Goal: Obtain resource: Download file/media

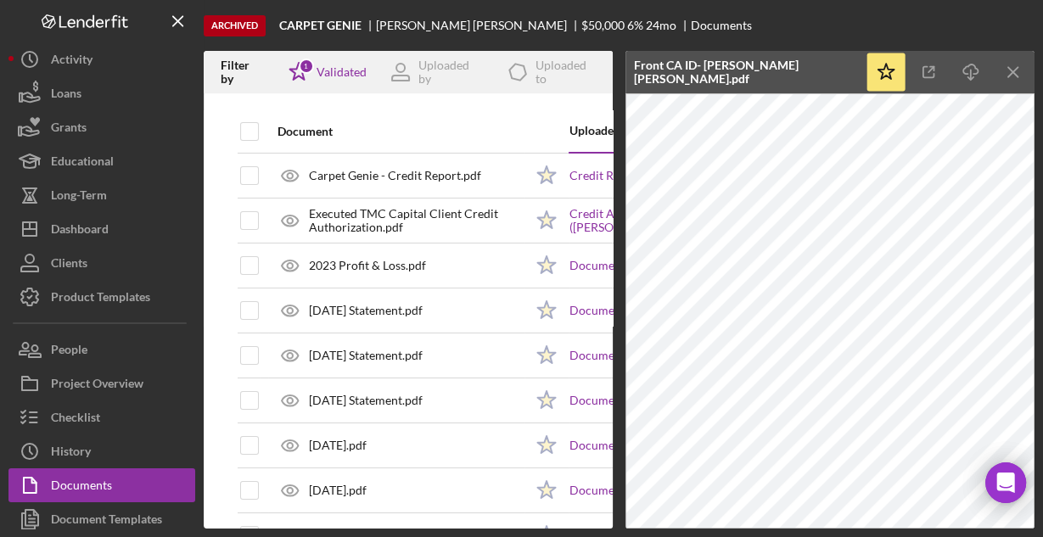
scroll to position [411, 0]
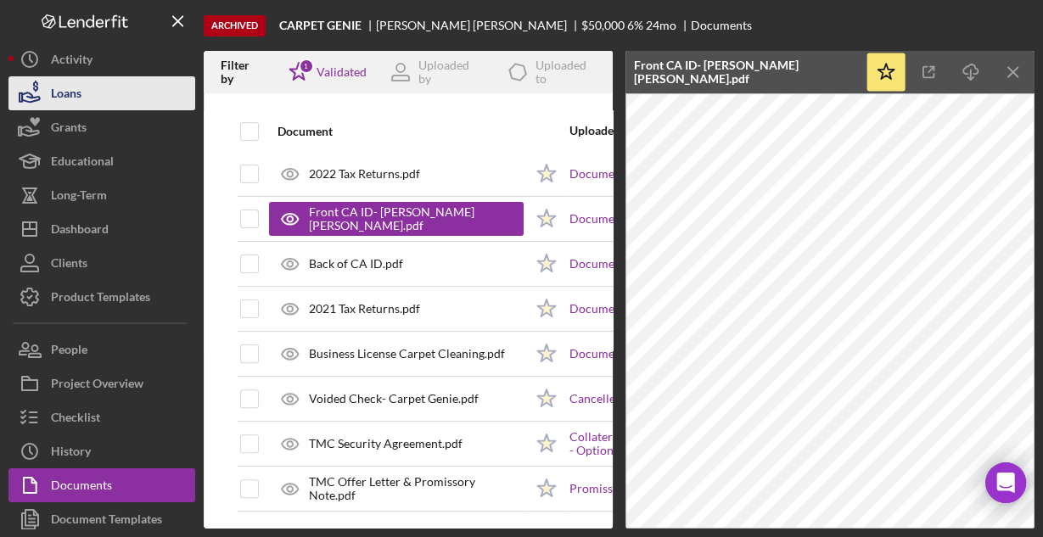
click at [81, 88] on div "Loans" at bounding box center [66, 95] width 31 height 38
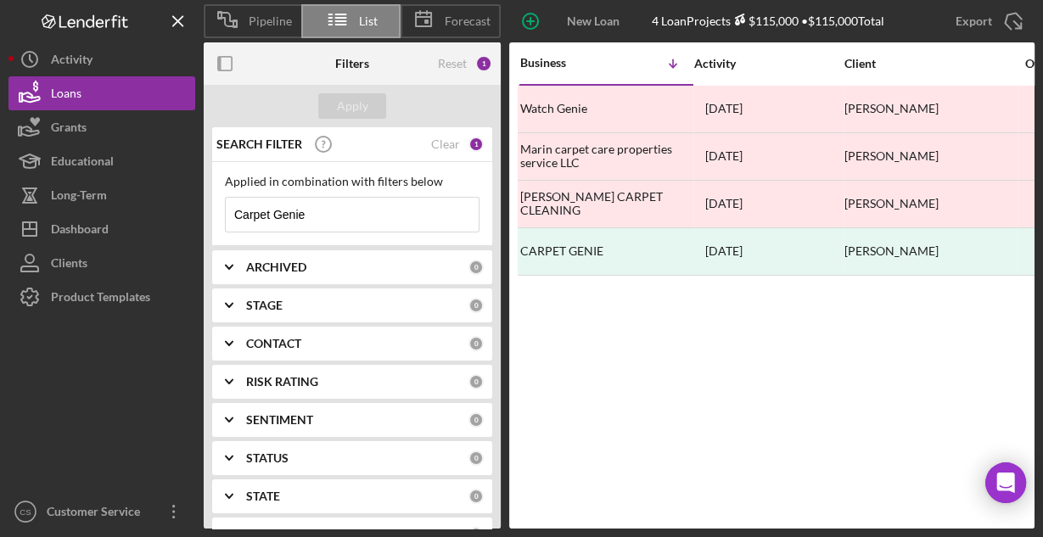
click at [337, 210] on input "Carpet Genie" at bounding box center [352, 215] width 253 height 34
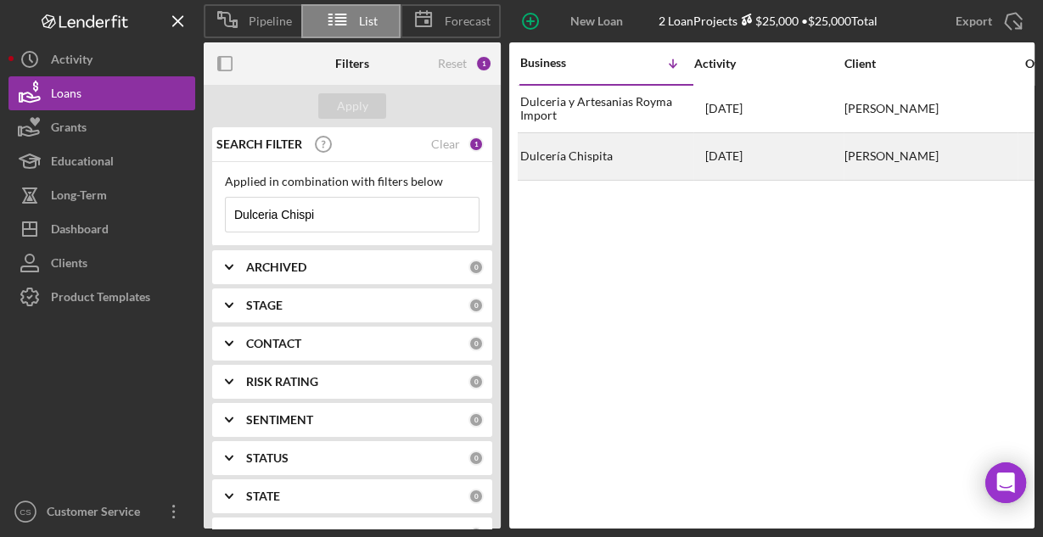
type input "Dulceria Chispi"
click at [591, 160] on div "Dulcería Chispita" at bounding box center [605, 156] width 170 height 45
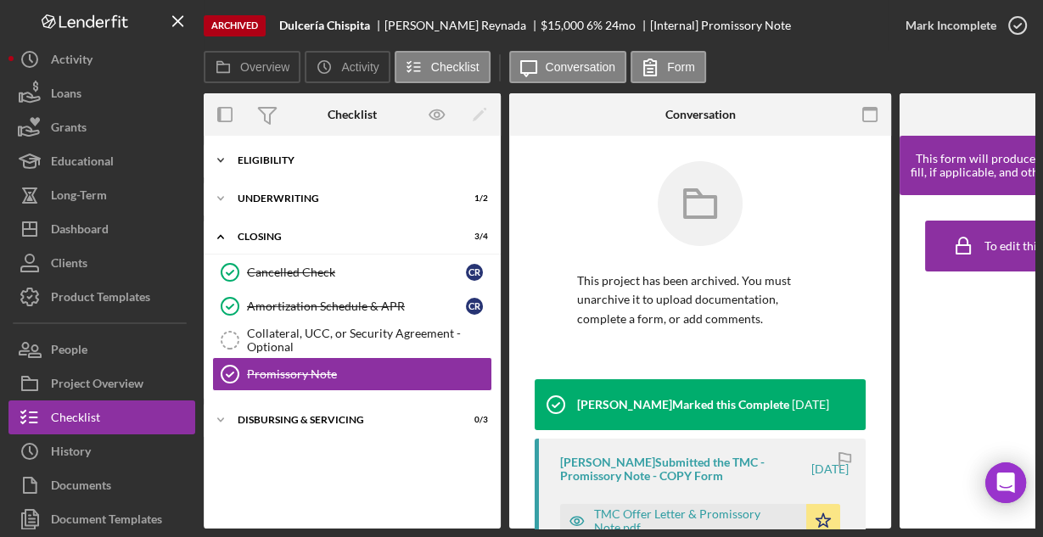
click at [300, 162] on div "Eligibility" at bounding box center [359, 160] width 242 height 10
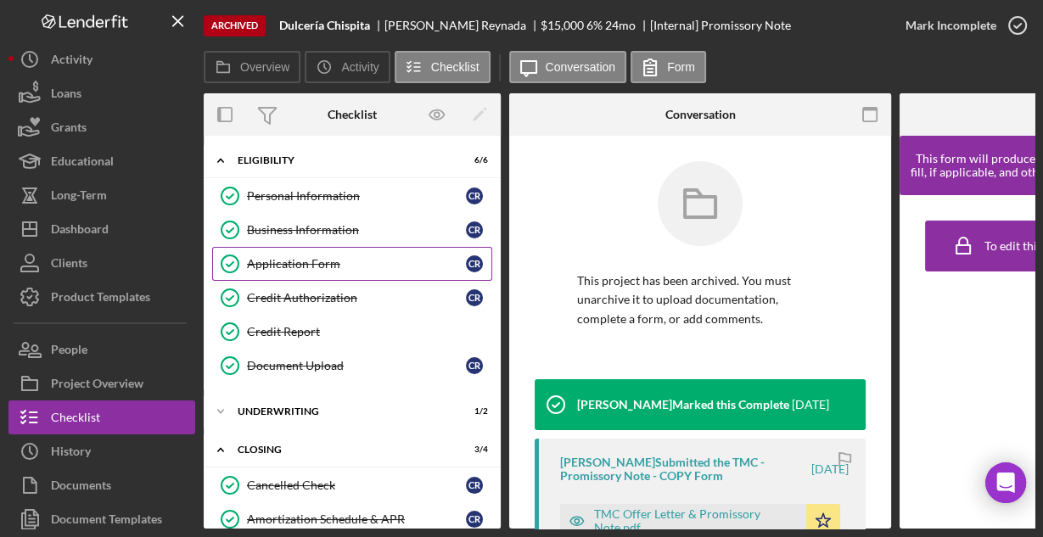
click at [296, 259] on div "Application Form" at bounding box center [356, 264] width 219 height 14
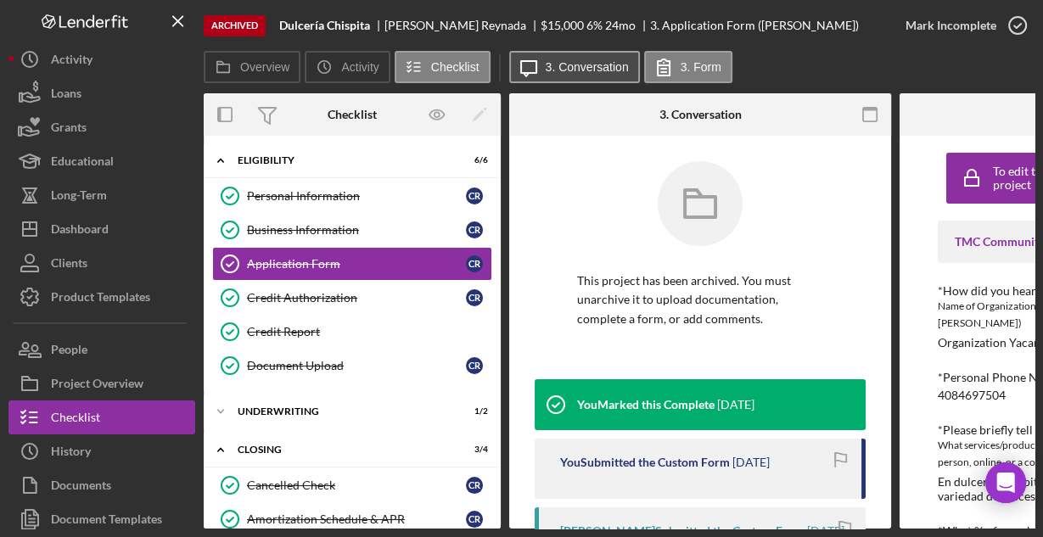
click at [542, 69] on icon "Icon/Message" at bounding box center [528, 67] width 42 height 42
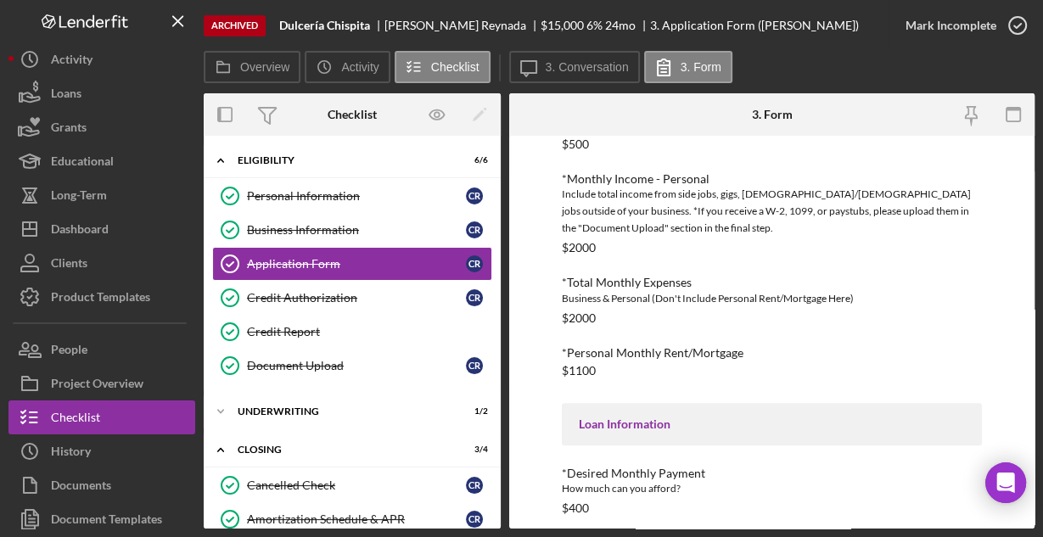
scroll to position [780, 0]
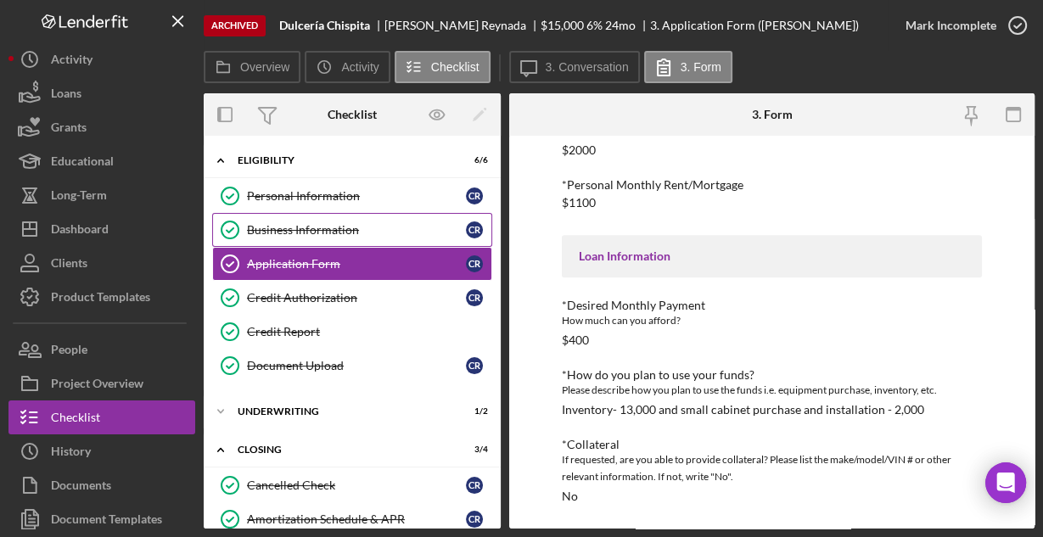
click at [283, 233] on div "Business Information" at bounding box center [356, 230] width 219 height 14
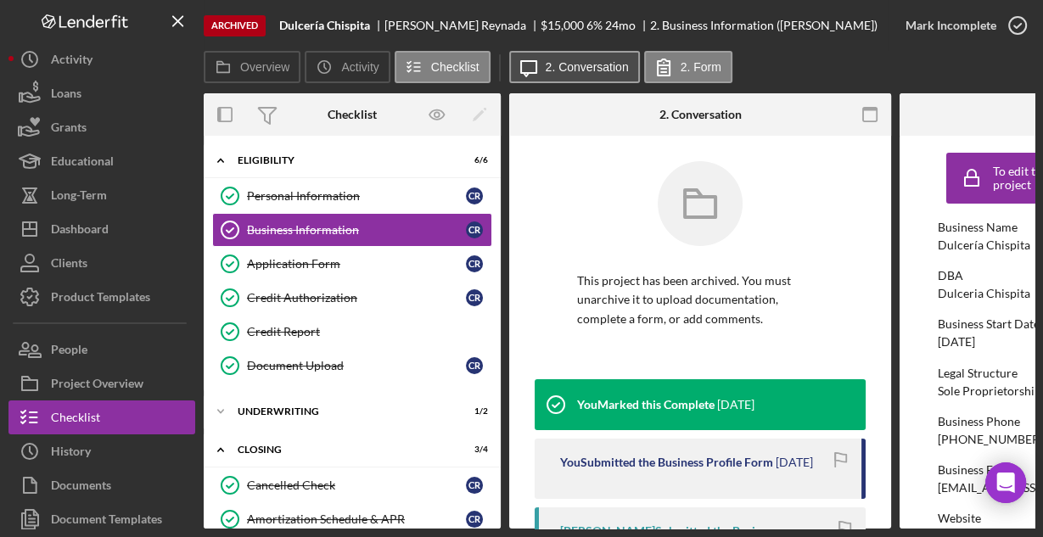
click at [602, 66] on label "2. Conversation" at bounding box center [587, 67] width 83 height 14
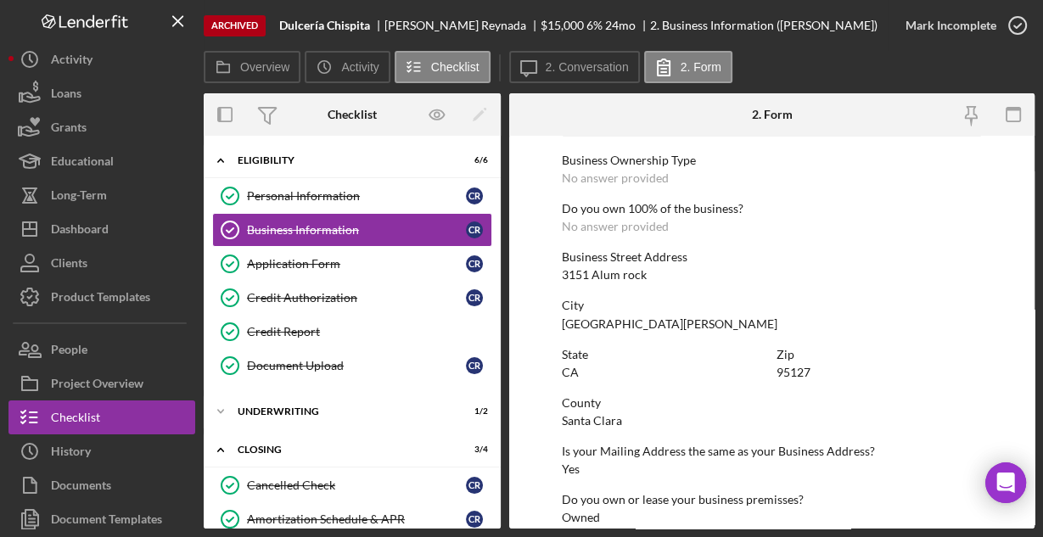
scroll to position [887, 0]
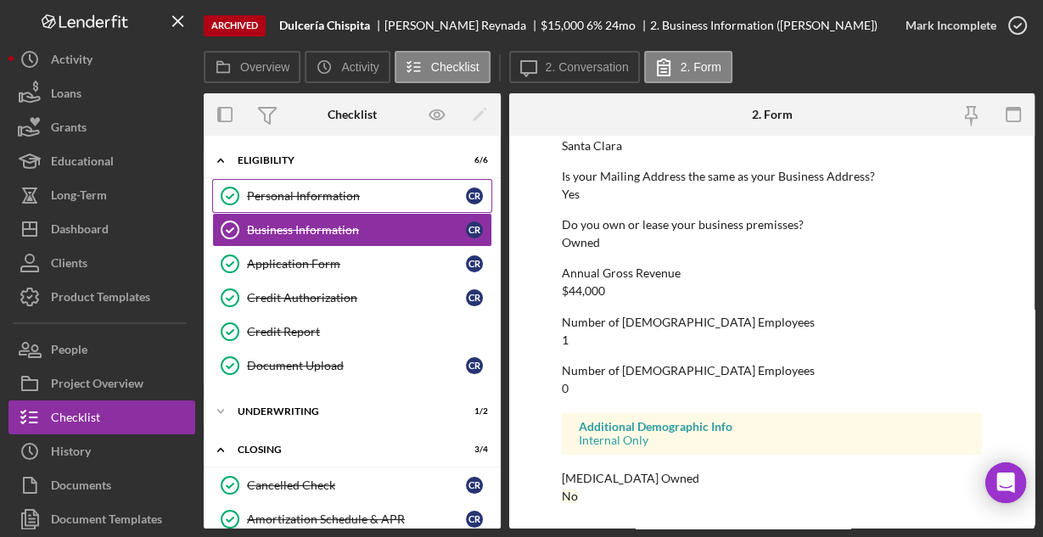
click at [311, 193] on div "Personal Information" at bounding box center [356, 196] width 219 height 14
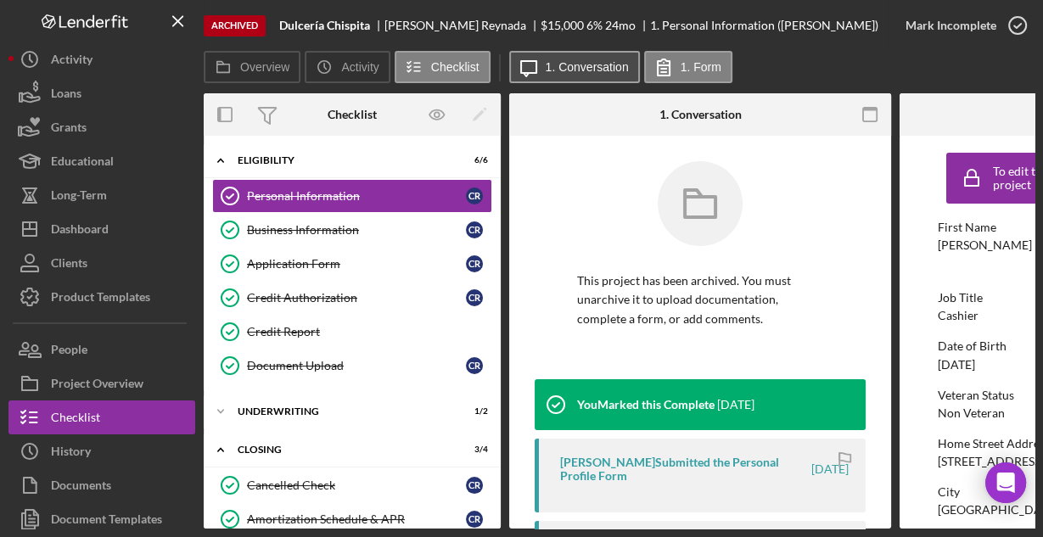
click at [584, 70] on label "1. Conversation" at bounding box center [587, 67] width 83 height 14
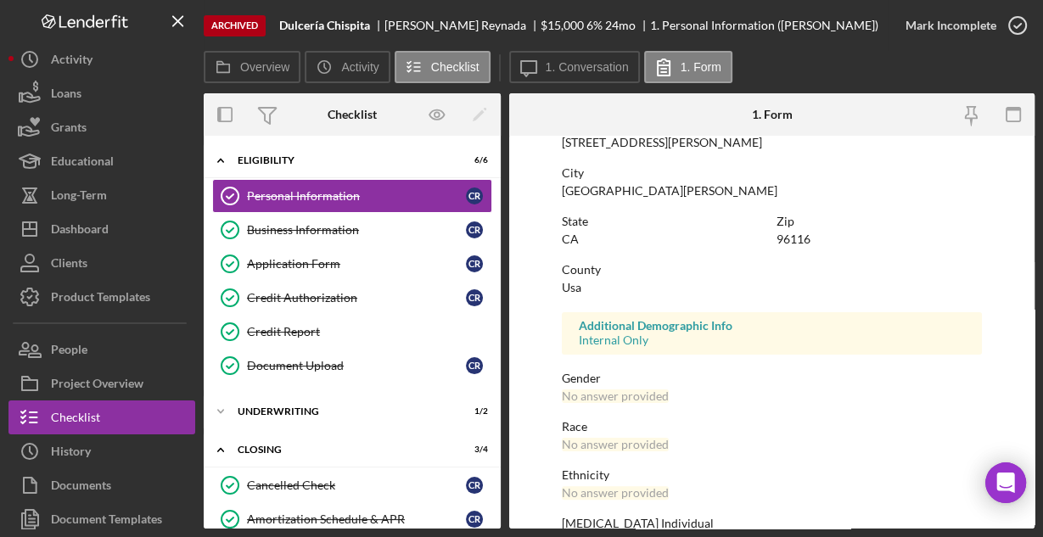
scroll to position [400, 0]
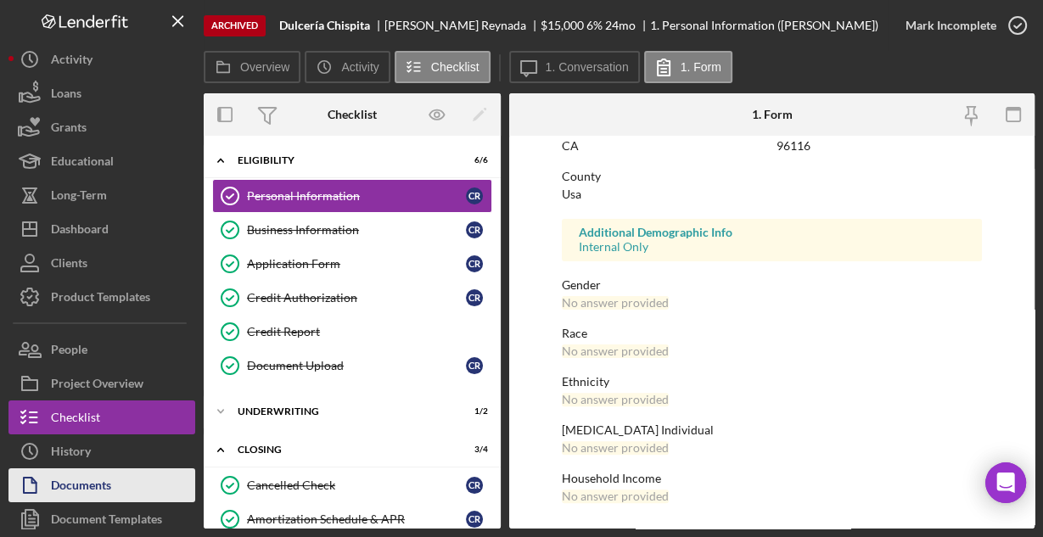
click at [115, 476] on button "Documents" at bounding box center [101, 485] width 187 height 34
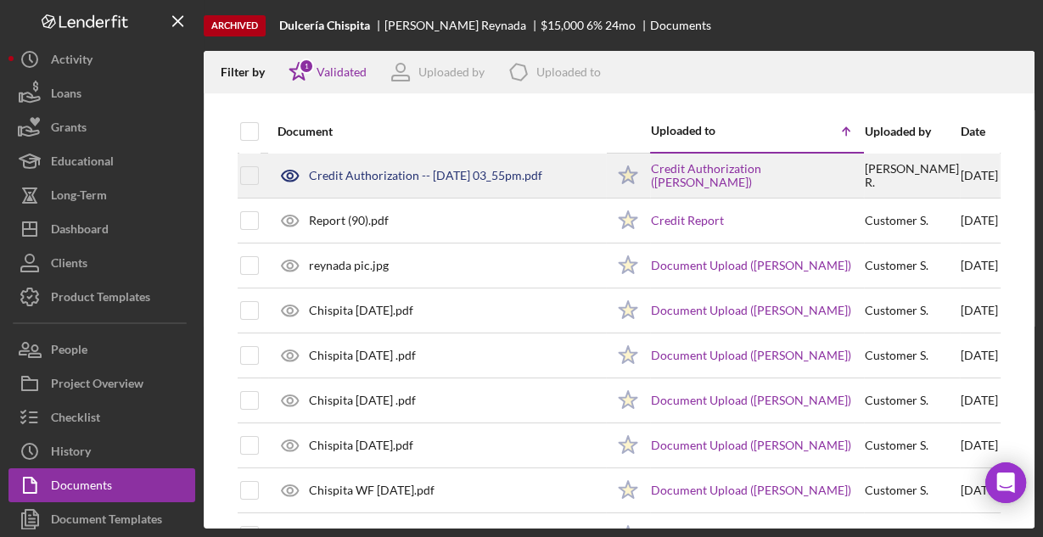
click at [373, 174] on div "Credit Authorization -- [DATE] 03_55pm.pdf" at bounding box center [425, 176] width 233 height 14
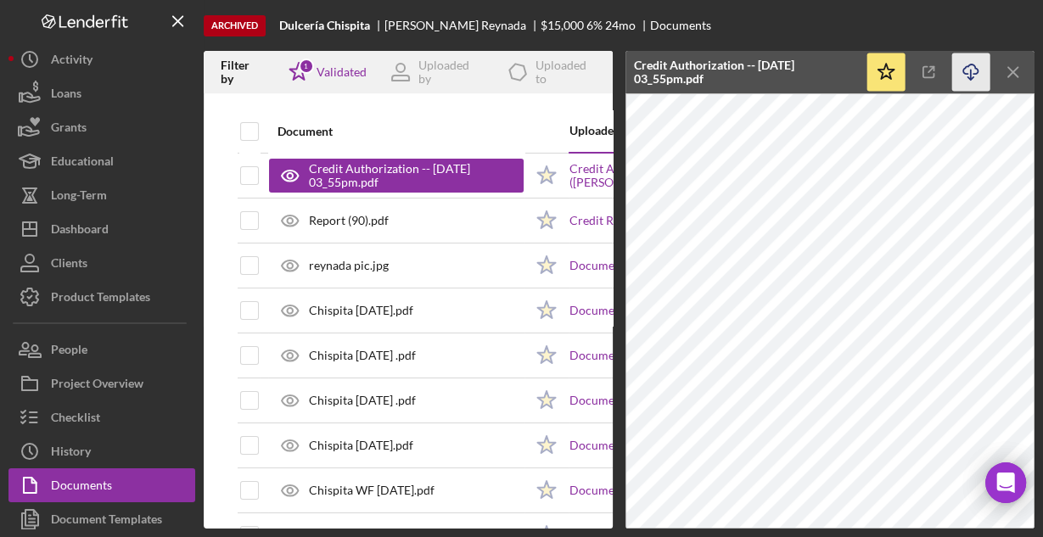
click at [965, 70] on icon "Icon/Download" at bounding box center [971, 72] width 38 height 38
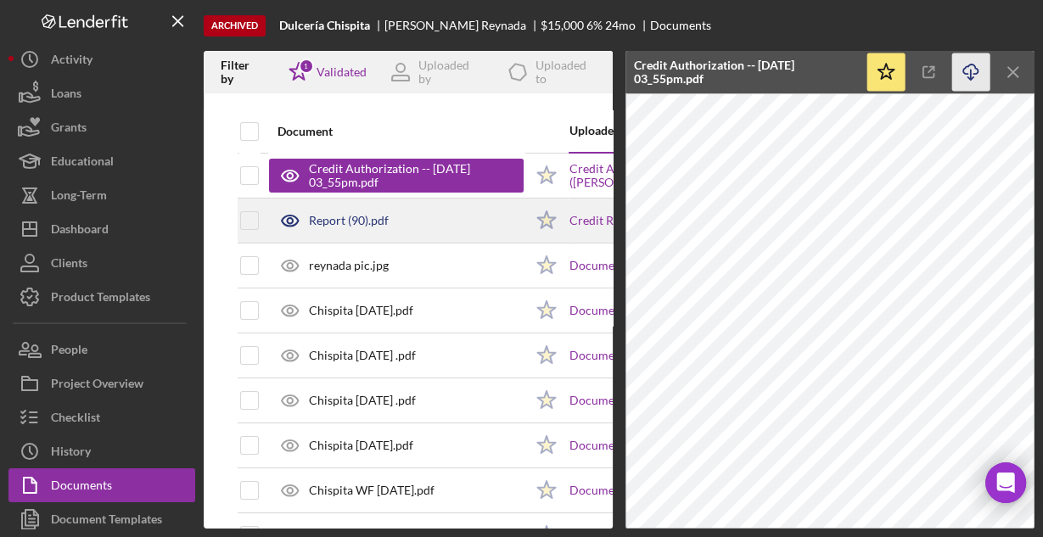
click at [472, 219] on div "Report (90).pdf" at bounding box center [396, 220] width 255 height 42
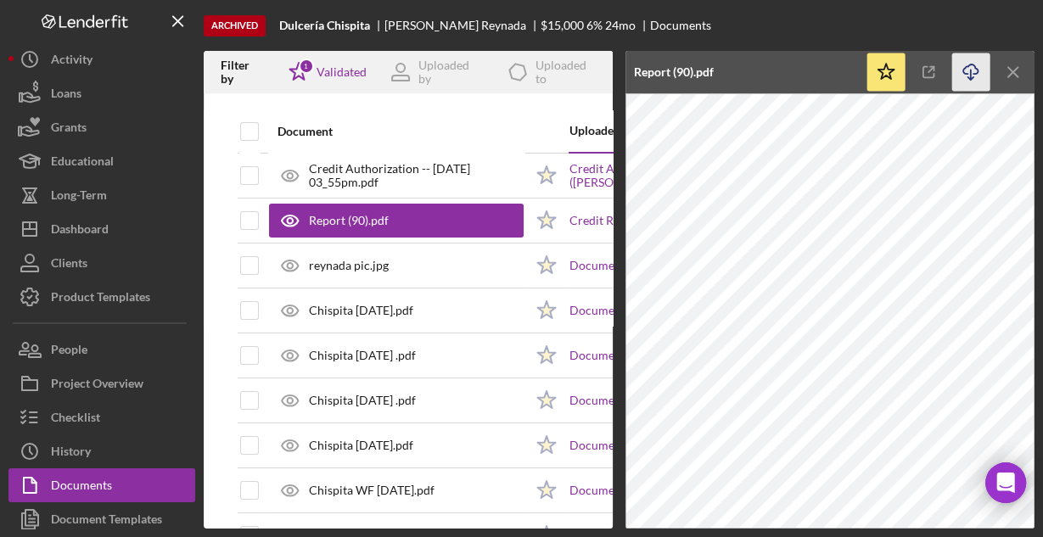
click at [966, 69] on icon "Icon/Download" at bounding box center [971, 72] width 38 height 38
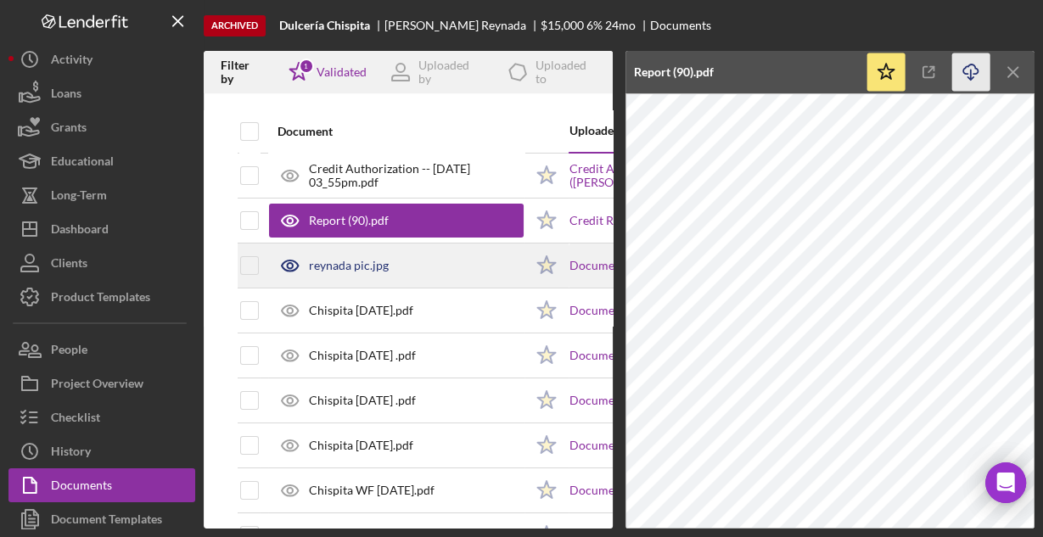
click at [501, 267] on div "reynada pic.jpg" at bounding box center [396, 265] width 255 height 42
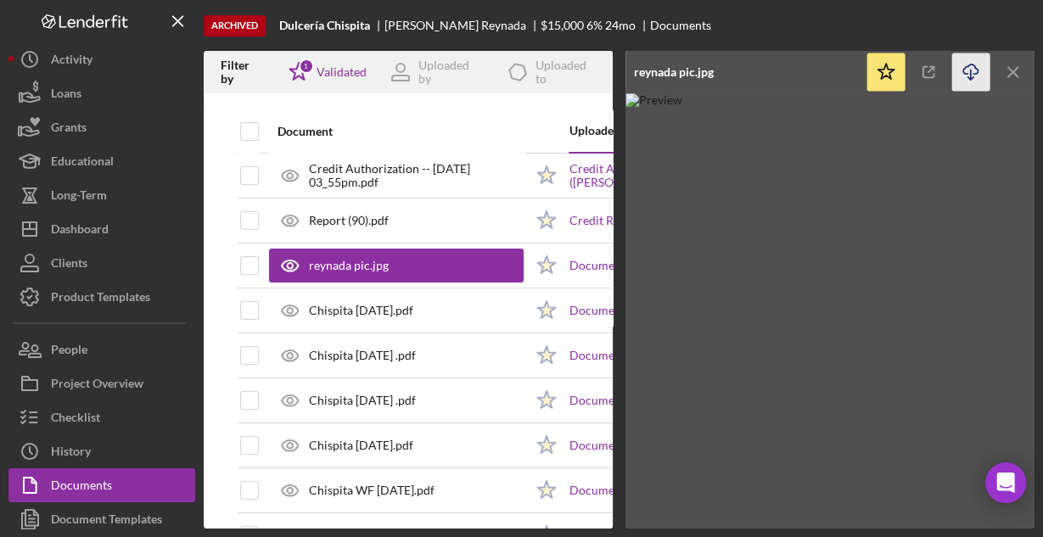
click at [970, 67] on icon "Icon/Download" at bounding box center [971, 72] width 38 height 38
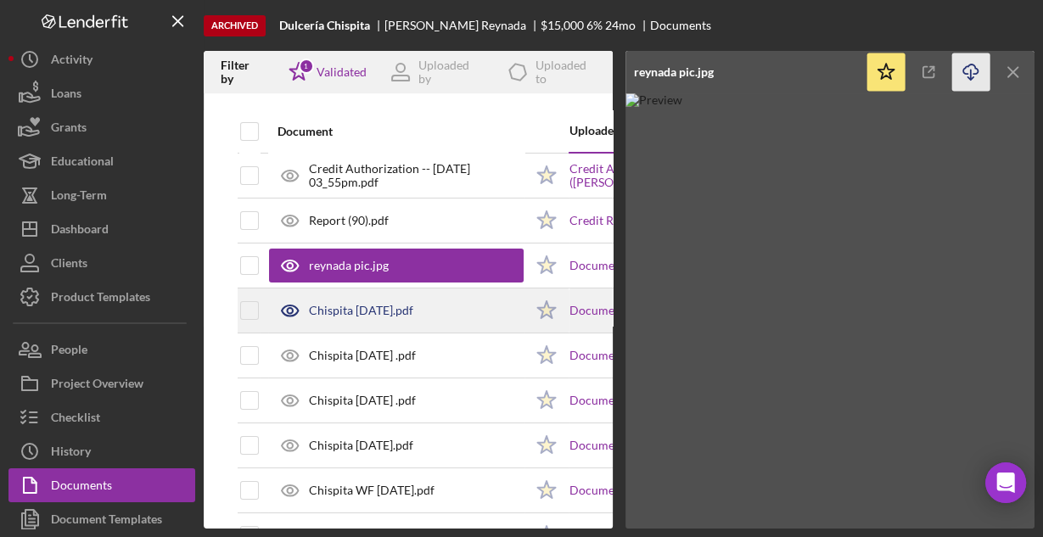
click at [342, 314] on div "Chispita [DATE].pdf" at bounding box center [361, 311] width 104 height 14
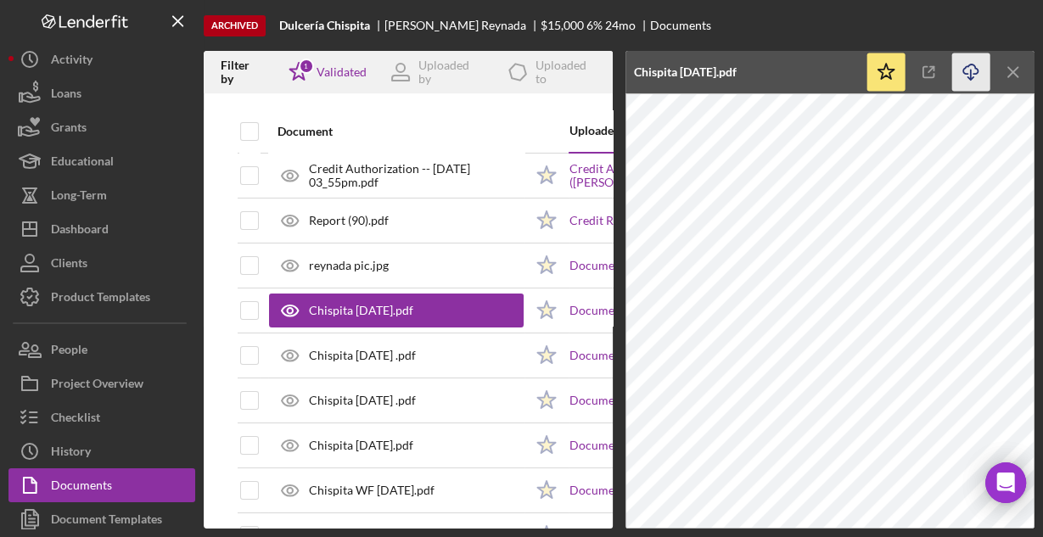
click at [971, 74] on icon "Icon/Download" at bounding box center [971, 72] width 38 height 38
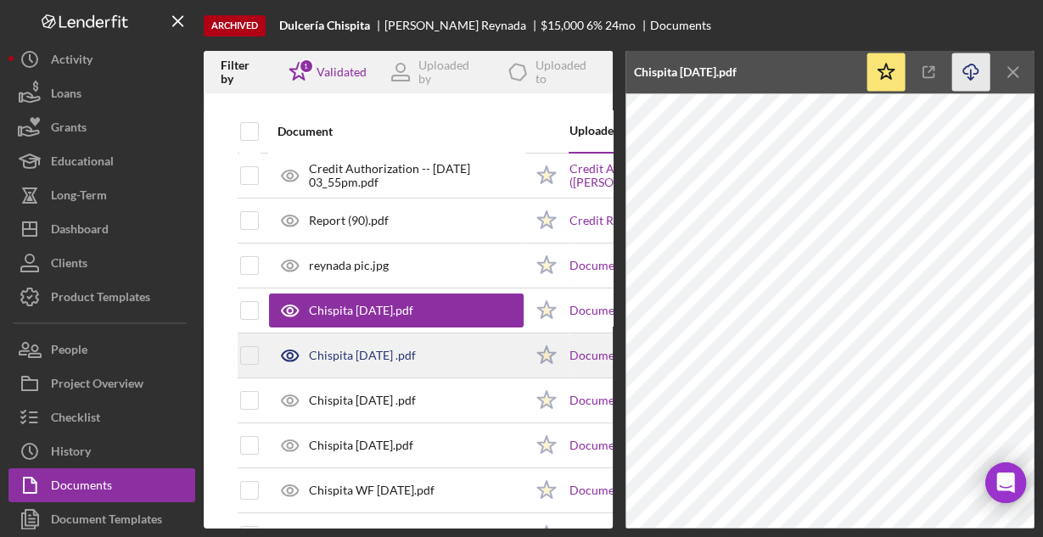
click at [416, 349] on div "Chispita [DATE] .pdf" at bounding box center [362, 356] width 107 height 14
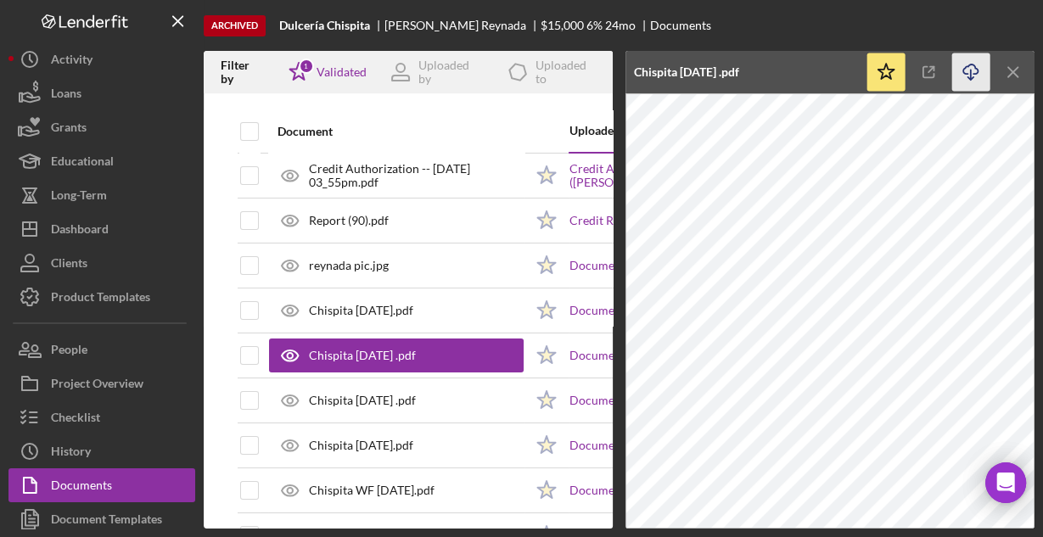
click at [965, 75] on icon "Icon/Download" at bounding box center [971, 72] width 38 height 38
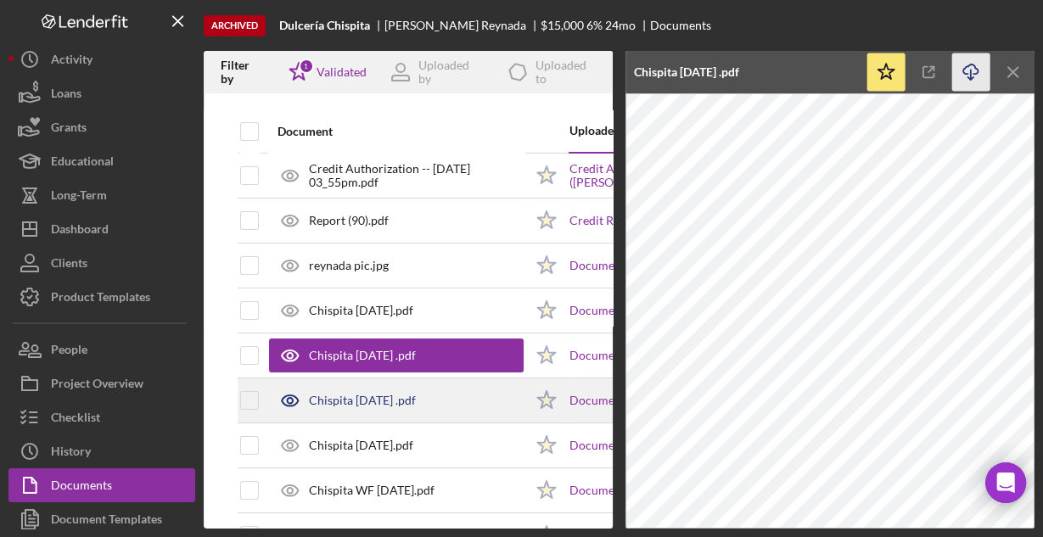
click at [429, 395] on div "Chispita [DATE] .pdf" at bounding box center [396, 400] width 255 height 42
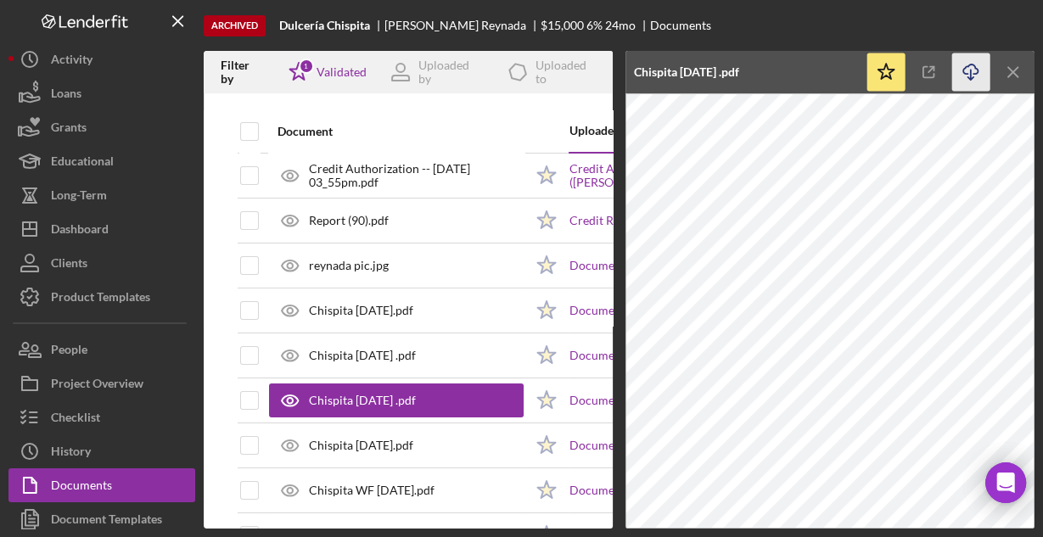
click at [966, 76] on icon "Icon/Download" at bounding box center [971, 72] width 38 height 38
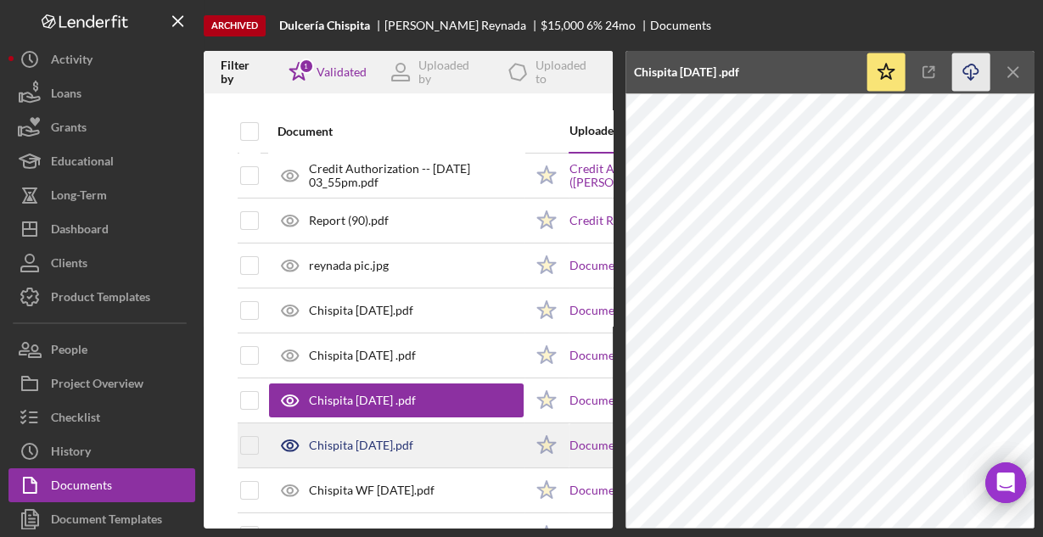
click at [407, 435] on div "Chispita [DATE].pdf" at bounding box center [396, 445] width 255 height 42
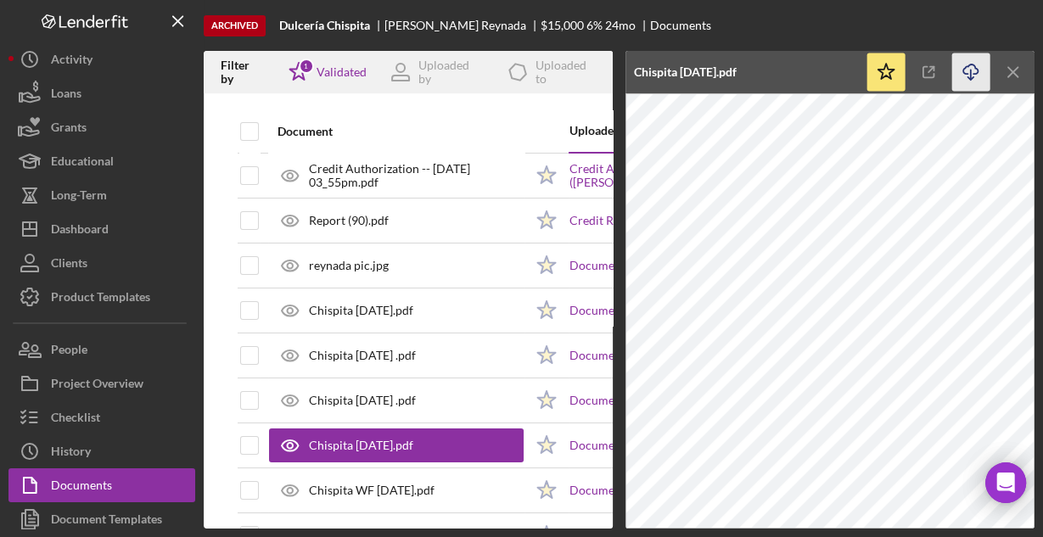
click at [971, 70] on line "button" at bounding box center [971, 74] width 0 height 9
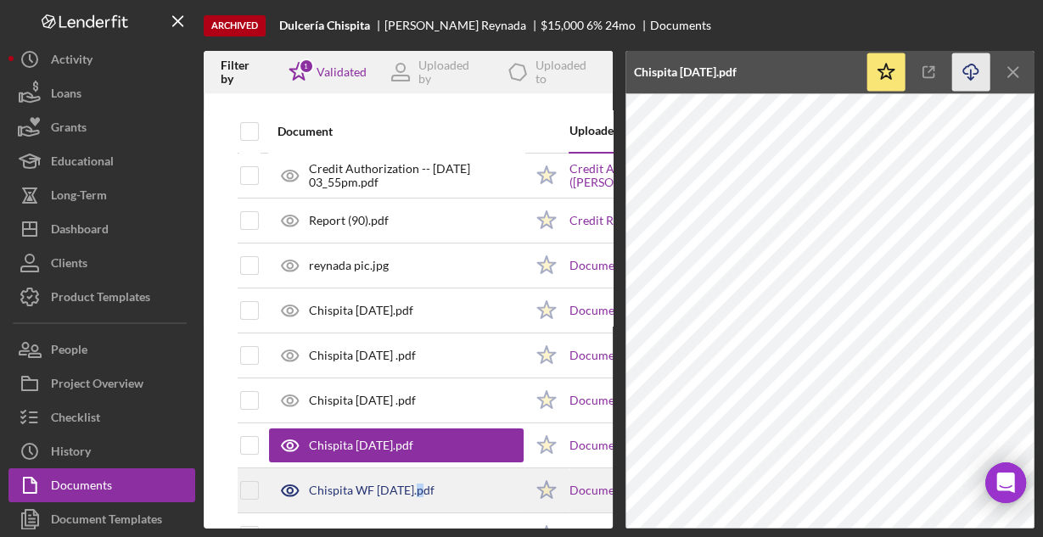
click at [421, 484] on div "Chispita WF [DATE].pdf" at bounding box center [372, 491] width 126 height 14
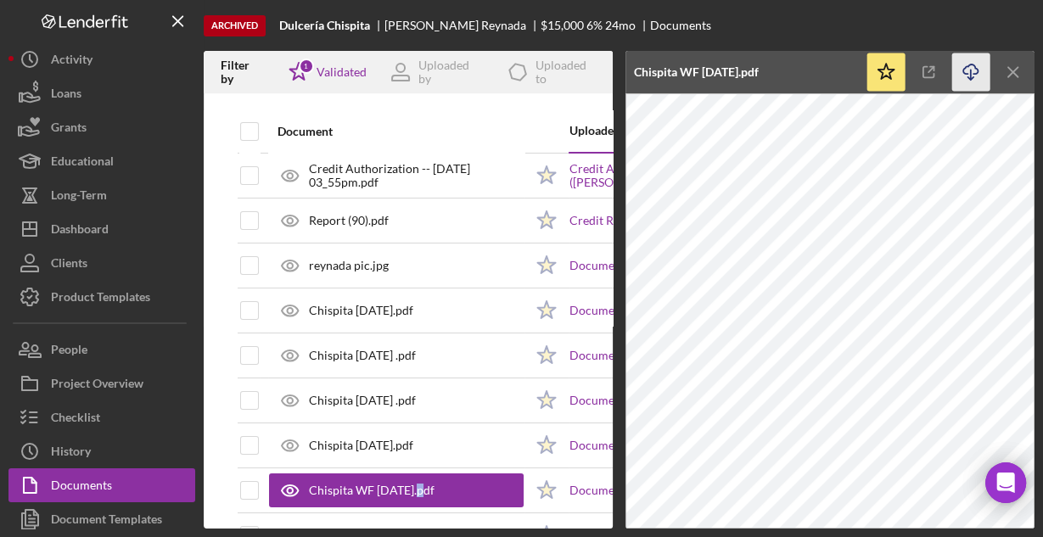
click at [966, 69] on icon "Icon/Download" at bounding box center [971, 72] width 38 height 38
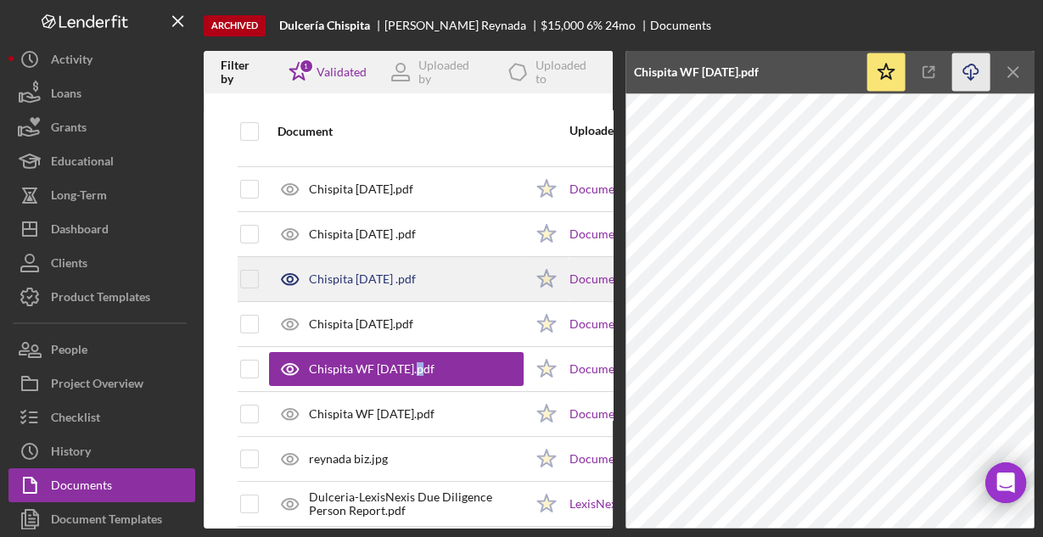
scroll to position [136, 0]
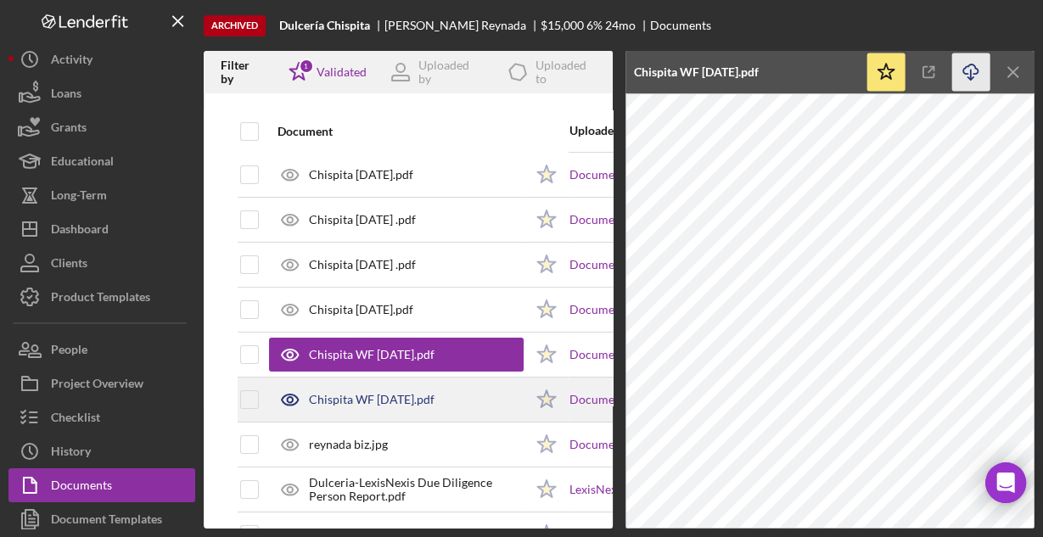
click at [432, 395] on div "Chispita WF [DATE].pdf" at bounding box center [372, 400] width 126 height 14
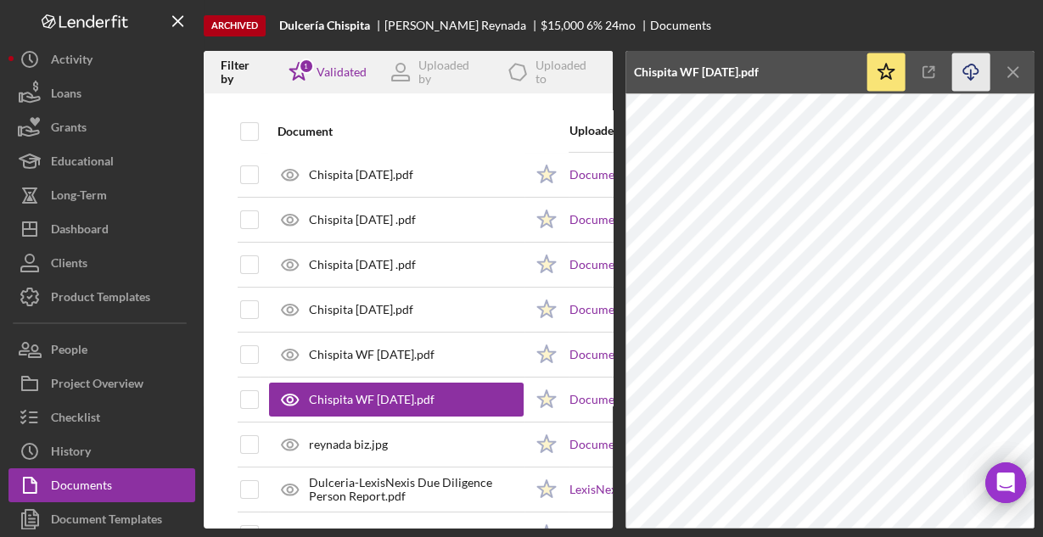
click at [971, 72] on icon "Icon/Download" at bounding box center [971, 72] width 38 height 38
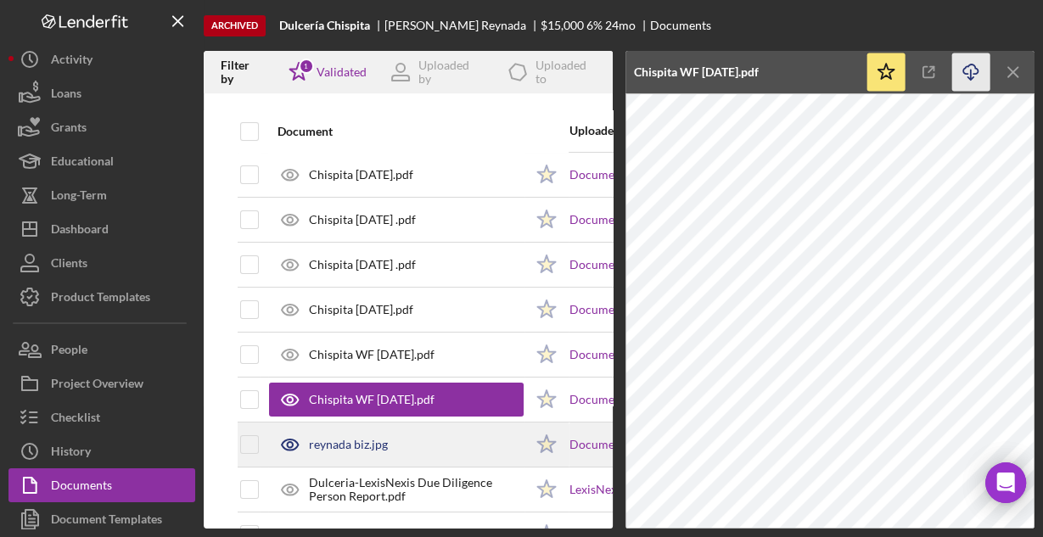
click at [350, 447] on div "reynada biz.jpg" at bounding box center [348, 445] width 79 height 14
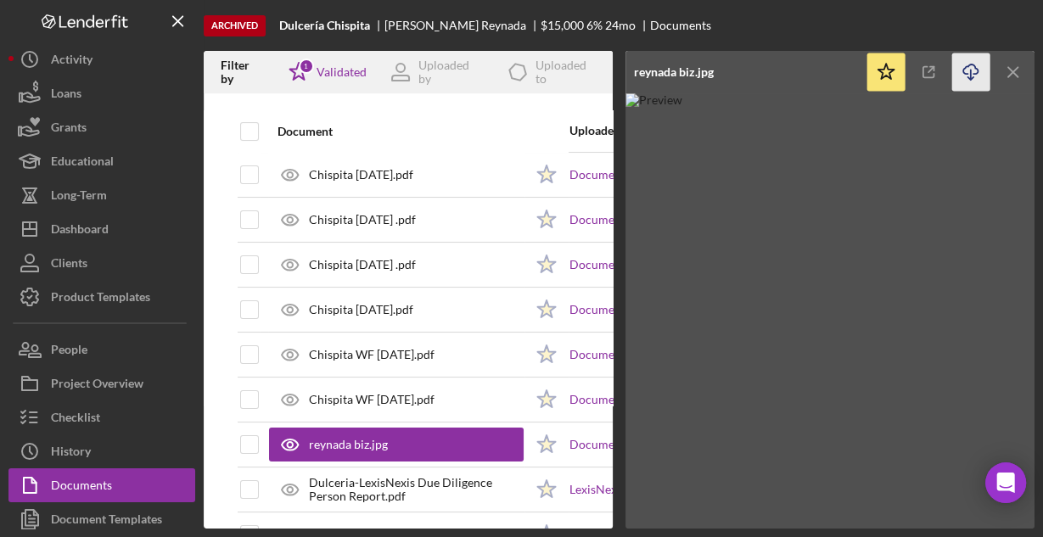
click at [971, 70] on line "button" at bounding box center [971, 74] width 0 height 9
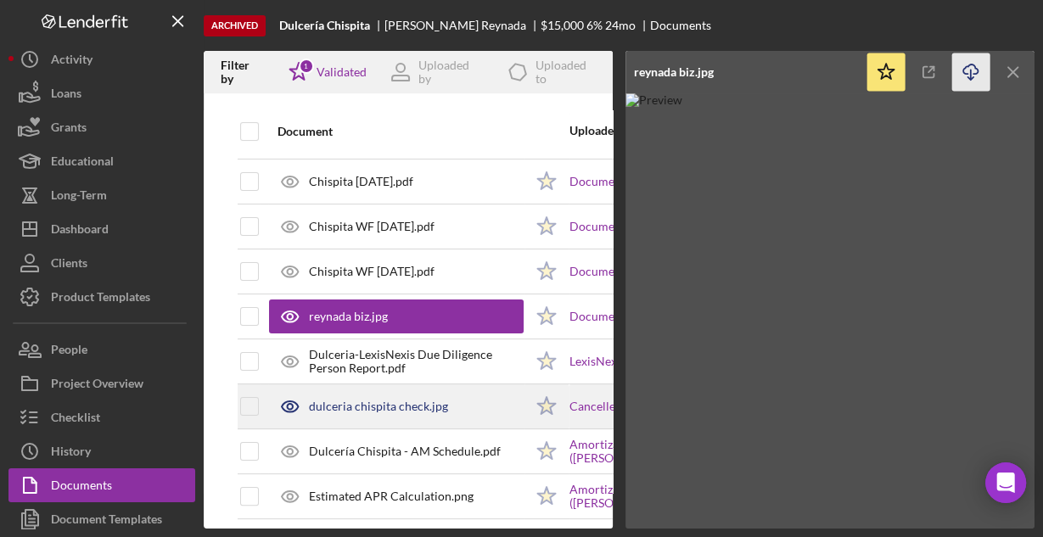
scroll to position [271, 0]
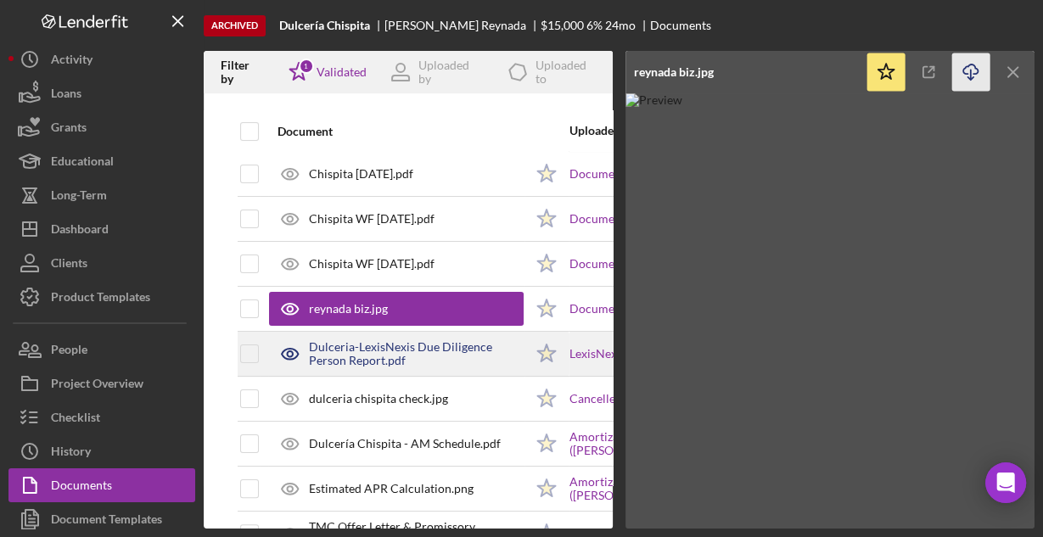
click at [367, 350] on div "Dulceria-LexisNexis Due Diligence Person Report.pdf" at bounding box center [416, 353] width 215 height 27
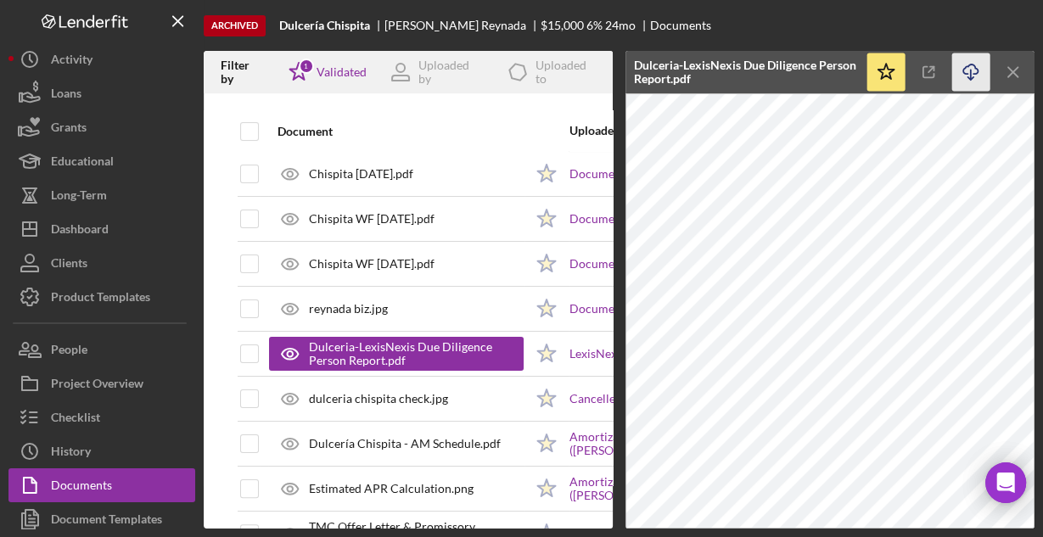
click at [966, 71] on icon "Icon/Download" at bounding box center [971, 72] width 38 height 38
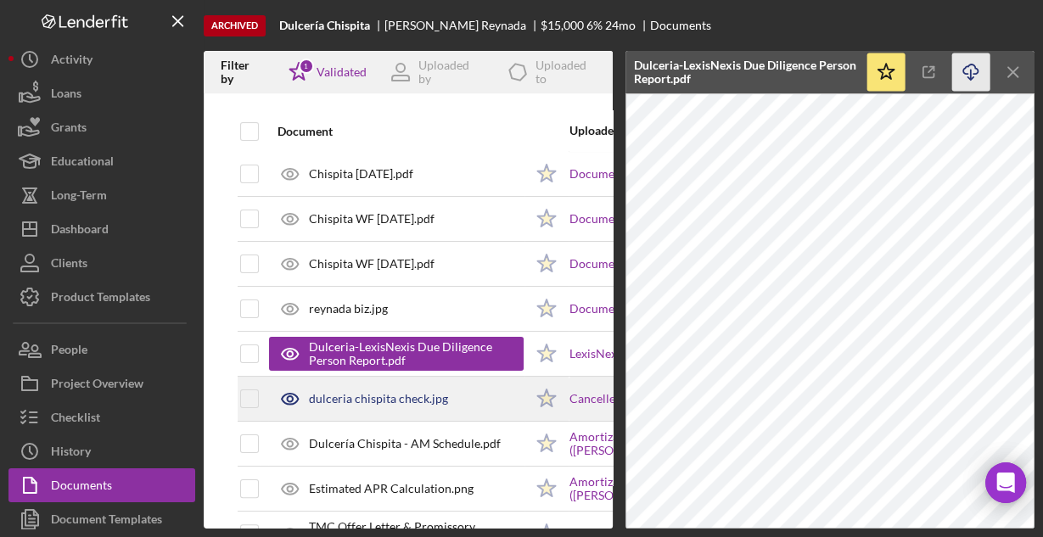
click at [363, 397] on div "dulceria chispita check.jpg" at bounding box center [378, 399] width 139 height 14
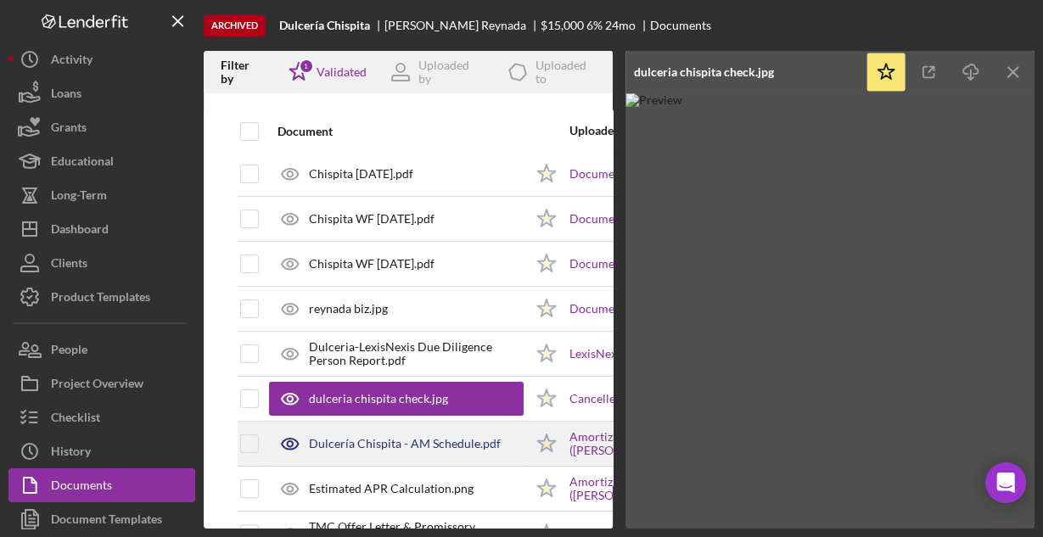
click at [363, 439] on div "Dulcería Chispita - AM Schedule.pdf" at bounding box center [405, 444] width 192 height 14
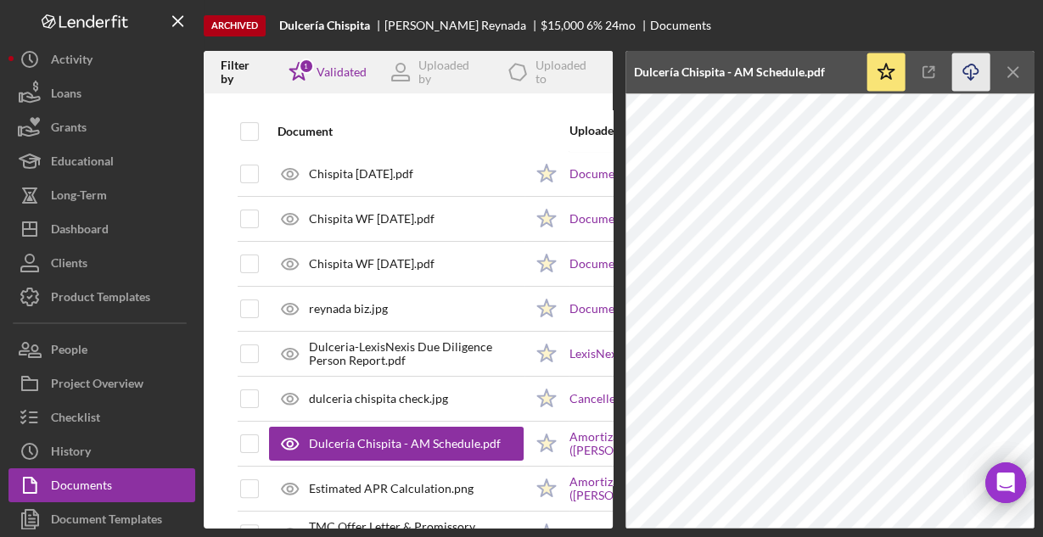
click at [973, 70] on icon "Icon/Download" at bounding box center [971, 72] width 38 height 38
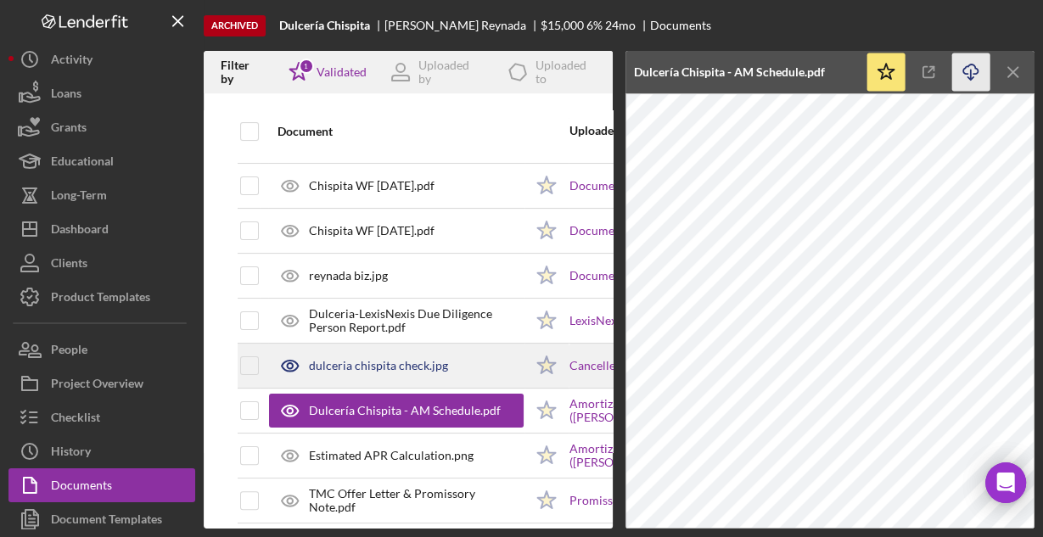
scroll to position [322, 0]
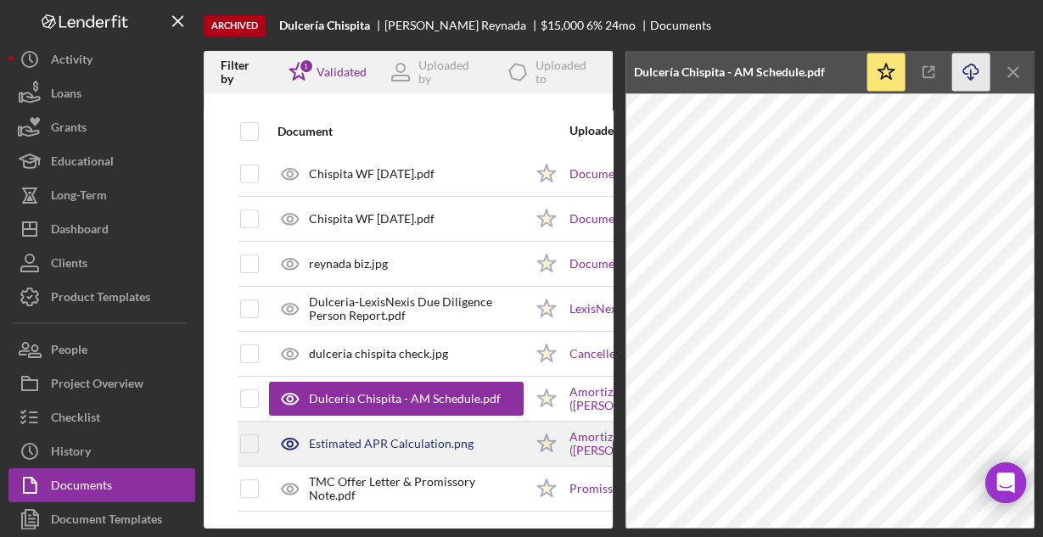
click at [422, 437] on div "Estimated APR Calculation.png" at bounding box center [391, 444] width 165 height 14
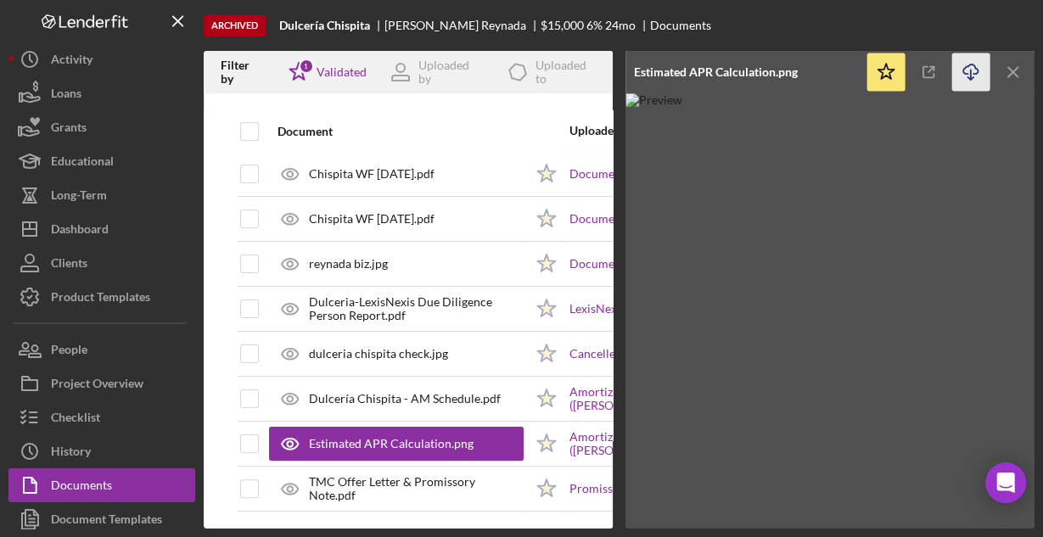
click at [968, 72] on icon "Icon/Download" at bounding box center [971, 72] width 38 height 38
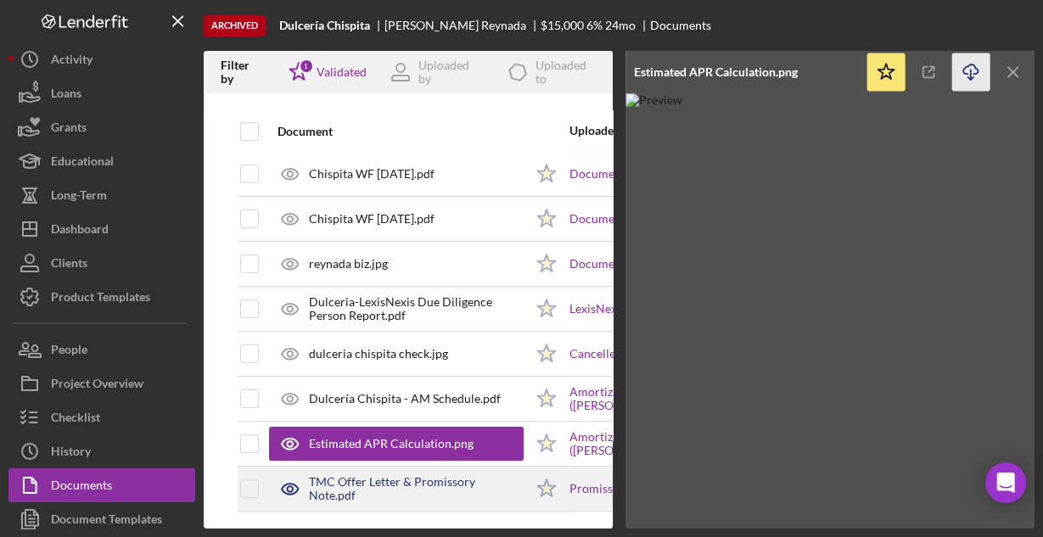
click at [470, 468] on div "TMC Offer Letter & Promissory Note.pdf" at bounding box center [396, 488] width 255 height 42
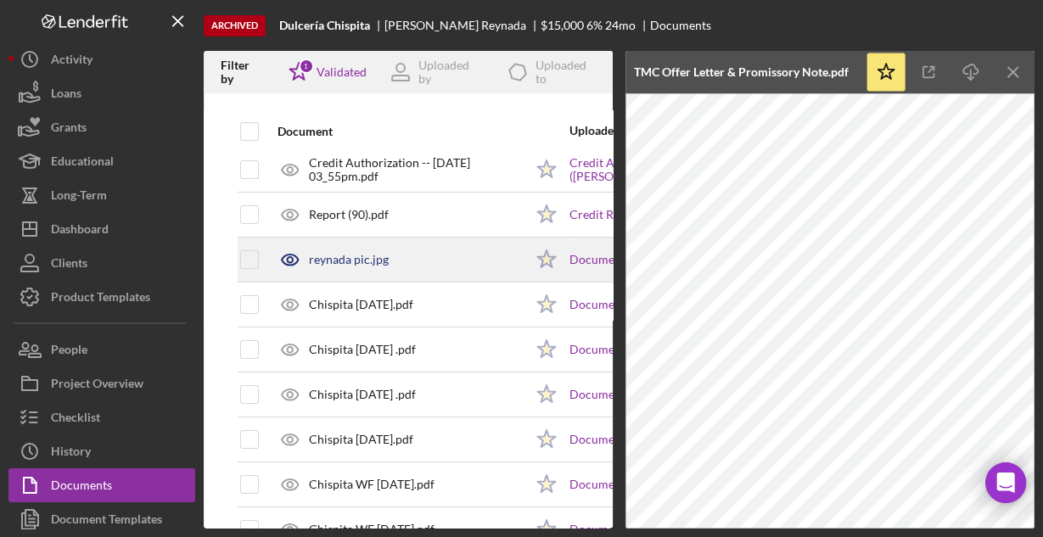
scroll to position [0, 0]
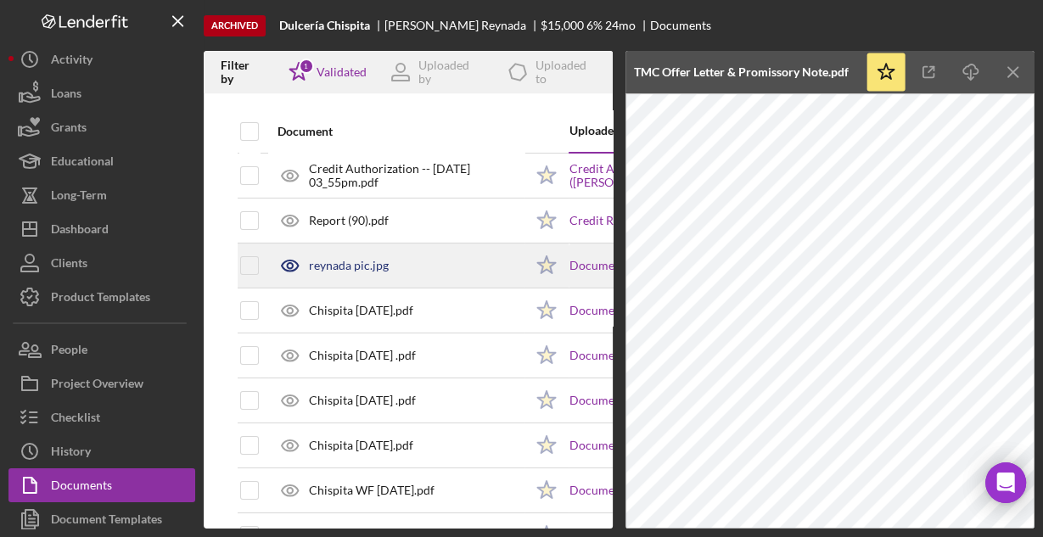
click at [345, 262] on div "reynada pic.jpg" at bounding box center [349, 266] width 80 height 14
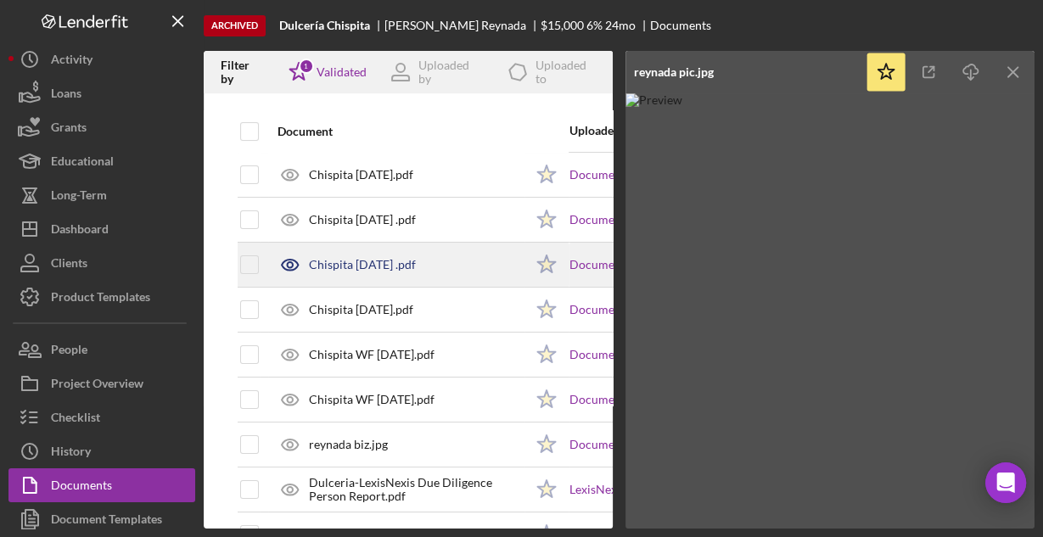
scroll to position [271, 0]
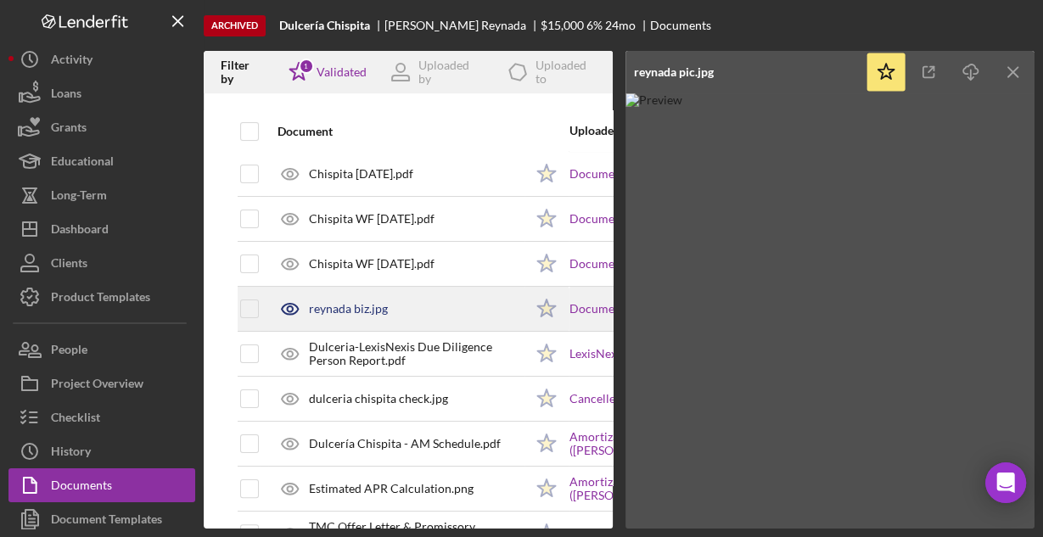
click at [359, 308] on div "reynada biz.jpg" at bounding box center [348, 309] width 79 height 14
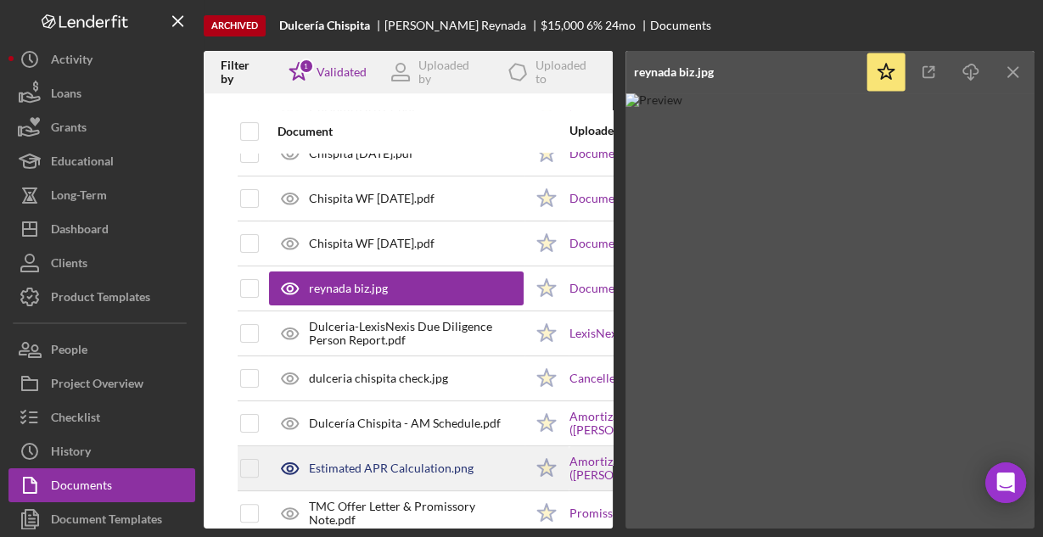
scroll to position [322, 0]
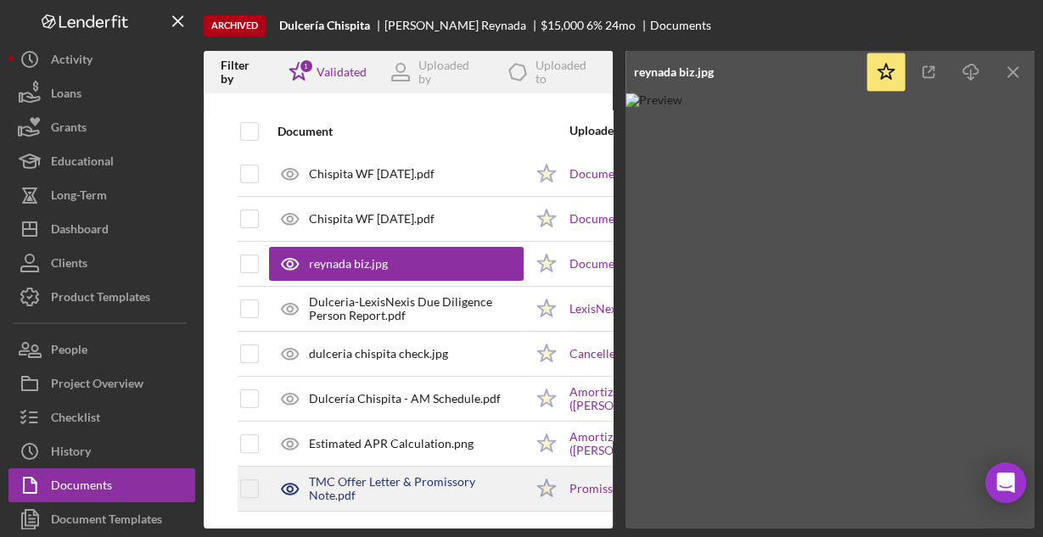
click at [390, 476] on div "TMC Offer Letter & Promissory Note.pdf" at bounding box center [416, 488] width 215 height 27
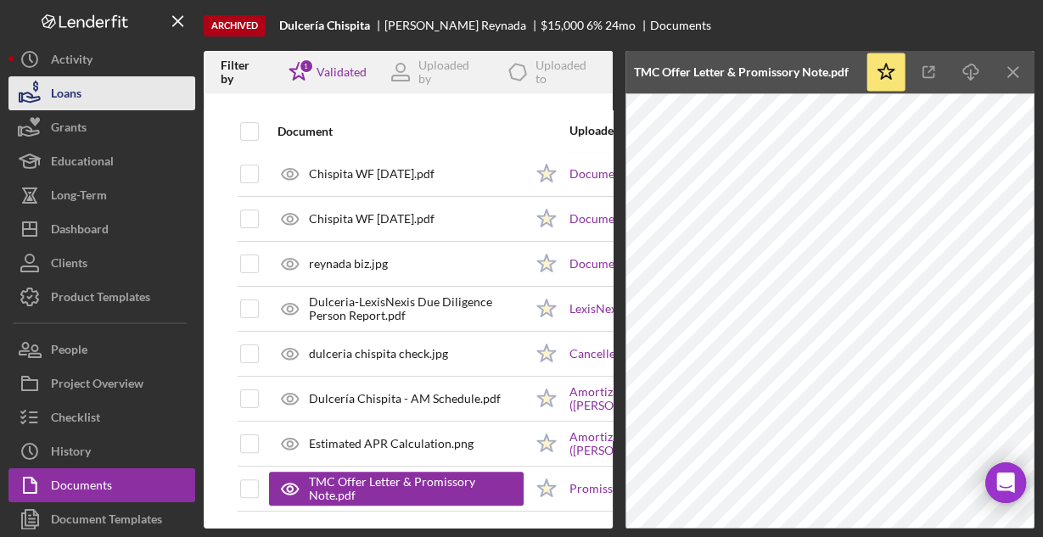
click at [81, 92] on div "Loans" at bounding box center [66, 95] width 31 height 38
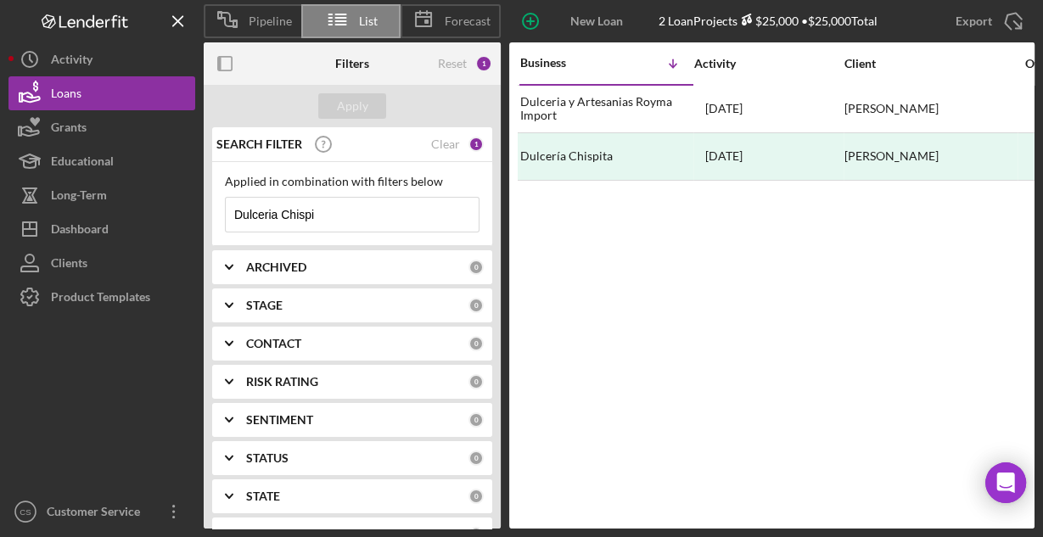
click at [342, 207] on input "Dulceria Chispi" at bounding box center [352, 215] width 253 height 34
click at [344, 212] on input "Dulceria Chispi" at bounding box center [352, 215] width 253 height 34
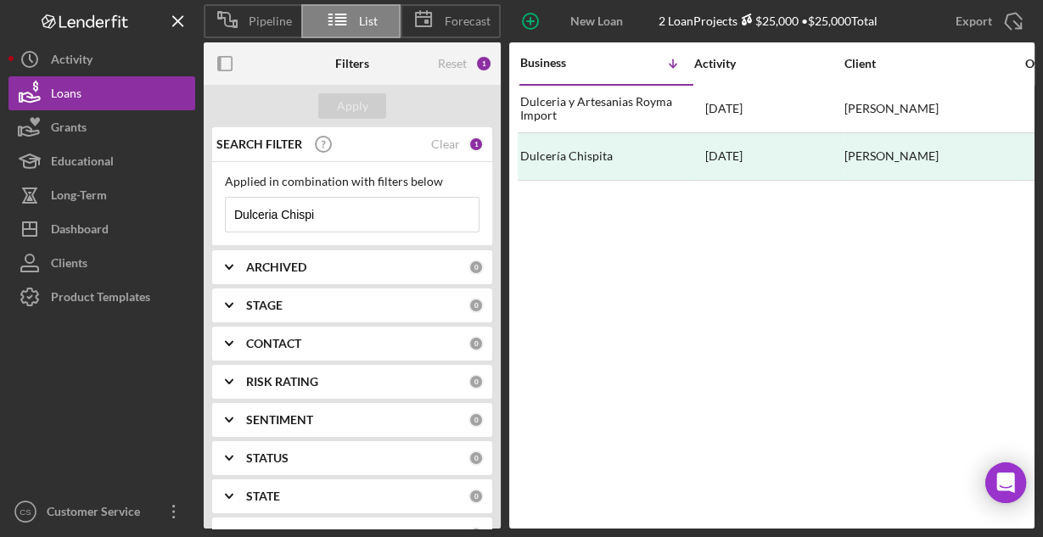
click at [344, 212] on input "Dulceria Chispi" at bounding box center [352, 215] width 253 height 34
type input "Helados Fruti Rico"
click at [380, 105] on button "Apply" at bounding box center [352, 105] width 68 height 25
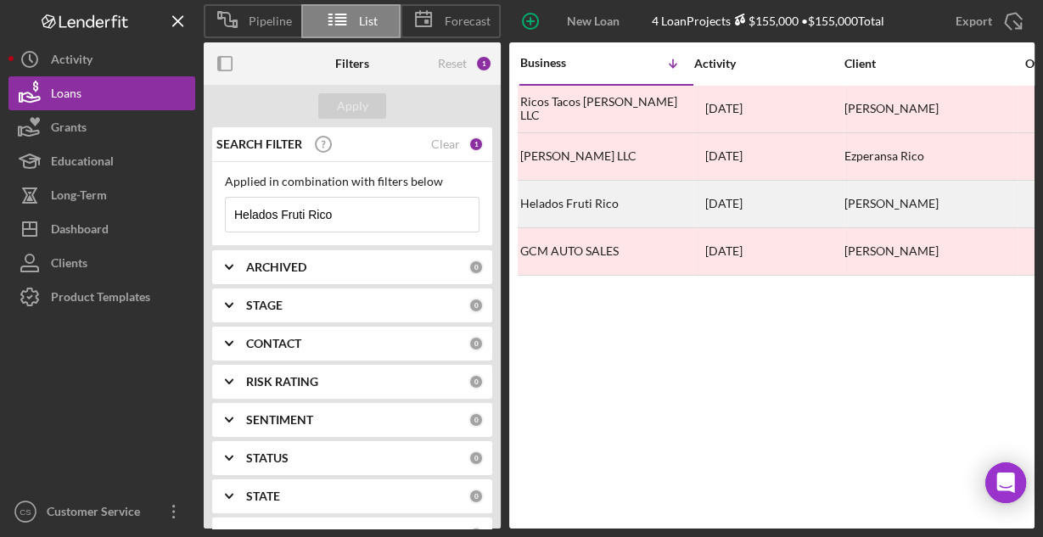
click at [573, 199] on div "Helados Fruti Rico" at bounding box center [605, 204] width 170 height 45
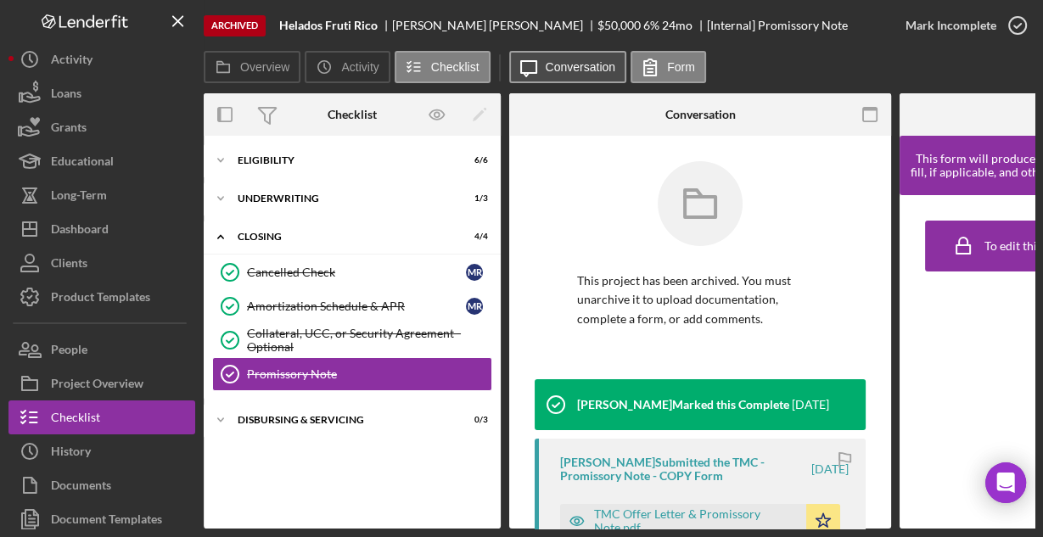
click at [585, 64] on label "Conversation" at bounding box center [581, 67] width 70 height 14
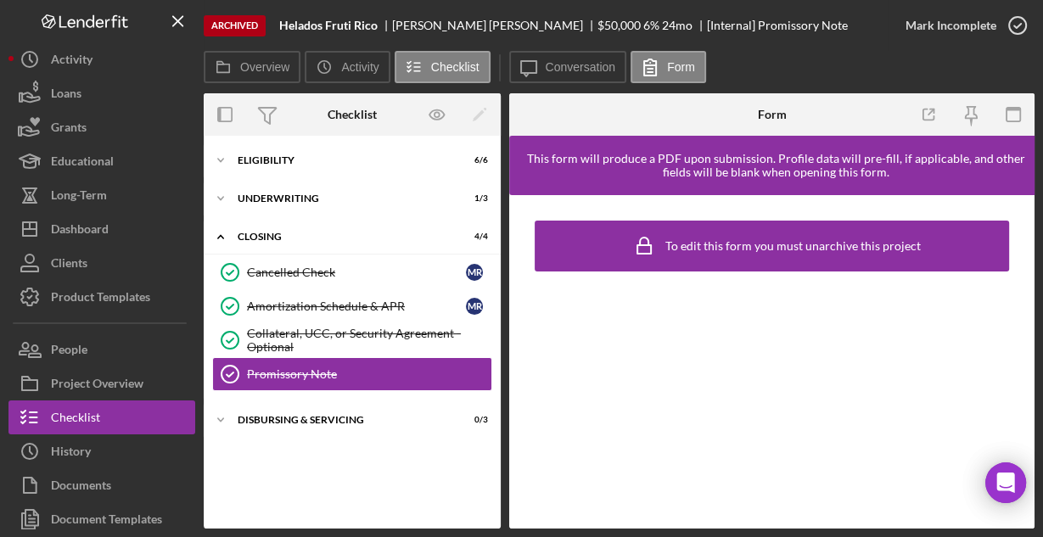
scroll to position [42, 0]
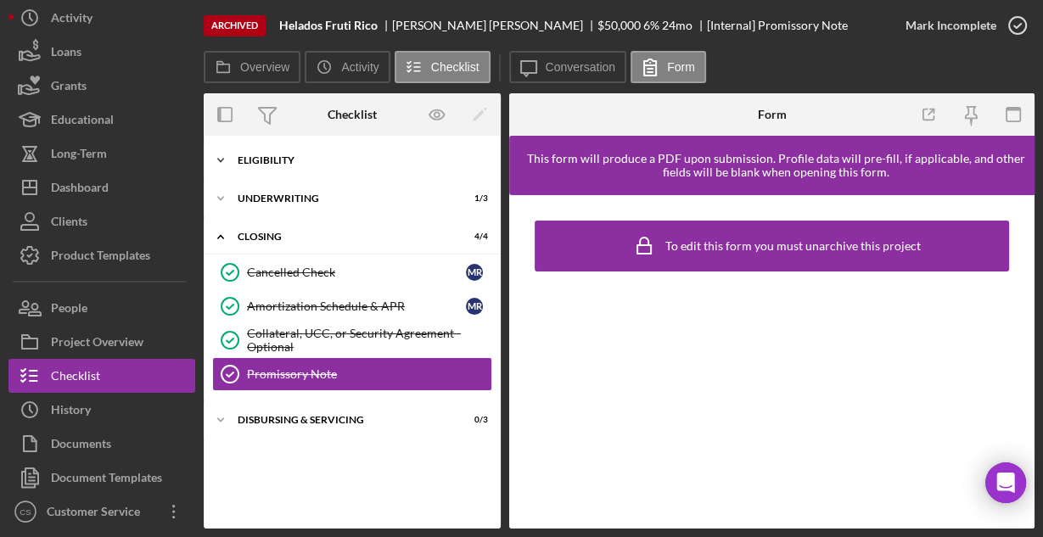
click at [286, 160] on div "Eligibility" at bounding box center [359, 160] width 242 height 10
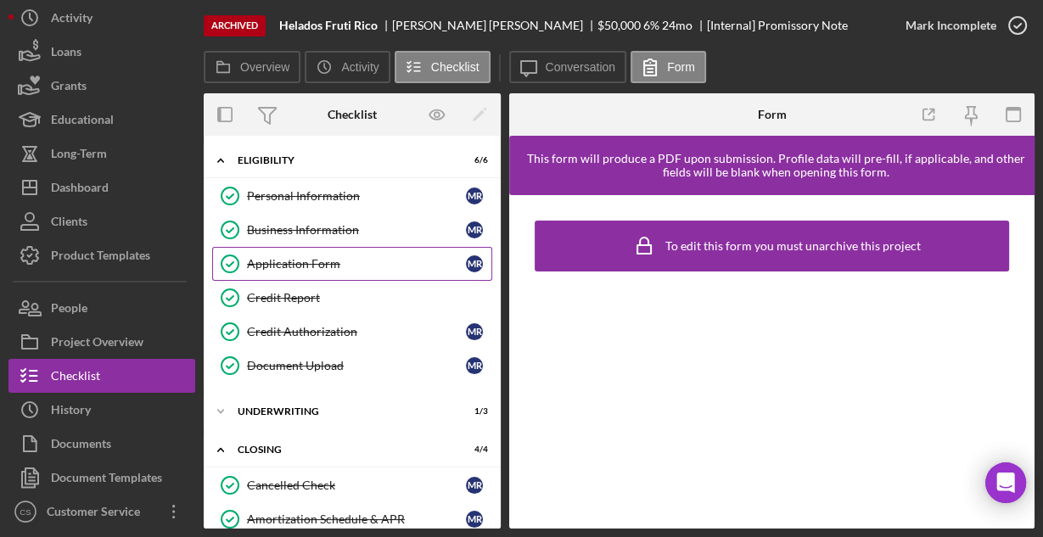
click at [299, 258] on div "Application Form" at bounding box center [356, 264] width 219 height 14
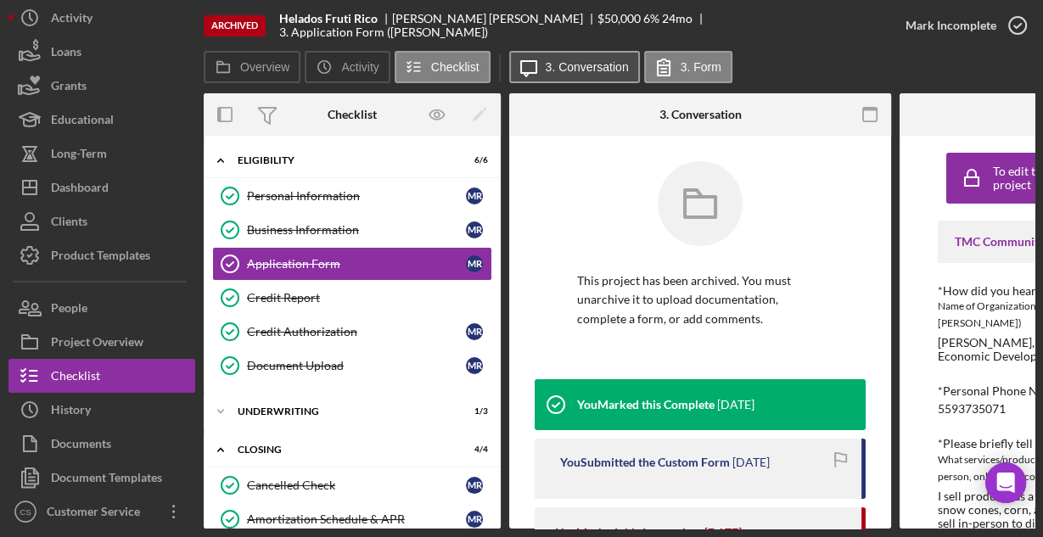
click at [579, 70] on label "3. Conversation" at bounding box center [587, 67] width 83 height 14
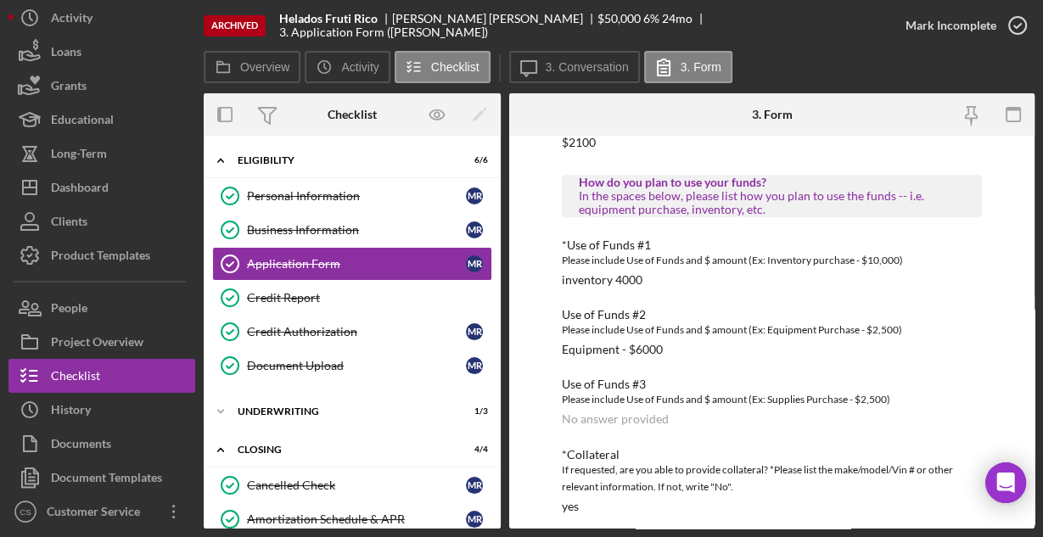
scroll to position [928, 0]
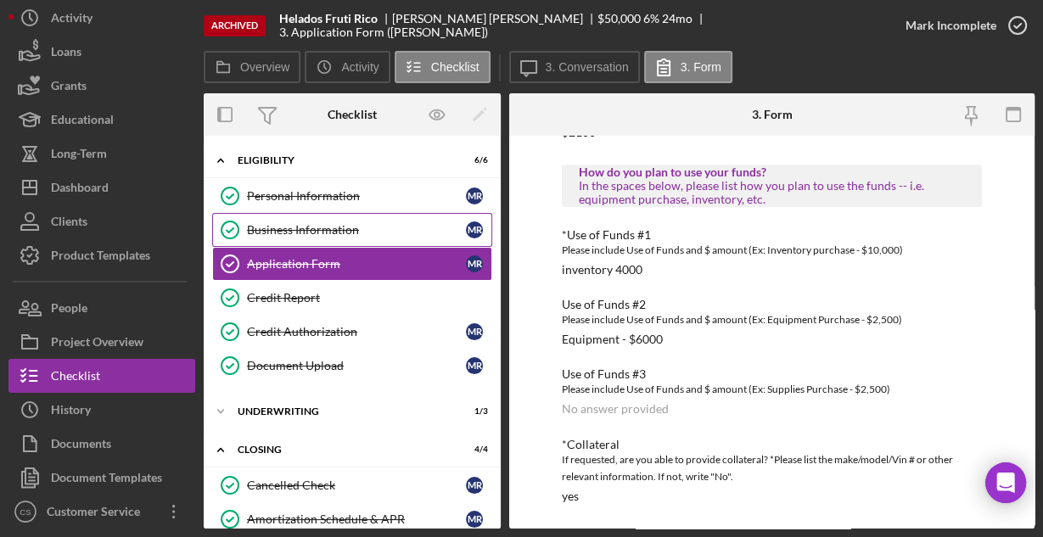
click at [311, 225] on div "Business Information" at bounding box center [356, 230] width 219 height 14
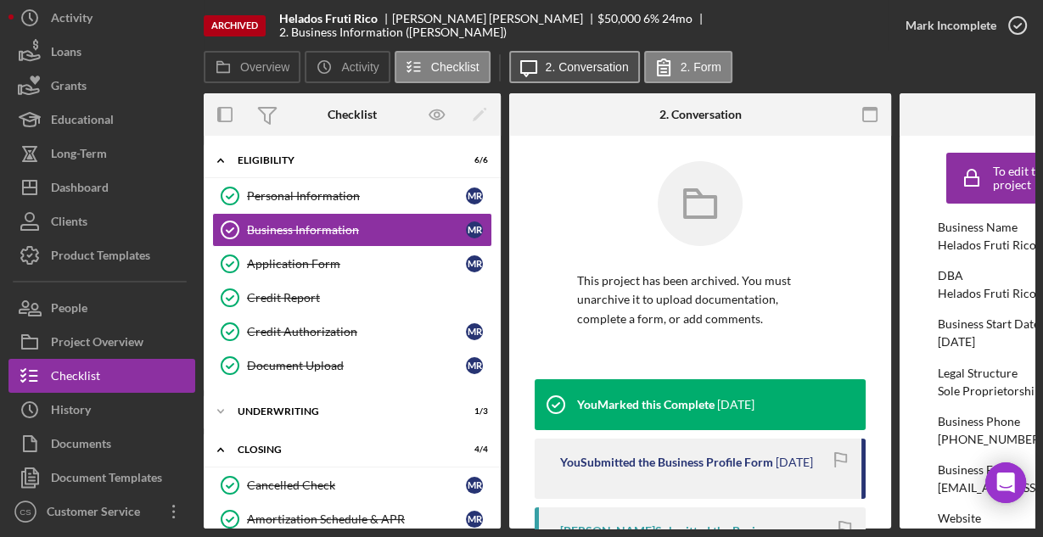
click at [567, 67] on label "2. Conversation" at bounding box center [587, 67] width 83 height 14
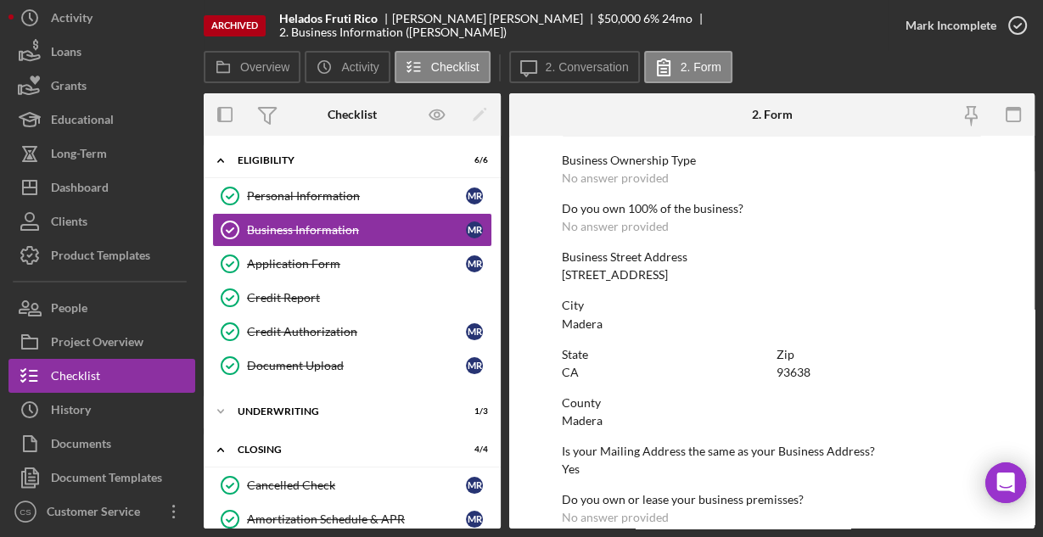
scroll to position [887, 0]
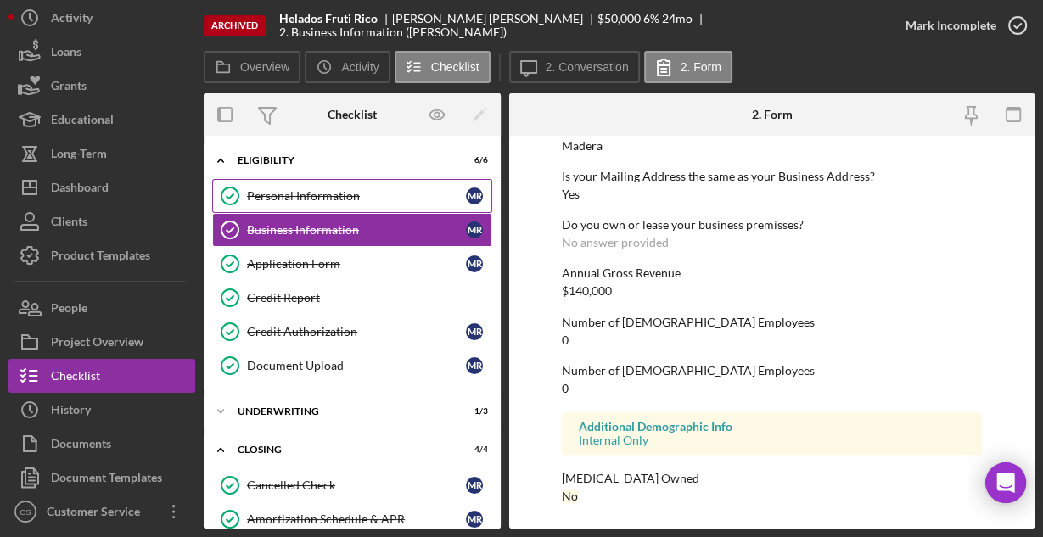
click at [329, 189] on div "Personal Information" at bounding box center [356, 196] width 219 height 14
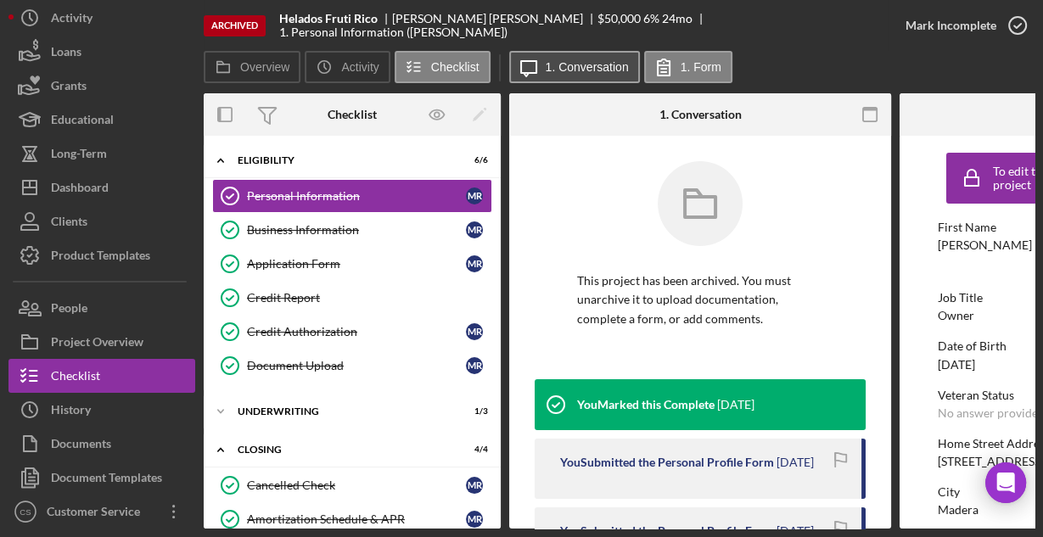
click at [568, 64] on label "1. Conversation" at bounding box center [587, 67] width 83 height 14
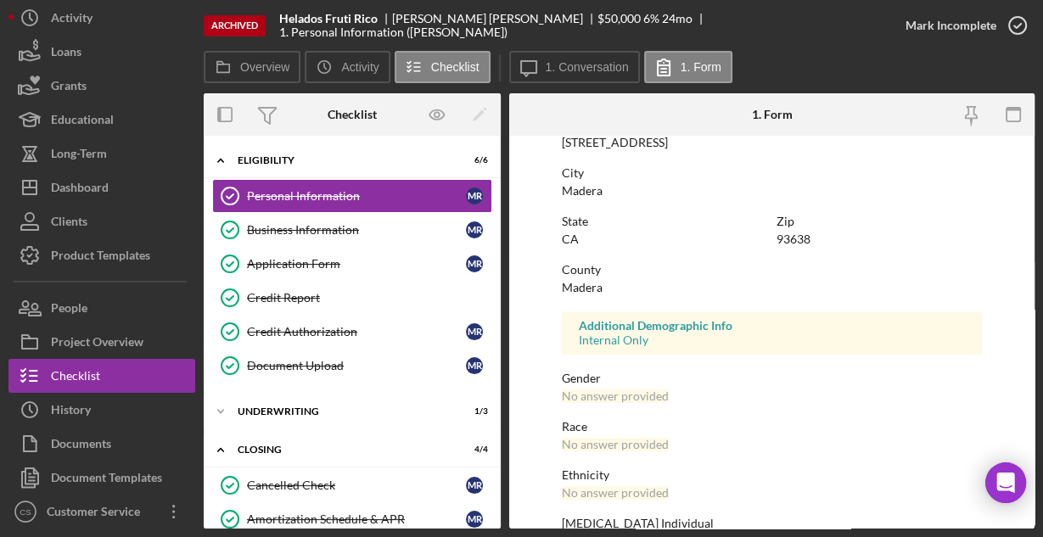
scroll to position [400, 0]
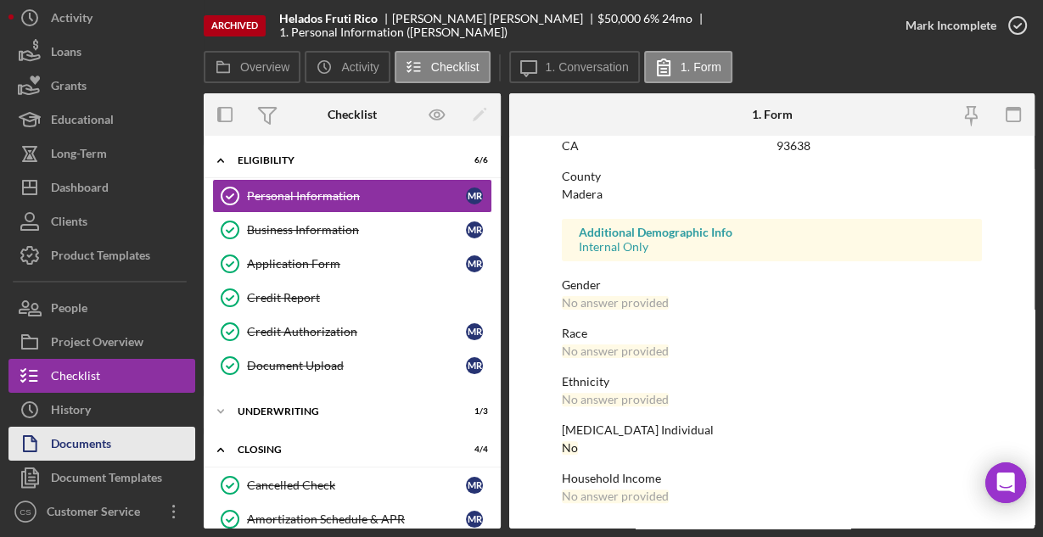
click at [119, 439] on button "Documents" at bounding box center [101, 444] width 187 height 34
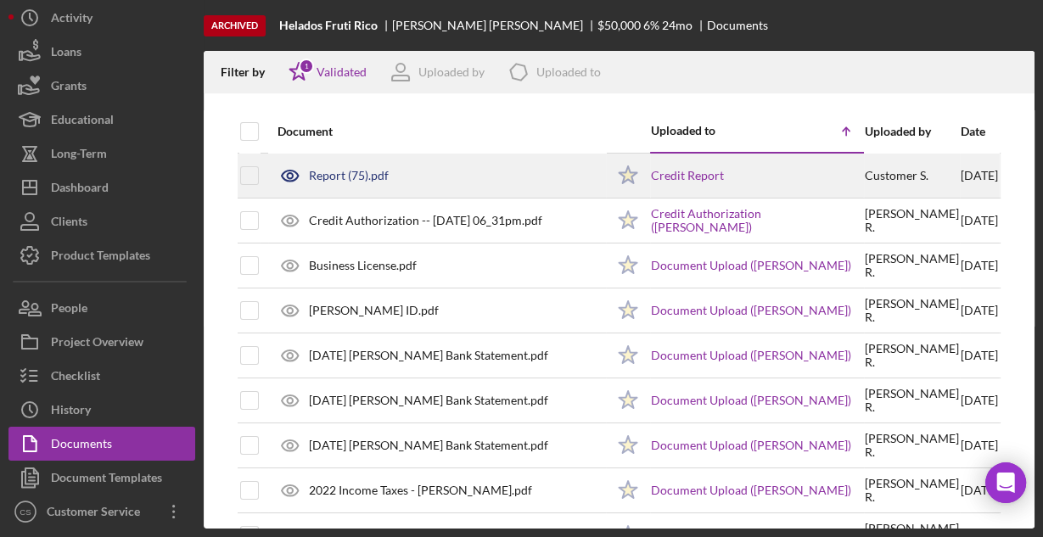
click at [419, 179] on div "Report (75).pdf" at bounding box center [437, 175] width 336 height 42
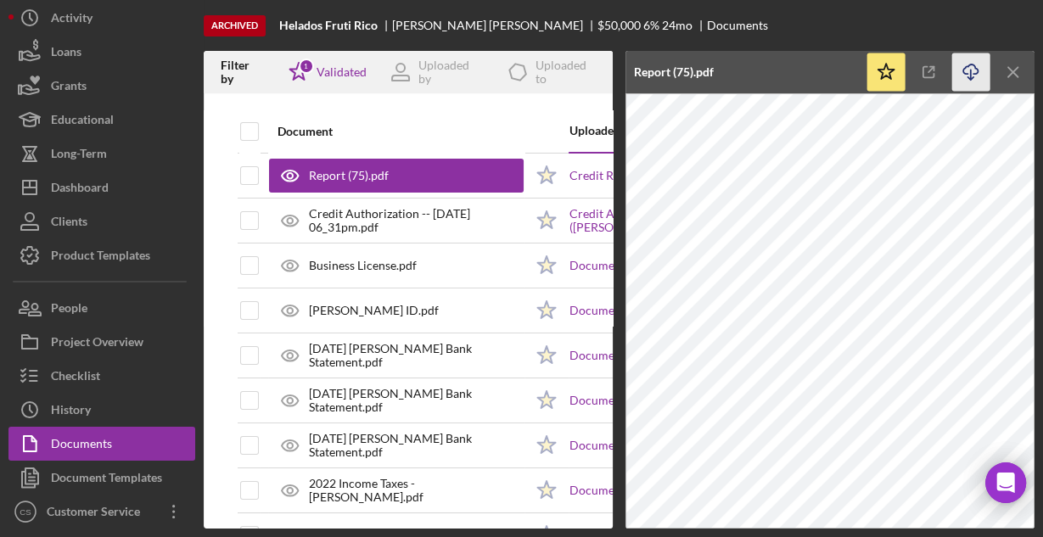
click at [966, 69] on icon "Icon/Download" at bounding box center [971, 72] width 38 height 38
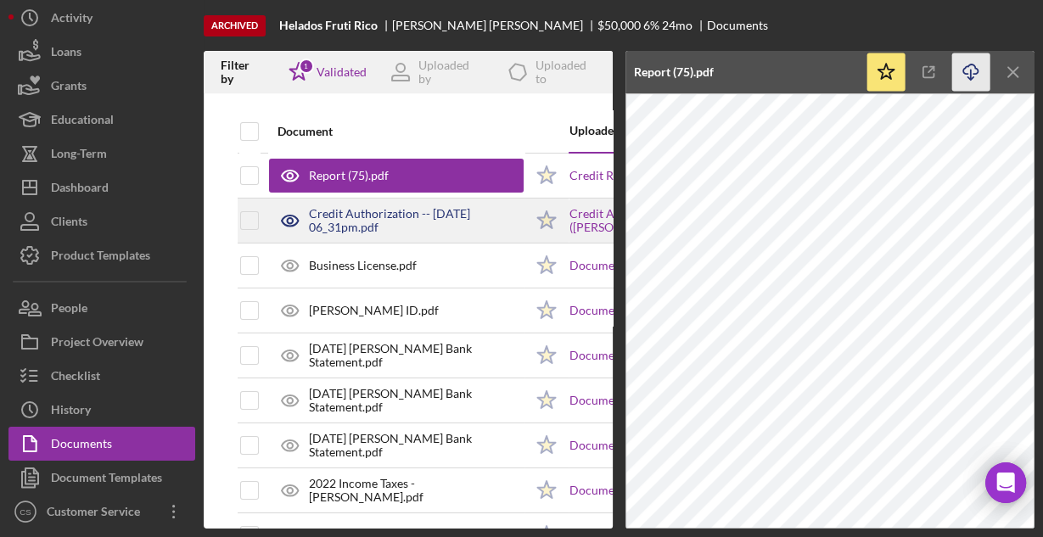
click at [484, 227] on div "Credit Authorization -- [DATE] 06_31pm.pdf" at bounding box center [416, 220] width 215 height 27
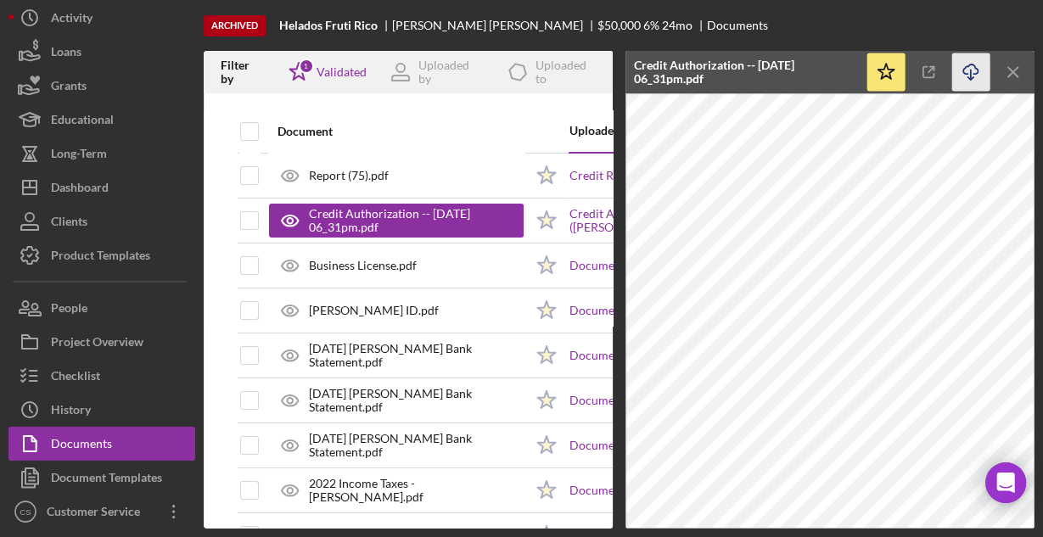
click at [968, 68] on icon "Icon/Download" at bounding box center [971, 72] width 38 height 38
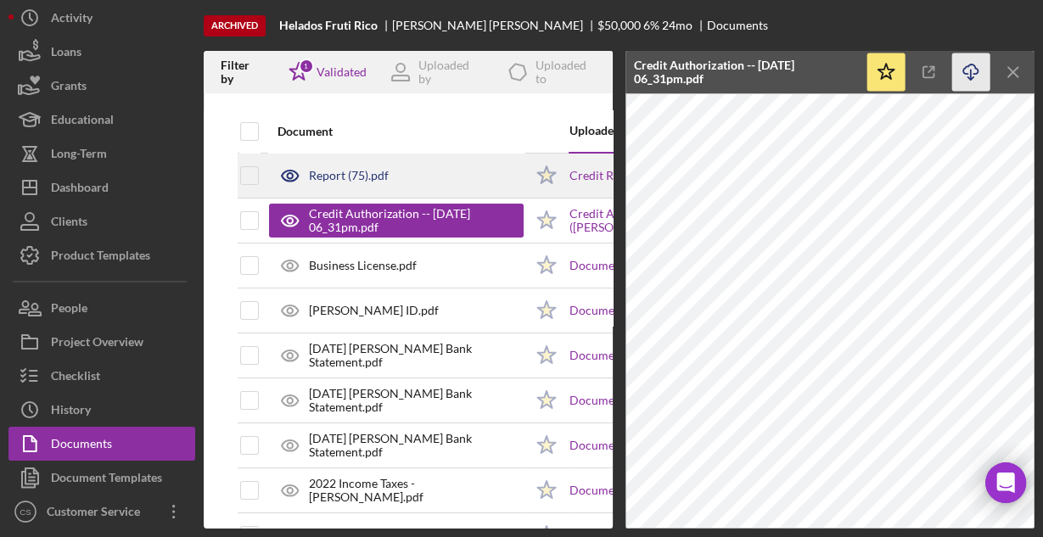
click at [479, 172] on div "Report (75).pdf" at bounding box center [396, 175] width 255 height 42
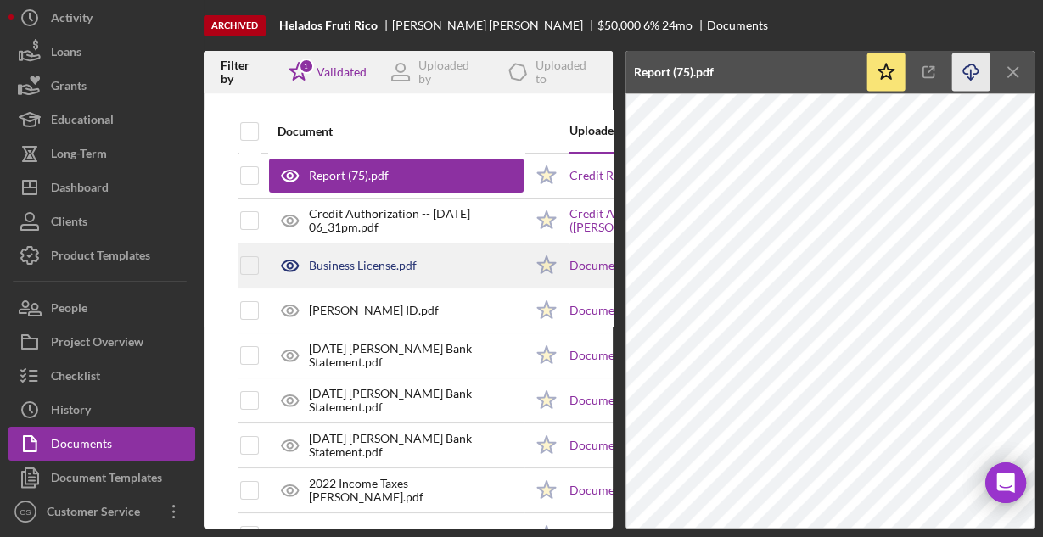
click at [390, 259] on div "Business License.pdf" at bounding box center [363, 266] width 108 height 14
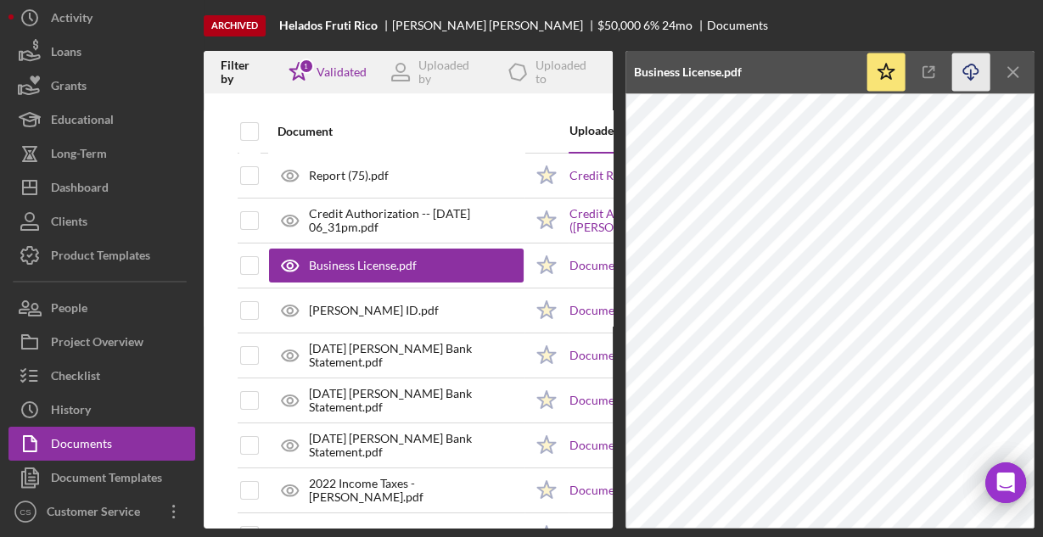
click at [960, 71] on icon "Icon/Download" at bounding box center [971, 72] width 38 height 38
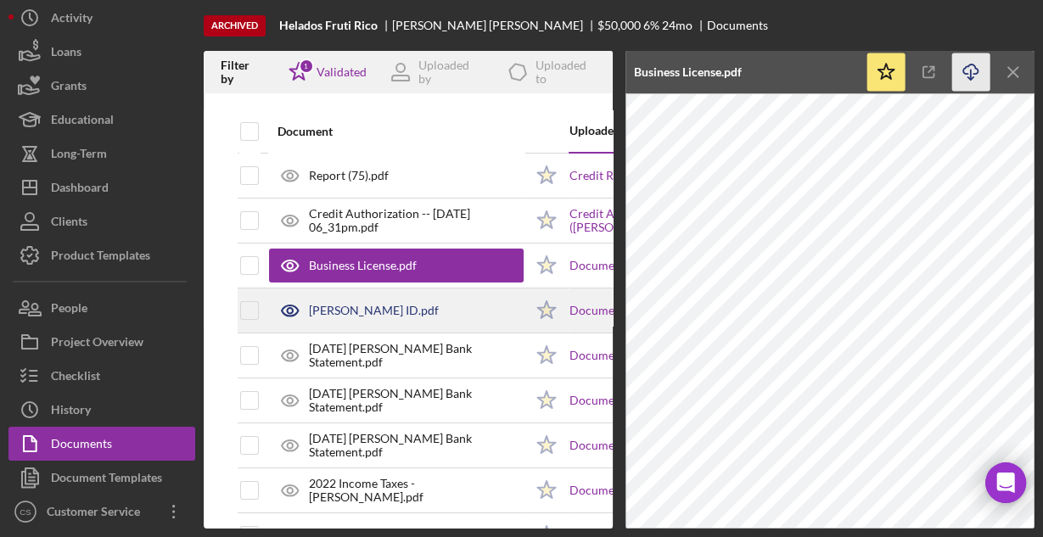
click at [370, 305] on div "[PERSON_NAME] ID.pdf" at bounding box center [374, 311] width 130 height 14
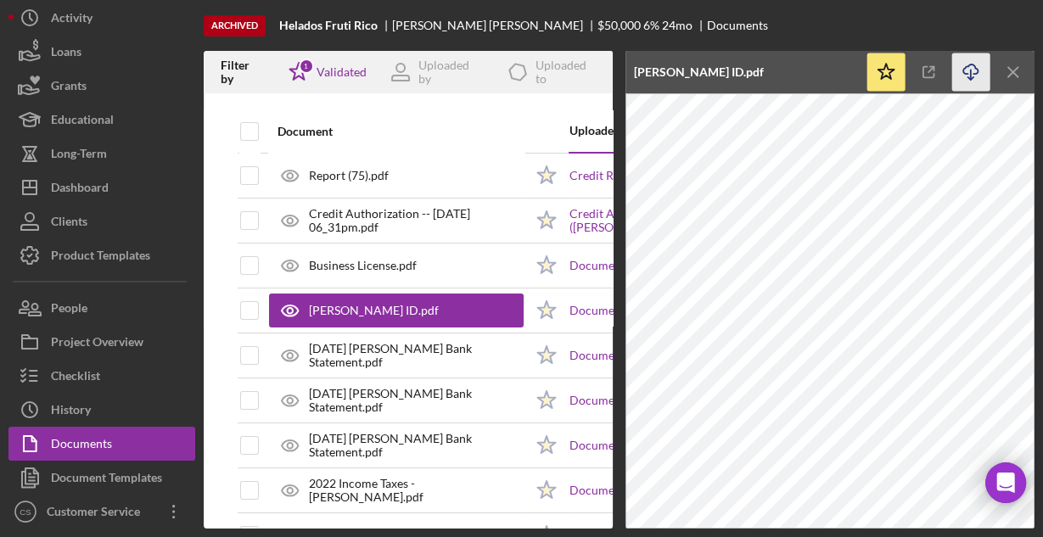
click at [968, 71] on icon "Icon/Download" at bounding box center [971, 72] width 38 height 38
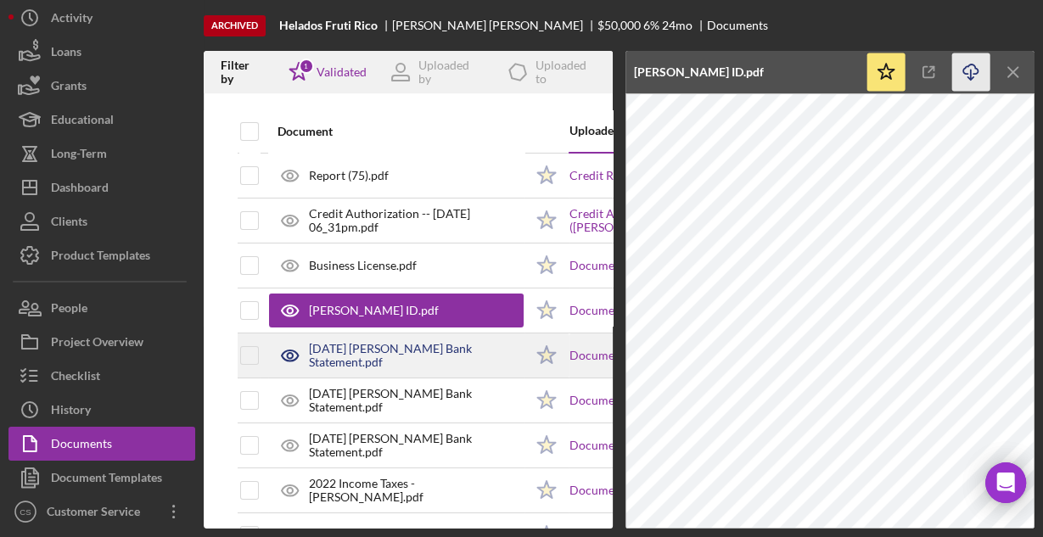
click at [371, 357] on div "[DATE] [PERSON_NAME] Bank Statement.pdf" at bounding box center [416, 355] width 215 height 27
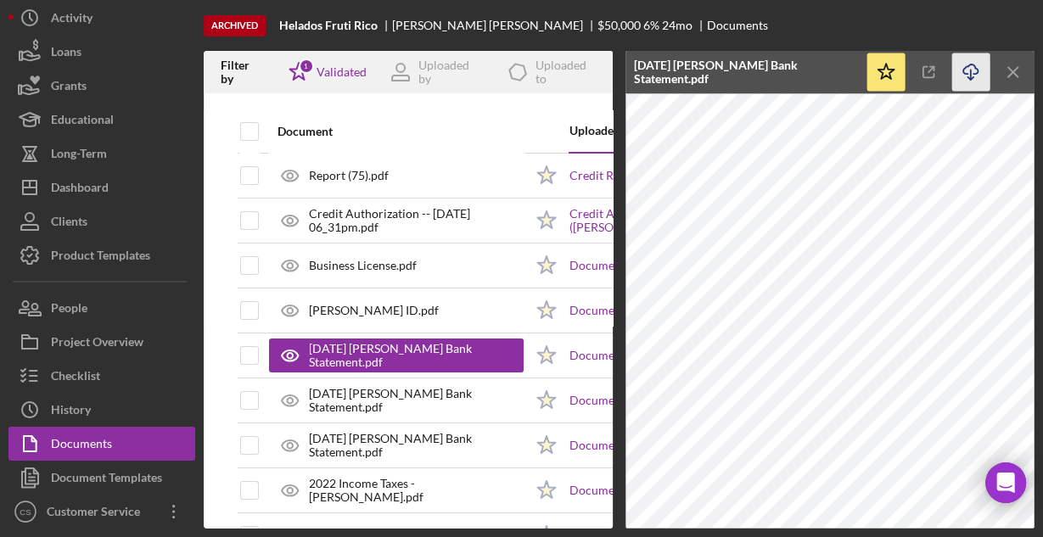
click at [963, 67] on icon "Icon/Download" at bounding box center [971, 72] width 38 height 38
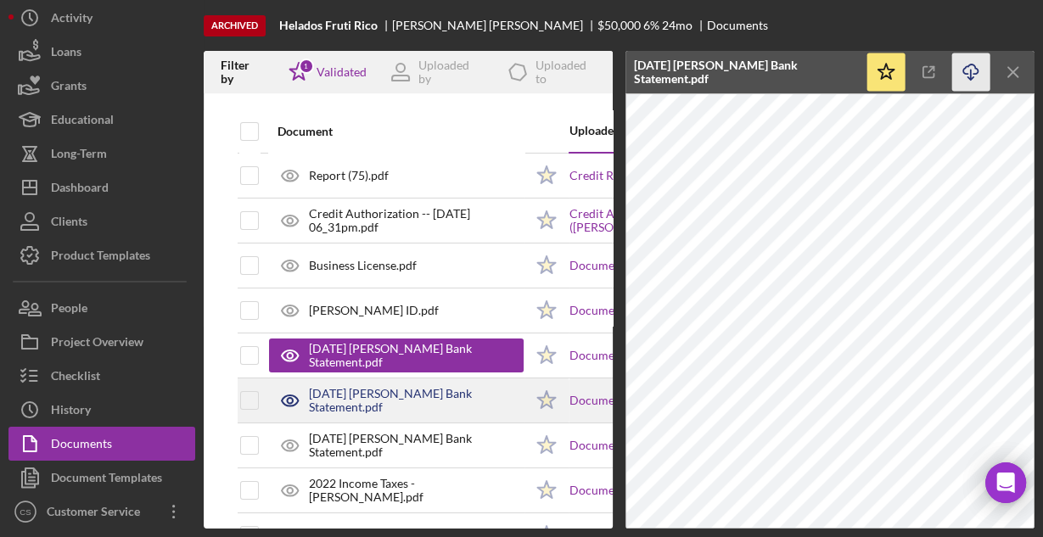
click at [421, 395] on div "[DATE] [PERSON_NAME] Bank Statement.pdf" at bounding box center [416, 400] width 215 height 27
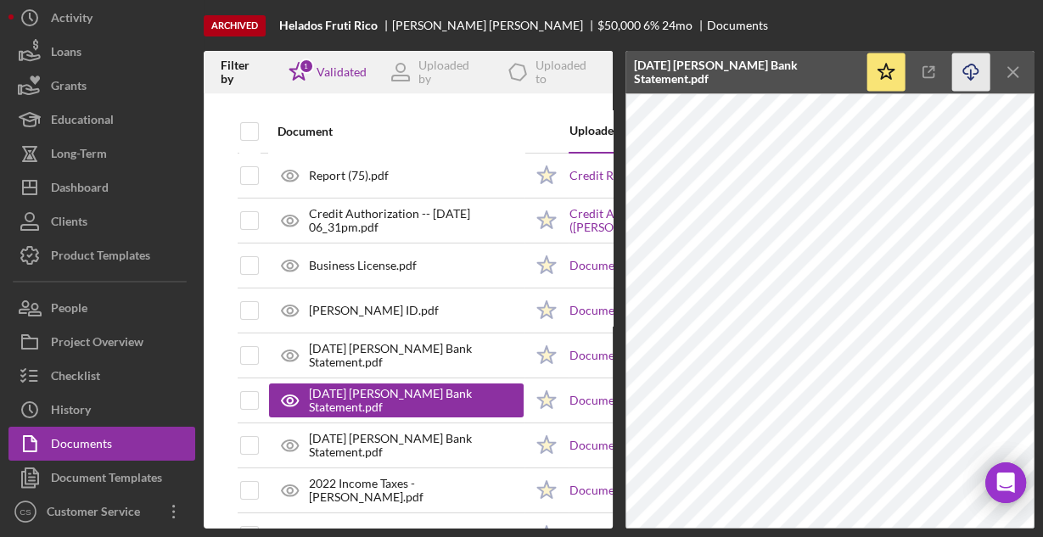
click at [967, 67] on icon "button" at bounding box center [970, 68] width 14 height 9
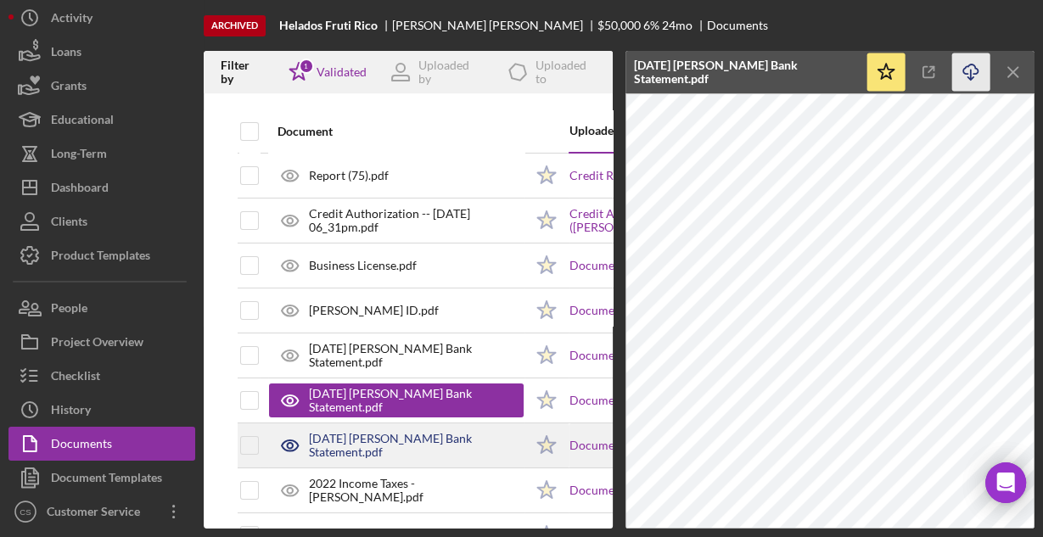
click at [434, 444] on div "[DATE] [PERSON_NAME] Bank Statement.pdf" at bounding box center [416, 445] width 215 height 27
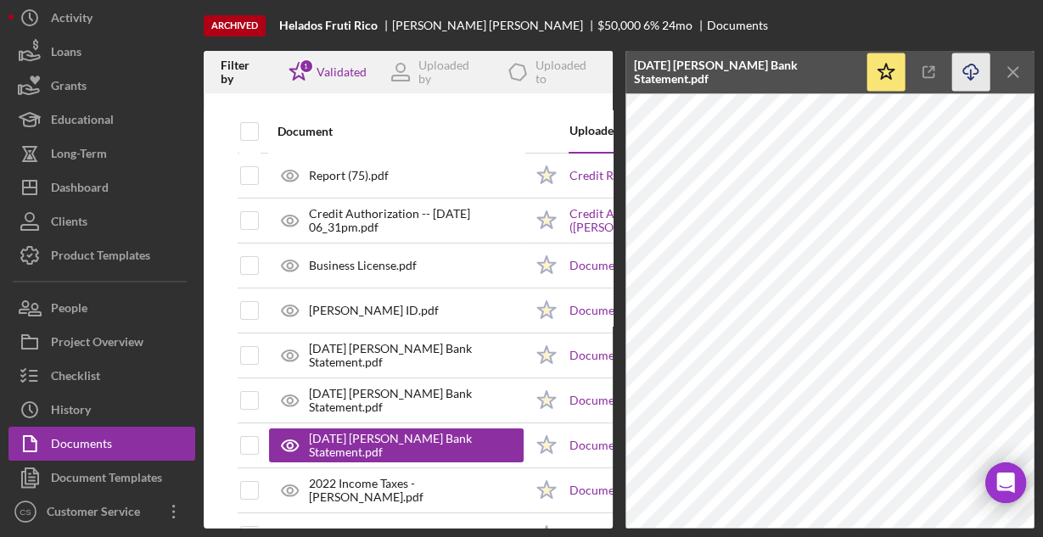
click at [971, 64] on icon "button" at bounding box center [970, 68] width 14 height 9
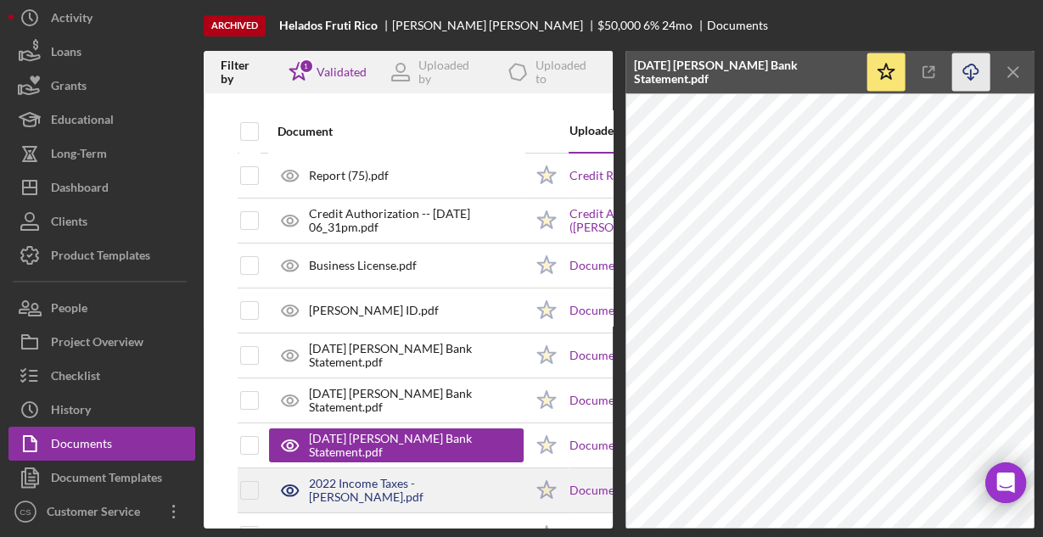
click at [449, 479] on div "2022 Income Taxes - [PERSON_NAME].pdf" at bounding box center [416, 490] width 215 height 27
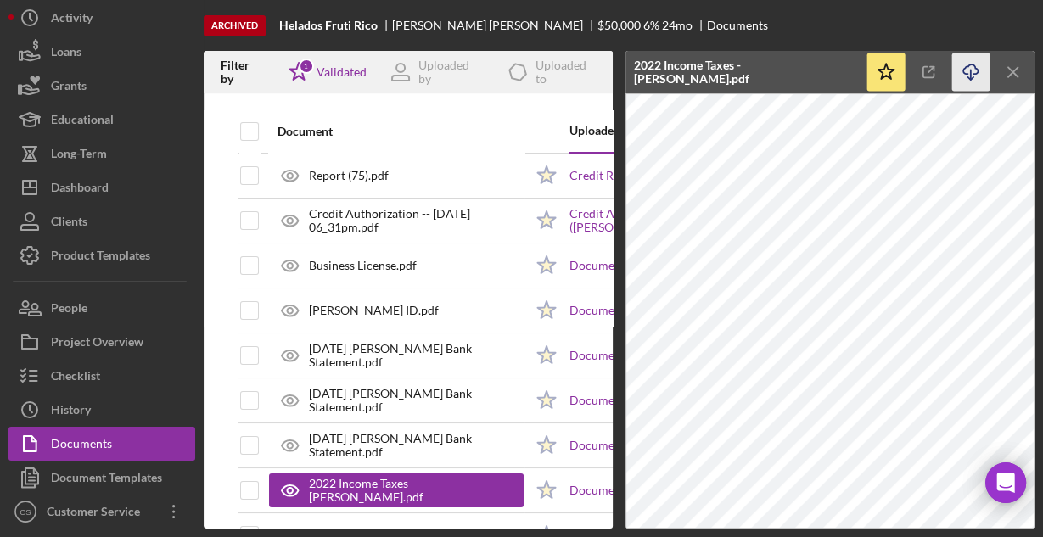
click at [965, 72] on icon "Icon/Download" at bounding box center [971, 72] width 38 height 38
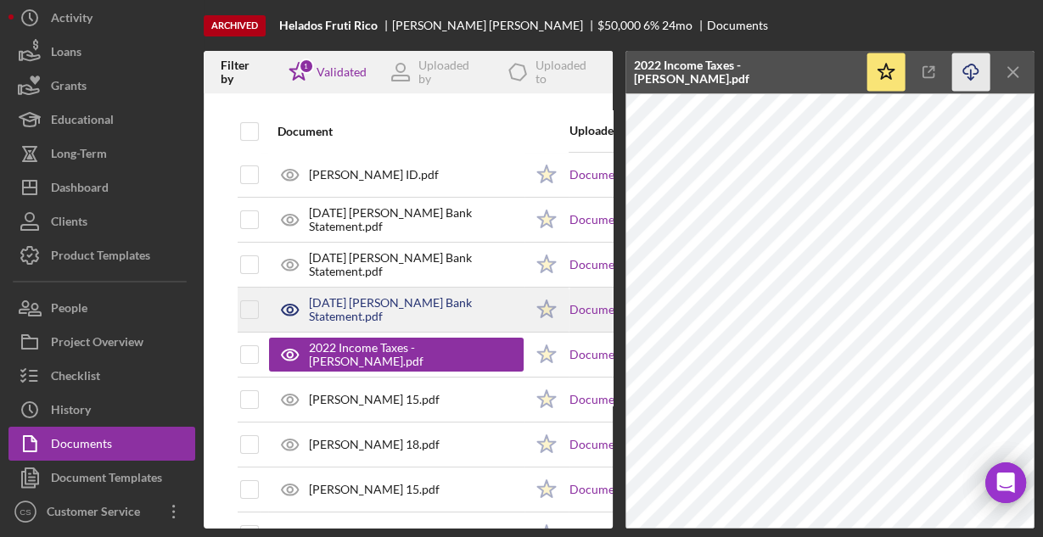
scroll to position [204, 0]
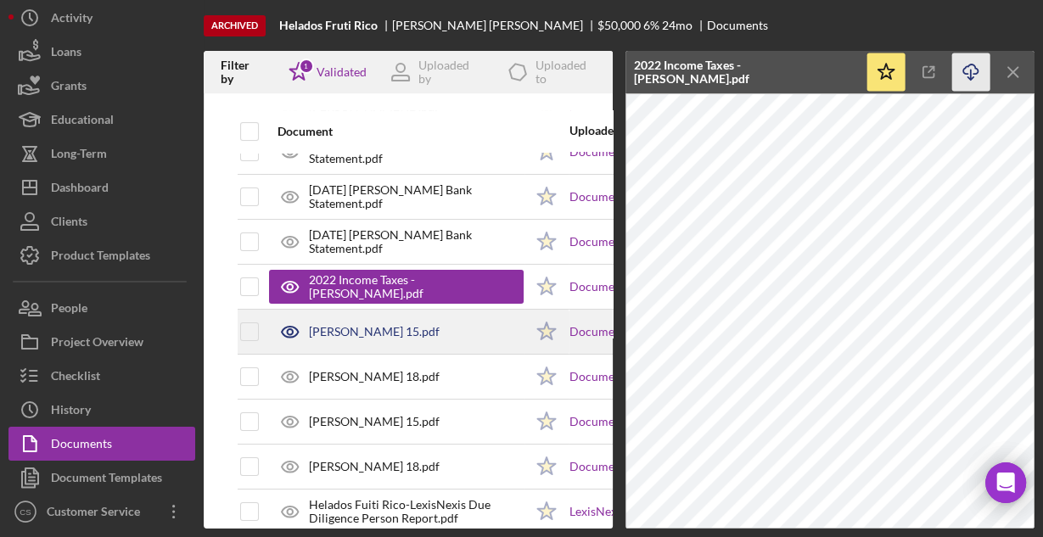
click at [383, 316] on div "[PERSON_NAME] 15.pdf" at bounding box center [396, 332] width 255 height 42
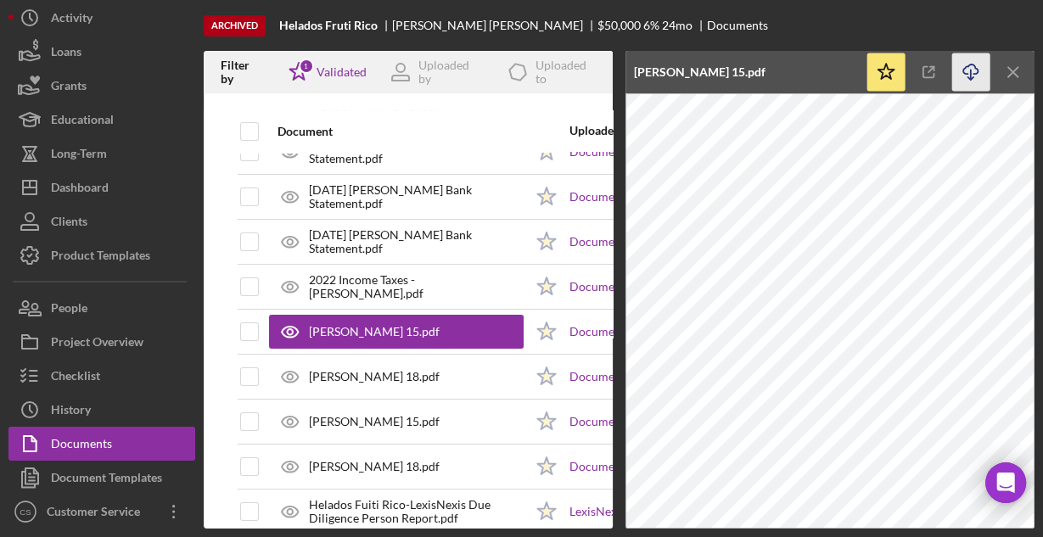
click at [970, 66] on icon "Icon/Download" at bounding box center [971, 72] width 38 height 38
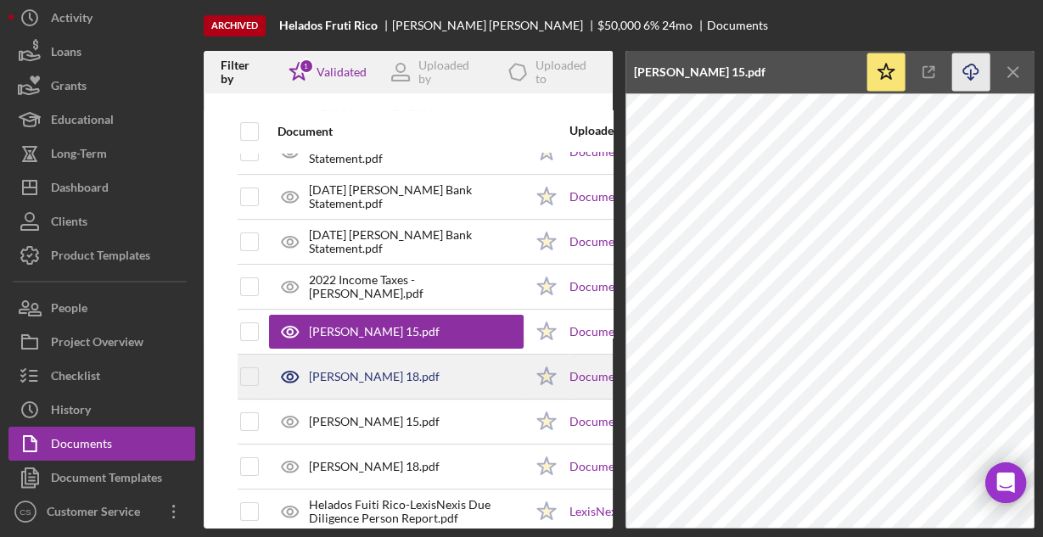
click at [380, 370] on div "[PERSON_NAME] 18.pdf" at bounding box center [374, 377] width 131 height 14
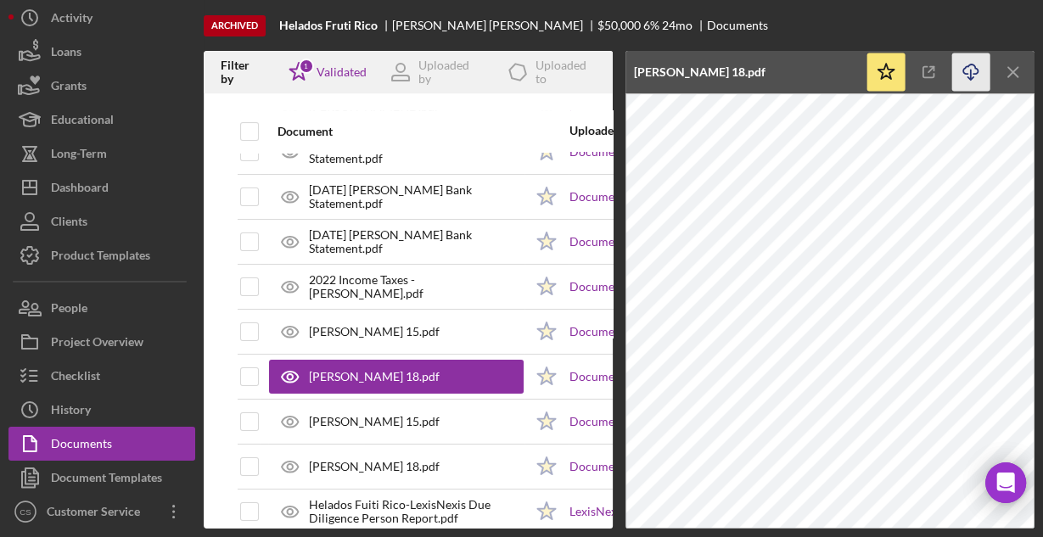
click at [964, 72] on icon "Icon/Download" at bounding box center [971, 72] width 38 height 38
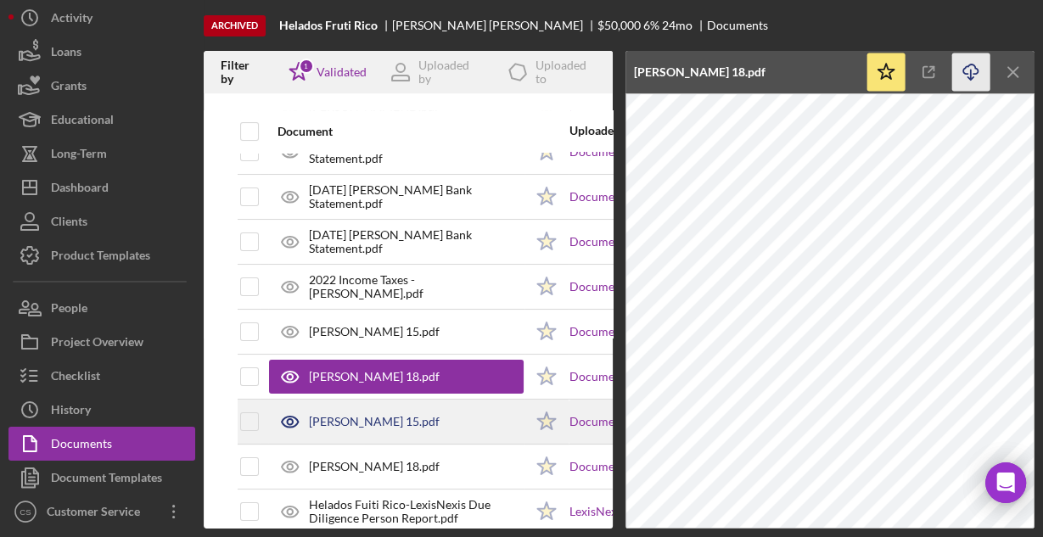
click at [400, 417] on div "[PERSON_NAME] 15.pdf" at bounding box center [374, 422] width 131 height 14
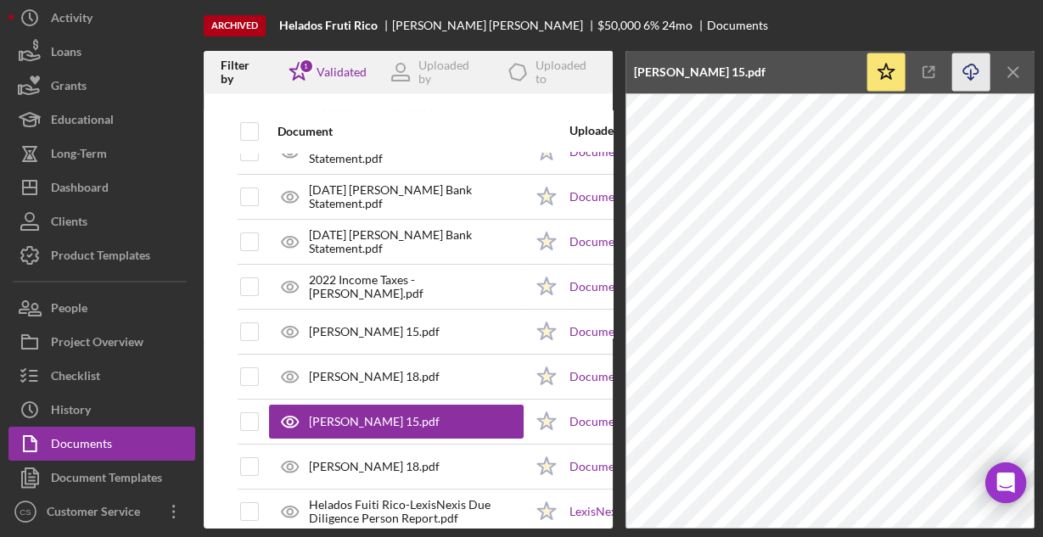
click at [964, 76] on icon "Icon/Download" at bounding box center [971, 72] width 38 height 38
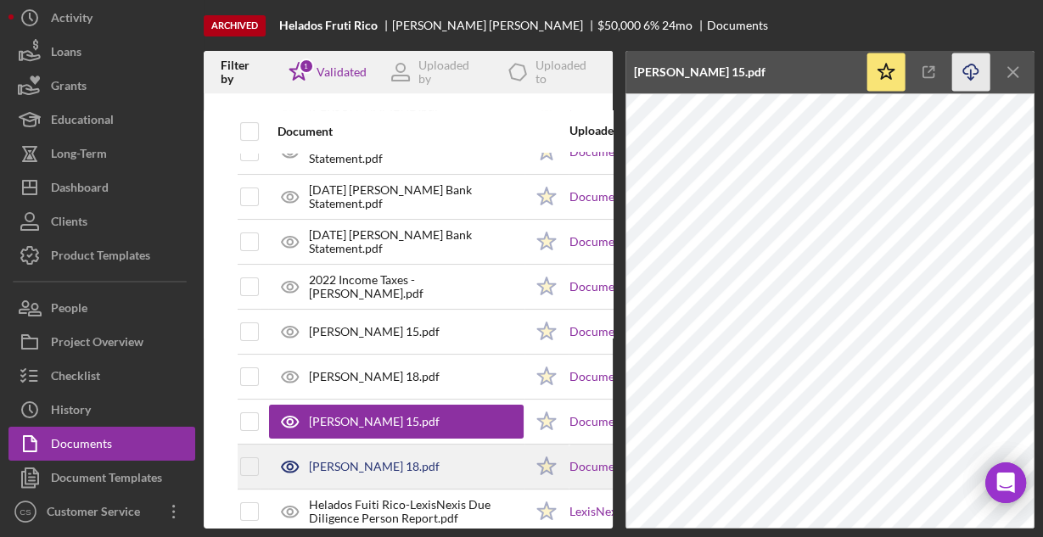
click at [420, 462] on div "[PERSON_NAME] 18.pdf" at bounding box center [396, 466] width 255 height 42
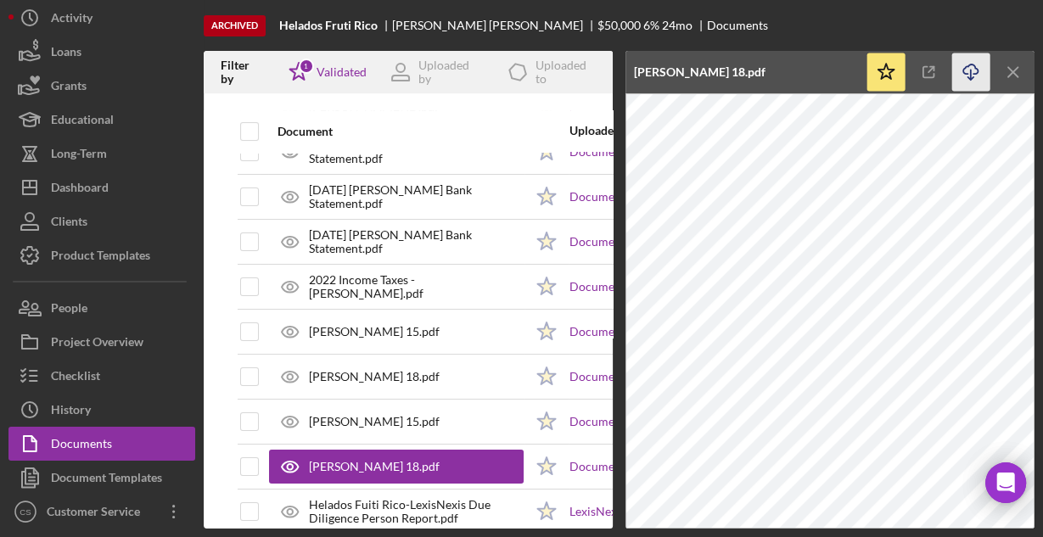
click at [965, 76] on icon "Icon/Download" at bounding box center [971, 72] width 38 height 38
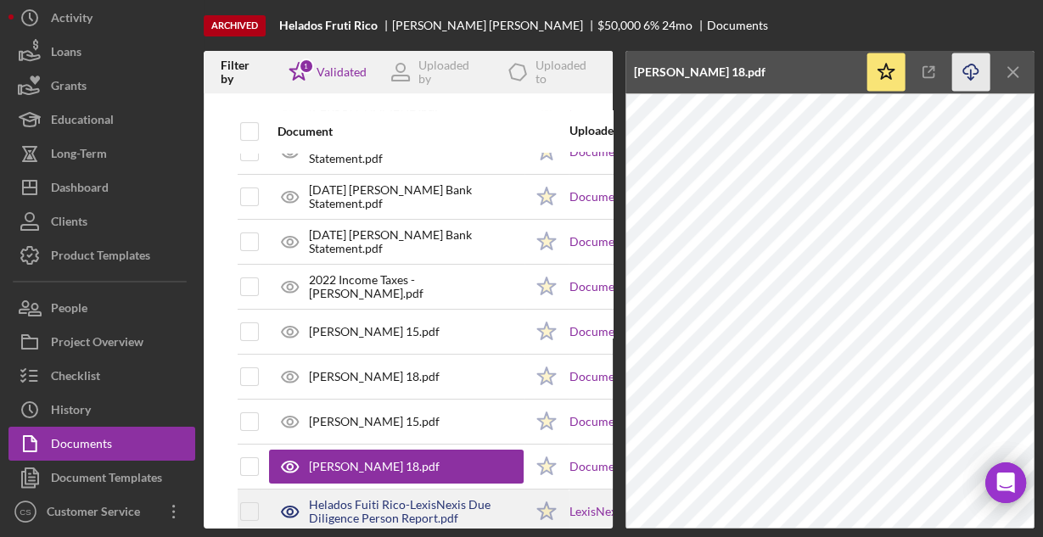
click at [435, 498] on div "Helados Fuiti Rico-LexisNexis Due Diligence Person Report.pdf" at bounding box center [416, 511] width 215 height 27
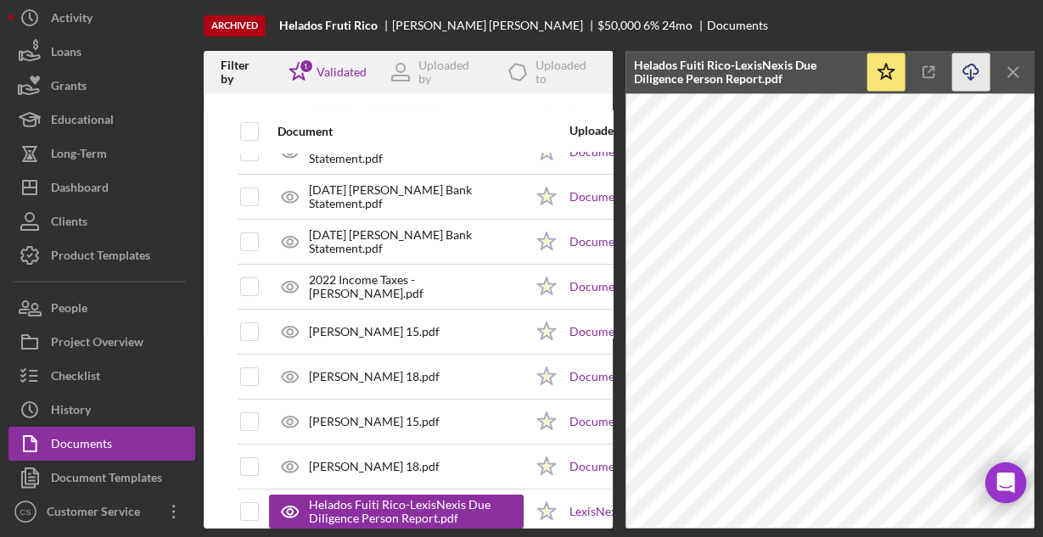
click at [967, 70] on icon "Icon/Download" at bounding box center [971, 72] width 38 height 38
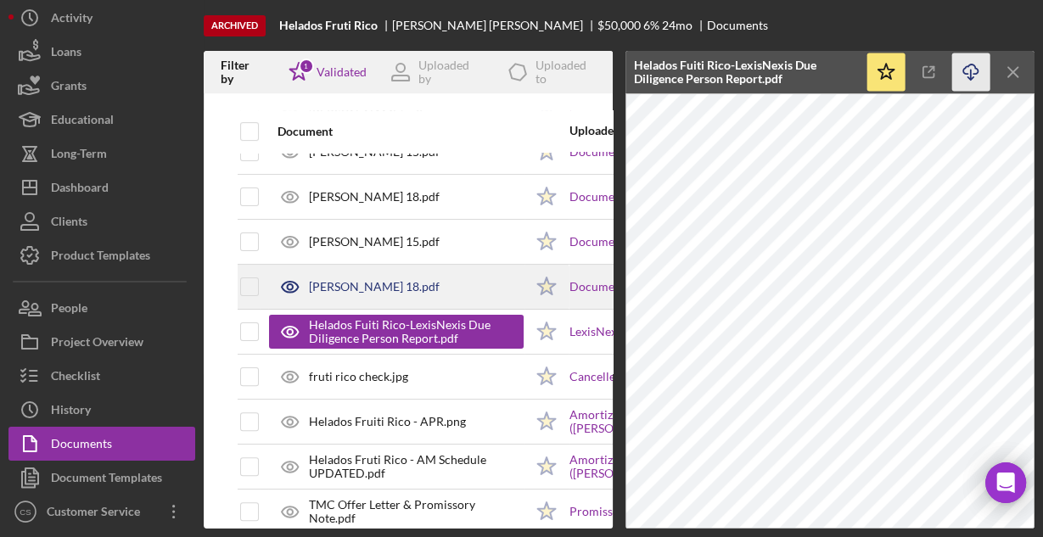
scroll to position [407, 0]
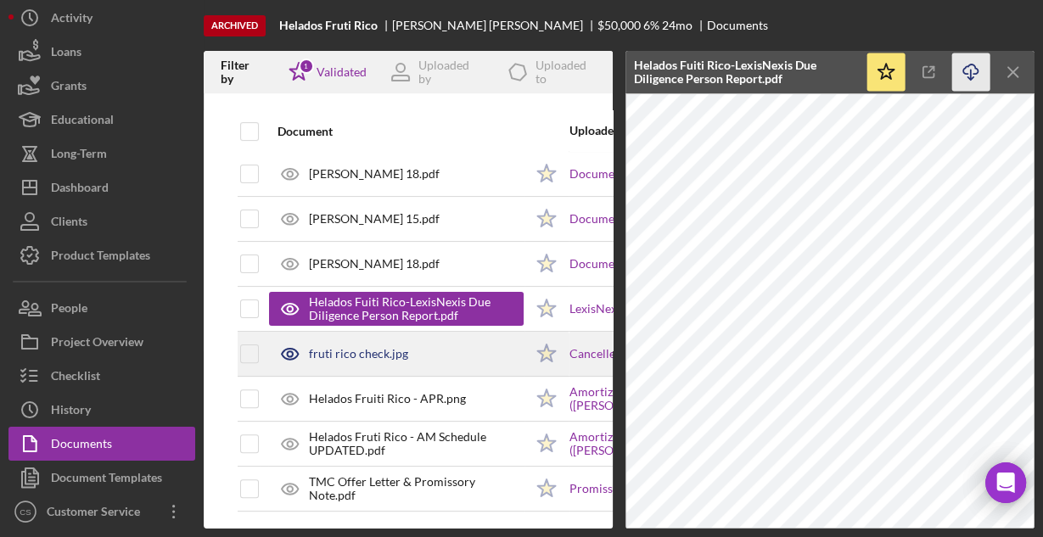
click at [353, 352] on div "fruti rico check.jpg" at bounding box center [358, 354] width 99 height 14
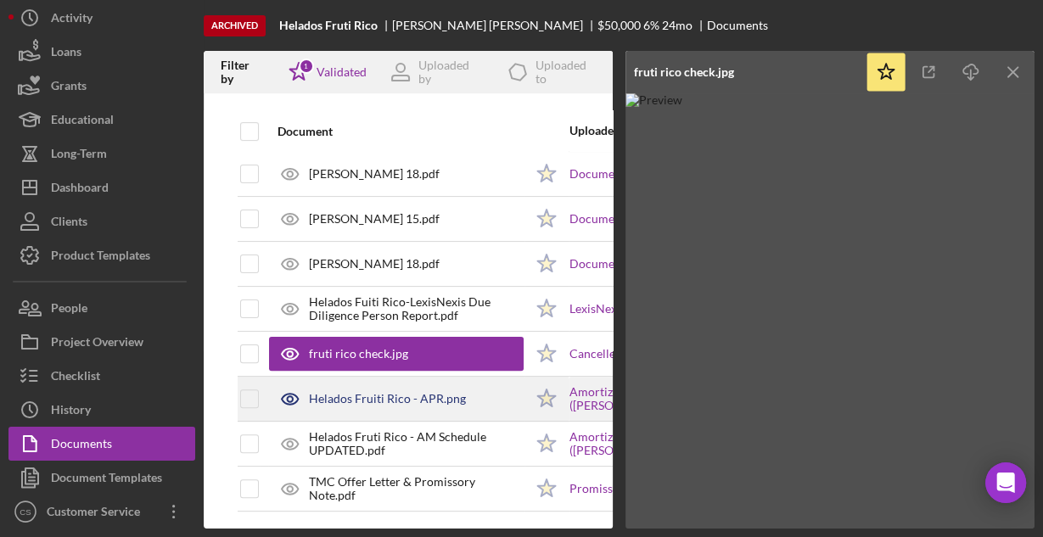
click at [379, 385] on div "Helados Fruiti Rico - APR.png" at bounding box center [396, 399] width 255 height 42
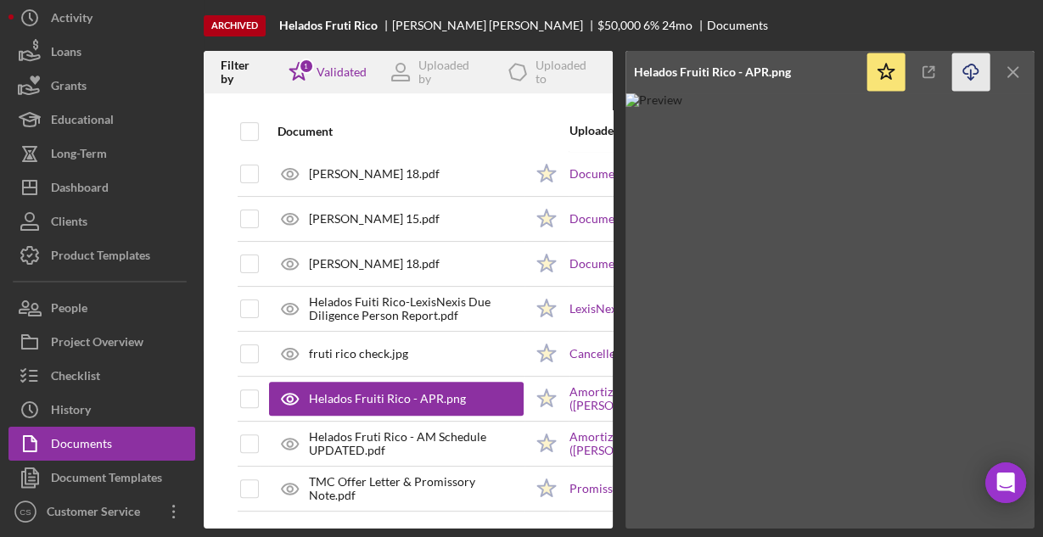
click at [964, 70] on icon "Icon/Download" at bounding box center [971, 72] width 38 height 38
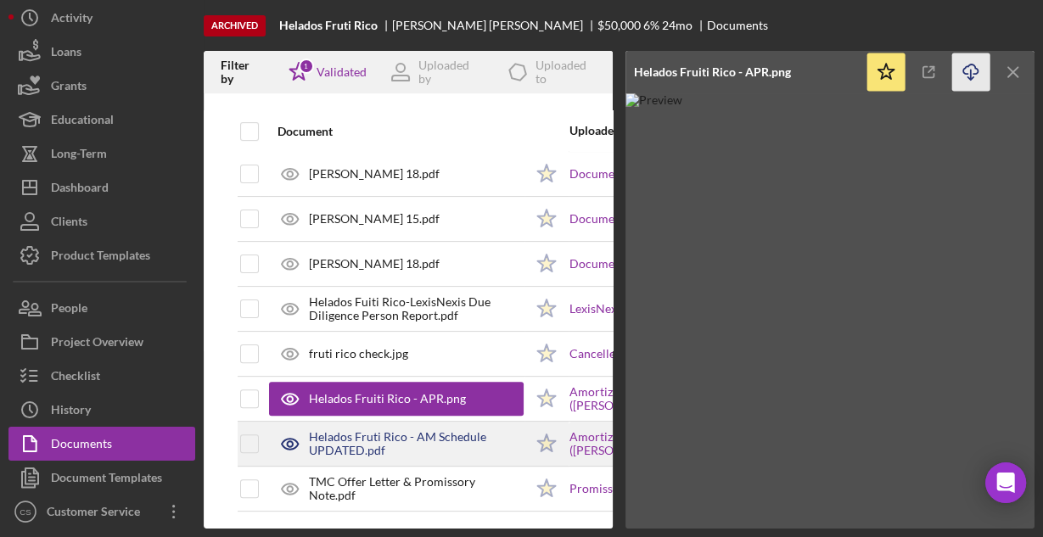
click at [373, 438] on div "Helados Fruti Rico - AM Schedule UPDATED.pdf" at bounding box center [416, 443] width 215 height 27
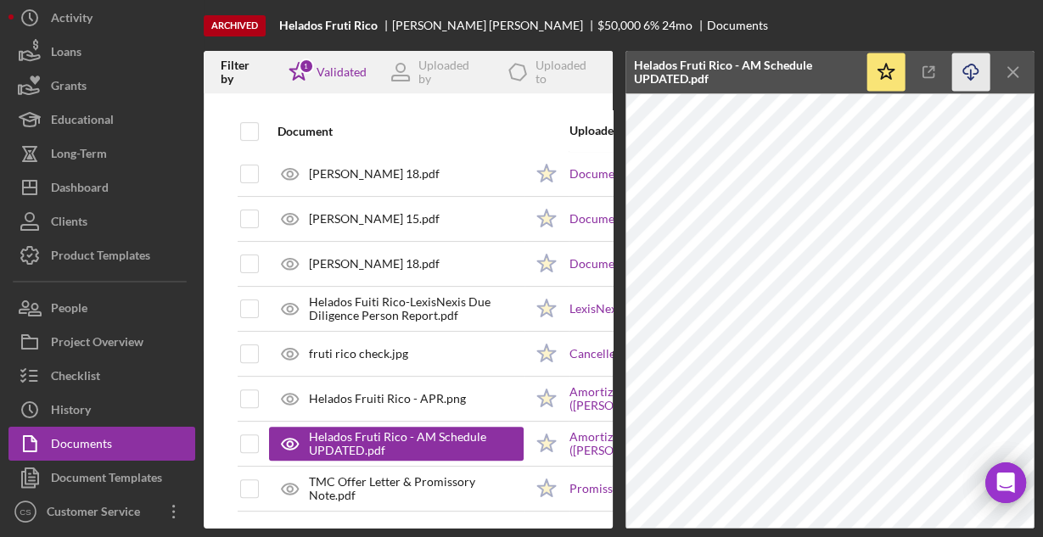
click at [965, 70] on icon "Icon/Download" at bounding box center [971, 72] width 38 height 38
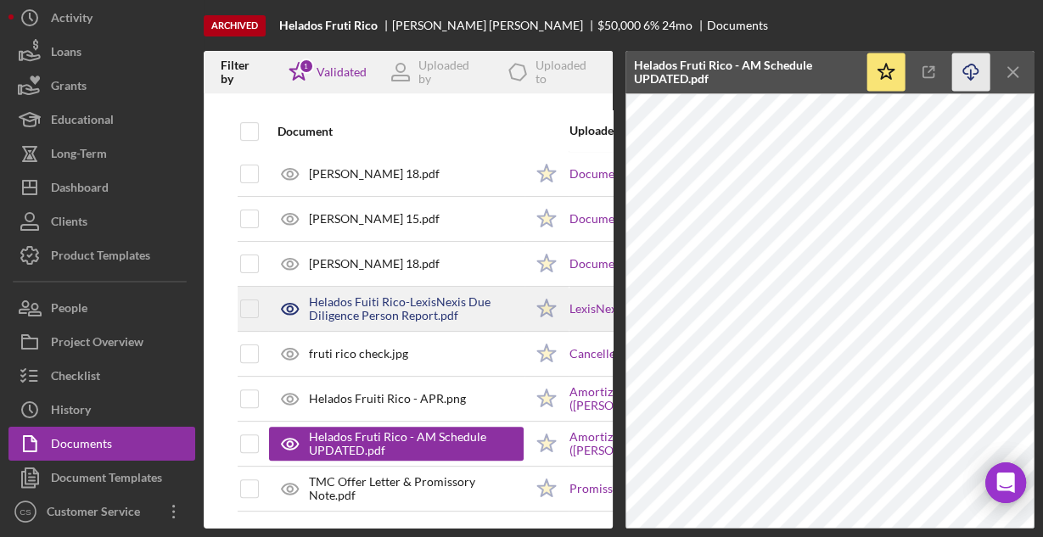
scroll to position [411, 0]
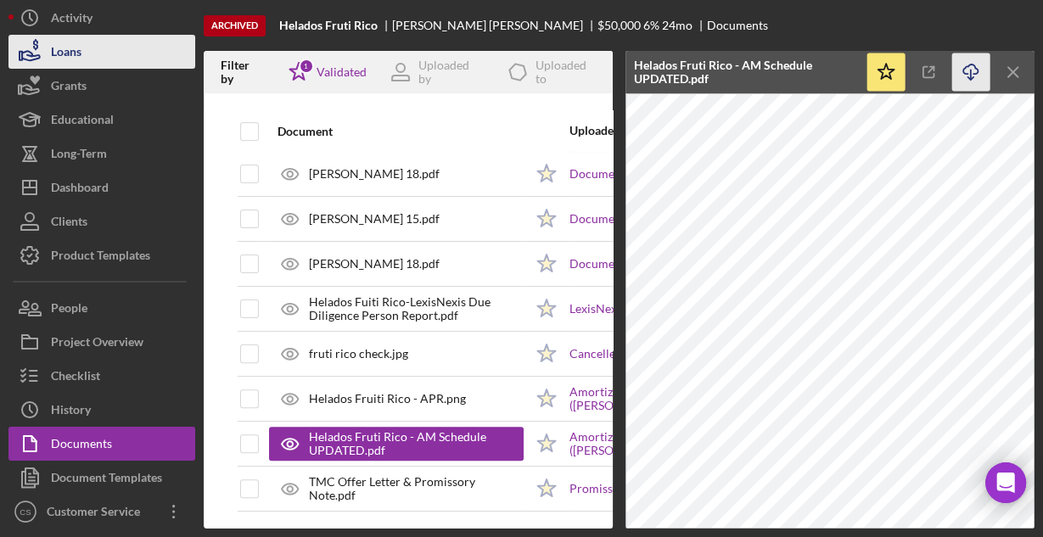
click at [66, 47] on div "Loans" at bounding box center [66, 54] width 31 height 38
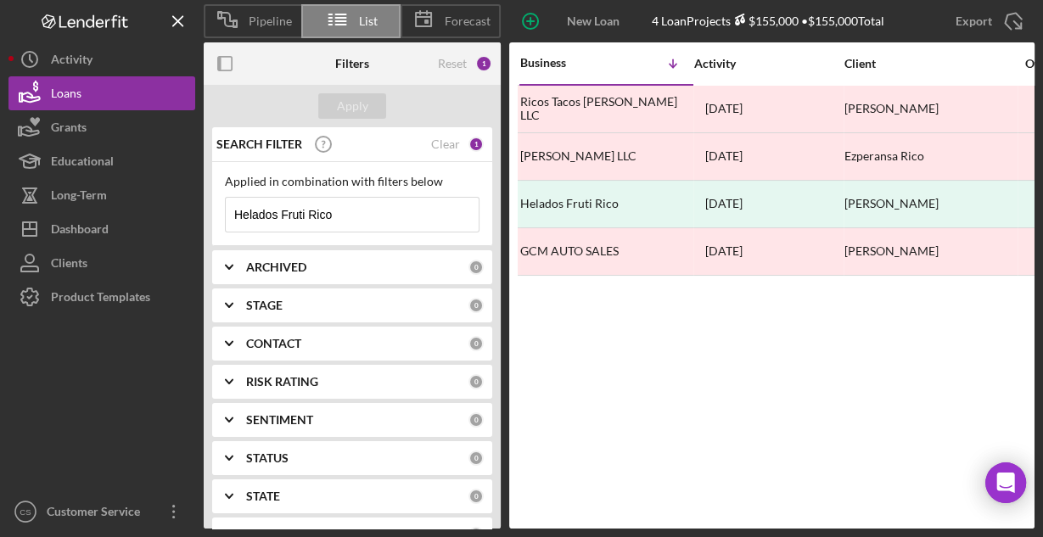
click at [350, 214] on input "Helados Fruti Rico" at bounding box center [352, 215] width 253 height 34
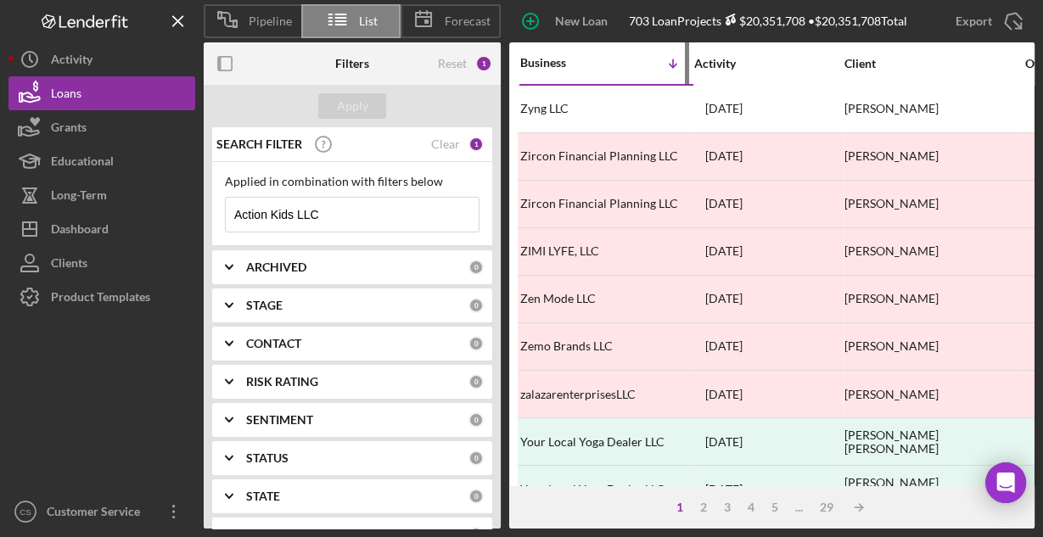
type input "Action Kids LLC"
click at [560, 69] on div "Business" at bounding box center [562, 63] width 85 height 14
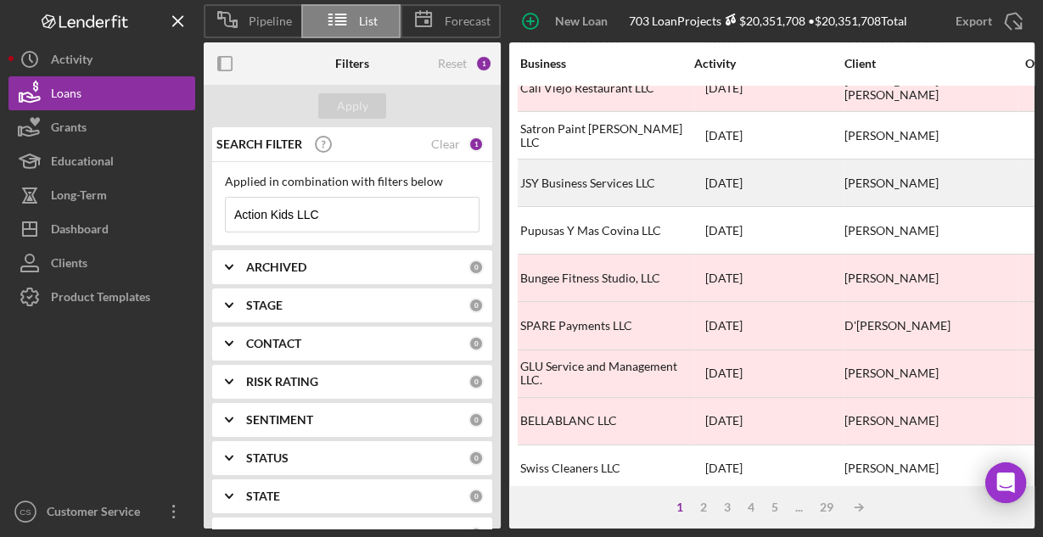
scroll to position [790, 0]
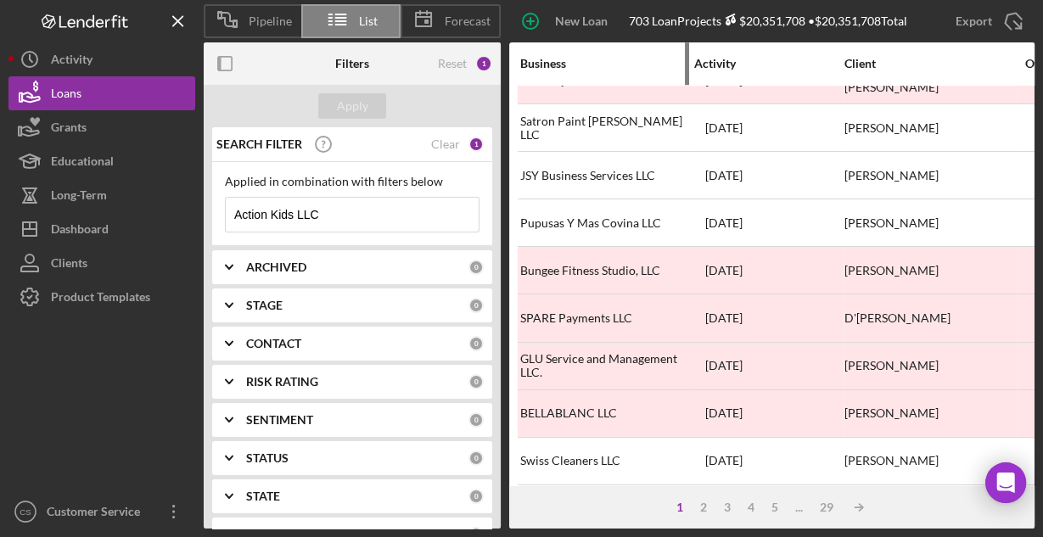
click at [562, 66] on div "Business" at bounding box center [605, 64] width 170 height 14
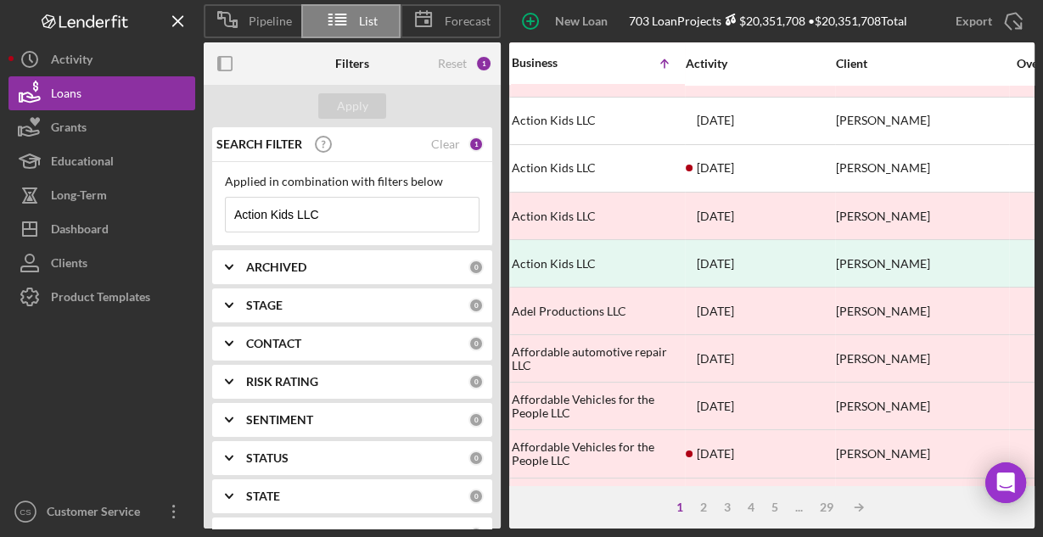
scroll to position [654, 0]
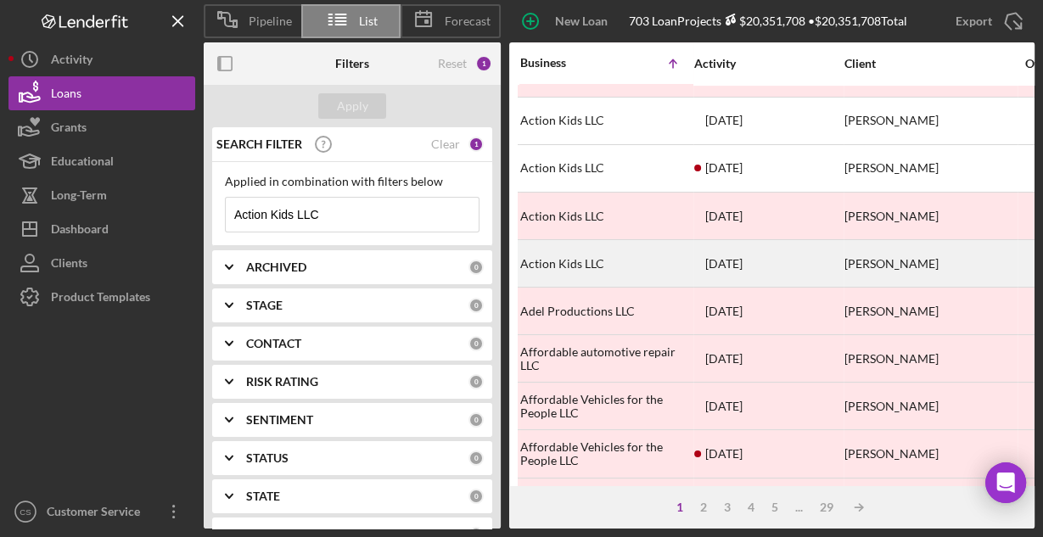
click at [575, 253] on div "Action Kids LLC" at bounding box center [605, 263] width 170 height 45
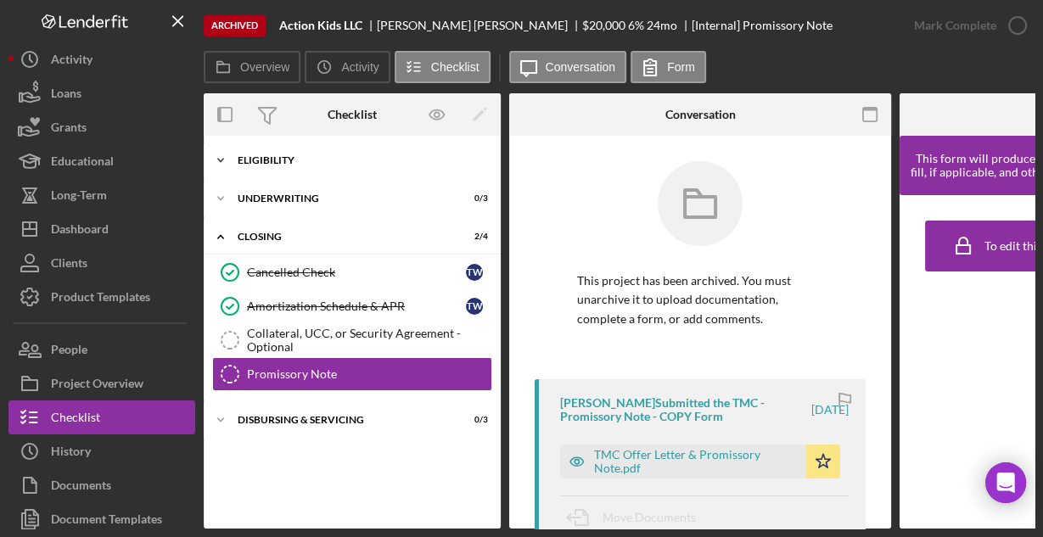
click at [283, 165] on div "Icon/Expander Eligibility 6 / 6" at bounding box center [352, 160] width 297 height 34
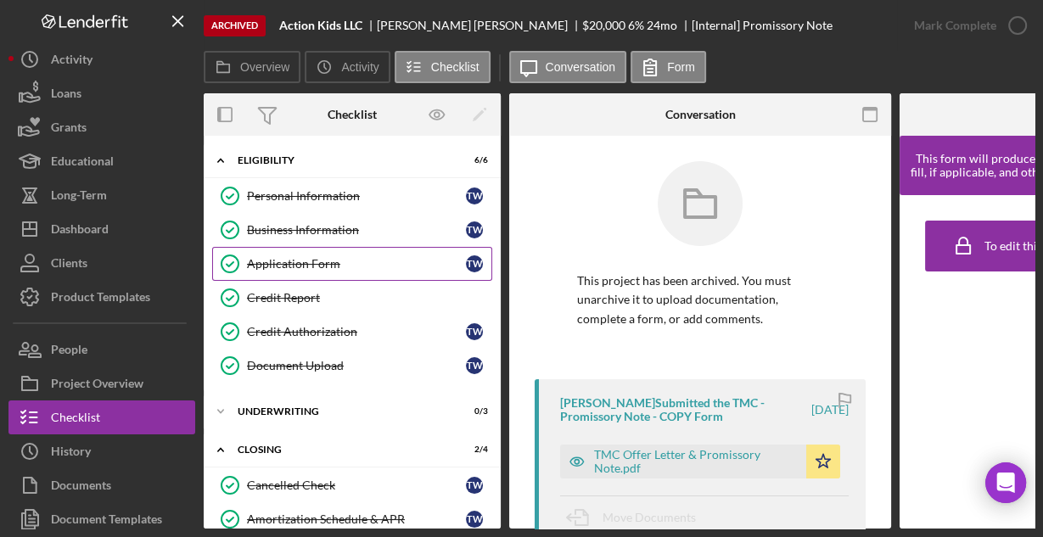
click at [319, 260] on div "Application Form" at bounding box center [356, 264] width 219 height 14
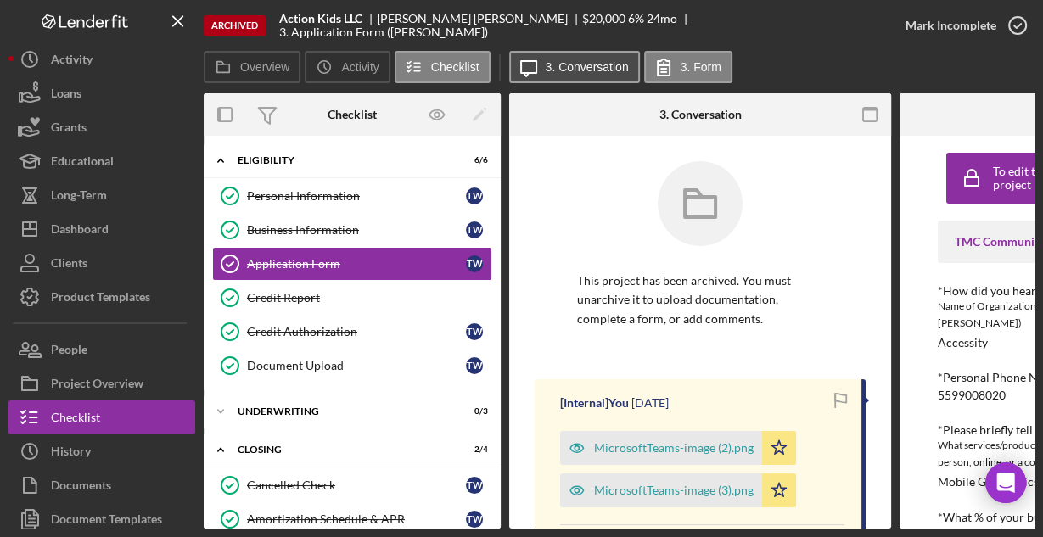
click at [576, 70] on label "3. Conversation" at bounding box center [587, 67] width 83 height 14
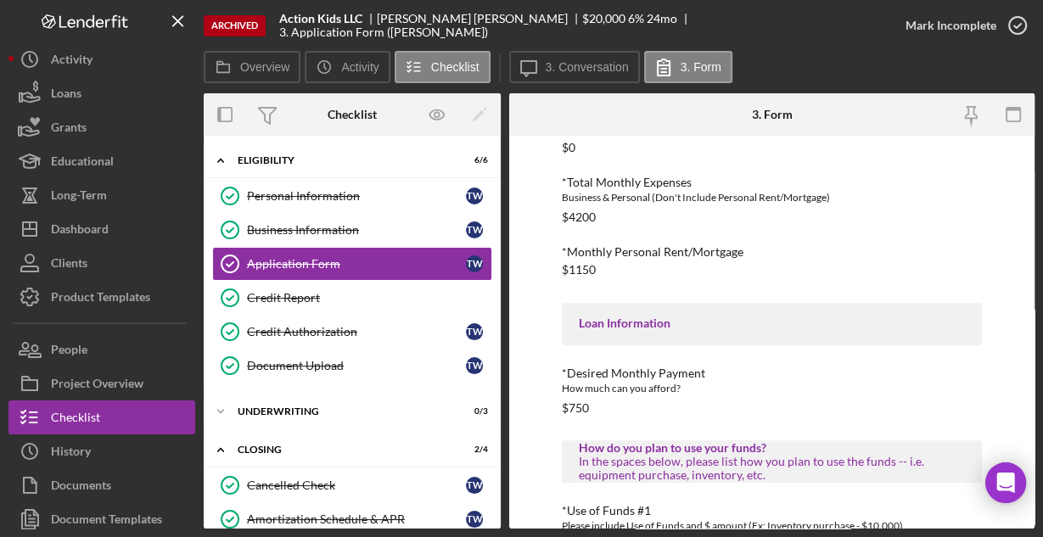
scroll to position [887, 0]
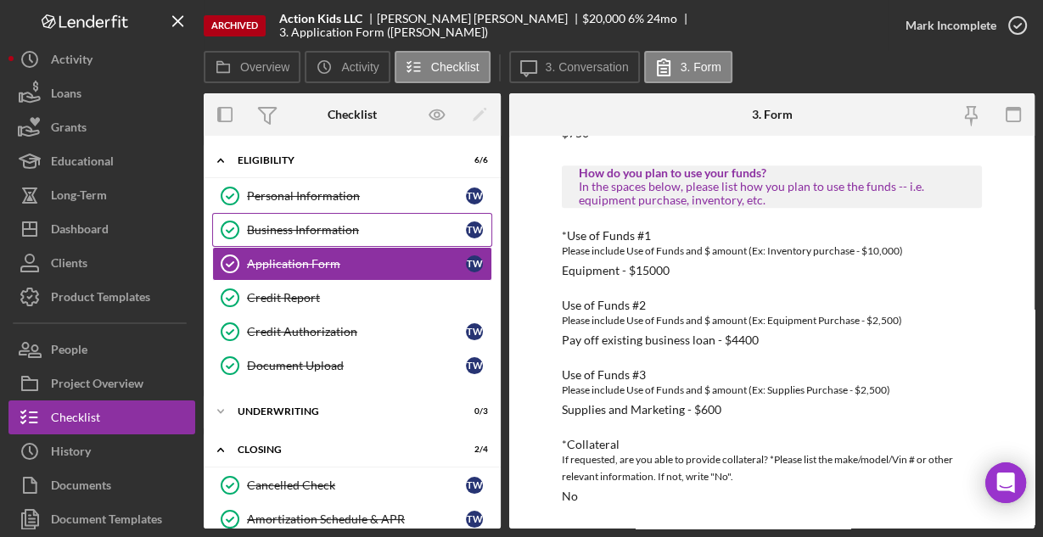
click at [306, 231] on div "Business Information" at bounding box center [356, 230] width 219 height 14
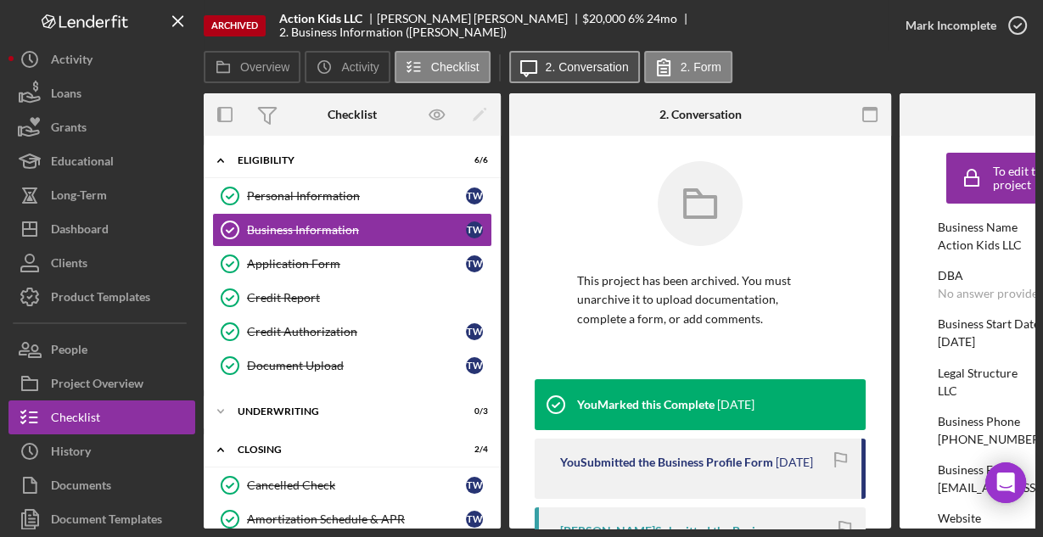
click at [548, 78] on button "Icon/Message 2. Conversation" at bounding box center [574, 67] width 131 height 32
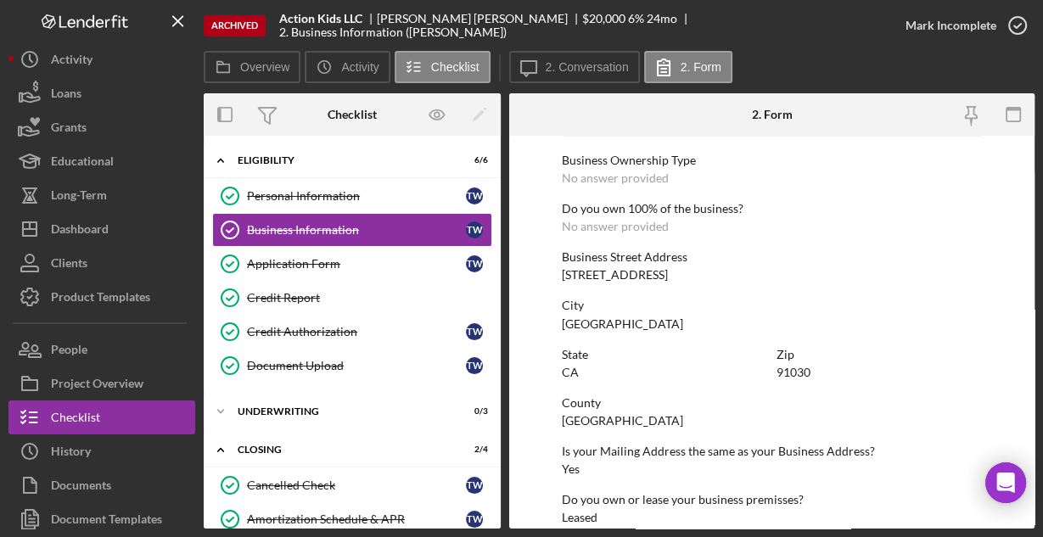
scroll to position [887, 0]
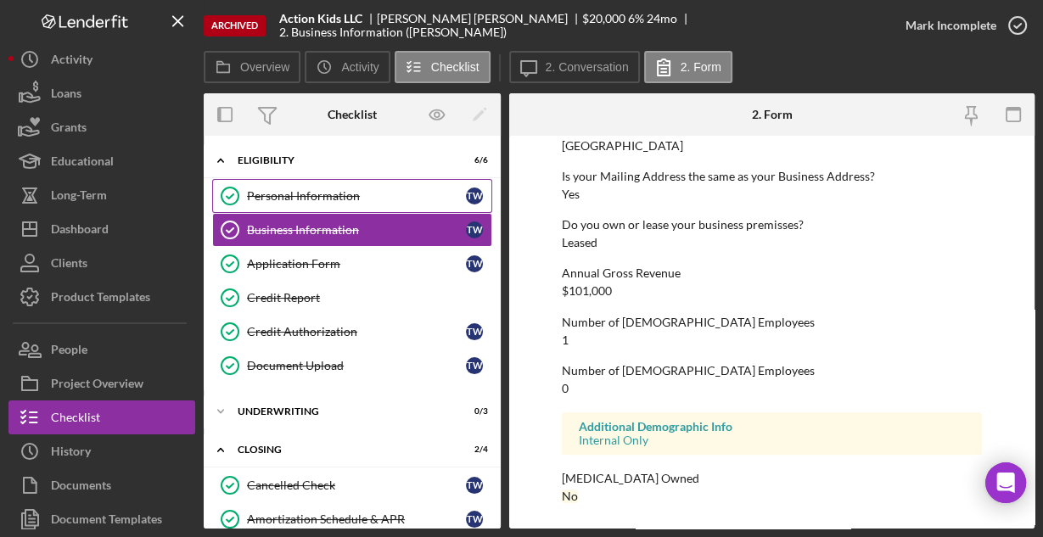
click at [295, 189] on div "Personal Information" at bounding box center [356, 196] width 219 height 14
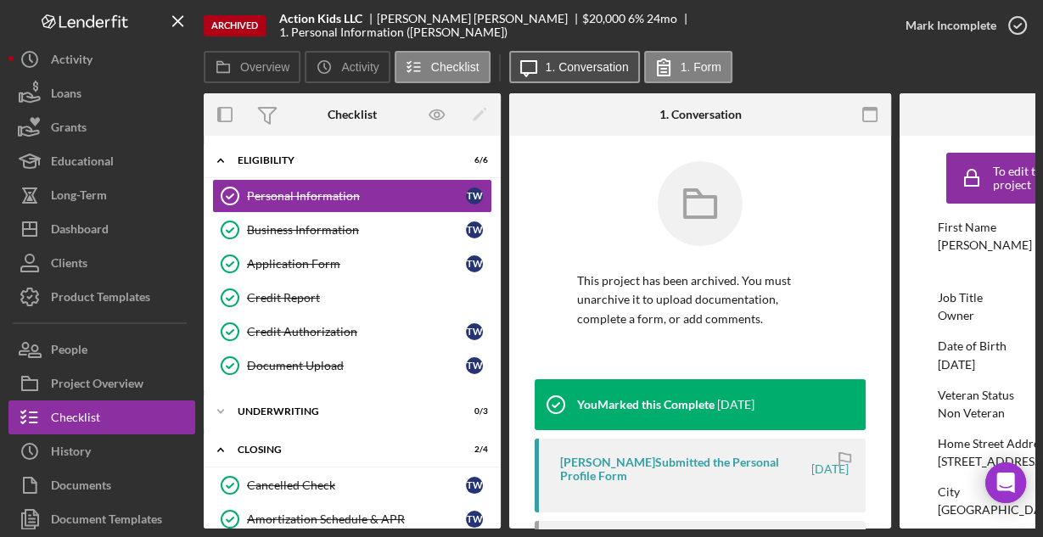
click at [557, 71] on label "1. Conversation" at bounding box center [587, 67] width 83 height 14
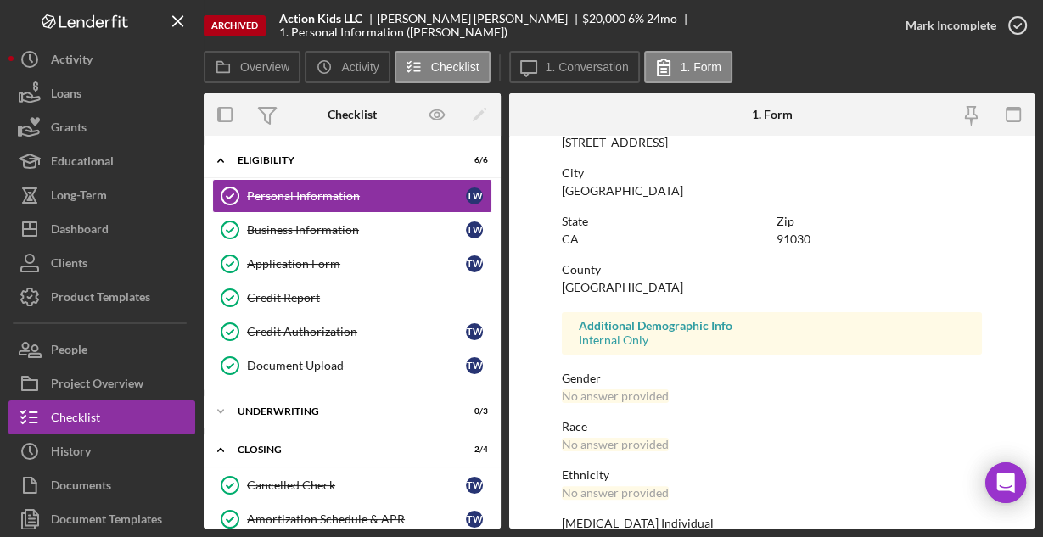
scroll to position [400, 0]
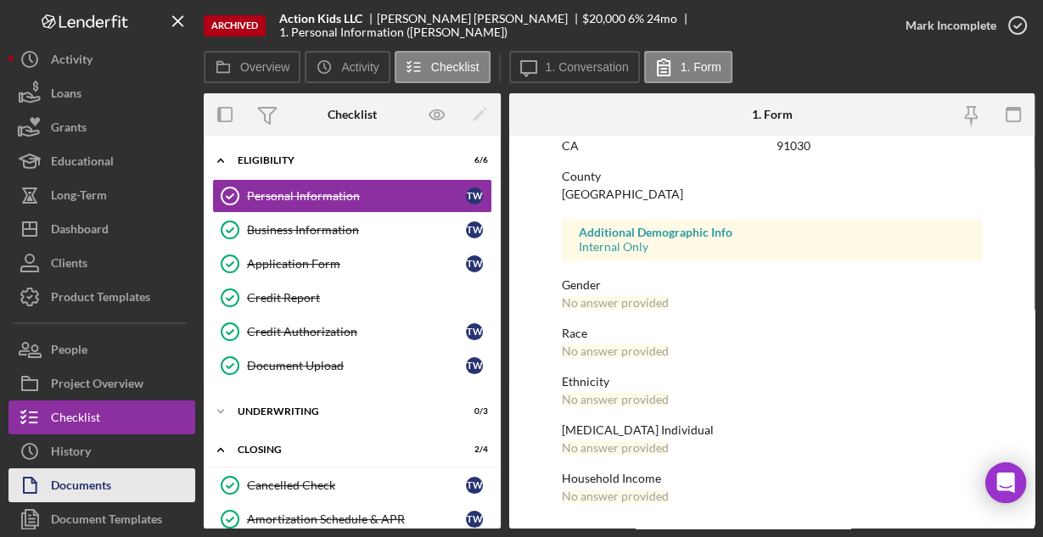
click at [107, 479] on div "Documents" at bounding box center [81, 487] width 60 height 38
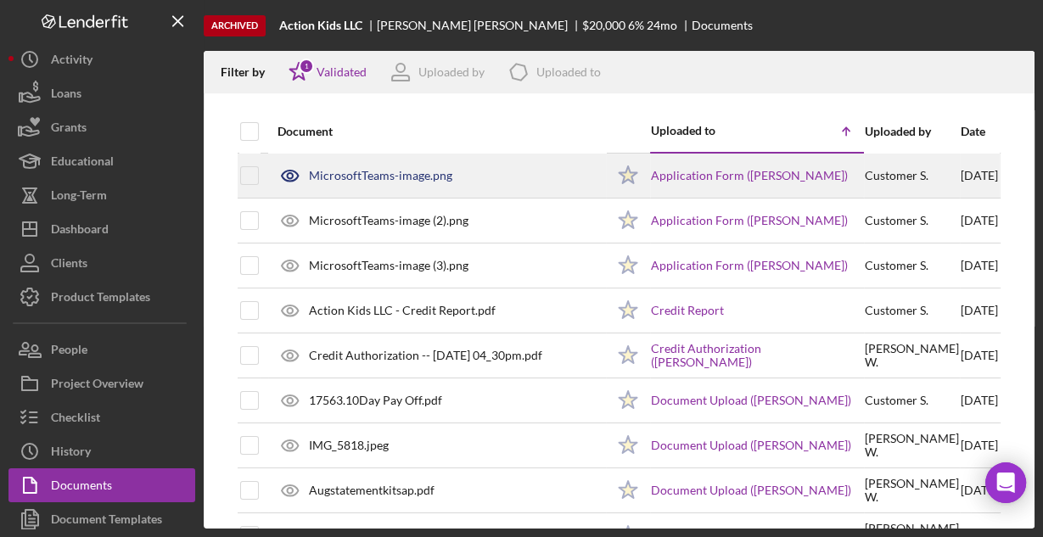
click at [401, 174] on div "MicrosoftTeams-image.png" at bounding box center [380, 176] width 143 height 14
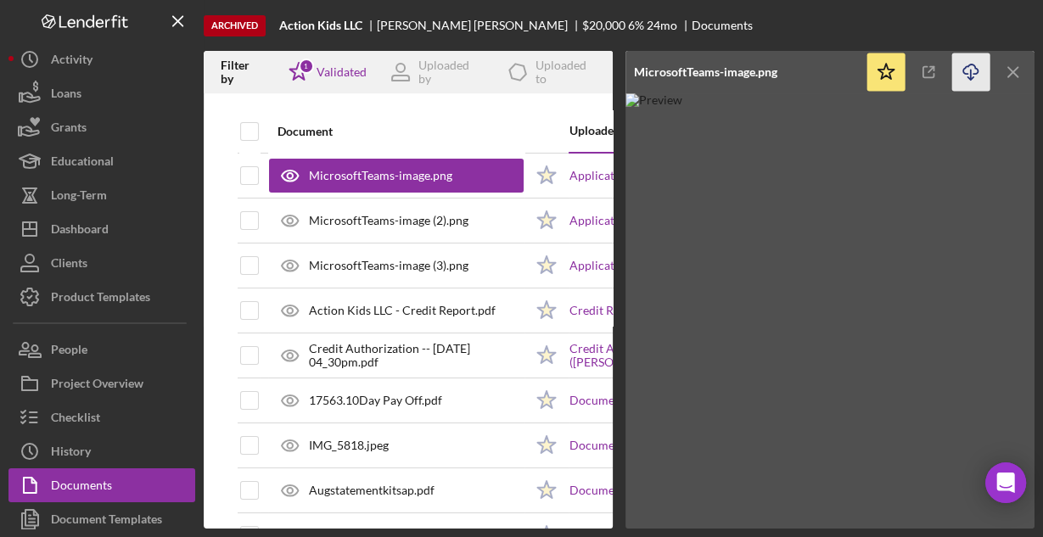
click at [964, 69] on icon "Icon/Download" at bounding box center [971, 72] width 38 height 38
click at [691, 234] on img at bounding box center [829, 310] width 409 height 435
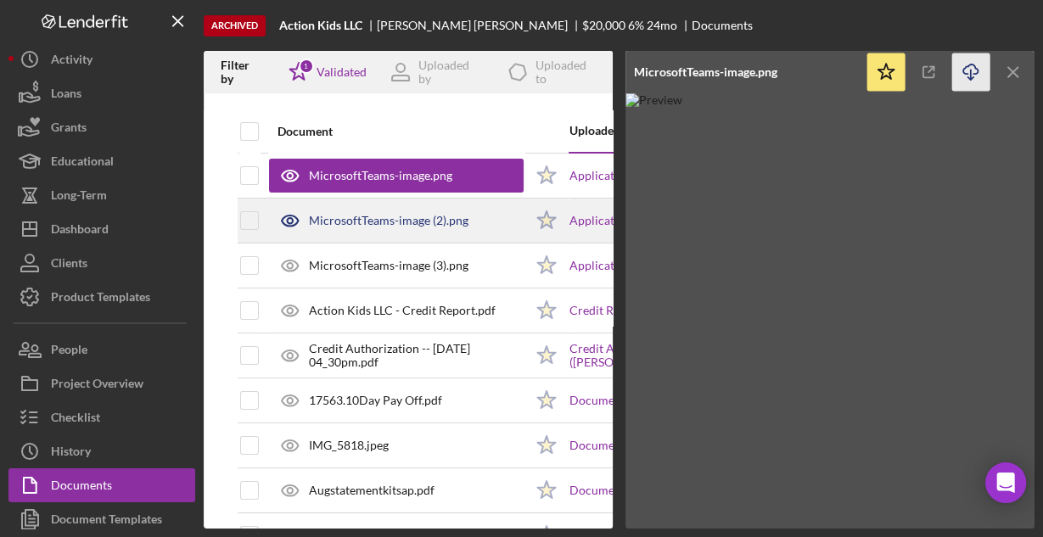
click at [404, 222] on div "MicrosoftTeams-image (2).png" at bounding box center [389, 221] width 160 height 14
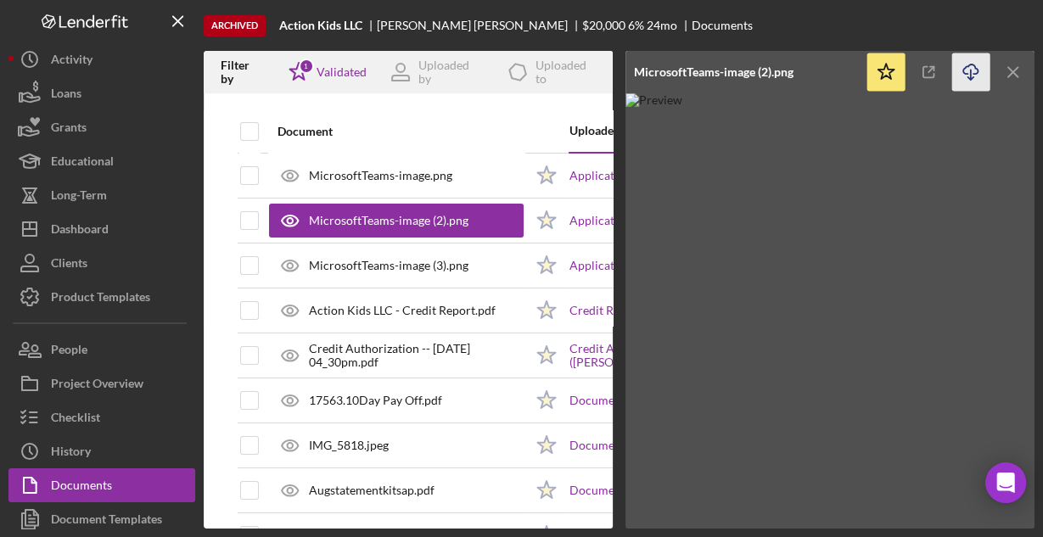
click at [971, 70] on icon "Icon/Download" at bounding box center [971, 72] width 38 height 38
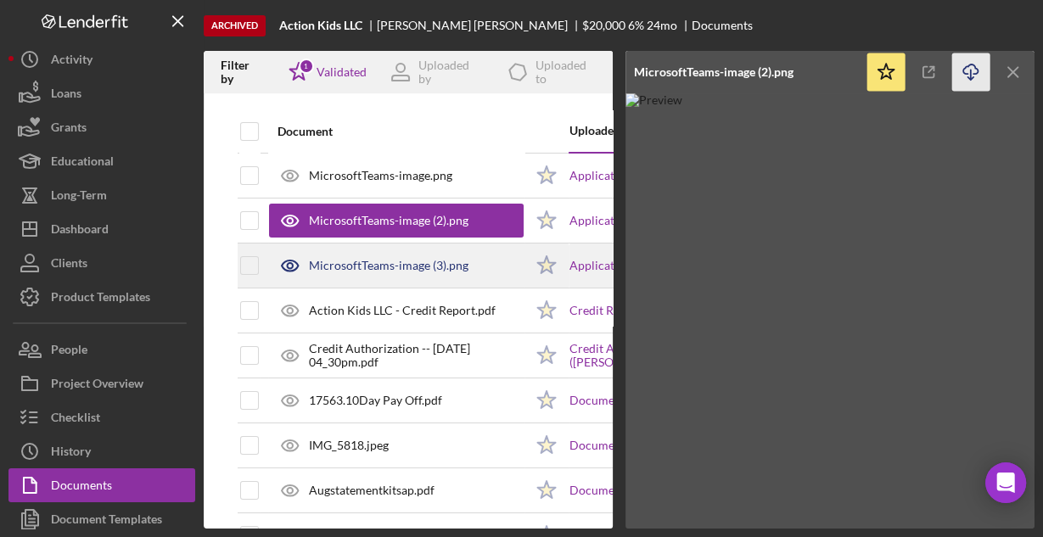
click at [411, 270] on div "MicrosoftTeams-image (3).png" at bounding box center [389, 266] width 160 height 14
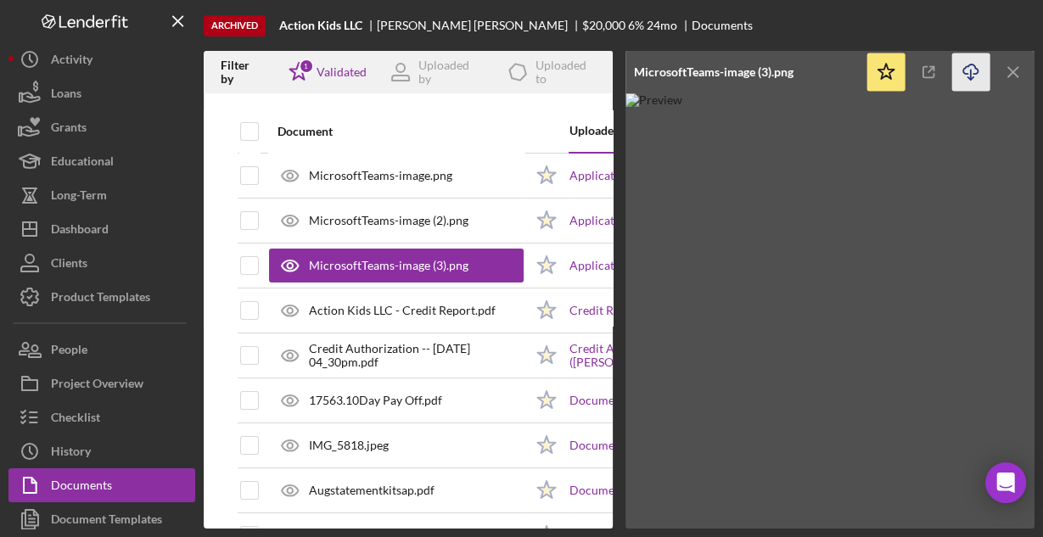
click at [971, 71] on icon "Icon/Download" at bounding box center [971, 72] width 38 height 38
click at [677, 301] on img at bounding box center [829, 310] width 409 height 435
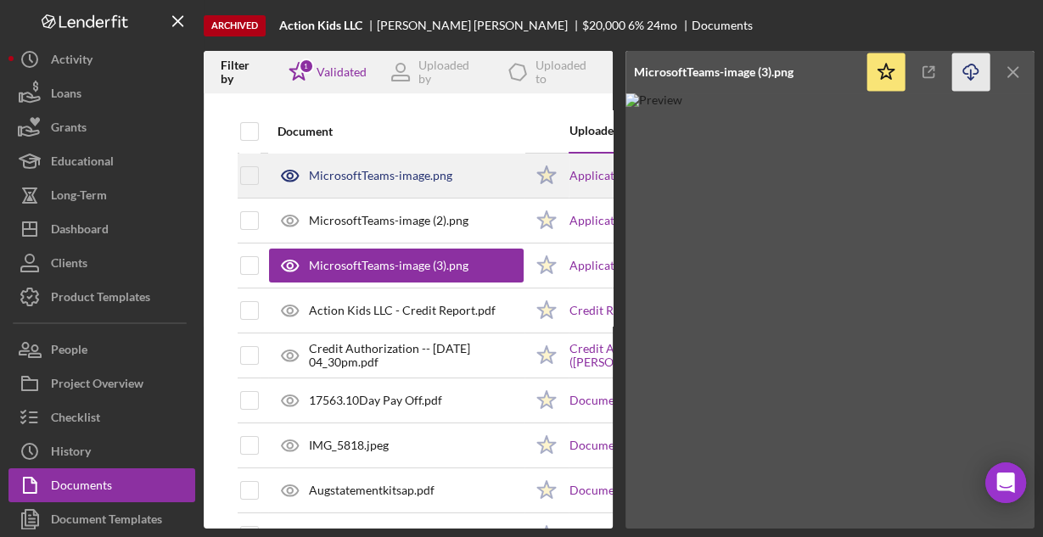
click at [405, 180] on div "MicrosoftTeams-image.png" at bounding box center [380, 176] width 143 height 14
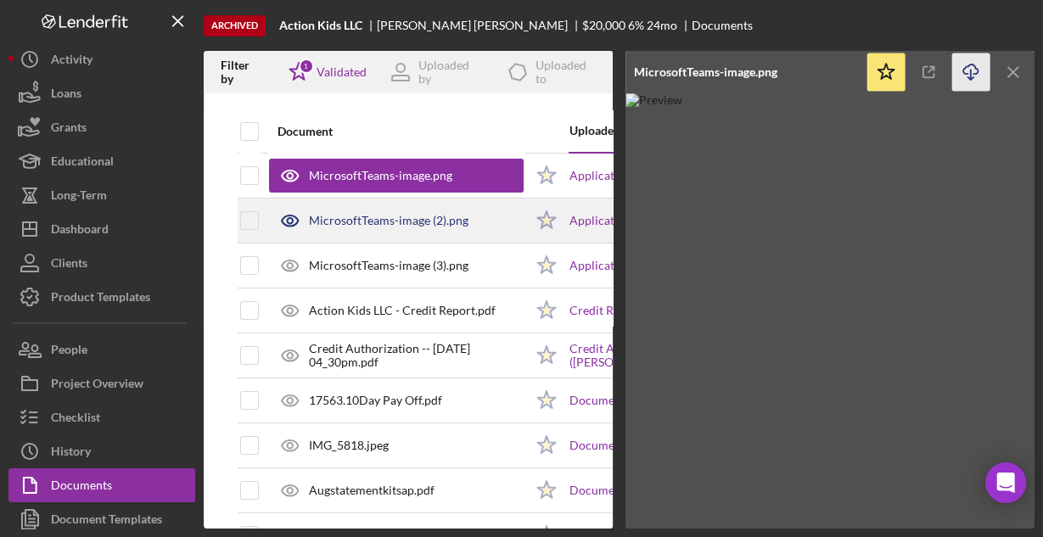
click at [425, 218] on div "MicrosoftTeams-image (2).png" at bounding box center [389, 221] width 160 height 14
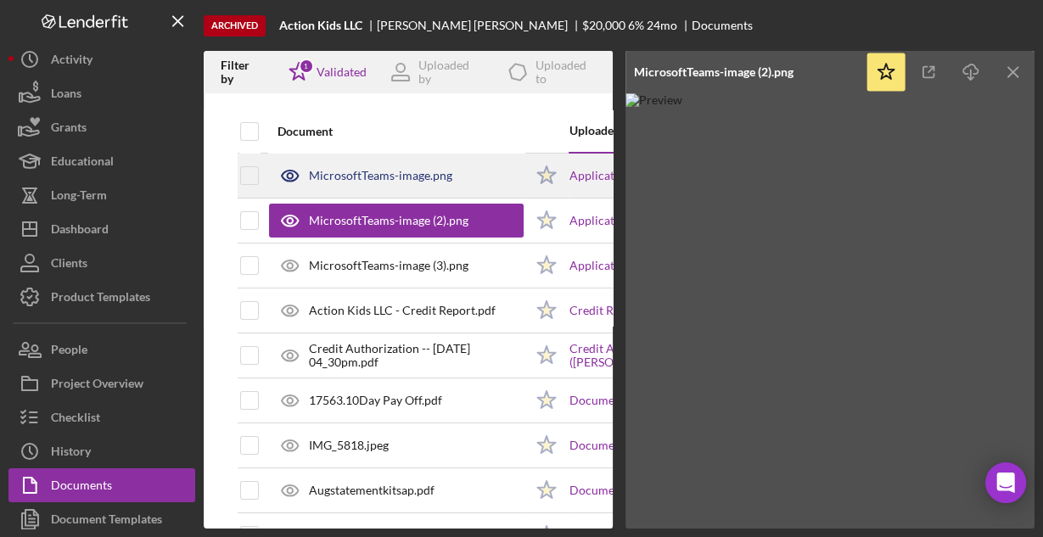
click at [414, 178] on div "MicrosoftTeams-image.png" at bounding box center [380, 176] width 143 height 14
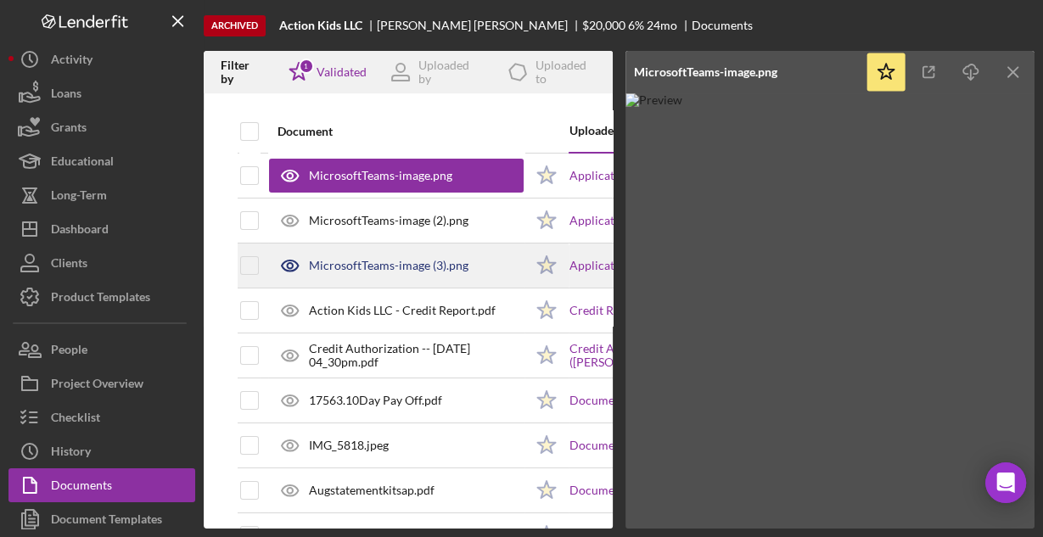
click at [414, 255] on div "MicrosoftTeams-image (3).png" at bounding box center [396, 265] width 255 height 42
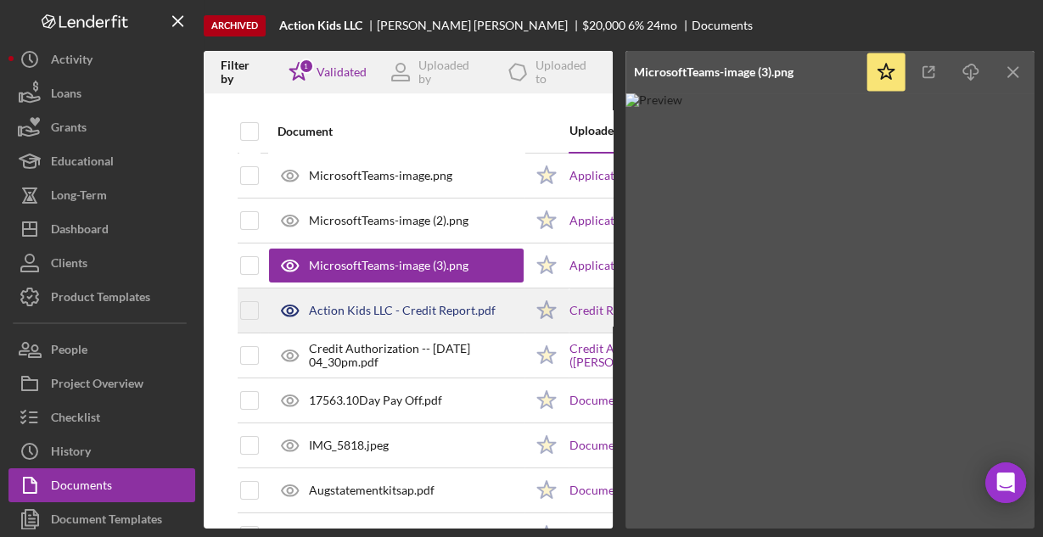
click at [367, 310] on div "Action Kids LLC - Credit Report.pdf" at bounding box center [402, 311] width 187 height 14
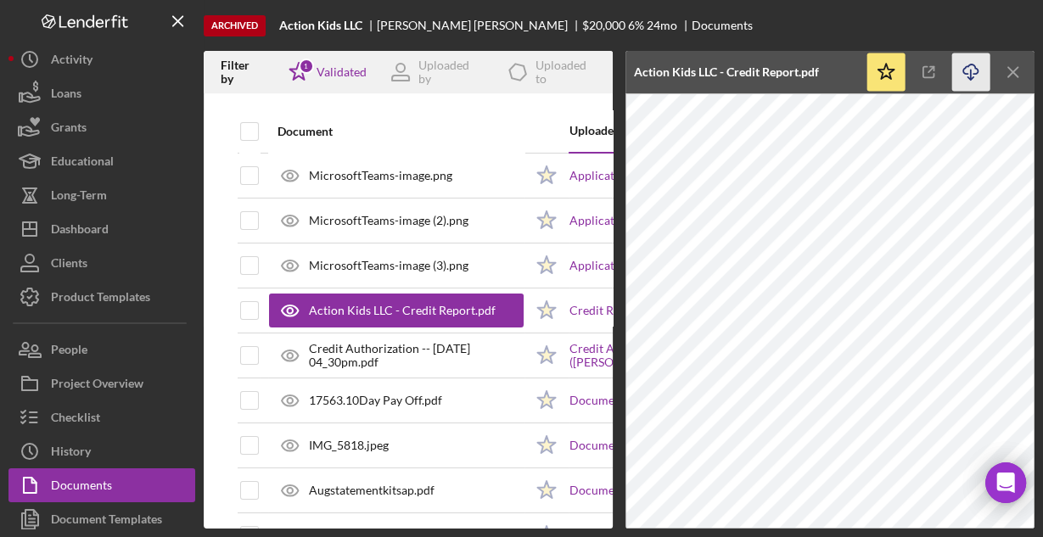
click at [968, 72] on icon "Icon/Download" at bounding box center [971, 72] width 38 height 38
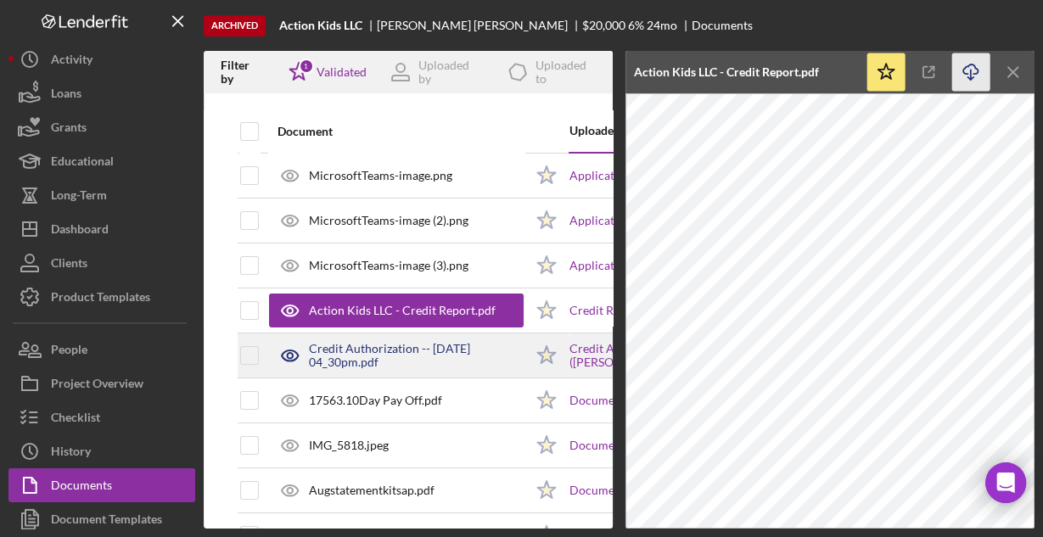
click at [371, 356] on div "Credit Authorization -- [DATE] 04_30pm.pdf" at bounding box center [416, 355] width 215 height 27
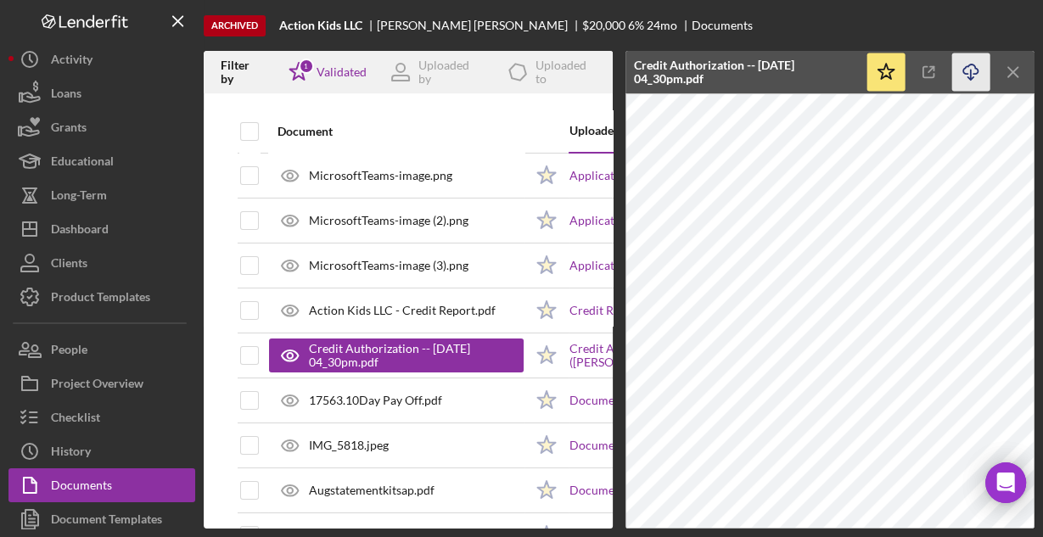
click at [971, 72] on icon "Icon/Download" at bounding box center [971, 72] width 38 height 38
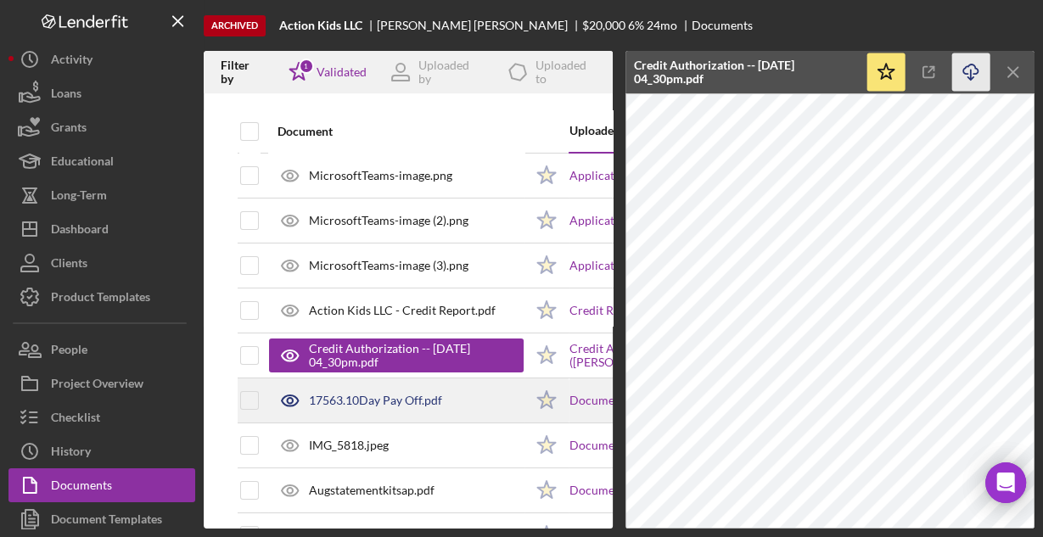
click at [406, 405] on div "17563.10Day Pay Off.pdf" at bounding box center [375, 401] width 133 height 14
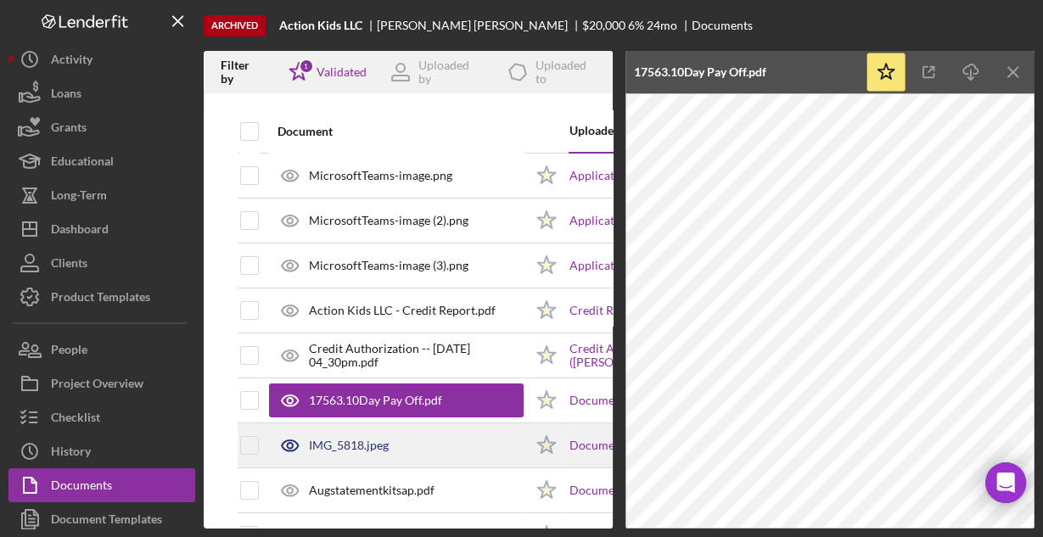
click at [346, 441] on div "IMG_5818.jpeg" at bounding box center [349, 446] width 80 height 14
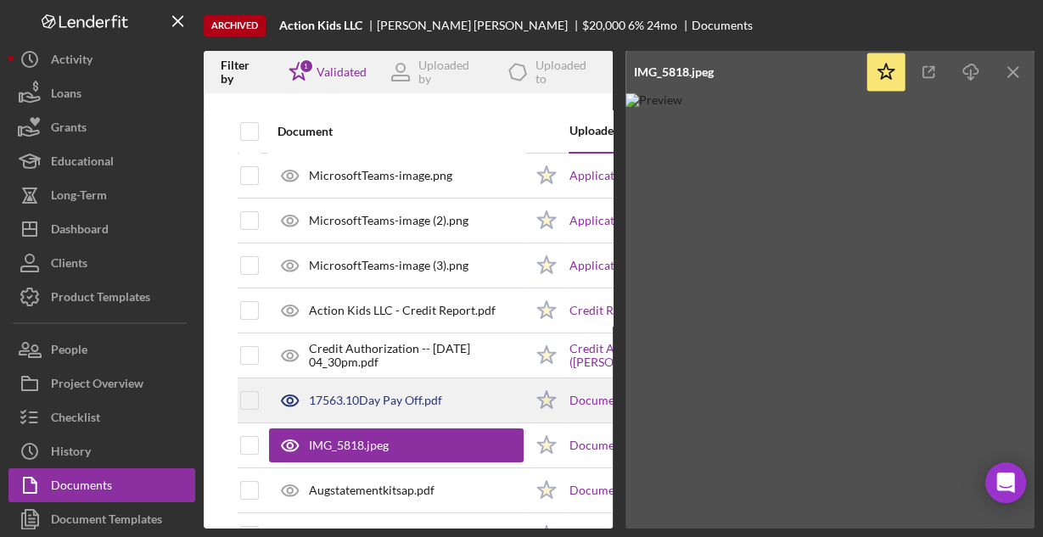
scroll to position [68, 0]
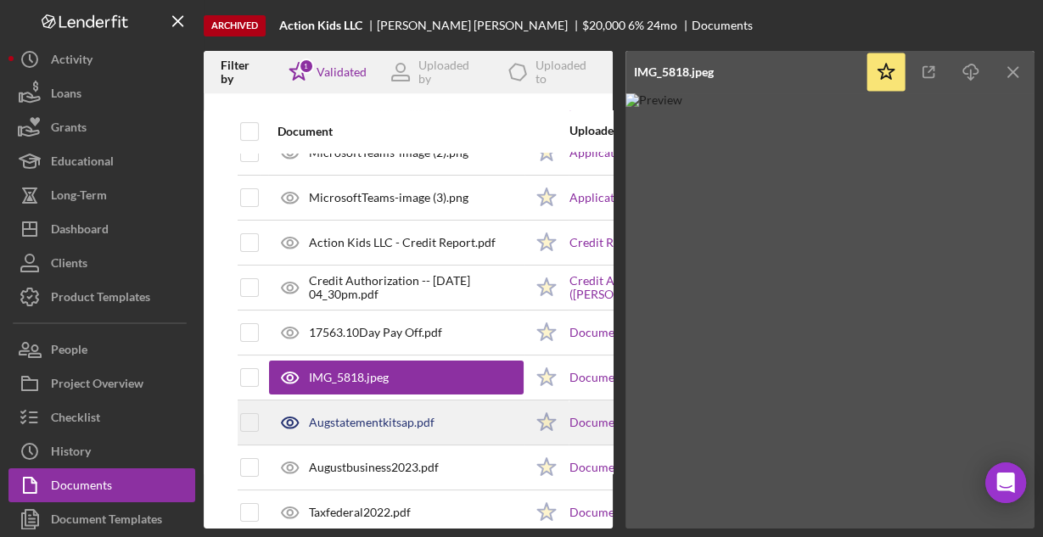
click at [417, 417] on div "Augstatementkitsap.pdf" at bounding box center [372, 423] width 126 height 14
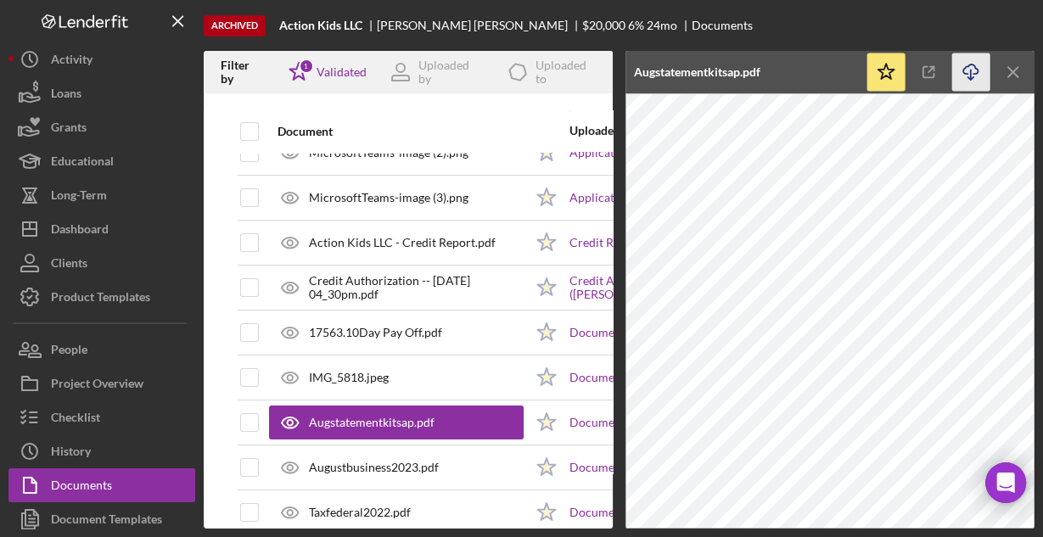
click at [968, 75] on icon "Icon/Download" at bounding box center [971, 72] width 38 height 38
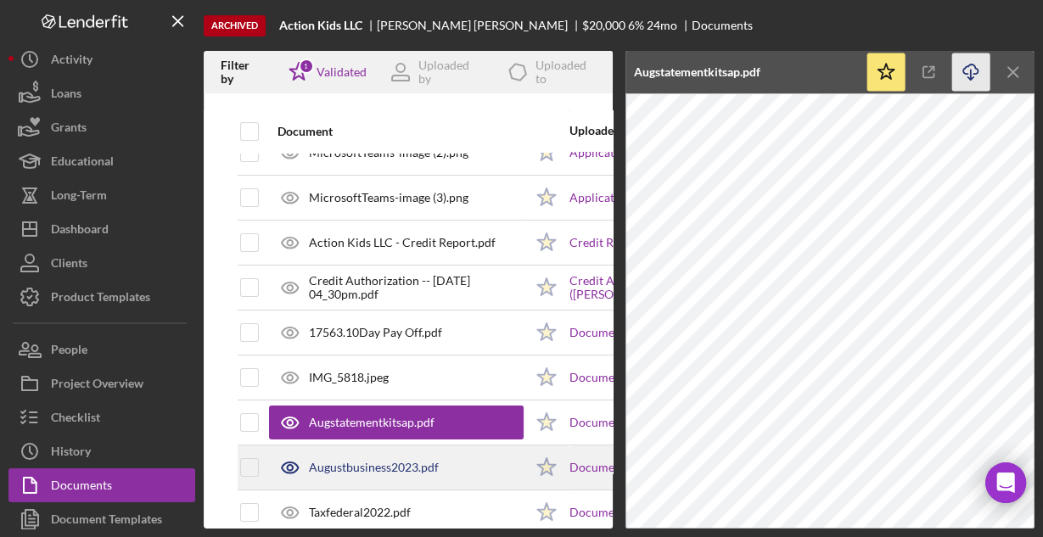
click at [385, 461] on div "Augustbusiness2023.pdf" at bounding box center [374, 468] width 130 height 14
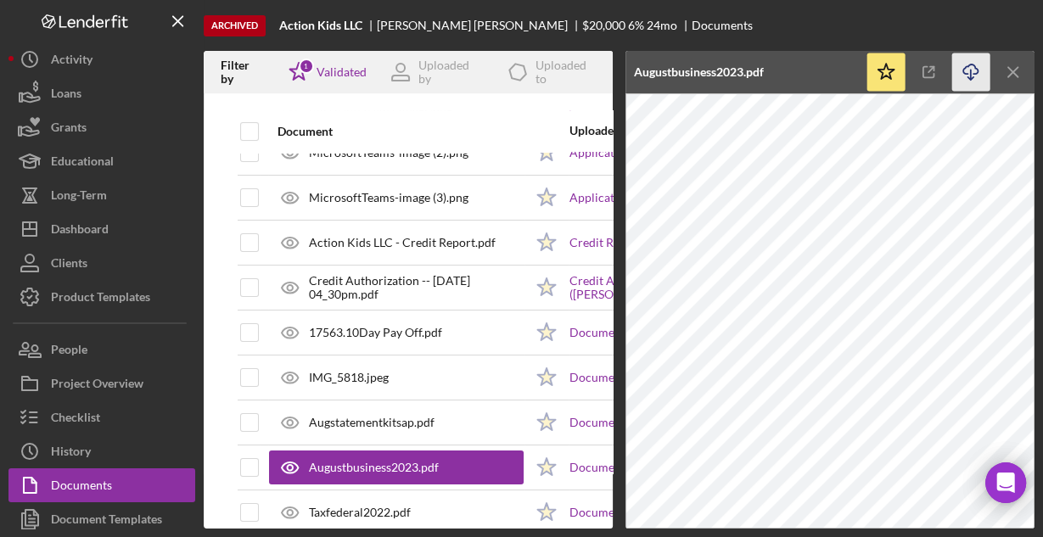
click at [972, 71] on icon "Icon/Download" at bounding box center [971, 72] width 38 height 38
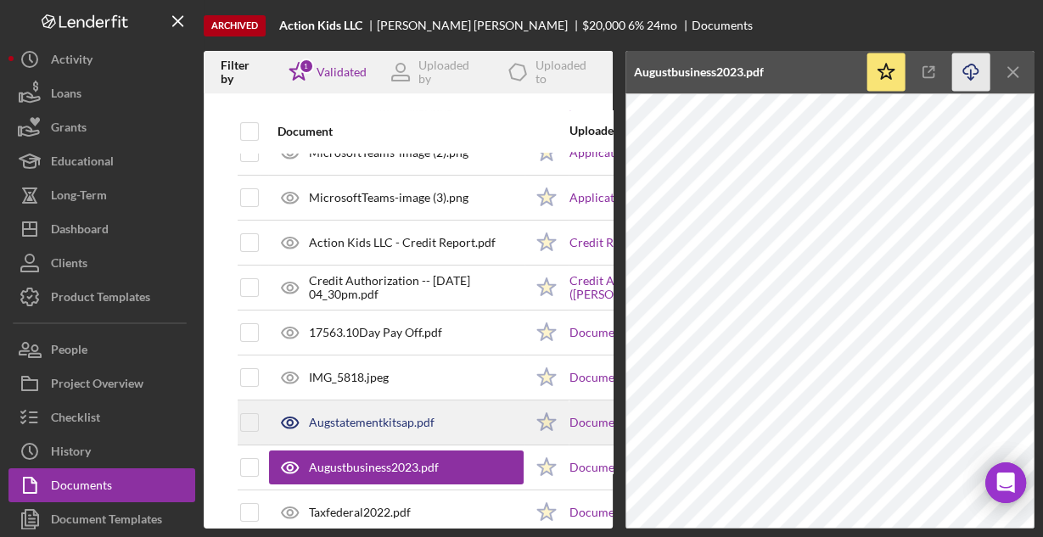
click at [417, 416] on div "Augstatementkitsap.pdf" at bounding box center [372, 423] width 126 height 14
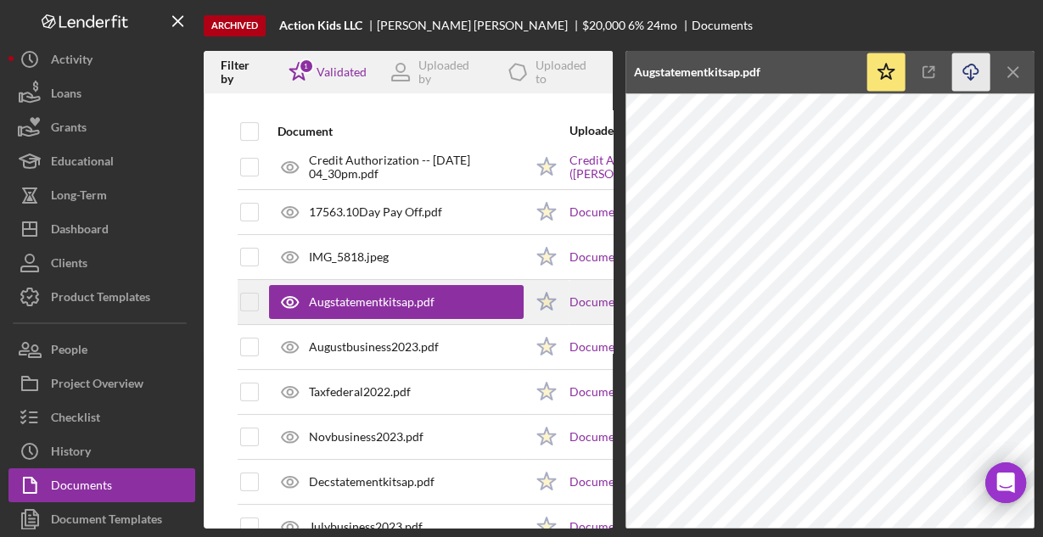
scroll to position [204, 0]
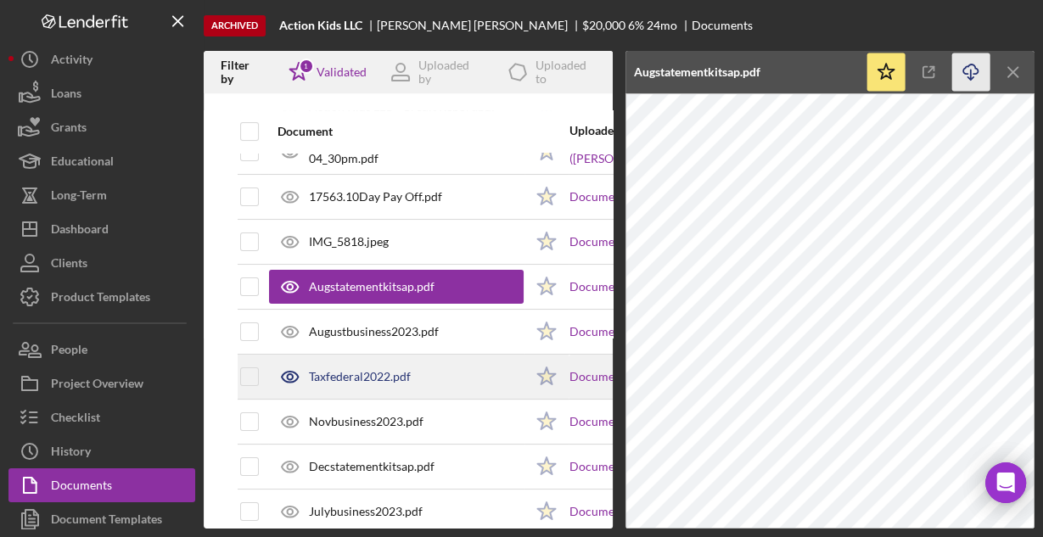
click at [384, 379] on div "Taxfederal2022.pdf" at bounding box center [360, 377] width 102 height 14
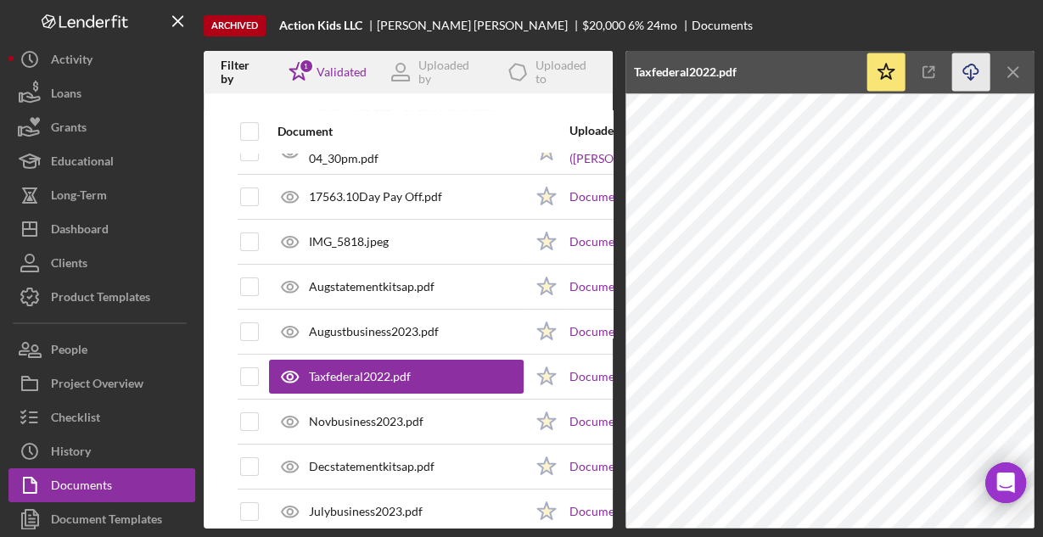
click at [963, 68] on icon "button" at bounding box center [970, 68] width 14 height 9
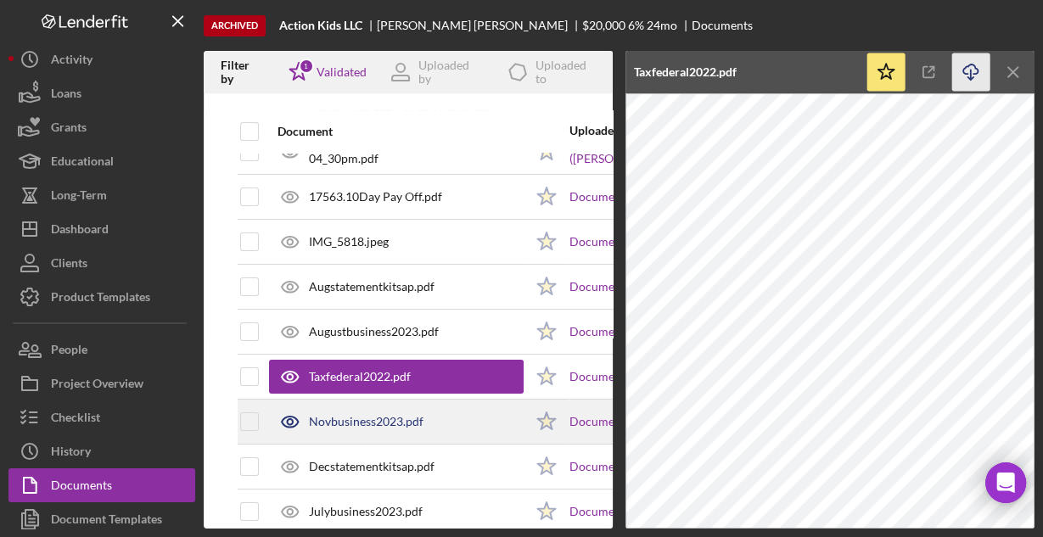
click at [394, 408] on div "Novbusiness2023.pdf" at bounding box center [396, 421] width 255 height 42
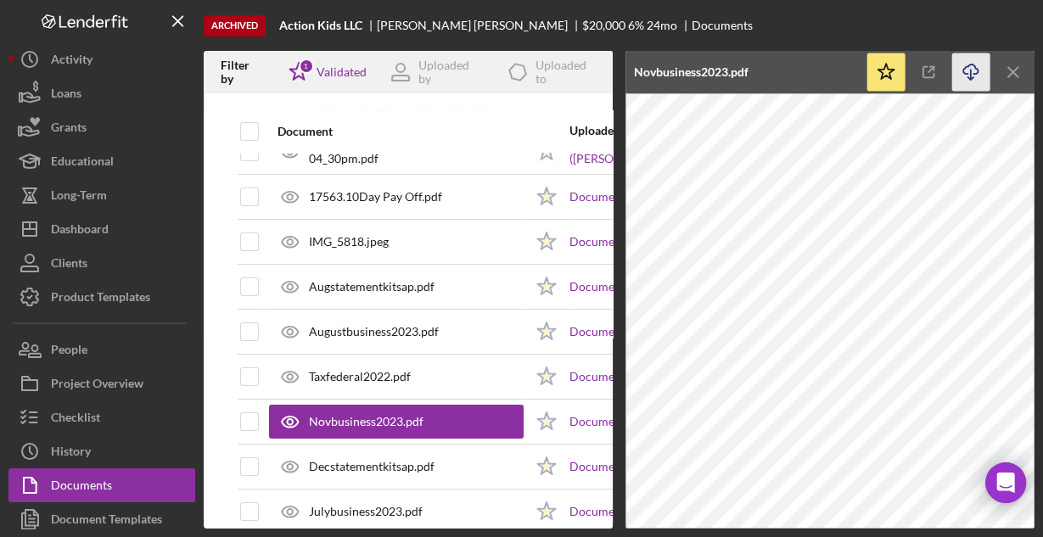
click at [971, 67] on icon "Icon/Download" at bounding box center [971, 72] width 38 height 38
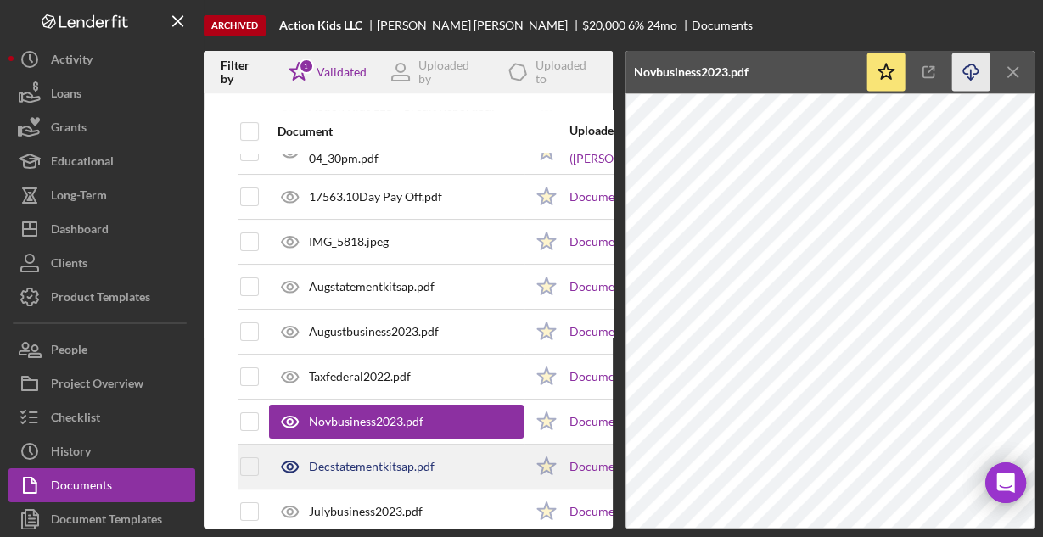
click at [352, 460] on div "Decstatementkitsap.pdf" at bounding box center [372, 467] width 126 height 14
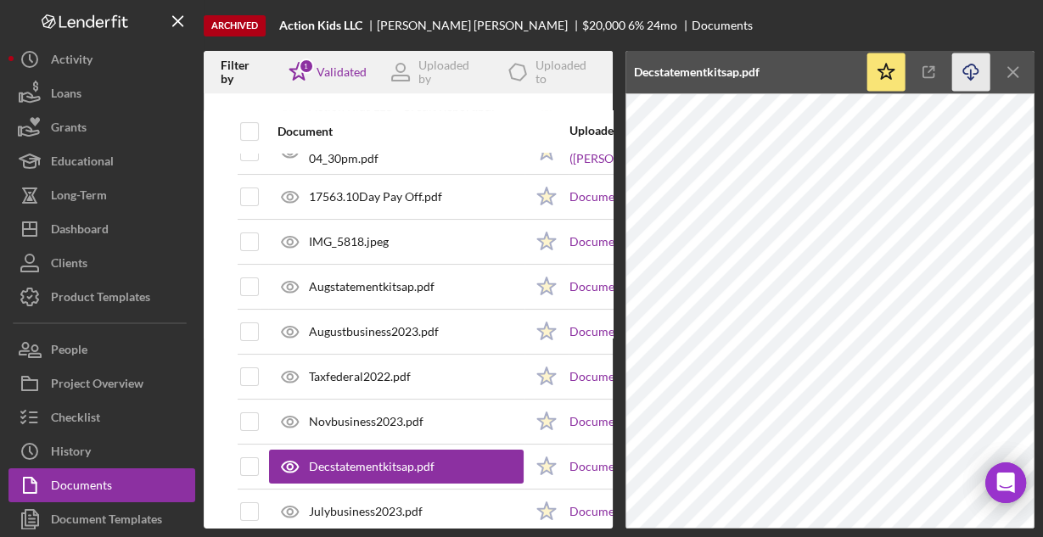
click at [969, 71] on icon "Icon/Download" at bounding box center [971, 72] width 38 height 38
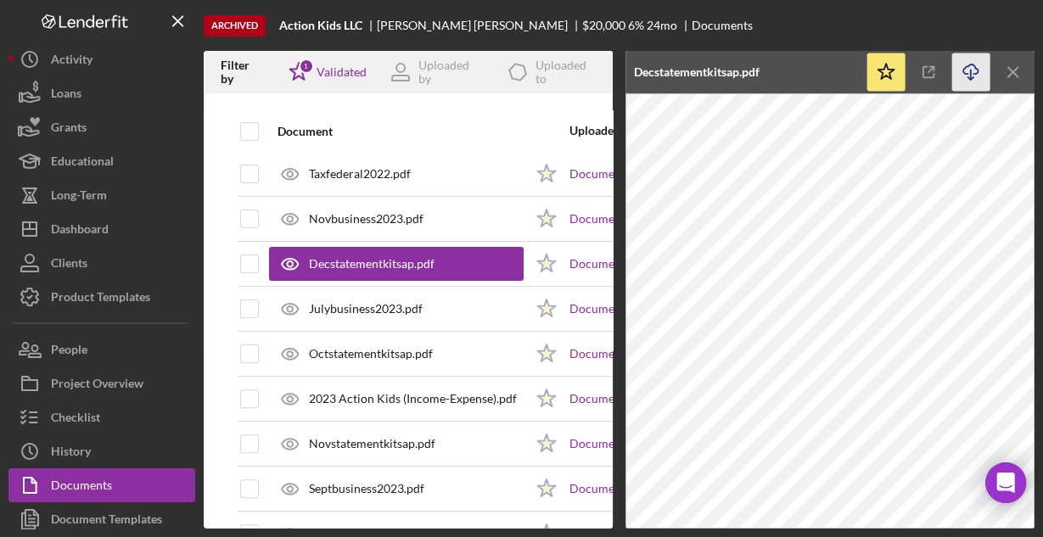
scroll to position [407, 0]
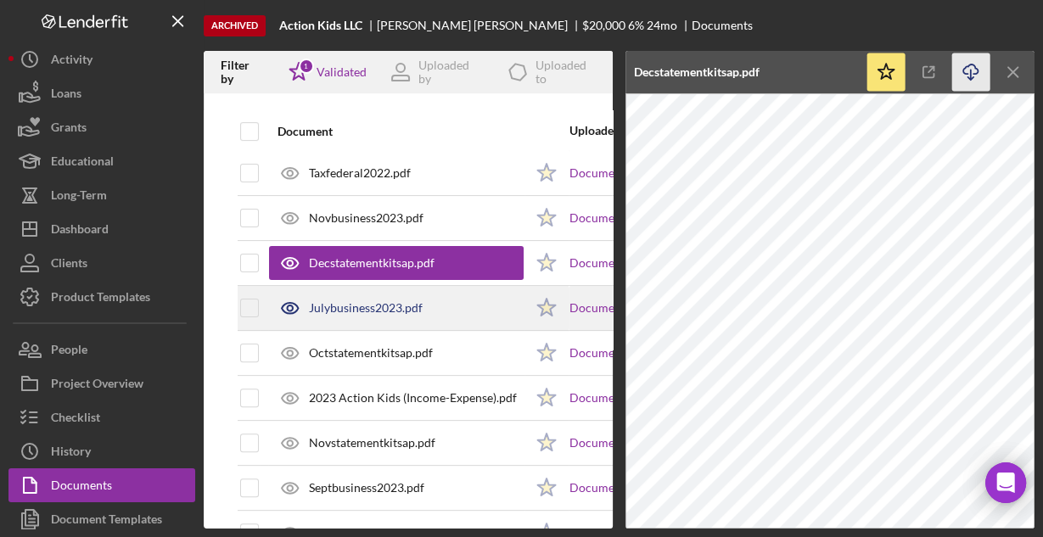
click at [360, 301] on div "Julybusiness2023.pdf" at bounding box center [366, 308] width 114 height 14
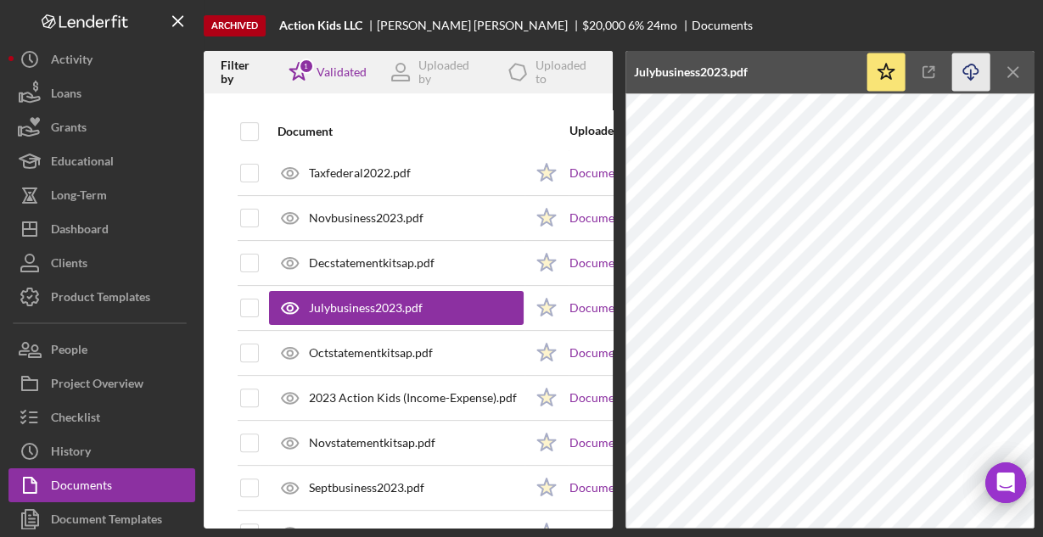
click at [964, 71] on icon "Icon/Download" at bounding box center [971, 72] width 38 height 38
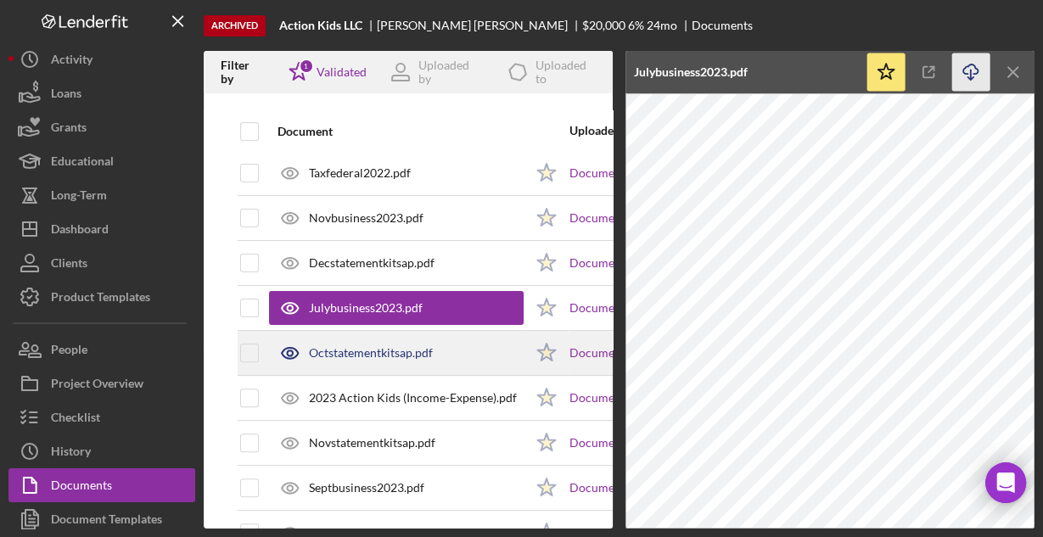
click at [389, 348] on div "Octstatementkitsap.pdf" at bounding box center [371, 353] width 124 height 14
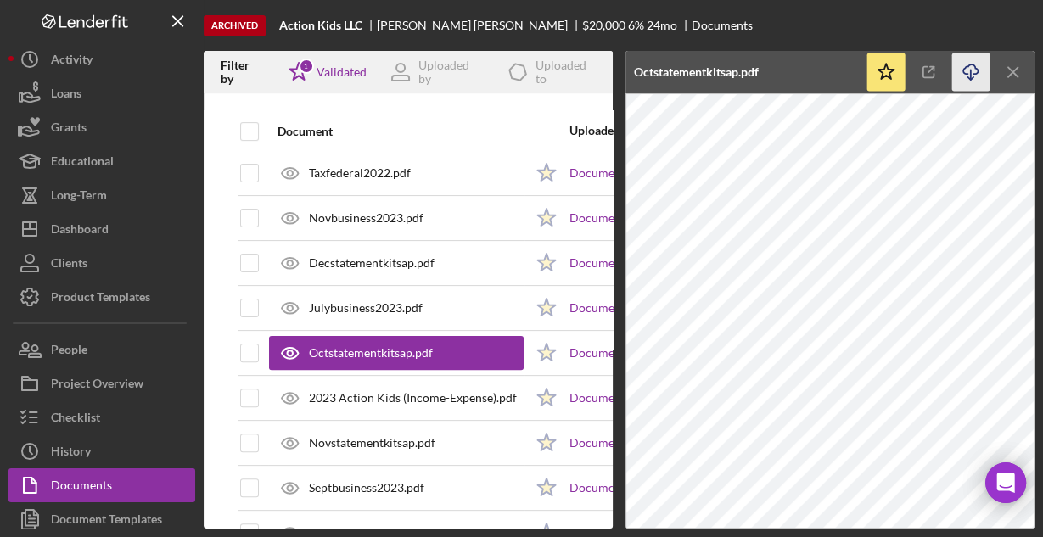
click at [973, 70] on icon "Icon/Download" at bounding box center [971, 72] width 38 height 38
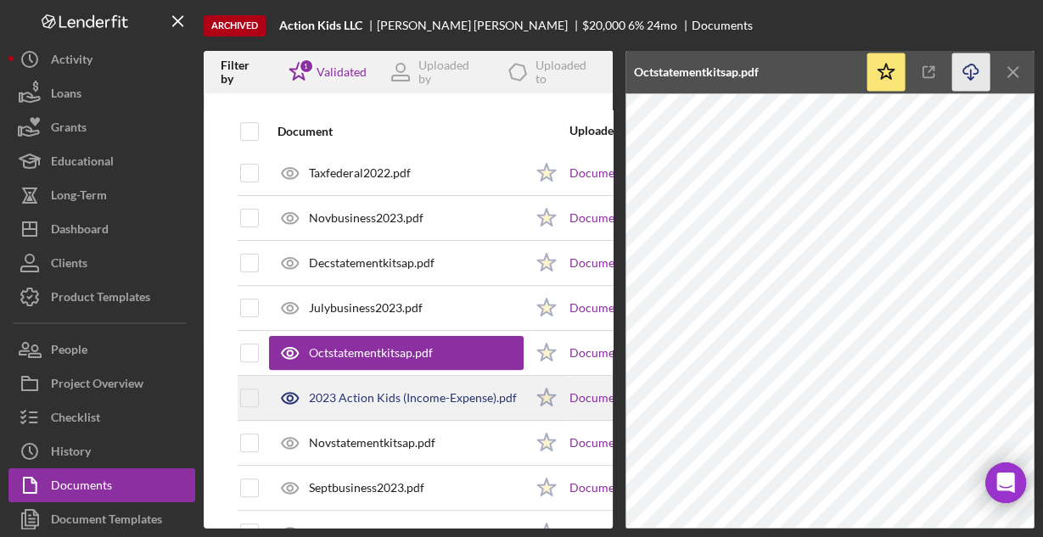
click at [395, 391] on div "2023 Action Kids (Income-Expense).pdf" at bounding box center [413, 398] width 208 height 14
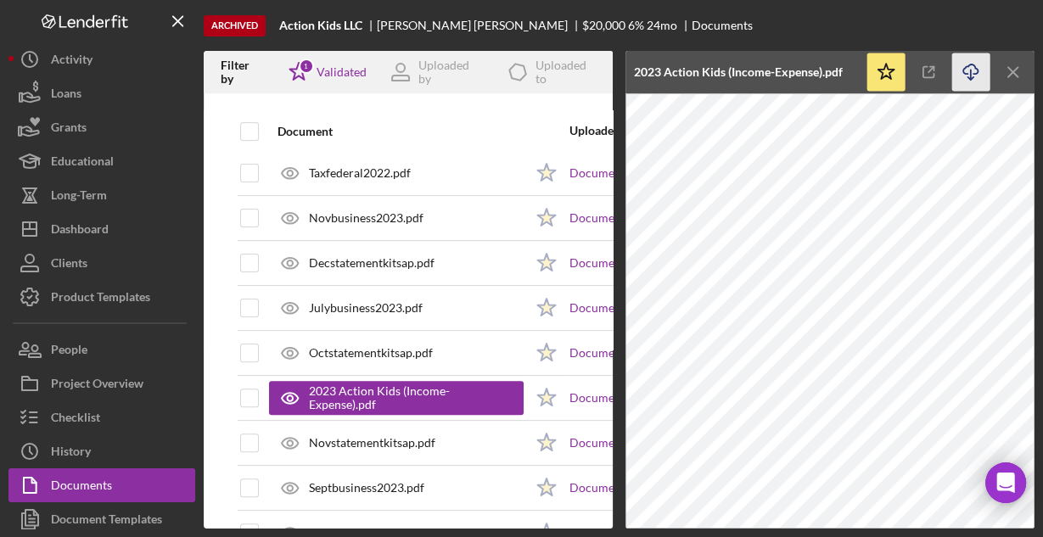
click at [965, 70] on icon "Icon/Download" at bounding box center [971, 72] width 38 height 38
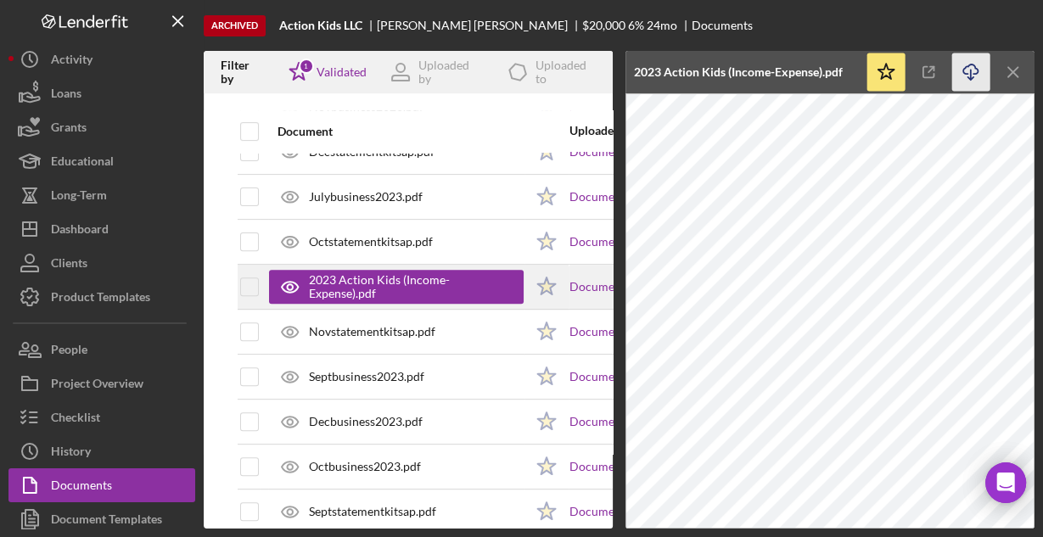
scroll to position [543, 0]
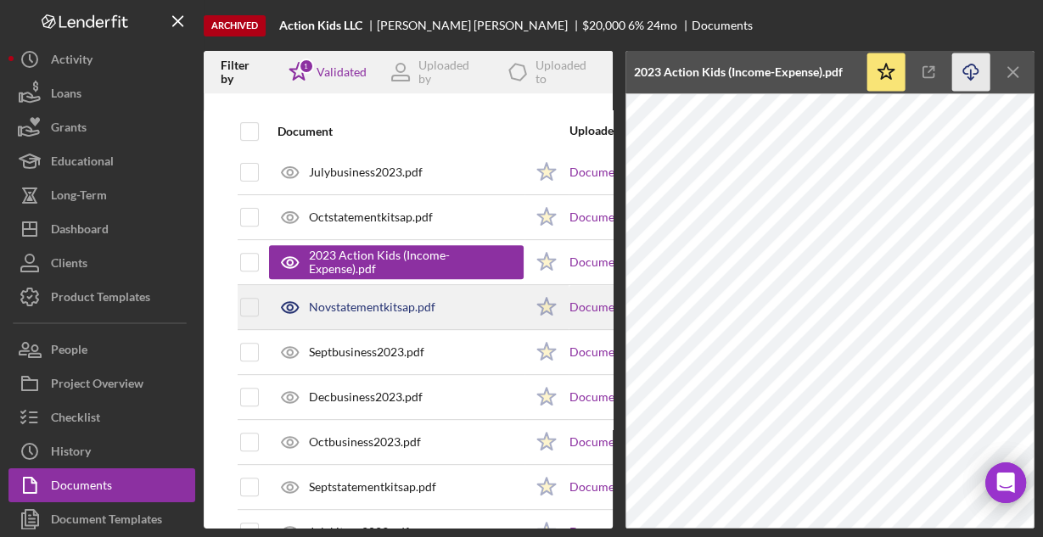
click at [391, 300] on div "Novstatementkitsap.pdf" at bounding box center [372, 307] width 126 height 14
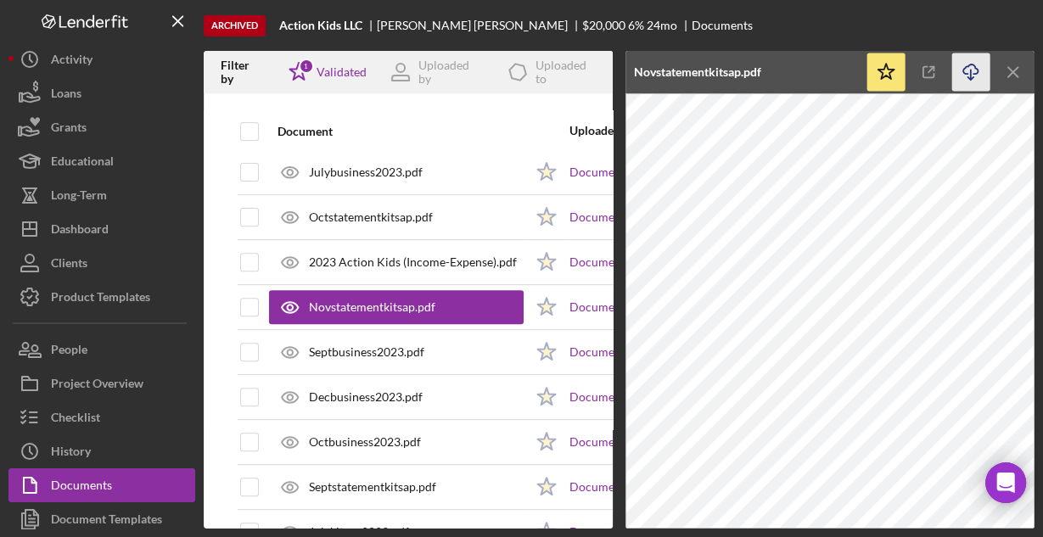
click at [974, 77] on icon "Icon/Download" at bounding box center [971, 72] width 38 height 38
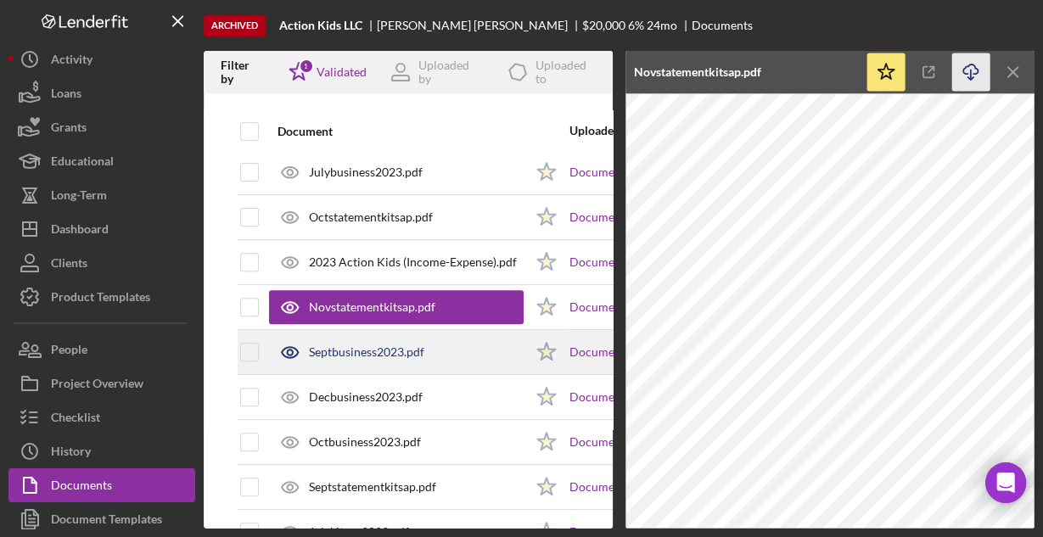
click at [374, 336] on div "Septbusiness2023.pdf" at bounding box center [396, 352] width 255 height 42
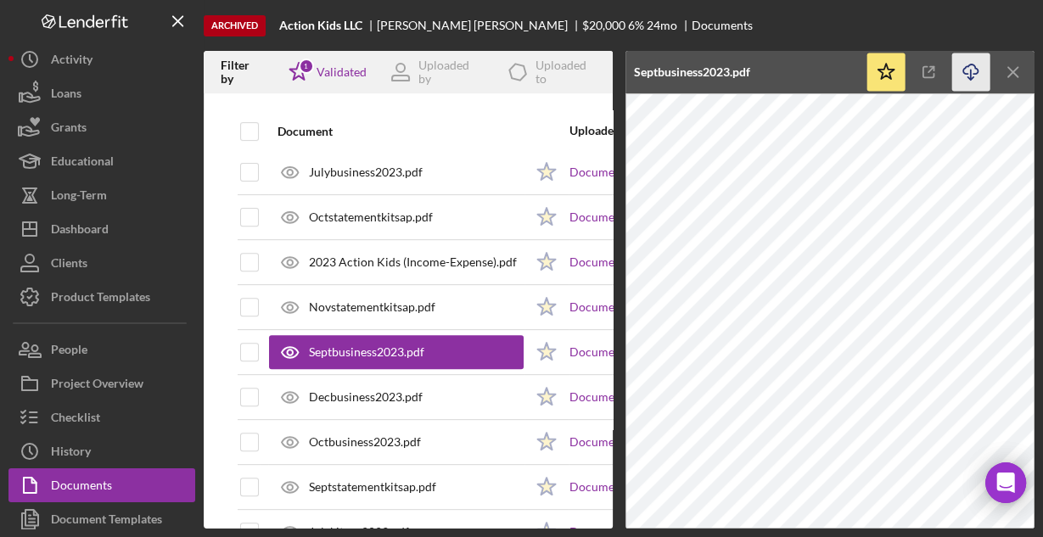
click at [971, 73] on line "button" at bounding box center [971, 74] width 0 height 9
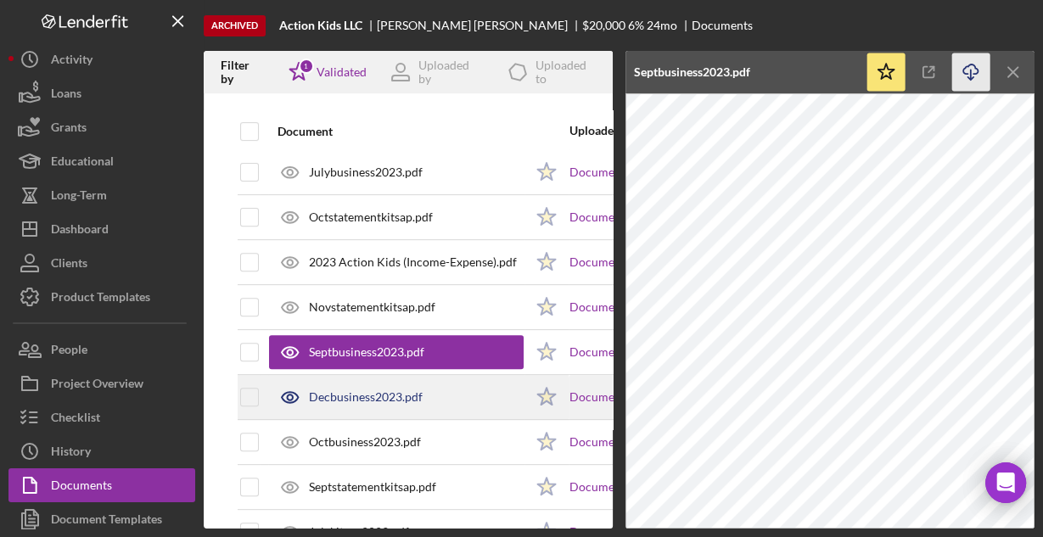
click at [326, 390] on div "Decbusiness2023.pdf" at bounding box center [366, 397] width 114 height 14
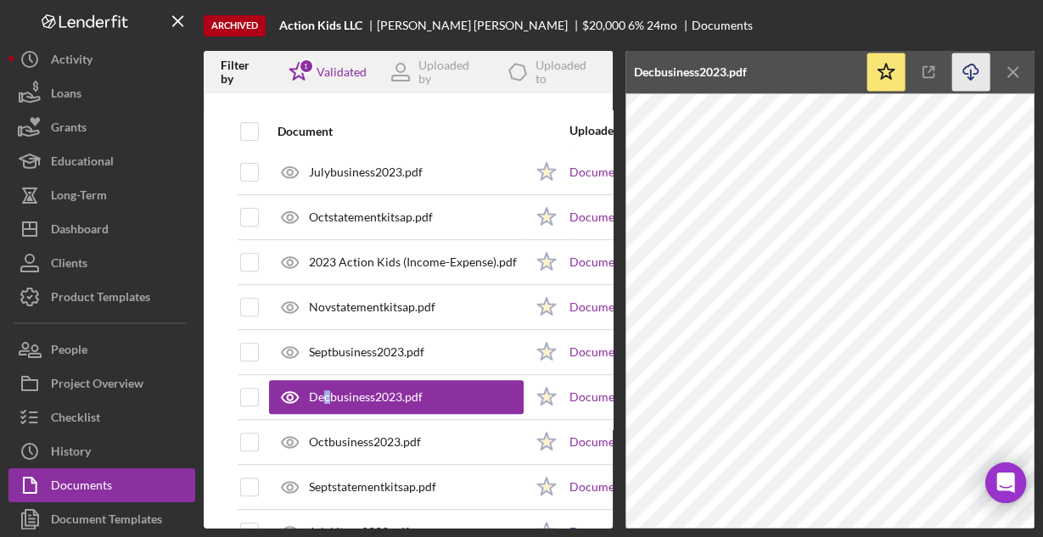
click at [965, 76] on icon "Icon/Download" at bounding box center [971, 72] width 38 height 38
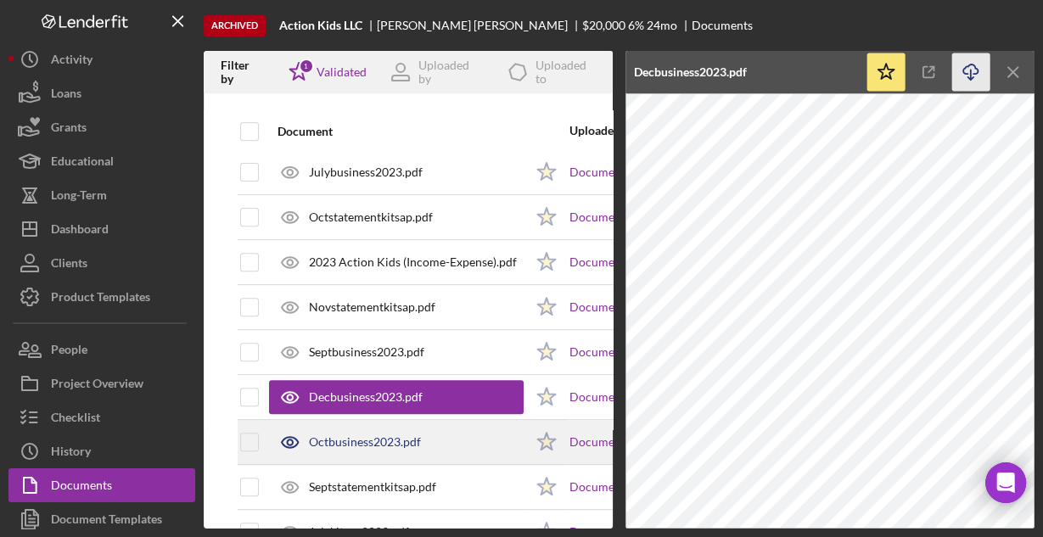
click at [361, 437] on div "Octbusiness2023.pdf" at bounding box center [365, 442] width 112 height 14
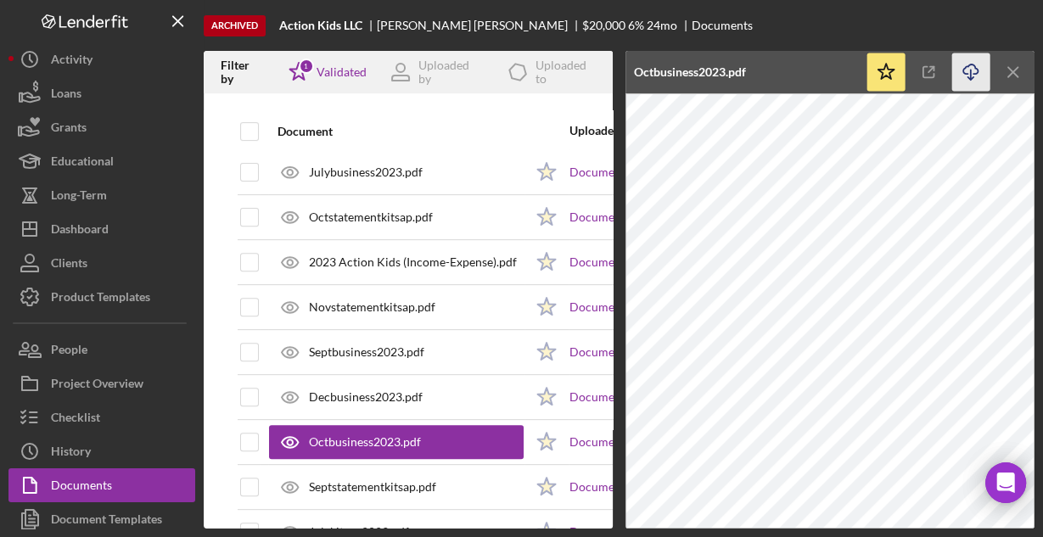
click at [968, 73] on icon "Icon/Download" at bounding box center [971, 72] width 38 height 38
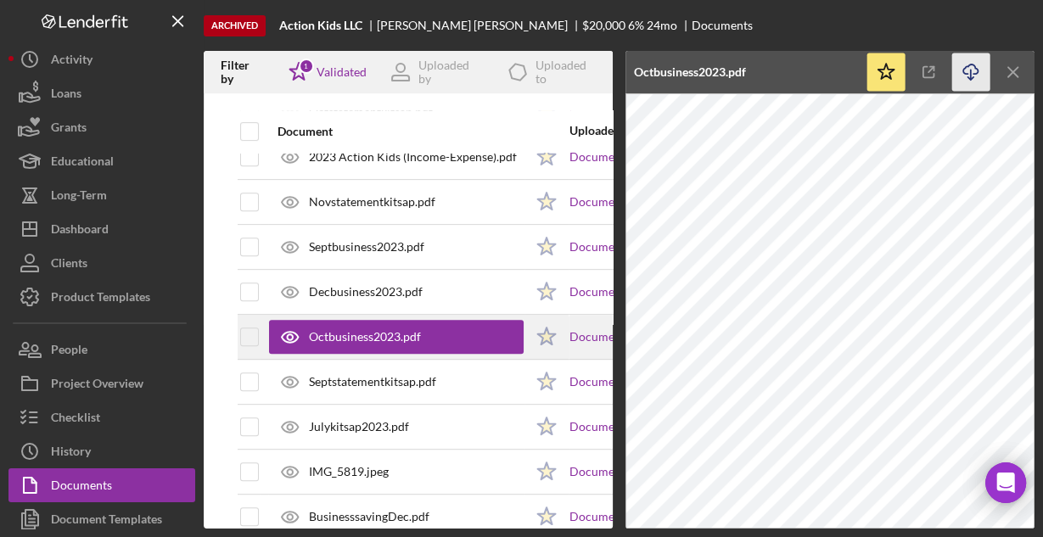
scroll to position [679, 0]
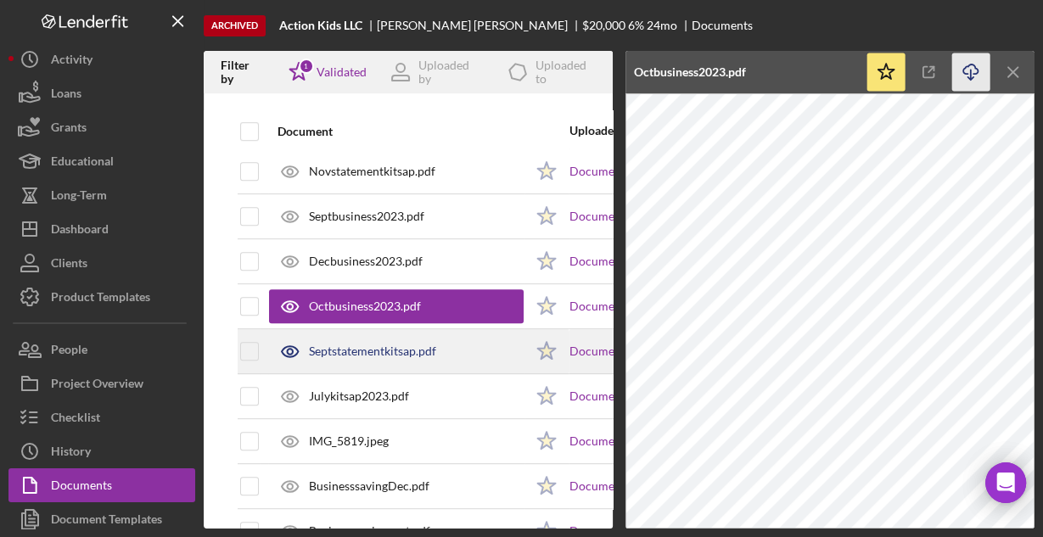
click at [365, 344] on div "Septstatementkitsap.pdf" at bounding box center [372, 351] width 127 height 14
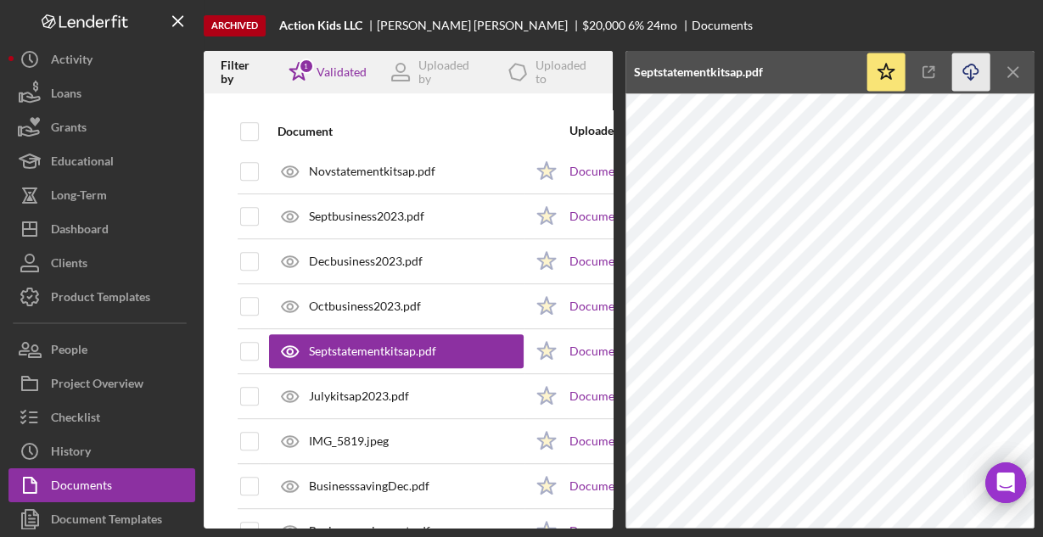
click at [968, 71] on icon "Icon/Download" at bounding box center [971, 72] width 38 height 38
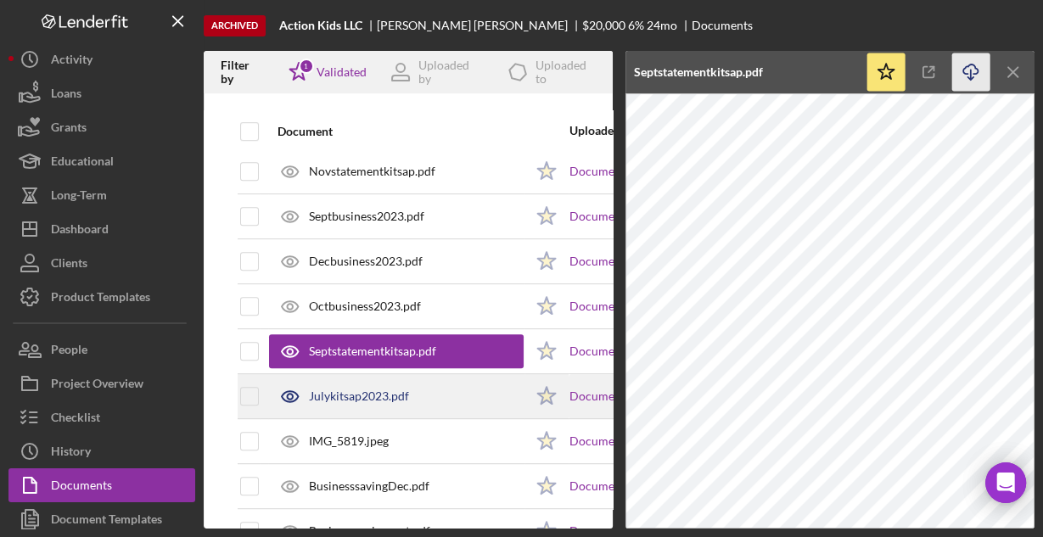
click at [333, 389] on div "Julykitsap2023.pdf" at bounding box center [359, 396] width 100 height 14
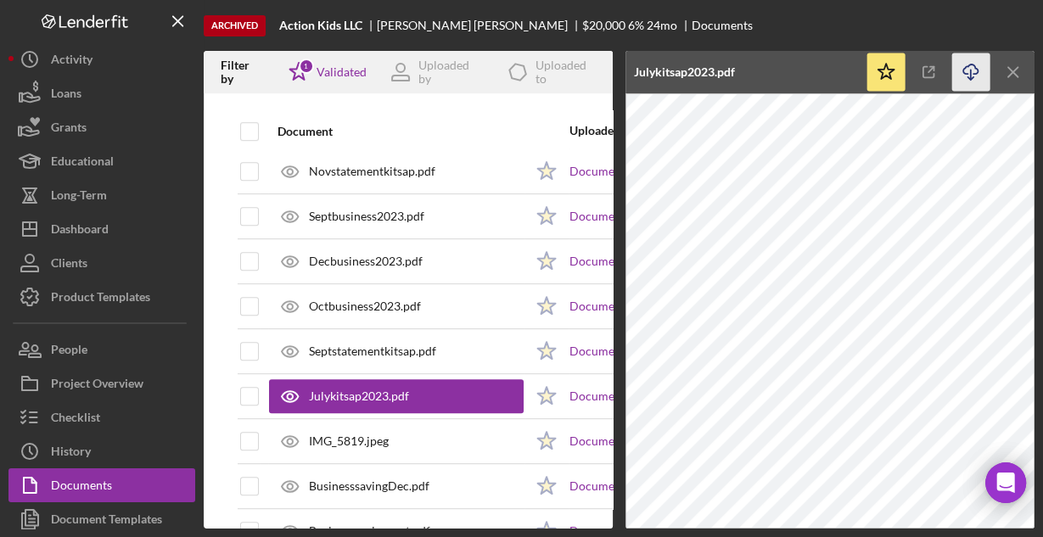
click at [973, 74] on icon "button" at bounding box center [970, 68] width 14 height 9
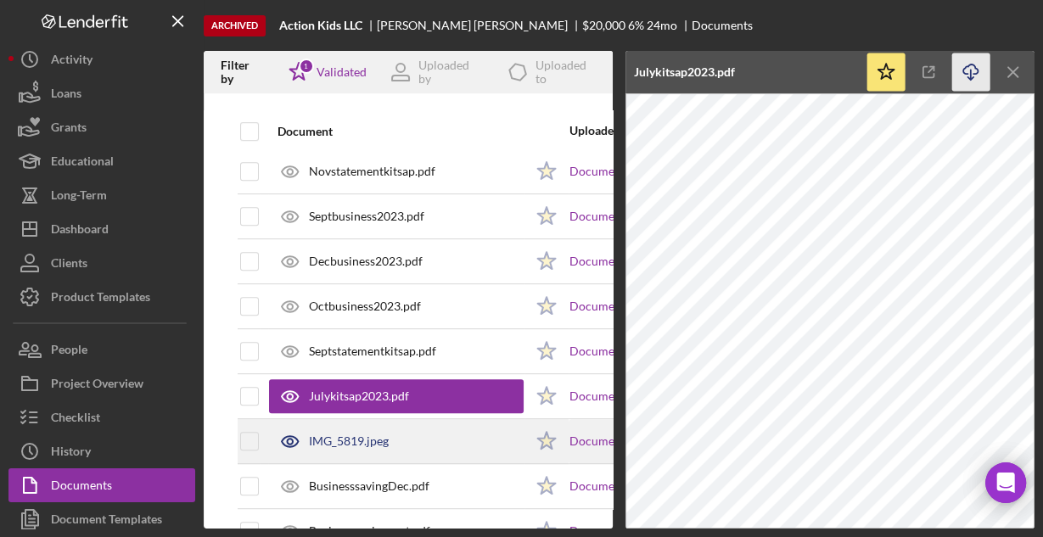
click at [390, 438] on div "IMG_5819.jpeg" at bounding box center [396, 441] width 255 height 42
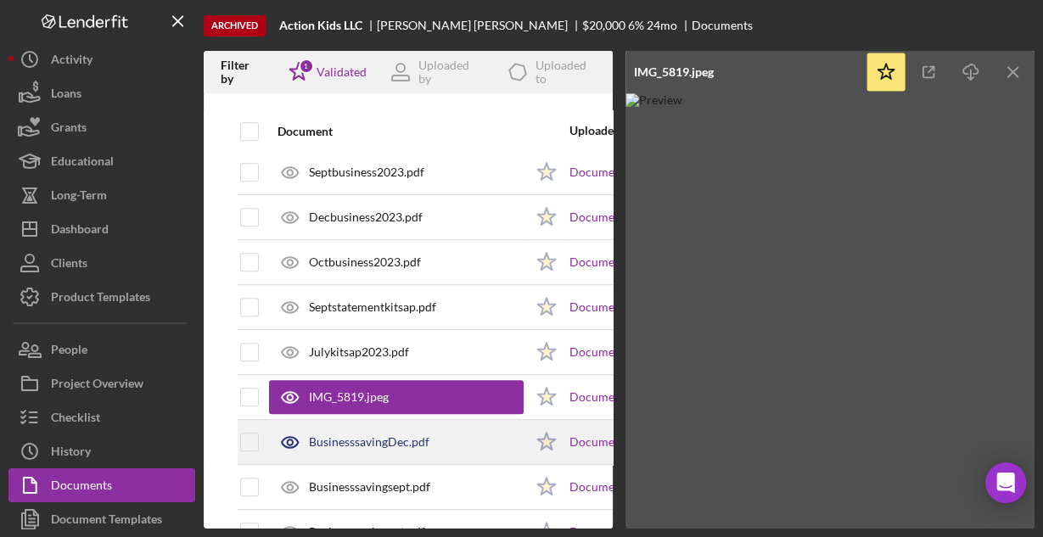
scroll to position [747, 0]
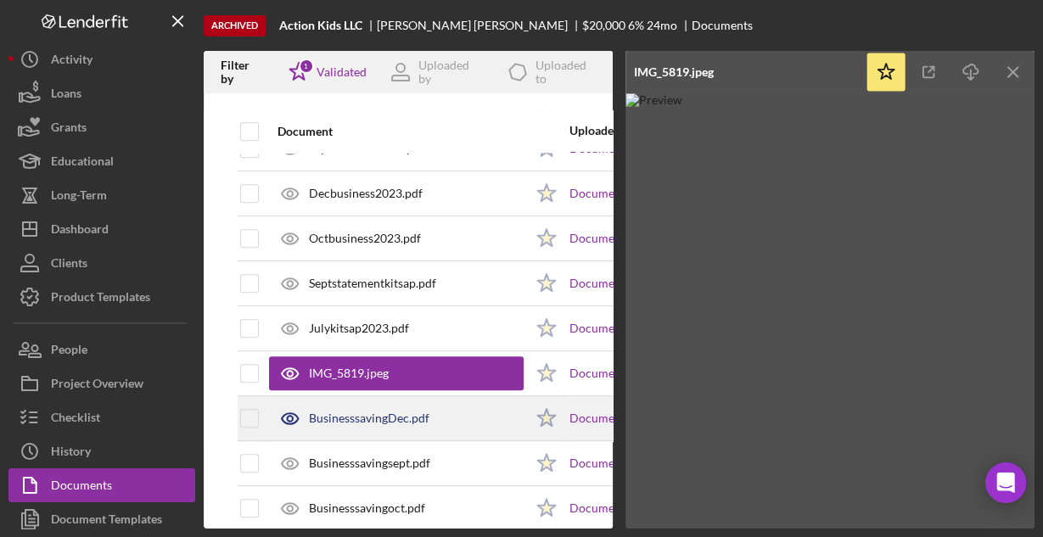
click at [359, 411] on div "BusinesssavingDec.pdf" at bounding box center [369, 418] width 120 height 14
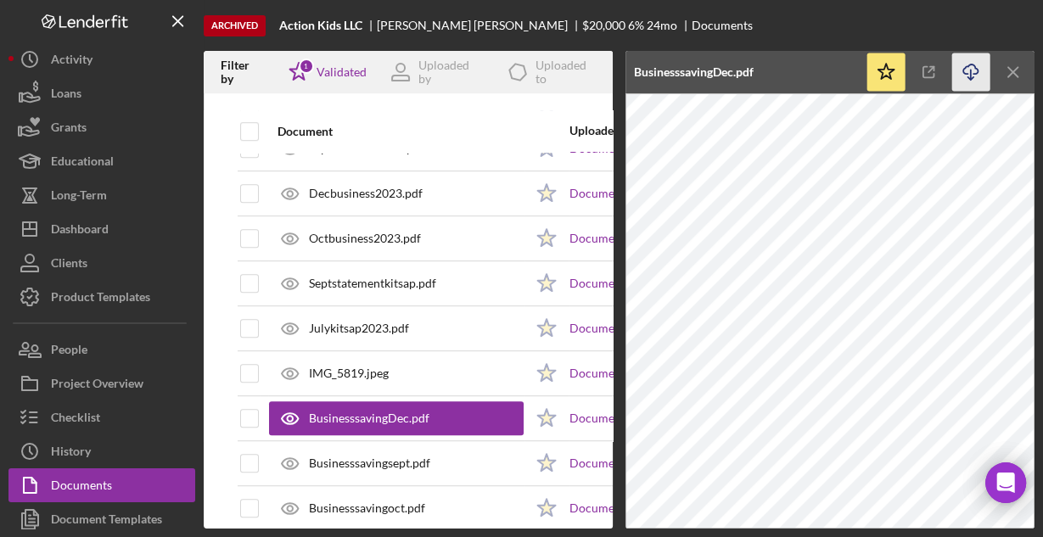
click at [971, 71] on icon "Icon/Download" at bounding box center [971, 72] width 38 height 38
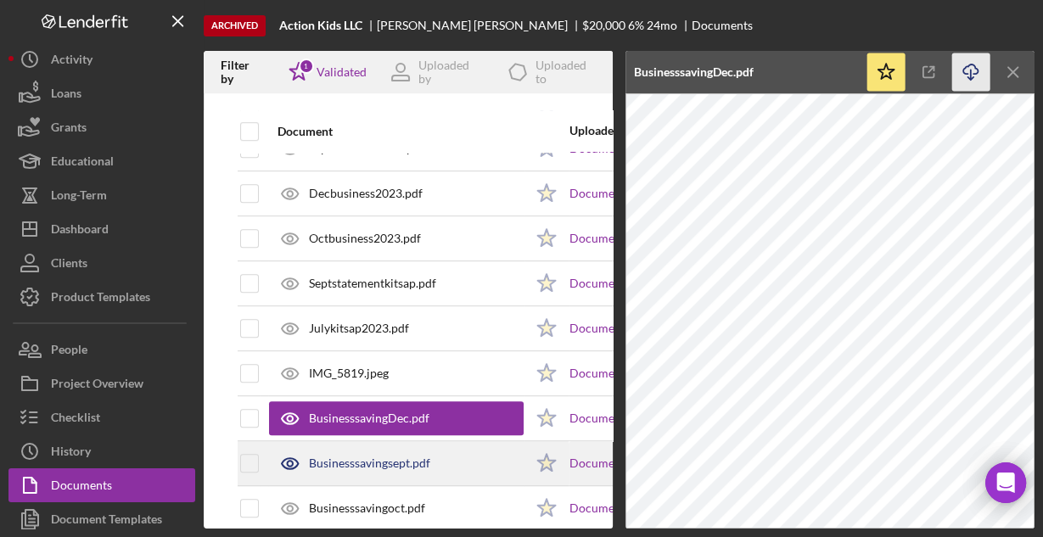
click at [429, 449] on div "Businesssavingsept.pdf" at bounding box center [396, 463] width 255 height 42
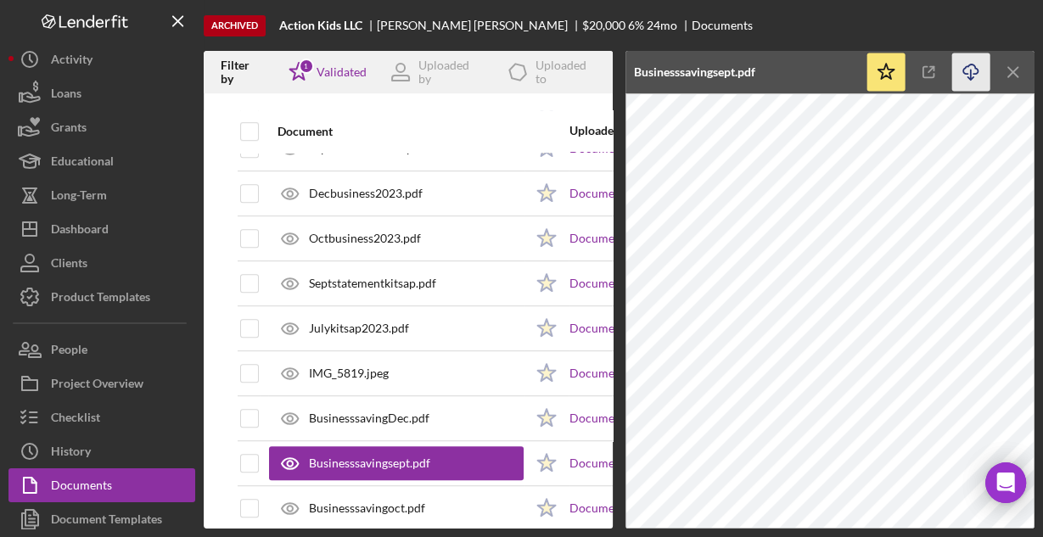
click at [966, 70] on icon "Icon/Download" at bounding box center [971, 72] width 38 height 38
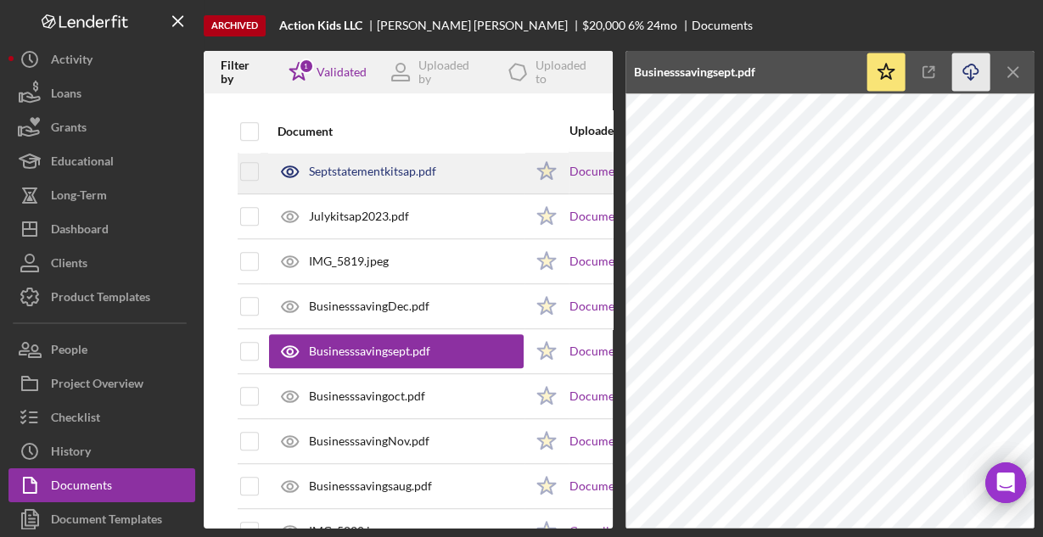
scroll to position [882, 0]
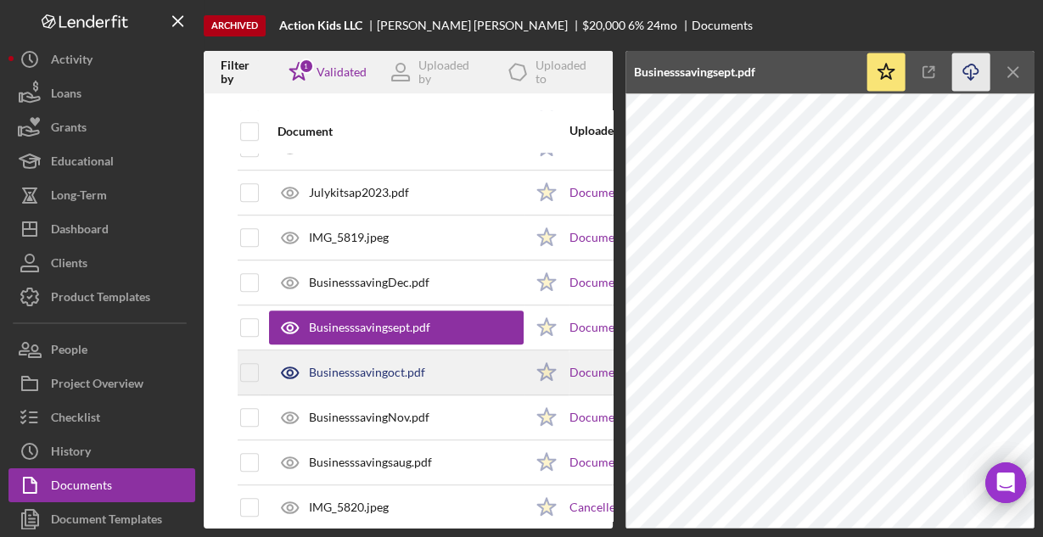
click at [439, 361] on div "Businesssavingoct.pdf" at bounding box center [396, 372] width 255 height 42
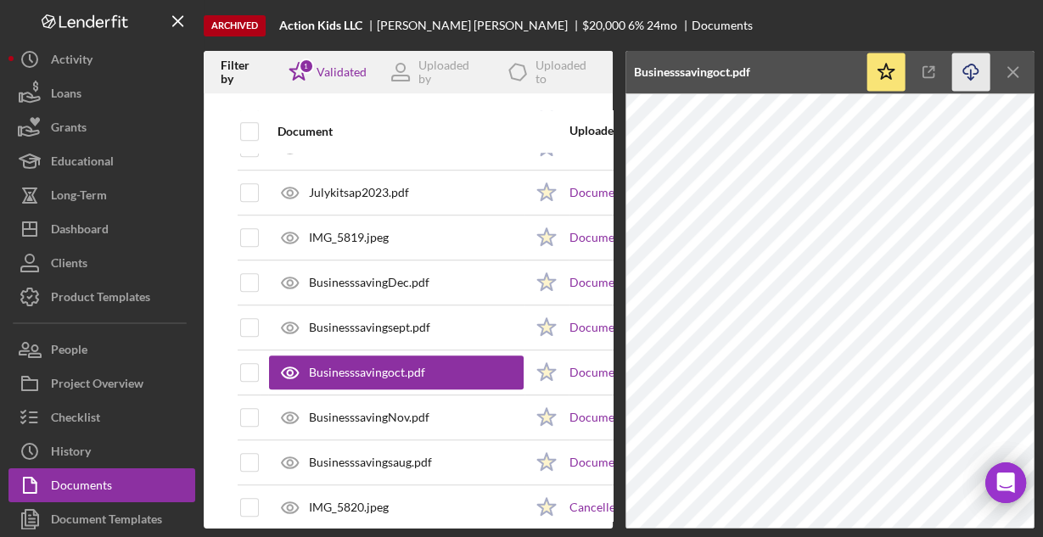
click at [964, 71] on icon "Icon/Download" at bounding box center [971, 72] width 38 height 38
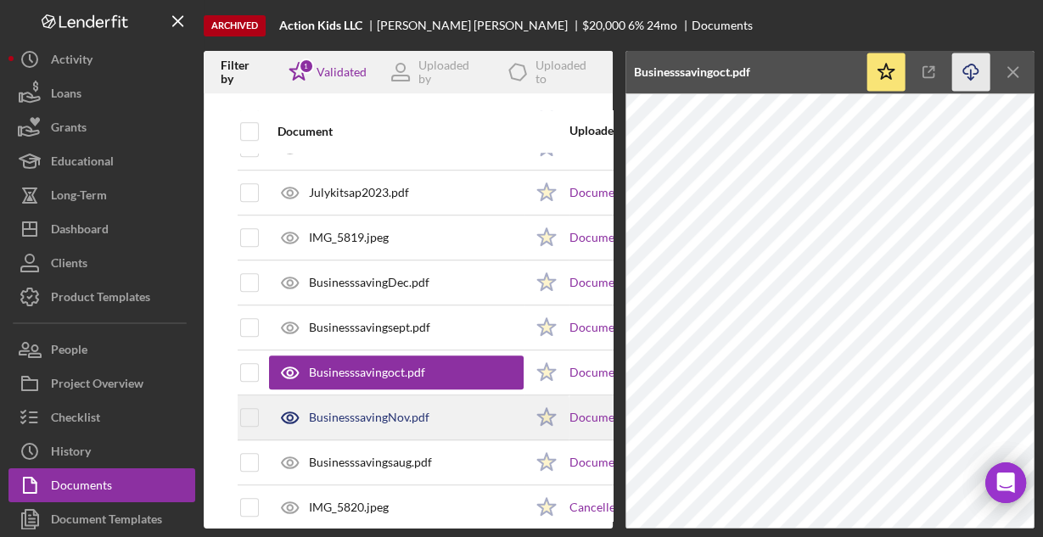
click at [457, 416] on div "BusinesssavingNov.pdf" at bounding box center [396, 417] width 255 height 42
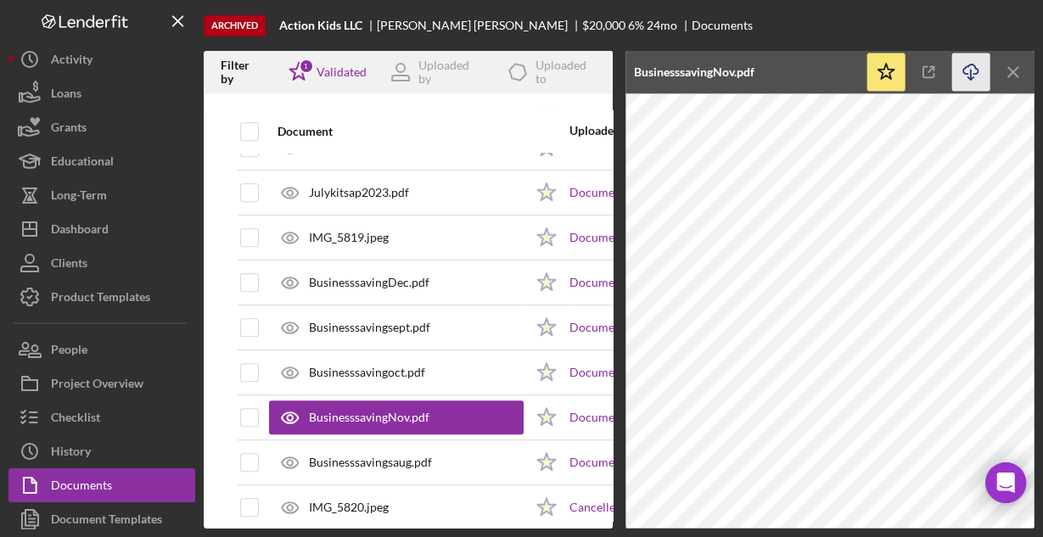
click at [968, 69] on icon "Icon/Download" at bounding box center [971, 72] width 38 height 38
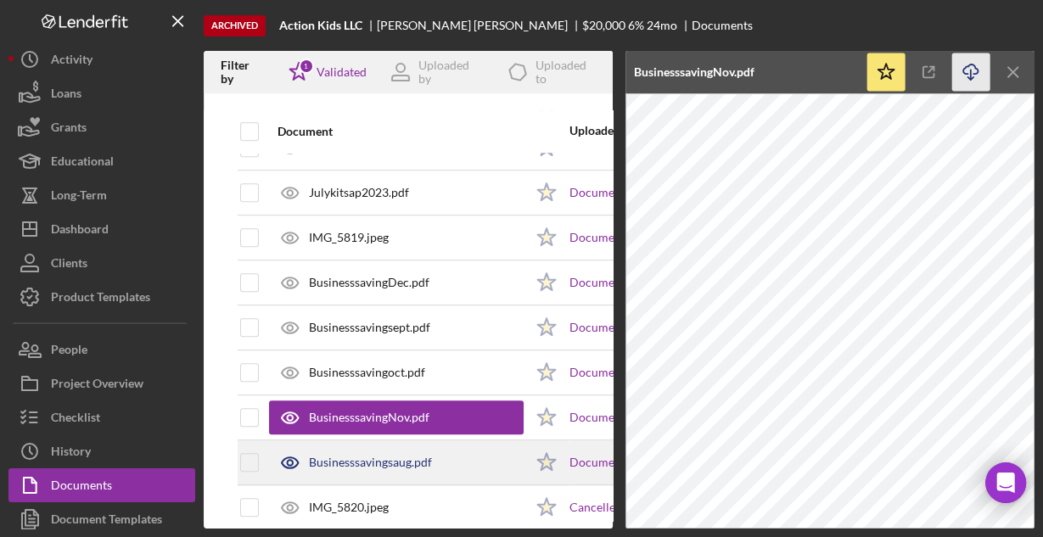
click at [373, 456] on div "Businesssavingsaug.pdf" at bounding box center [370, 463] width 123 height 14
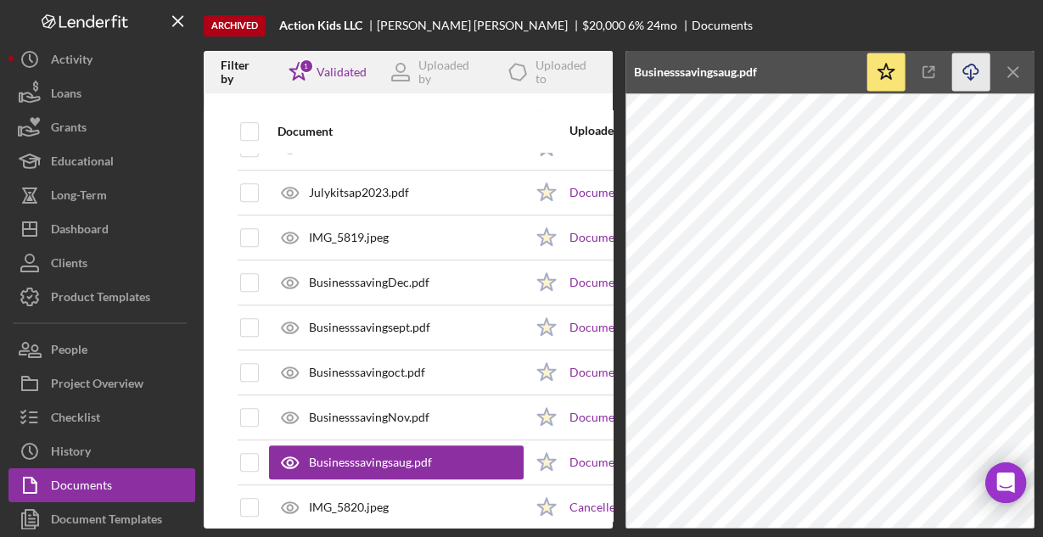
click at [971, 66] on icon "Icon/Download" at bounding box center [971, 72] width 38 height 38
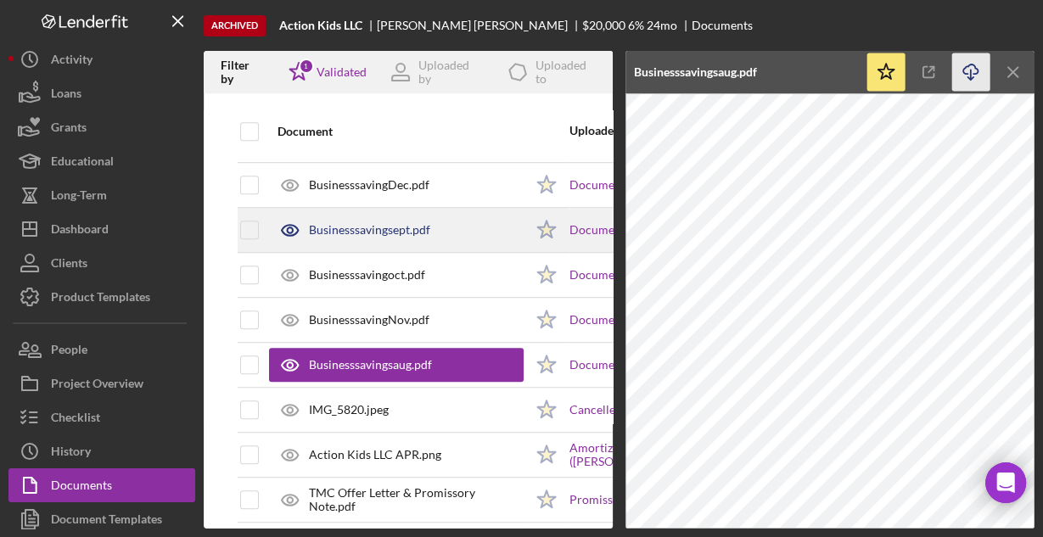
scroll to position [992, 0]
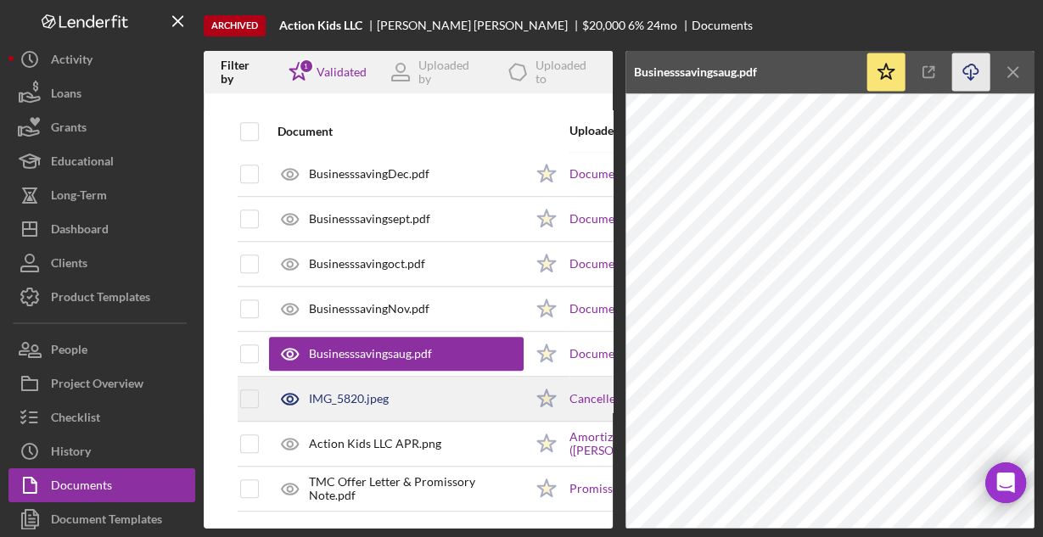
click at [344, 392] on div "IMG_5820.jpeg" at bounding box center [349, 399] width 80 height 14
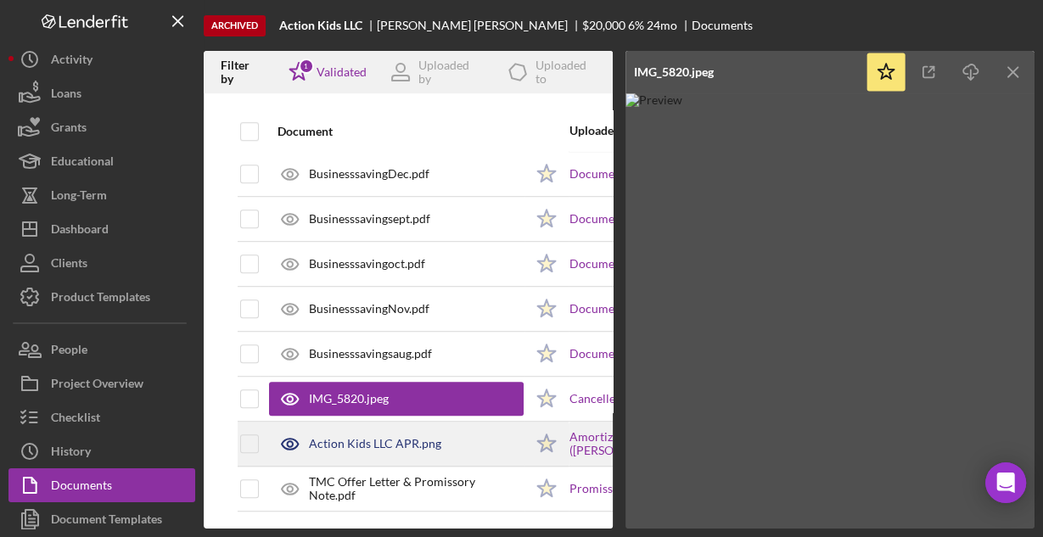
click at [340, 437] on div "Action Kids LLC APR.png" at bounding box center [375, 444] width 132 height 14
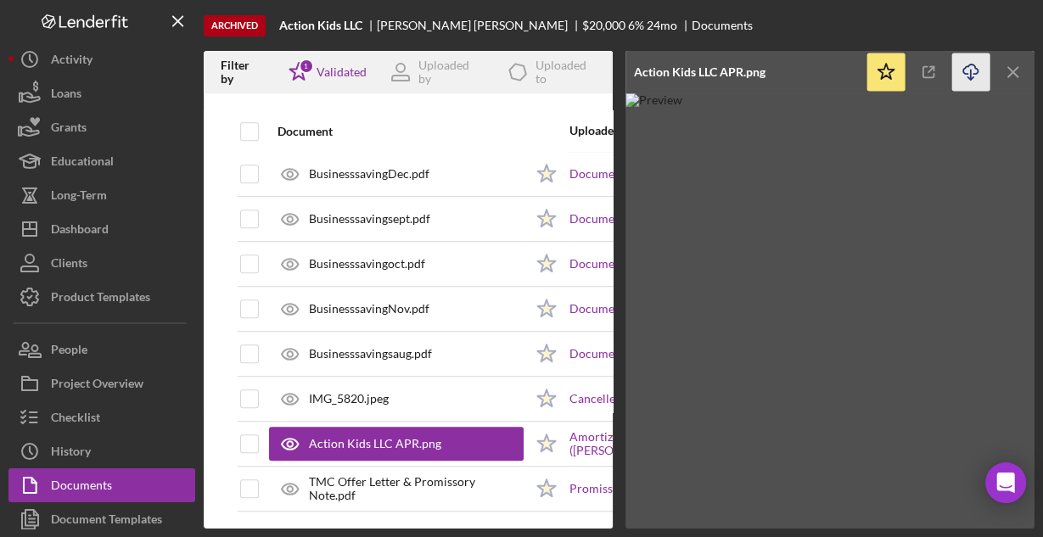
click at [973, 70] on icon "Icon/Download" at bounding box center [971, 72] width 38 height 38
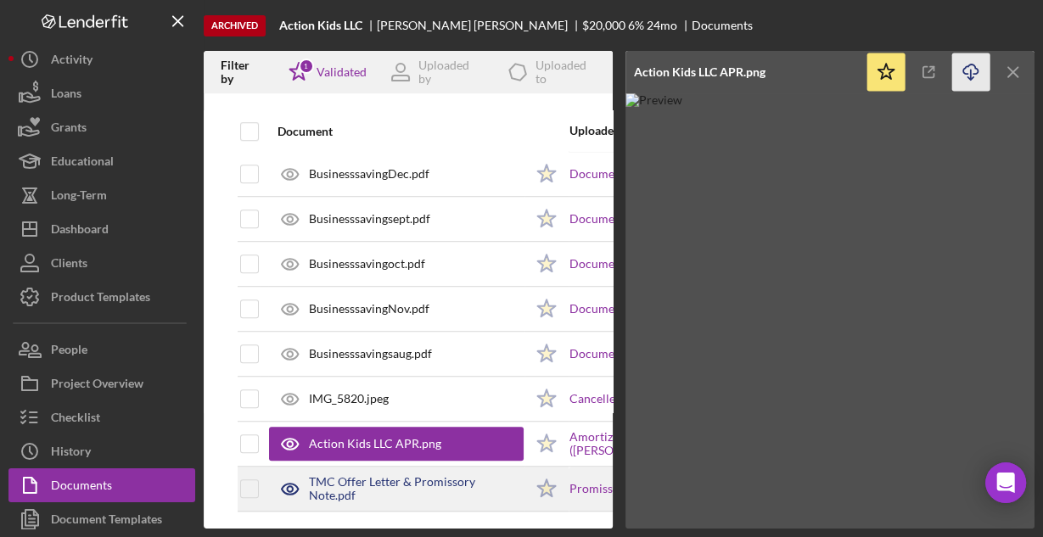
click at [382, 476] on div "TMC Offer Letter & Promissory Note.pdf" at bounding box center [416, 488] width 215 height 27
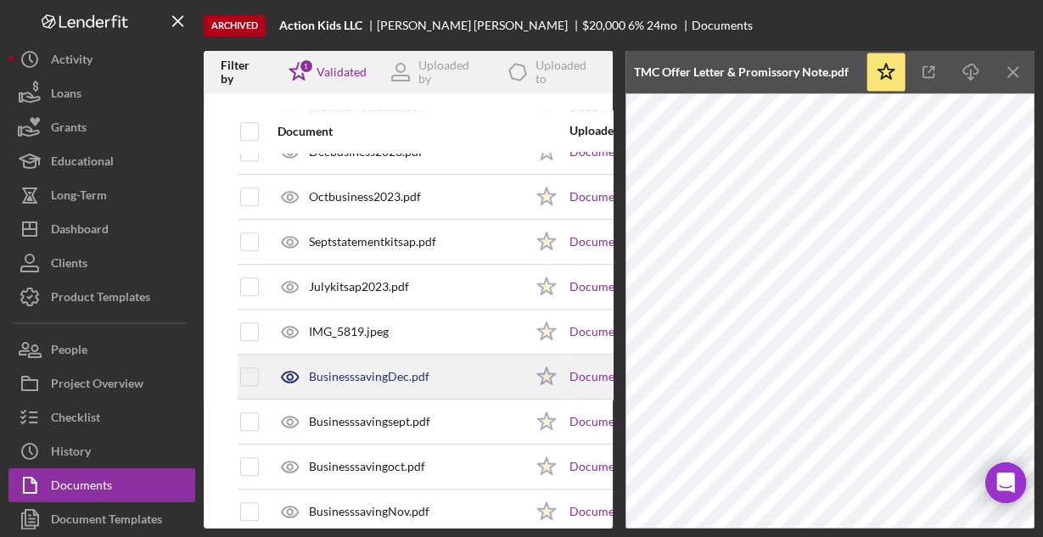
scroll to position [720, 0]
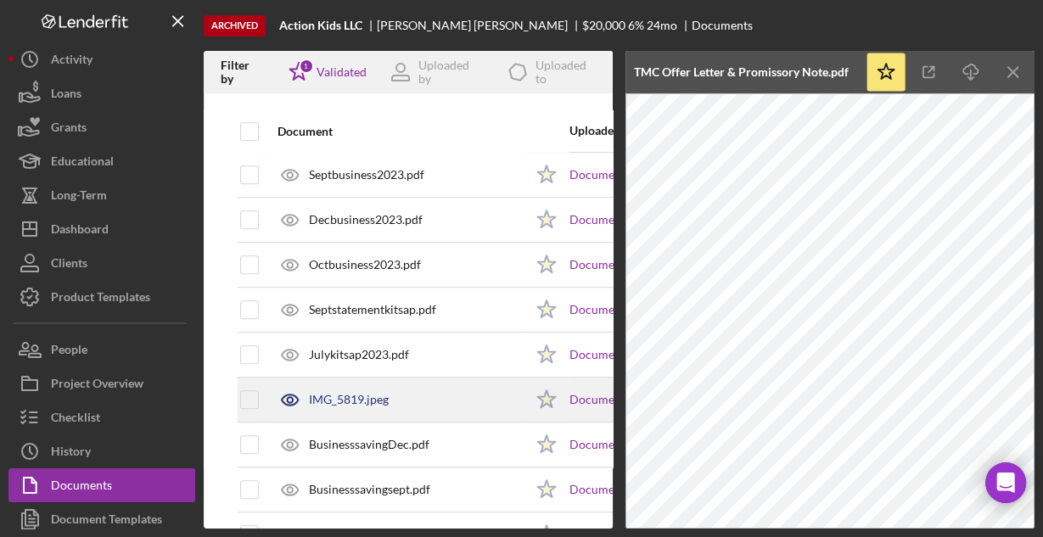
click at [362, 393] on div "IMG_5819.jpeg" at bounding box center [349, 400] width 80 height 14
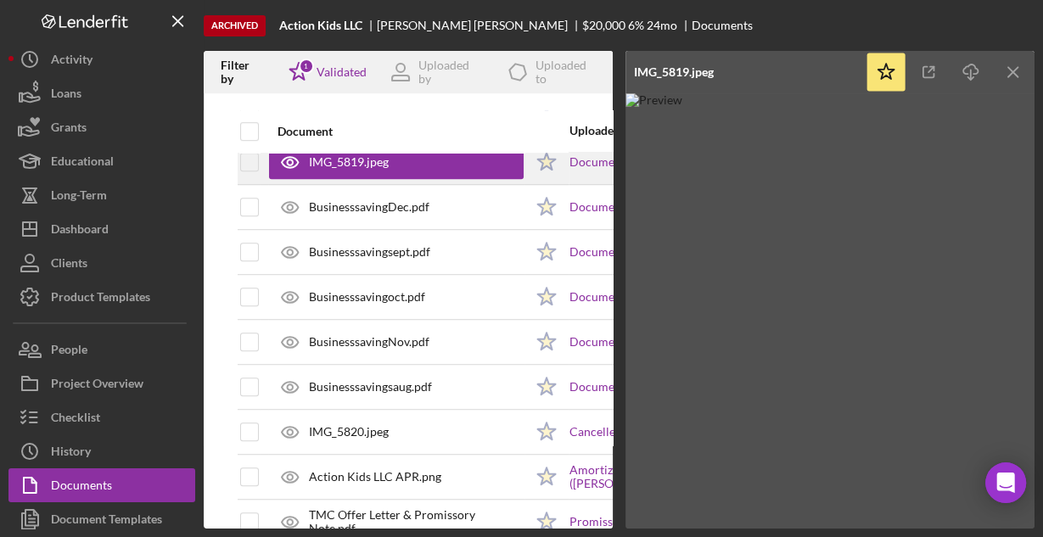
scroll to position [992, 0]
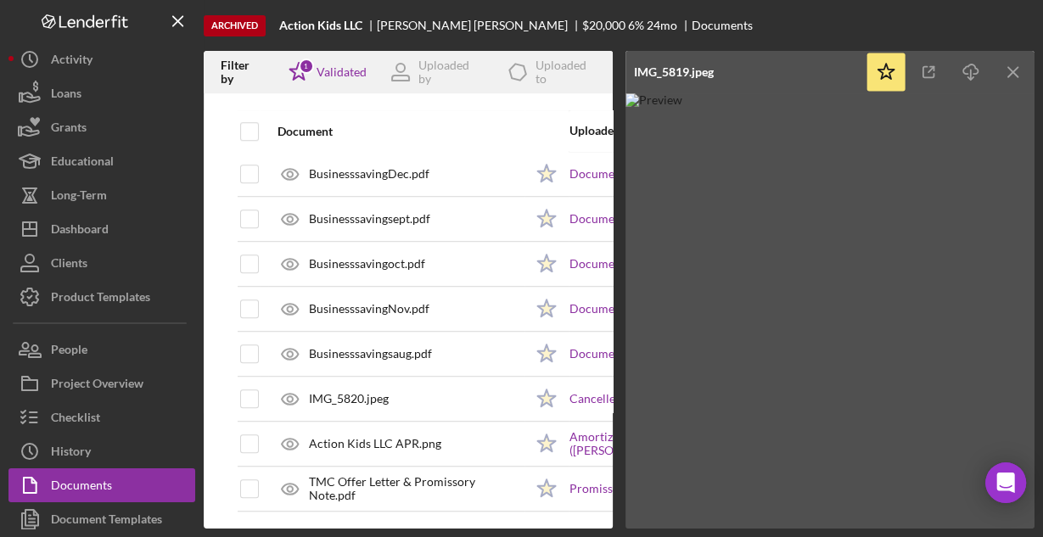
click at [360, 393] on div "IMG_5820.jpeg" at bounding box center [349, 399] width 80 height 14
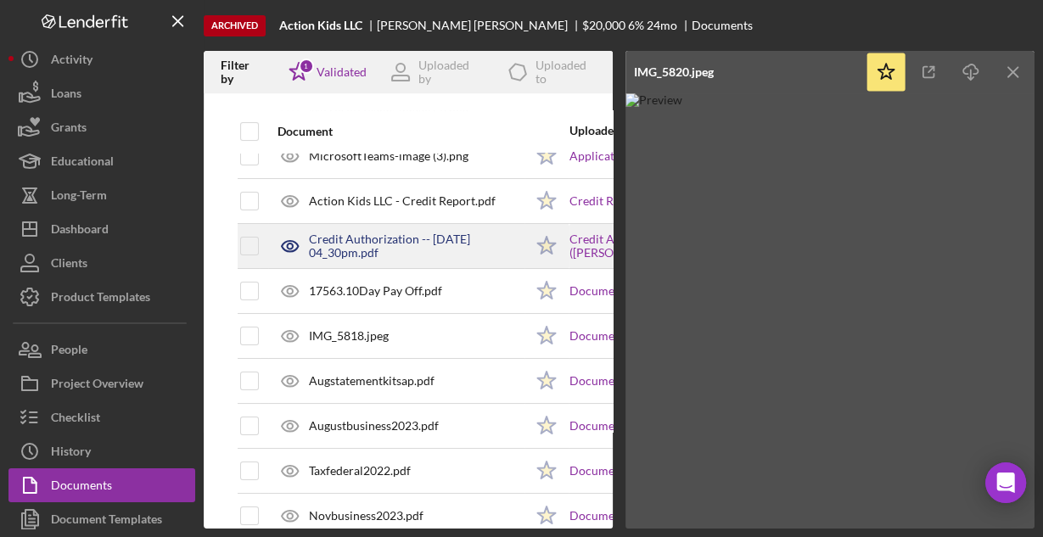
scroll to position [177, 0]
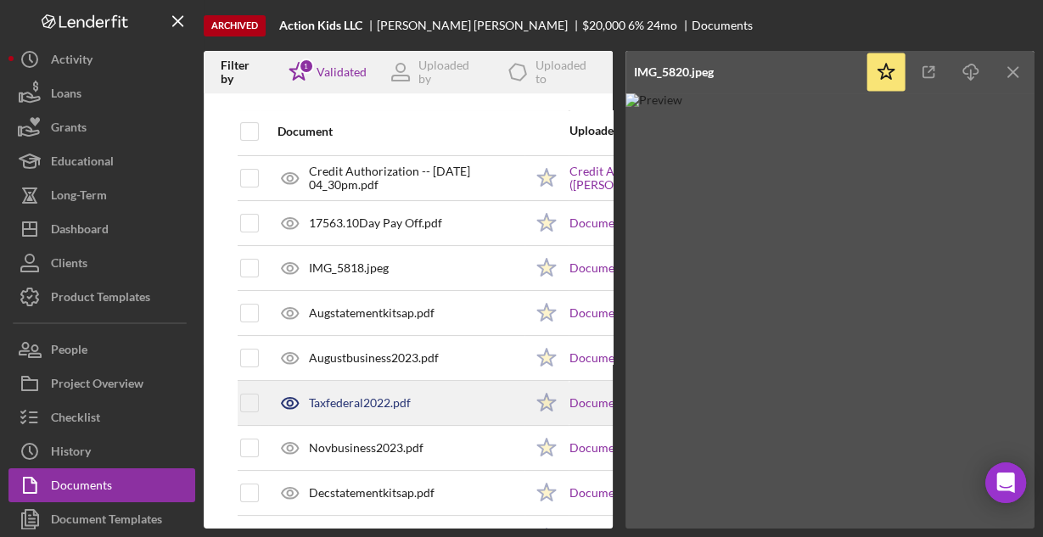
click at [351, 396] on div "Taxfederal2022.pdf" at bounding box center [360, 403] width 102 height 14
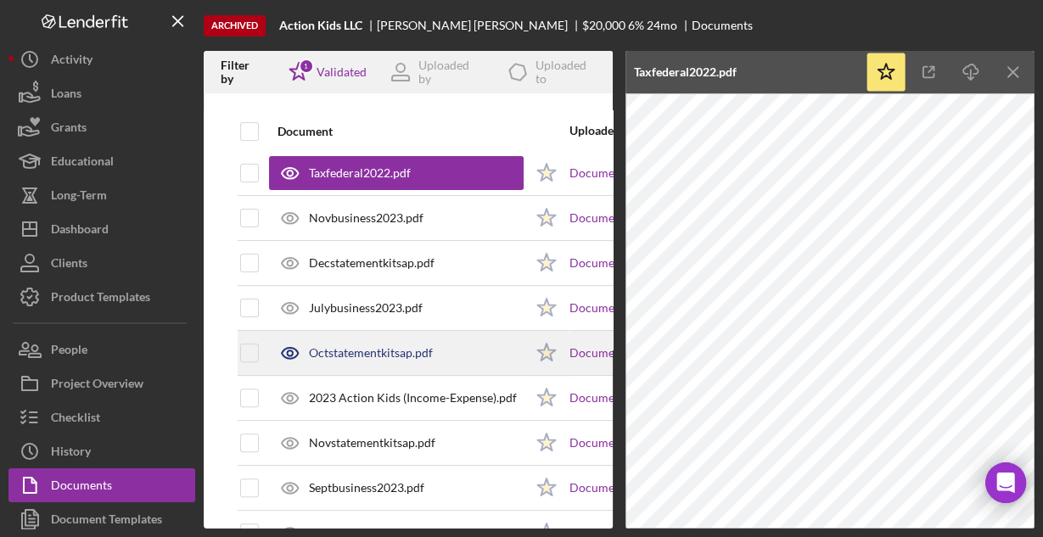
scroll to position [475, 0]
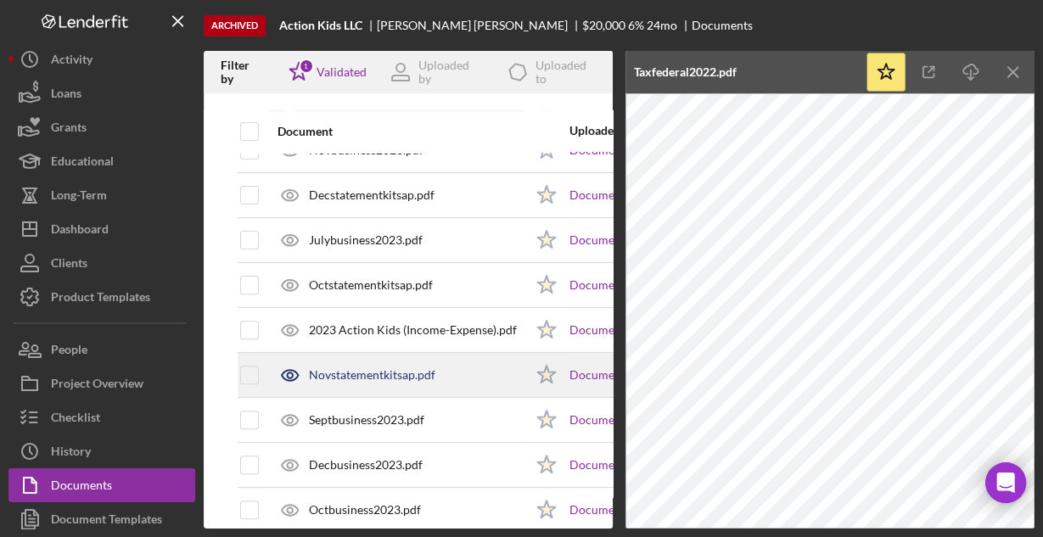
click at [383, 375] on div "Novstatementkitsap.pdf" at bounding box center [372, 375] width 126 height 14
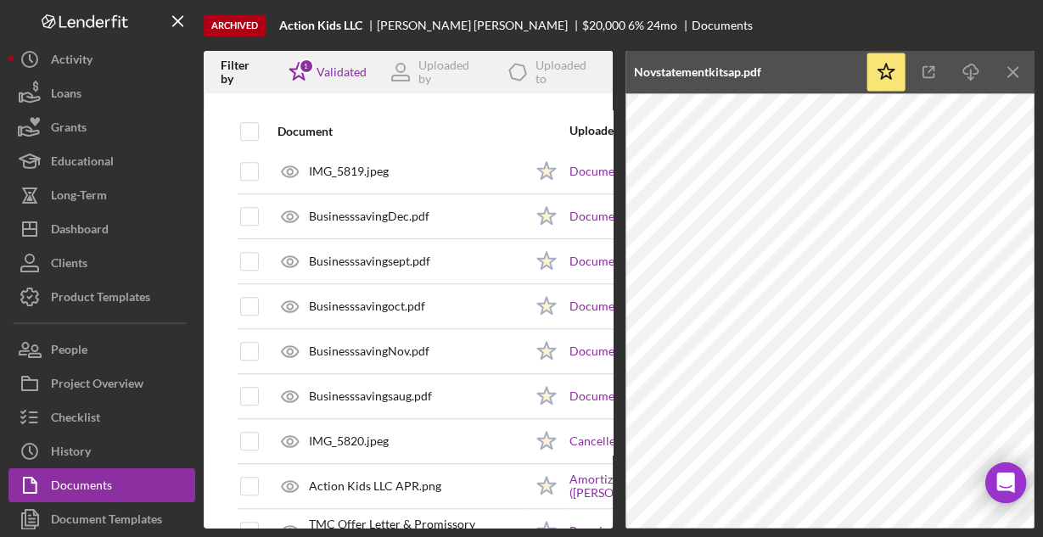
scroll to position [992, 0]
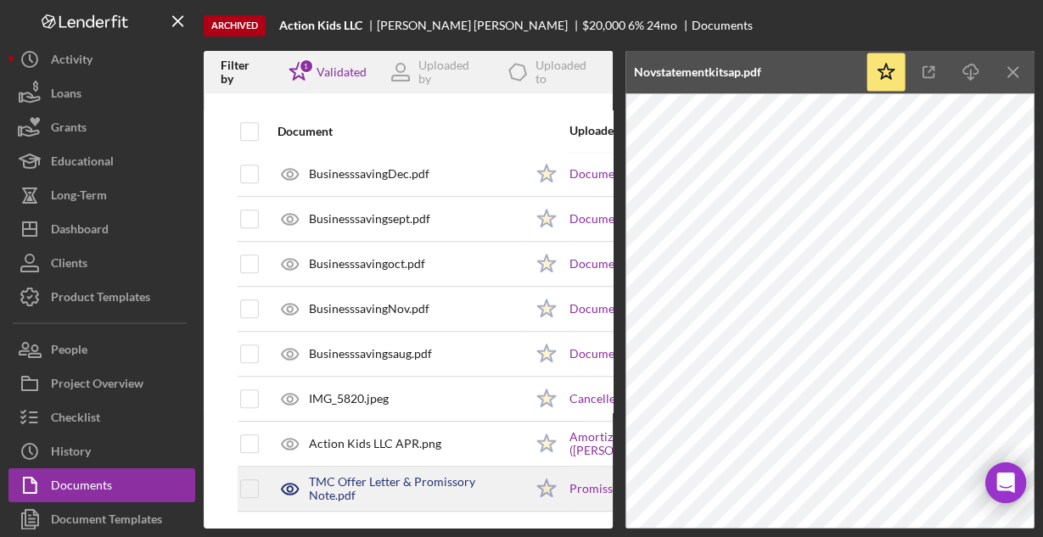
click at [380, 479] on div "TMC Offer Letter & Promissory Note.pdf" at bounding box center [416, 488] width 215 height 27
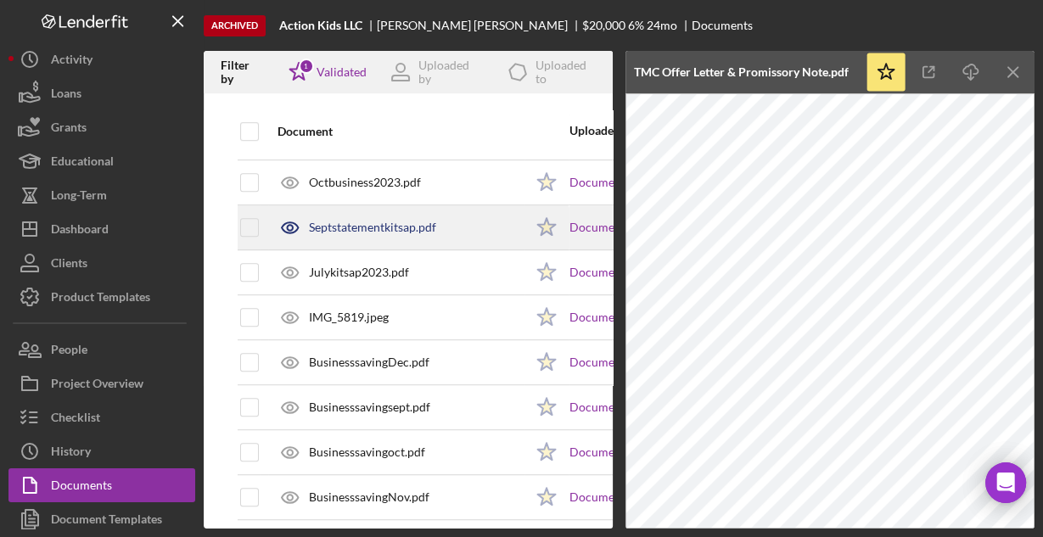
scroll to position [788, 0]
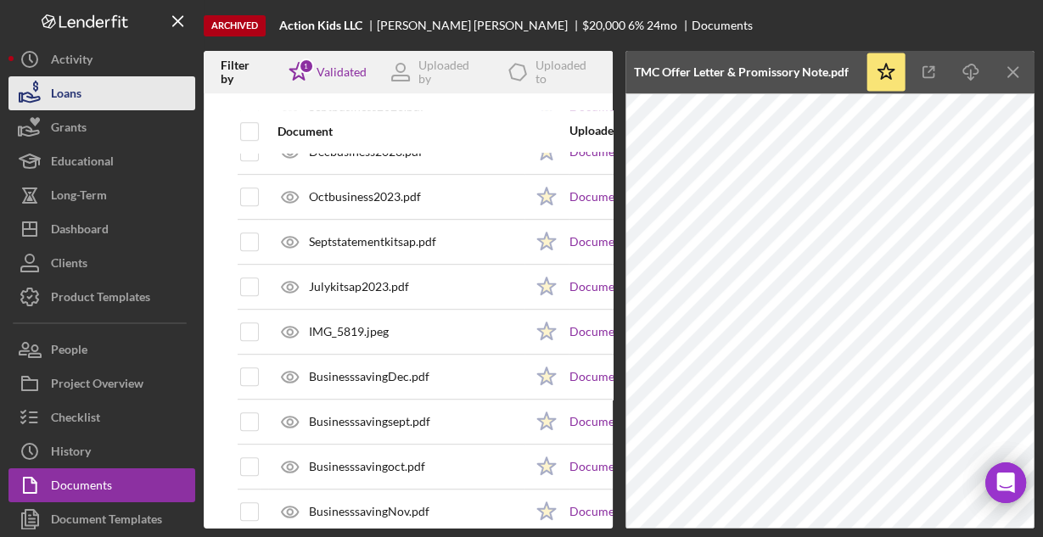
click at [66, 98] on div "Loans" at bounding box center [66, 95] width 31 height 38
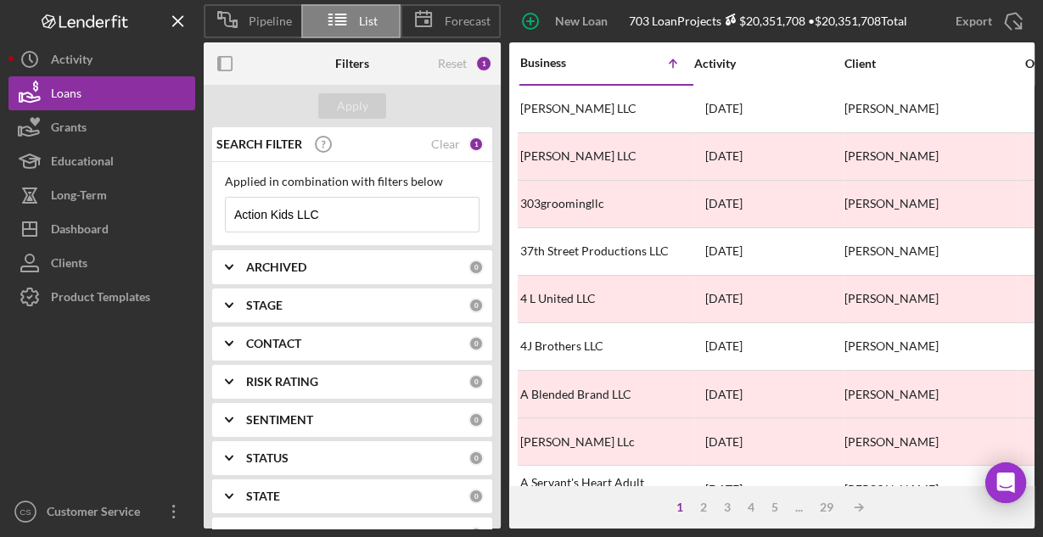
click at [372, 213] on input "Action Kids LLC" at bounding box center [352, 215] width 253 height 34
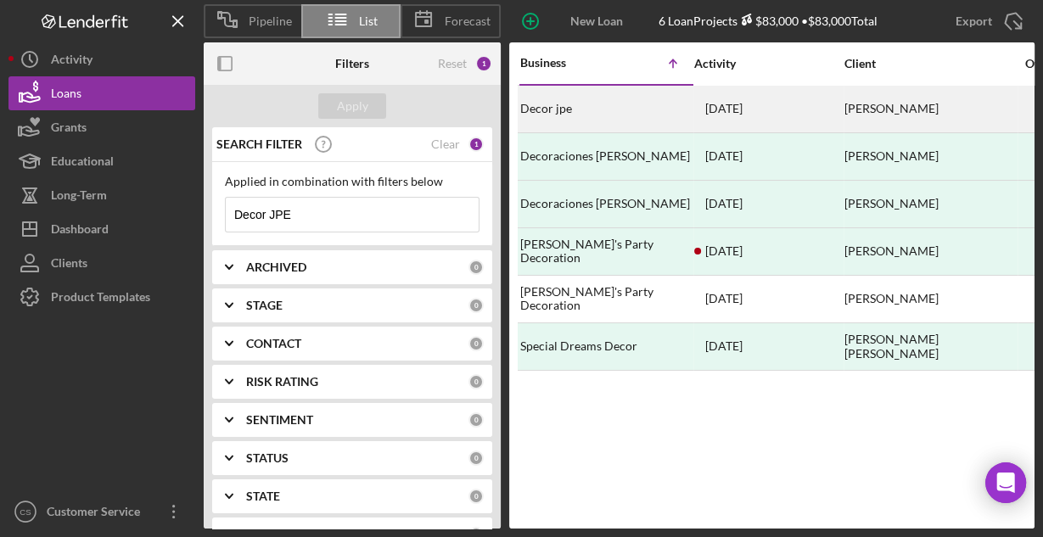
type input "Decor JPE"
click at [609, 109] on div "Decor jpe" at bounding box center [605, 109] width 170 height 45
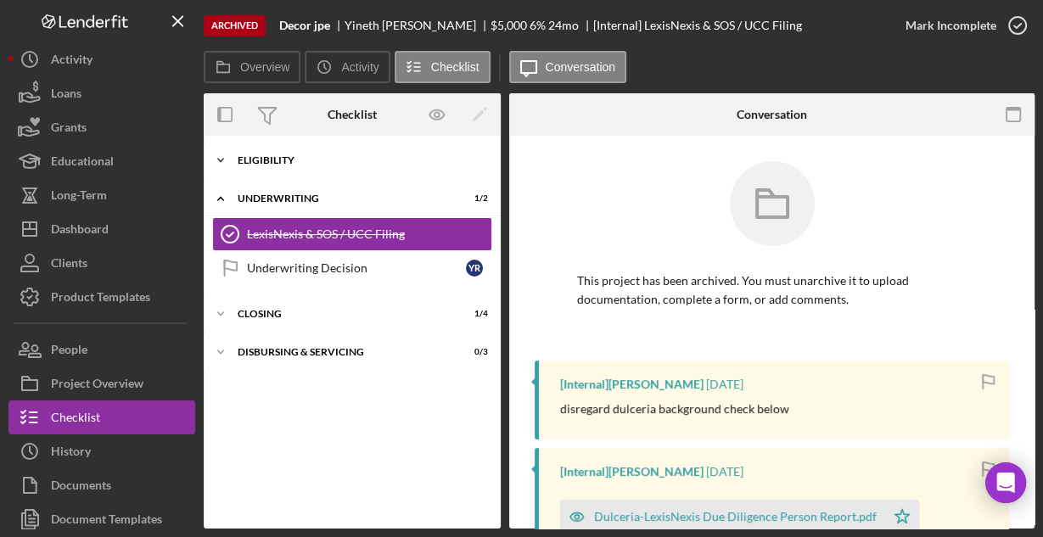
click at [295, 157] on div "Eligibility" at bounding box center [359, 160] width 242 height 10
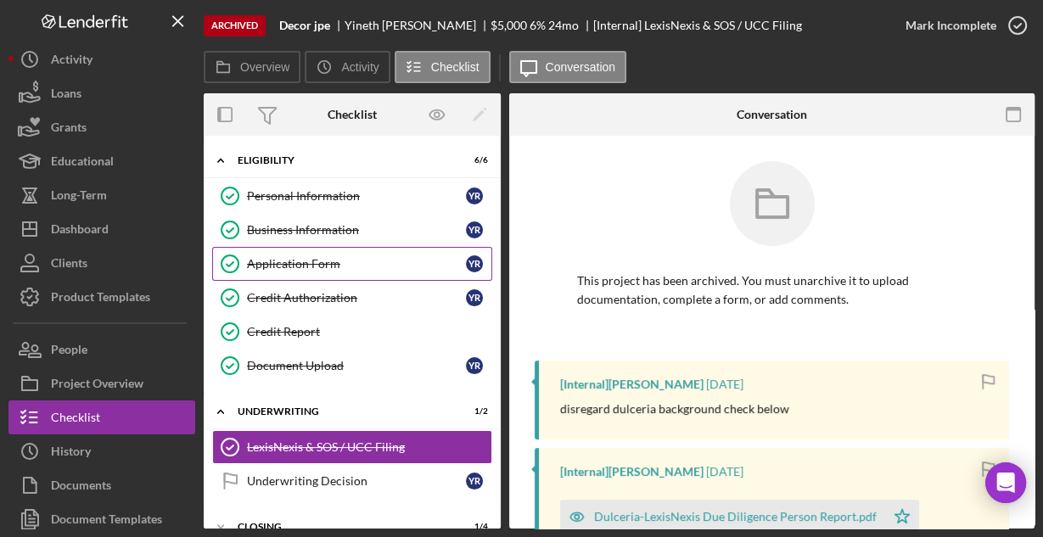
click at [286, 271] on link "Application Form Application Form Y R" at bounding box center [352, 264] width 280 height 34
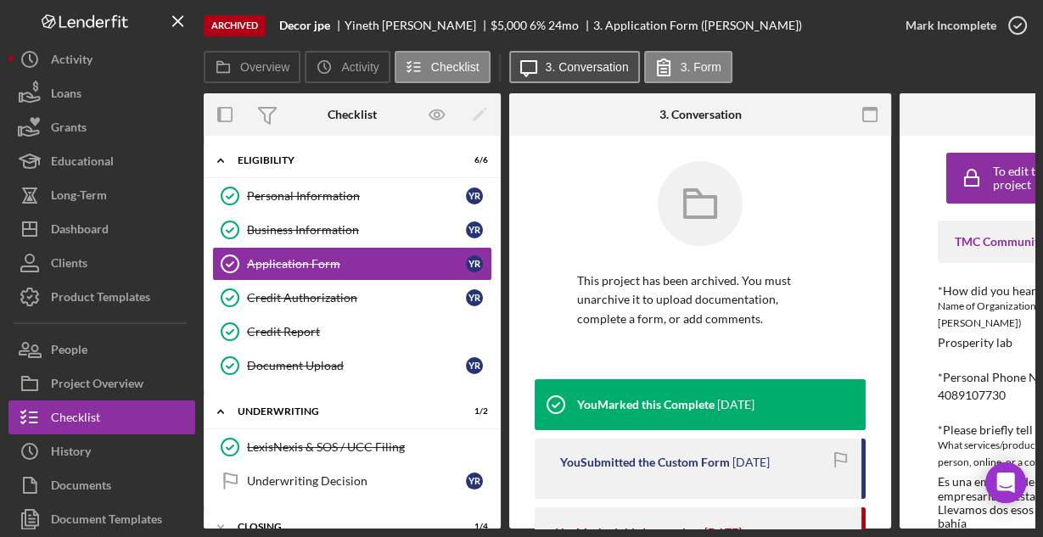
click at [568, 64] on label "3. Conversation" at bounding box center [587, 67] width 83 height 14
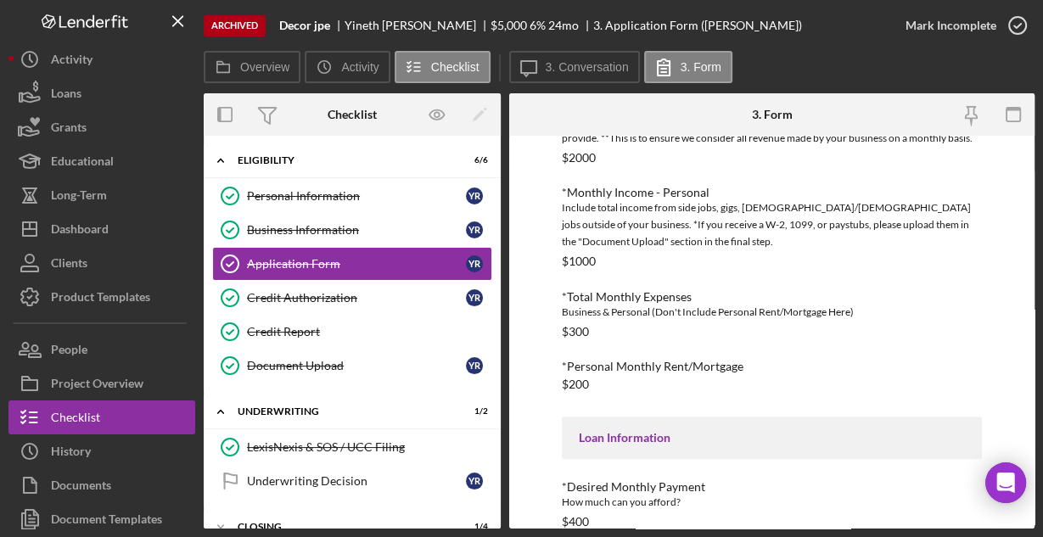
scroll to position [793, 0]
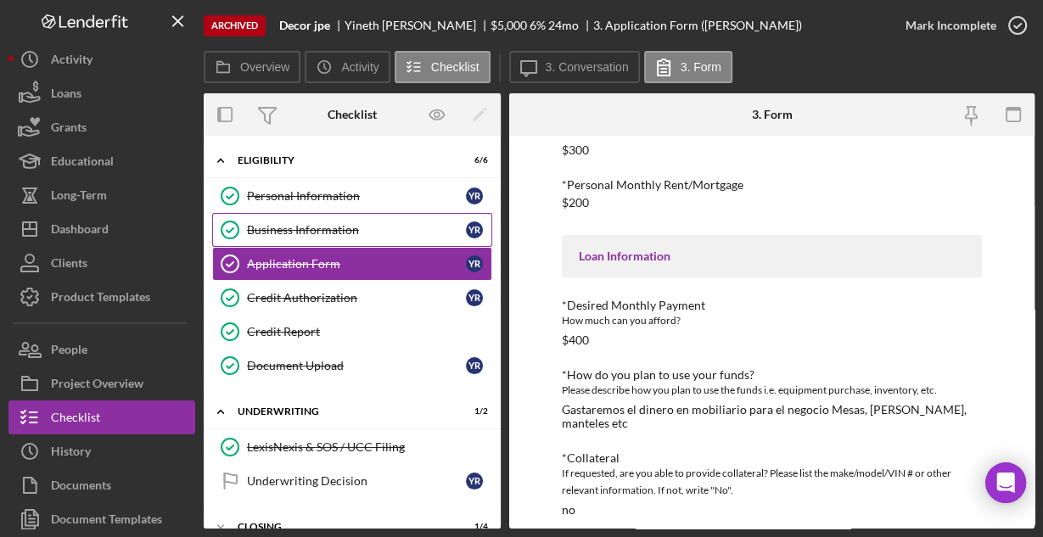
click at [311, 225] on div "Business Information" at bounding box center [356, 230] width 219 height 14
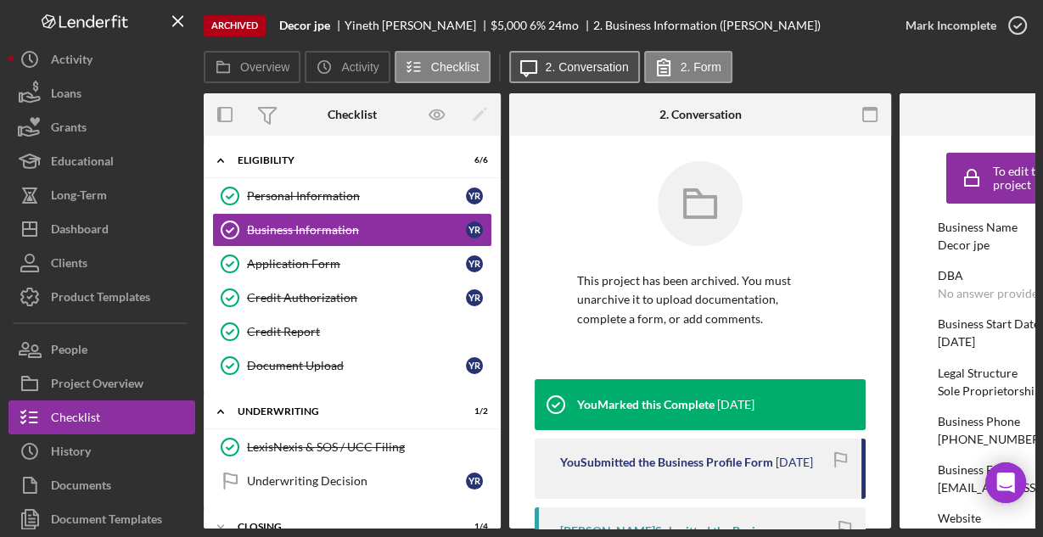
click at [591, 71] on label "2. Conversation" at bounding box center [587, 67] width 83 height 14
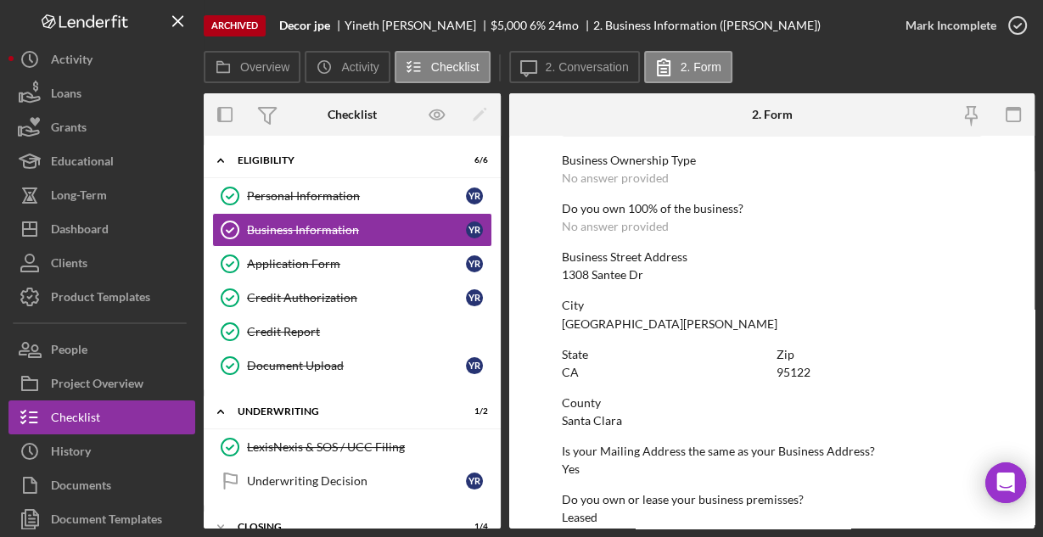
scroll to position [900, 0]
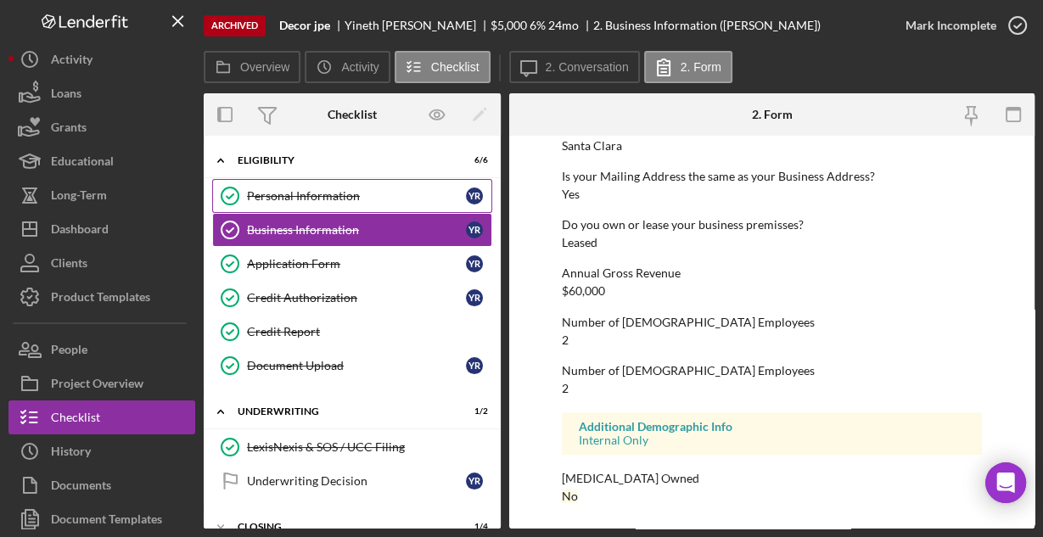
click at [298, 190] on div "Personal Information" at bounding box center [356, 196] width 219 height 14
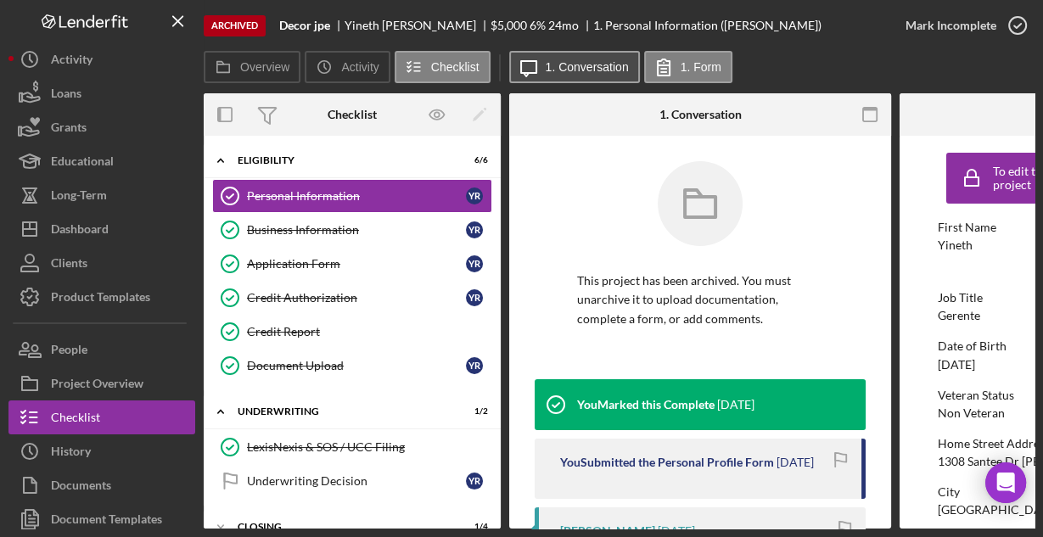
click at [565, 69] on label "1. Conversation" at bounding box center [587, 67] width 83 height 14
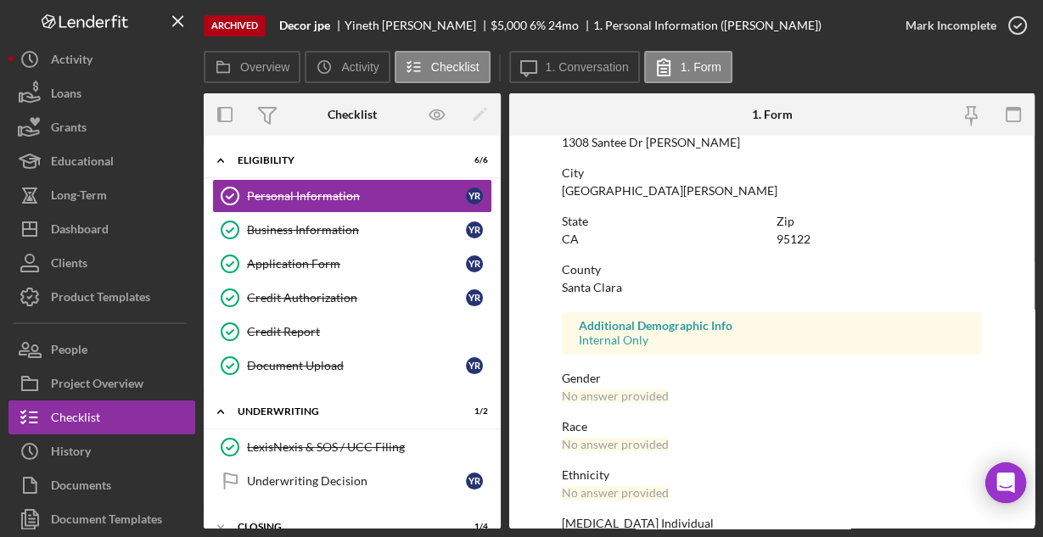
scroll to position [400, 0]
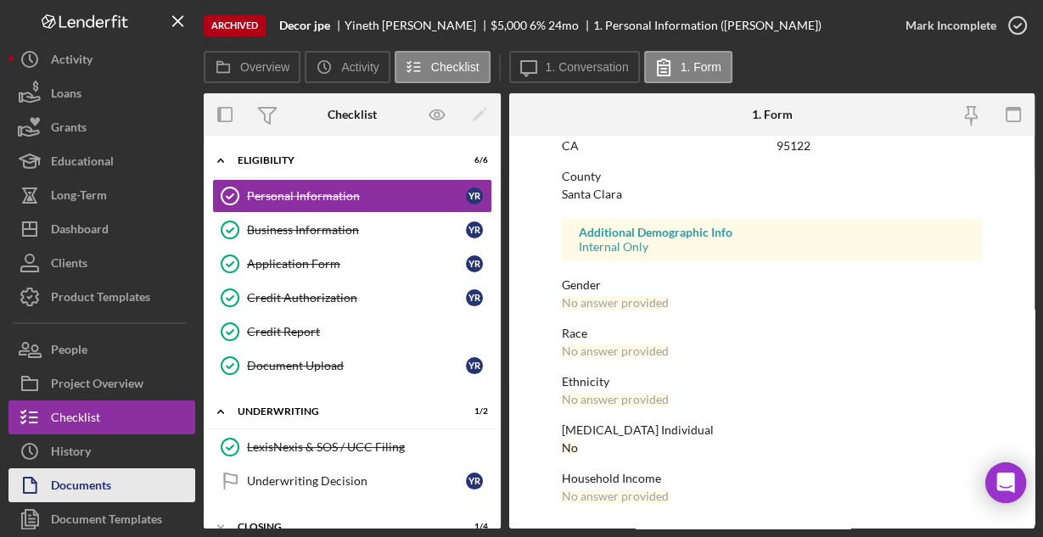
click at [101, 476] on div "Documents" at bounding box center [81, 487] width 60 height 38
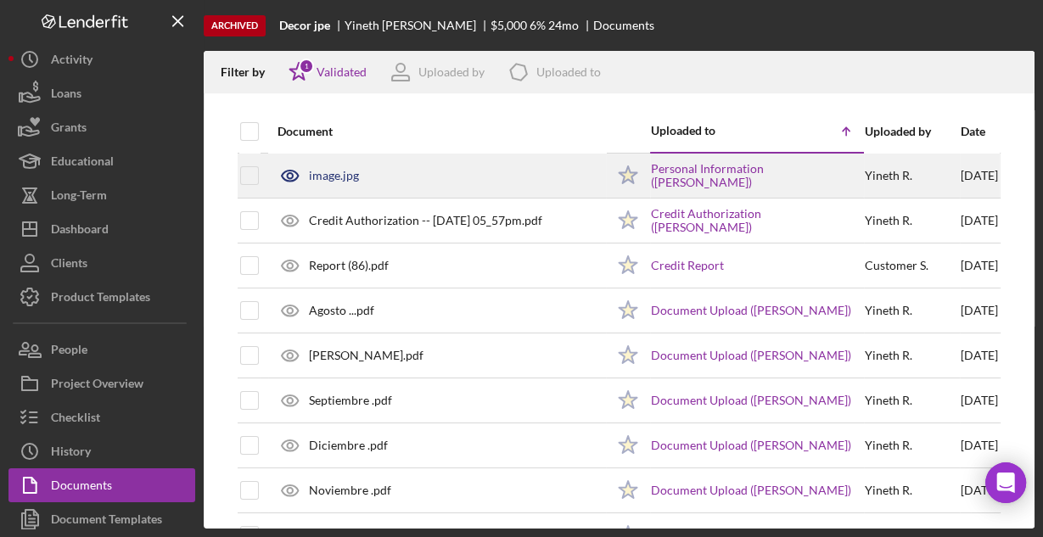
click at [339, 175] on div "image.jpg" at bounding box center [334, 176] width 50 height 14
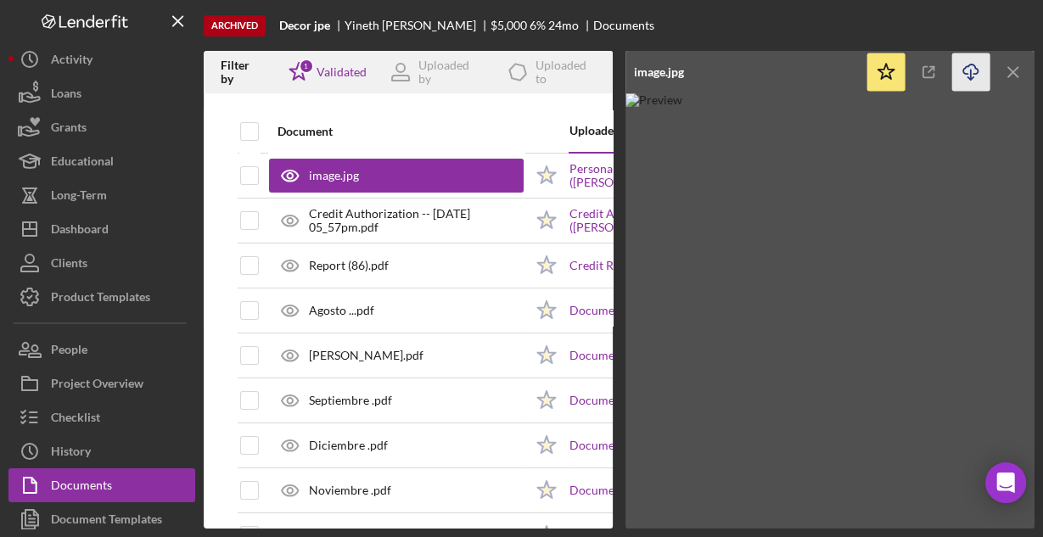
click at [971, 75] on icon "Icon/Download" at bounding box center [971, 72] width 38 height 38
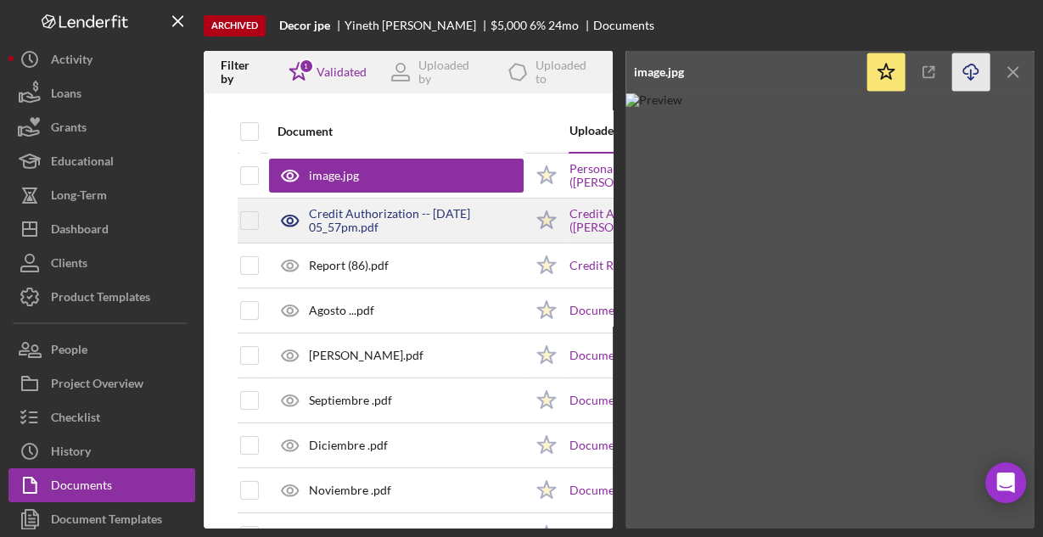
click at [374, 224] on div "Credit Authorization -- [DATE] 05_57pm.pdf" at bounding box center [416, 220] width 215 height 27
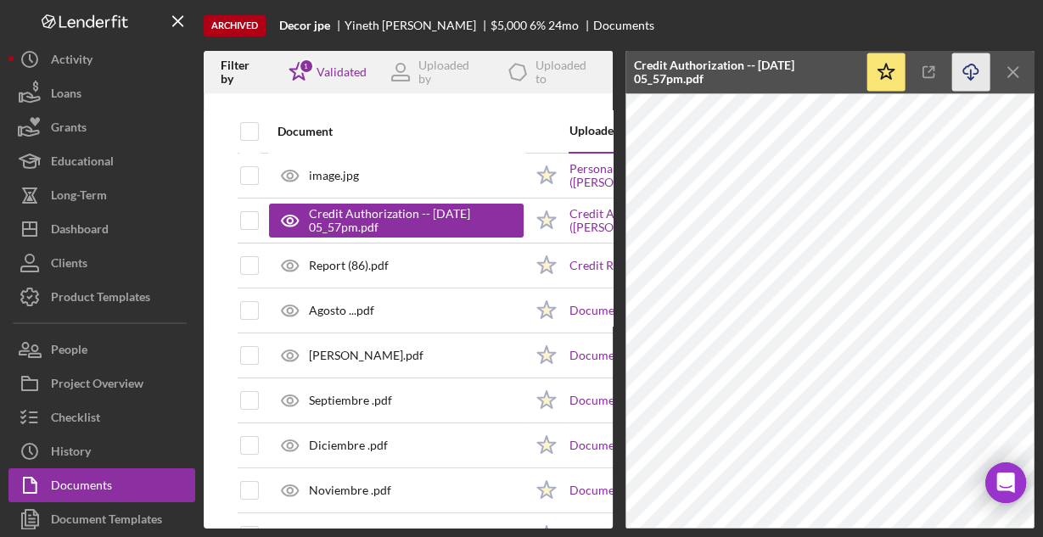
click at [963, 69] on icon "button" at bounding box center [970, 68] width 14 height 9
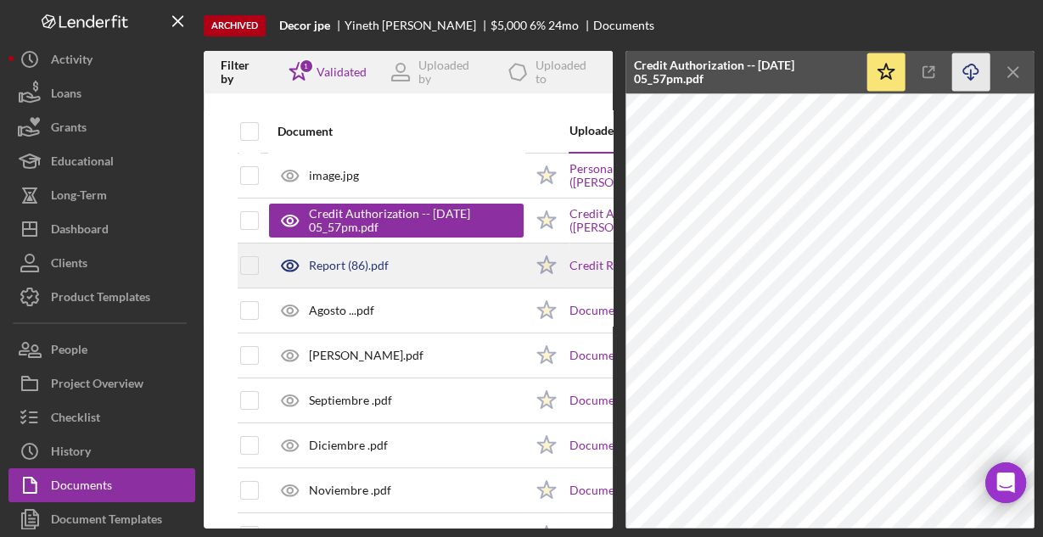
click at [386, 263] on div "Report (86).pdf" at bounding box center [349, 266] width 80 height 14
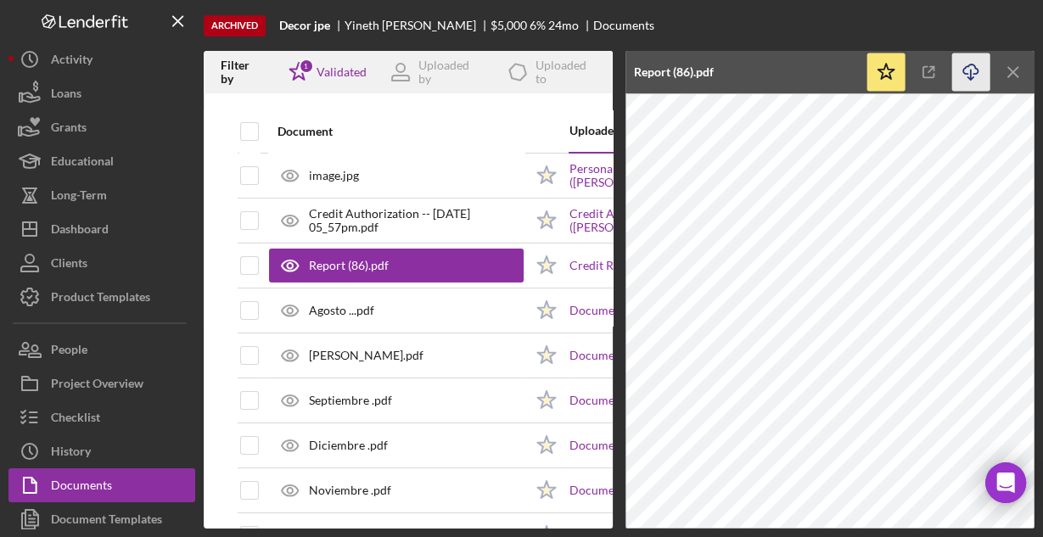
click at [973, 71] on icon "Icon/Download" at bounding box center [971, 72] width 38 height 38
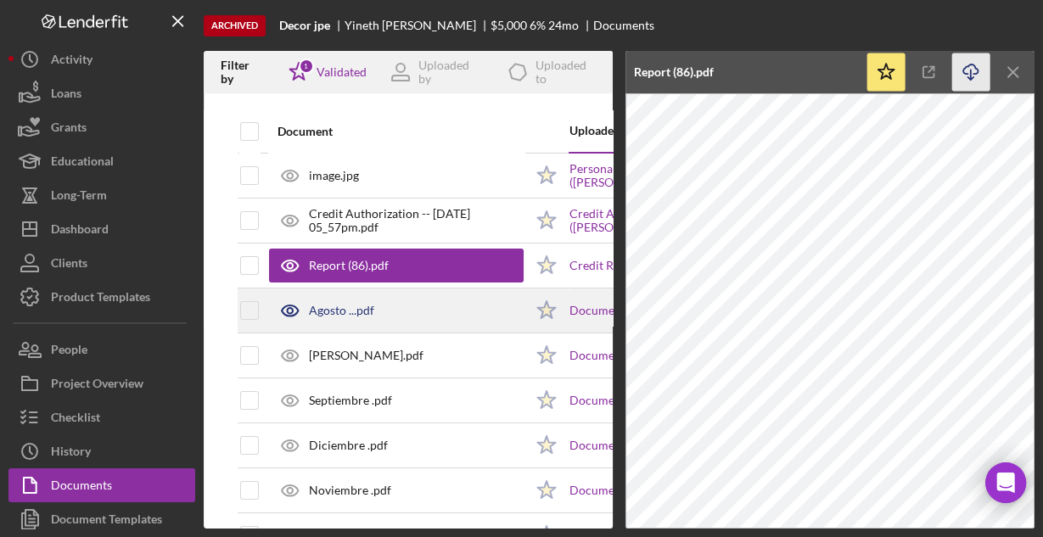
click at [384, 317] on div "Agosto ...pdf" at bounding box center [396, 310] width 255 height 42
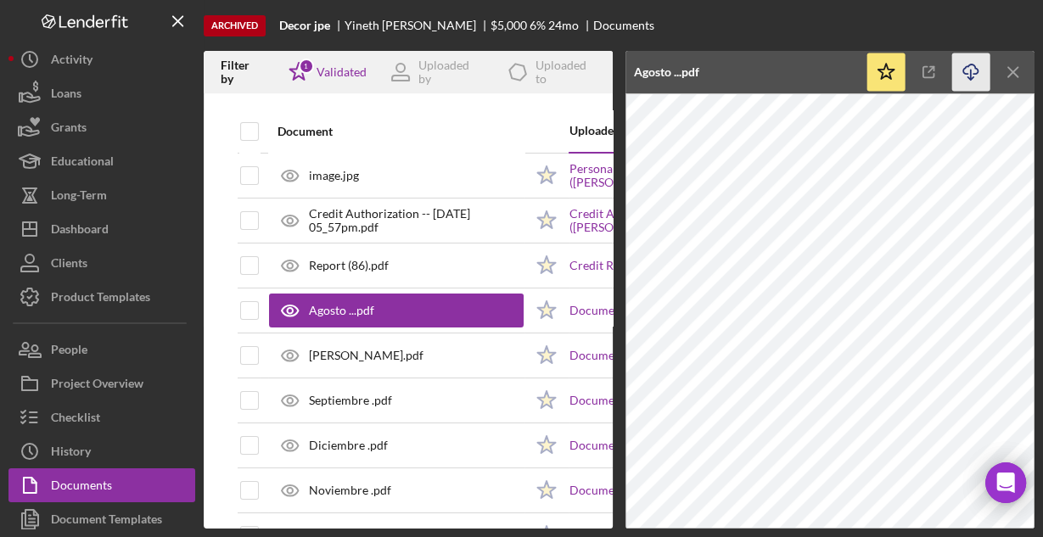
click at [966, 64] on icon "Icon/Download" at bounding box center [971, 72] width 38 height 38
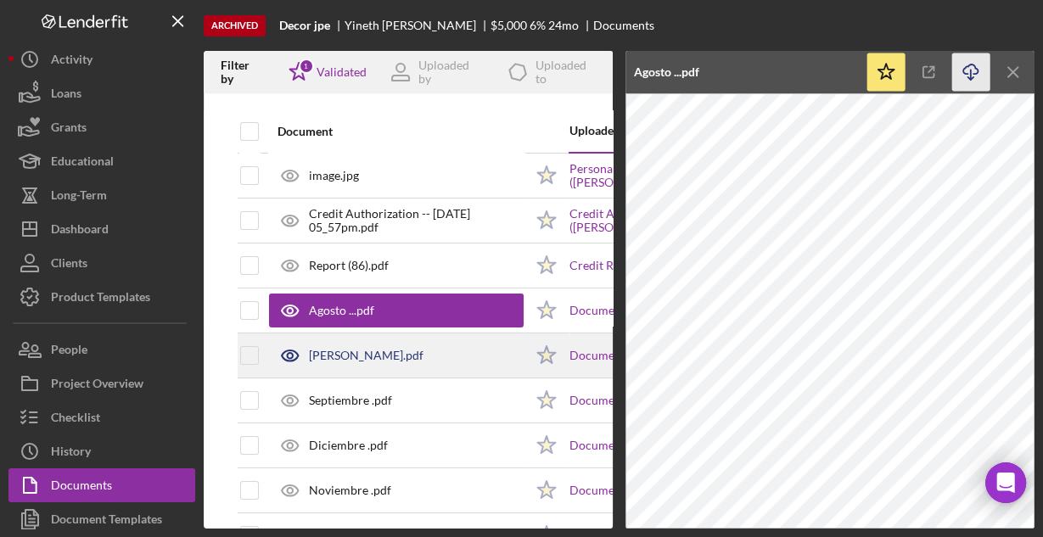
click at [428, 346] on div "[PERSON_NAME].pdf" at bounding box center [396, 355] width 255 height 42
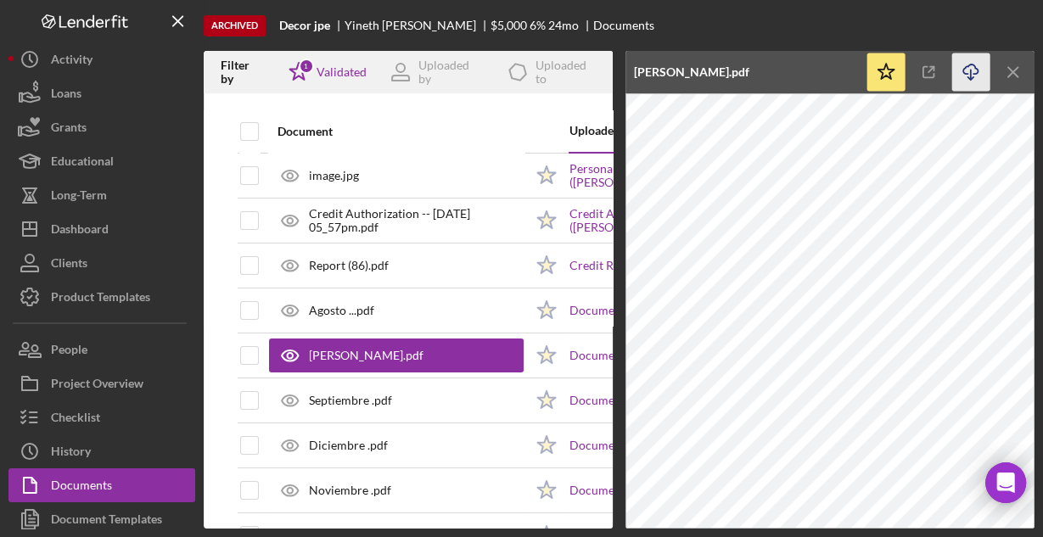
click at [970, 67] on icon "Icon/Download" at bounding box center [971, 72] width 38 height 38
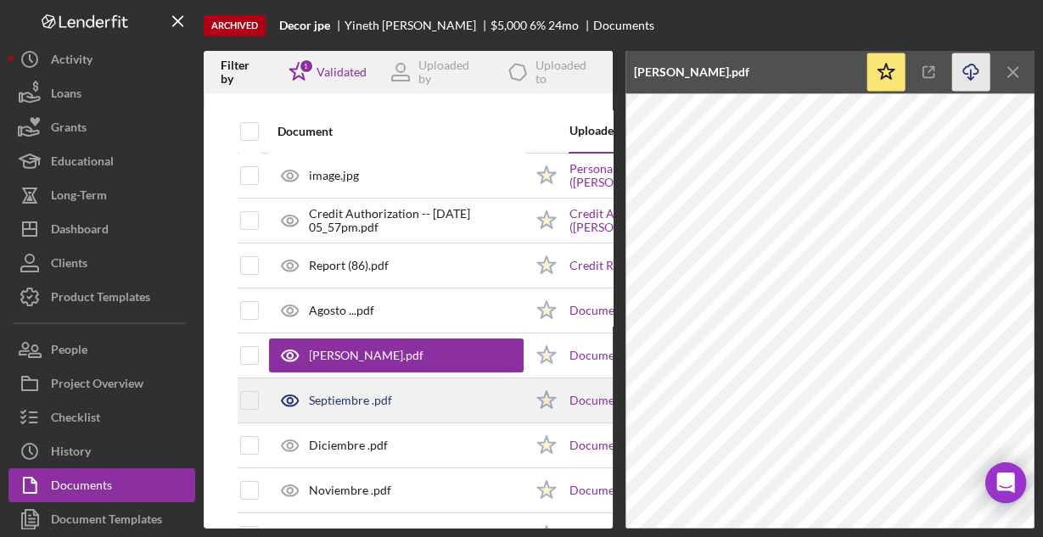
click at [404, 397] on div "Septiembre .pdf" at bounding box center [396, 400] width 255 height 42
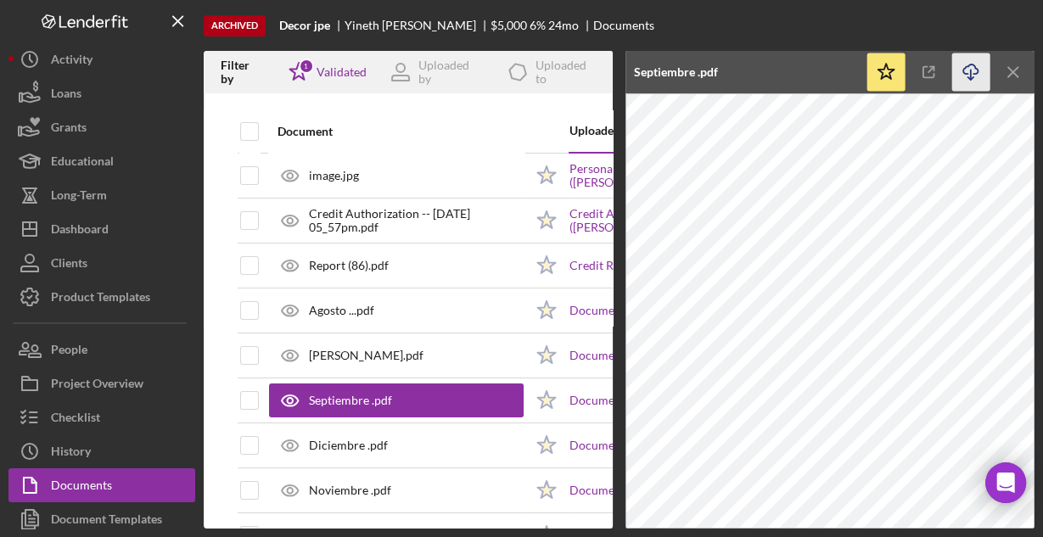
click at [970, 69] on icon "Icon/Download" at bounding box center [971, 72] width 38 height 38
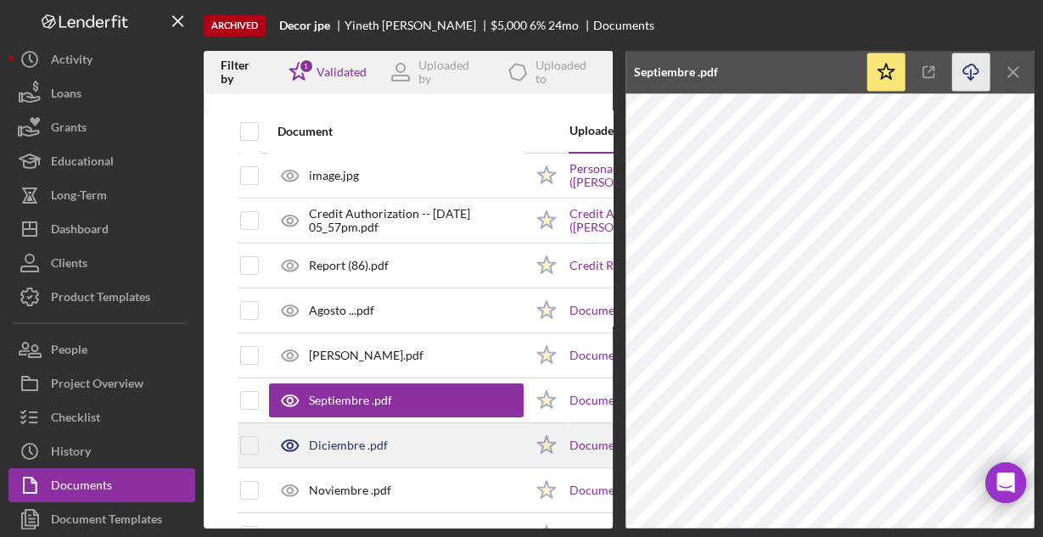
click at [416, 443] on div "Diciembre .pdf" at bounding box center [396, 445] width 255 height 42
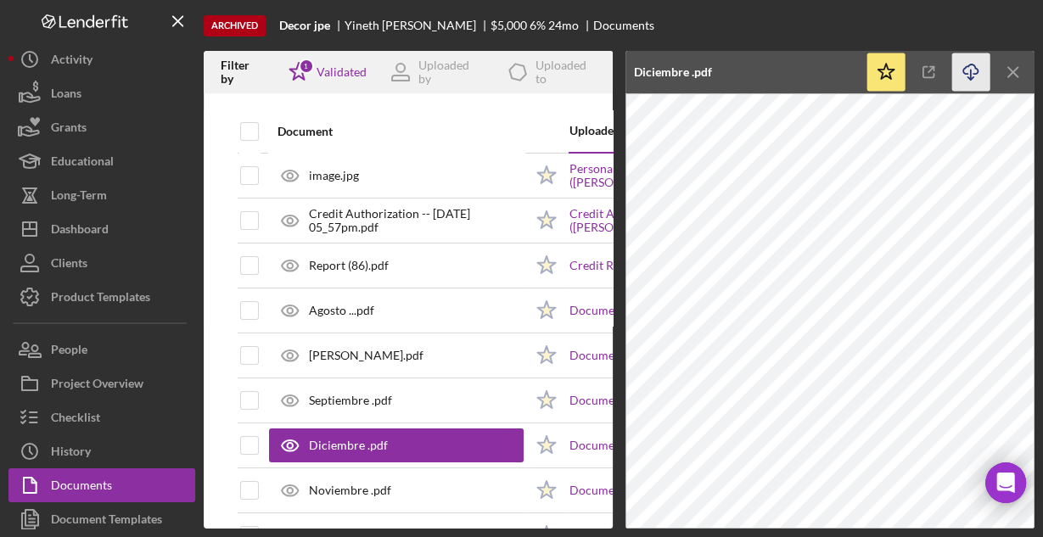
click at [965, 76] on icon "Icon/Download" at bounding box center [971, 72] width 38 height 38
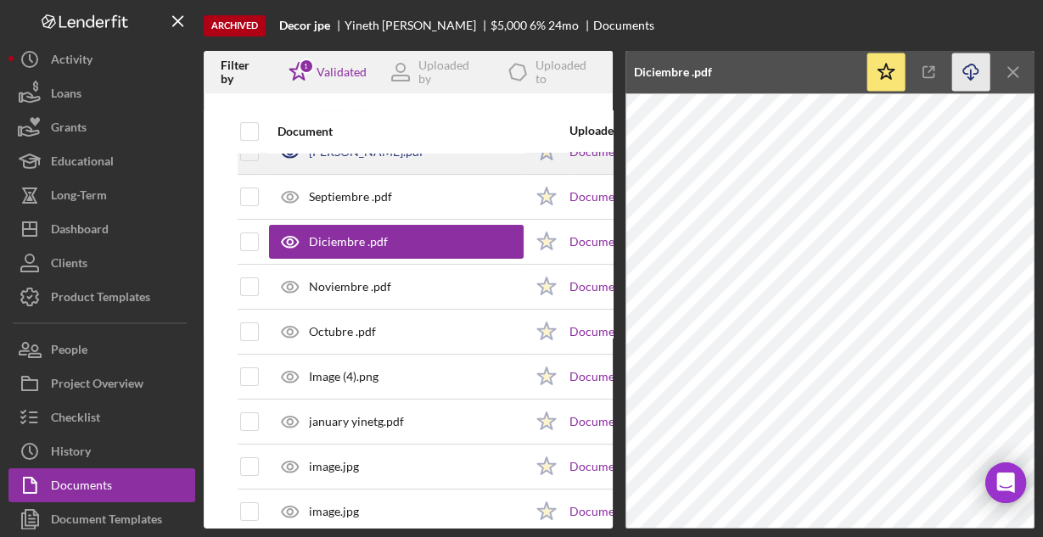
scroll to position [271, 0]
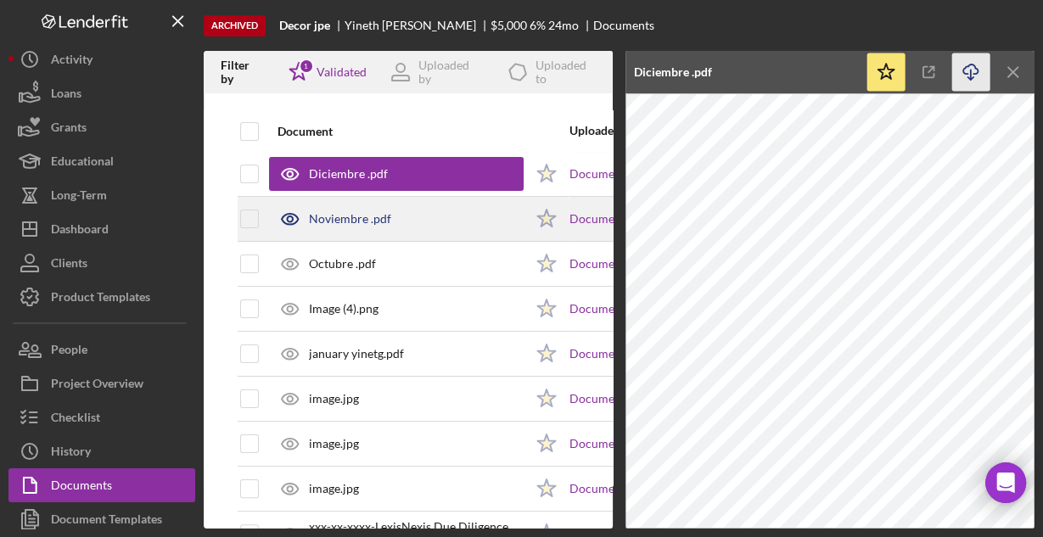
click at [386, 216] on div "Noviembre .pdf" at bounding box center [350, 219] width 82 height 14
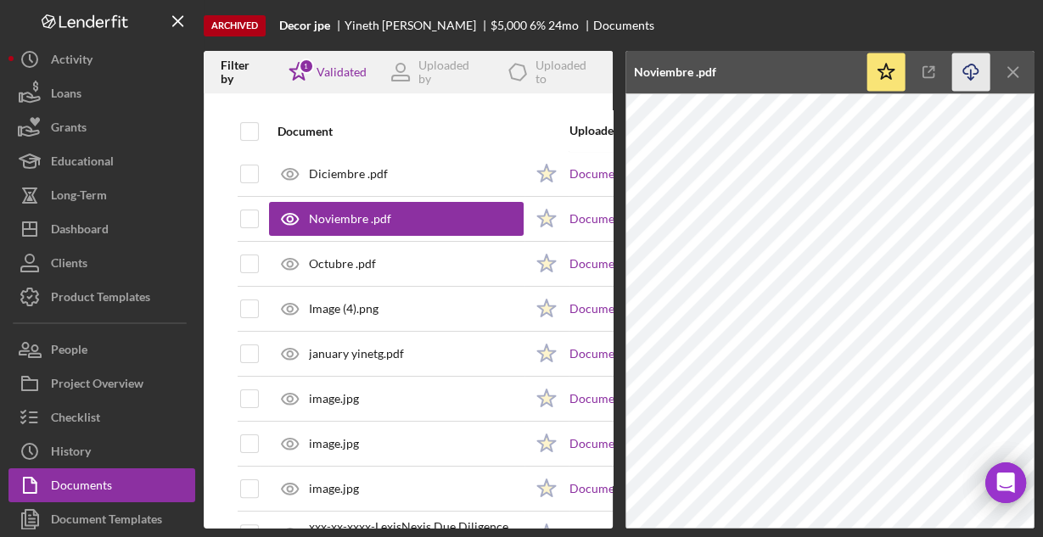
click at [966, 63] on icon "Icon/Download" at bounding box center [971, 72] width 38 height 38
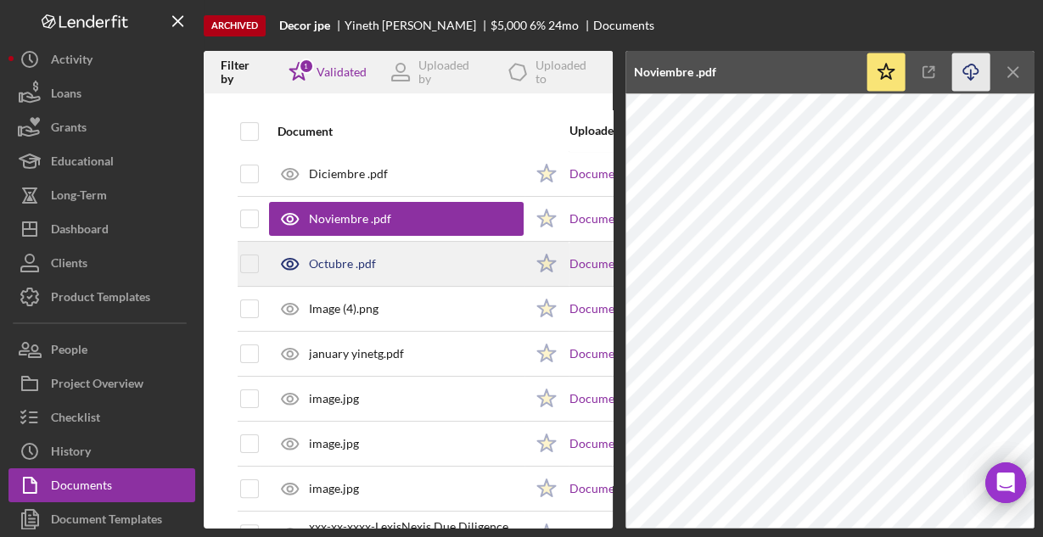
click at [371, 261] on div "Octubre .pdf" at bounding box center [342, 264] width 67 height 14
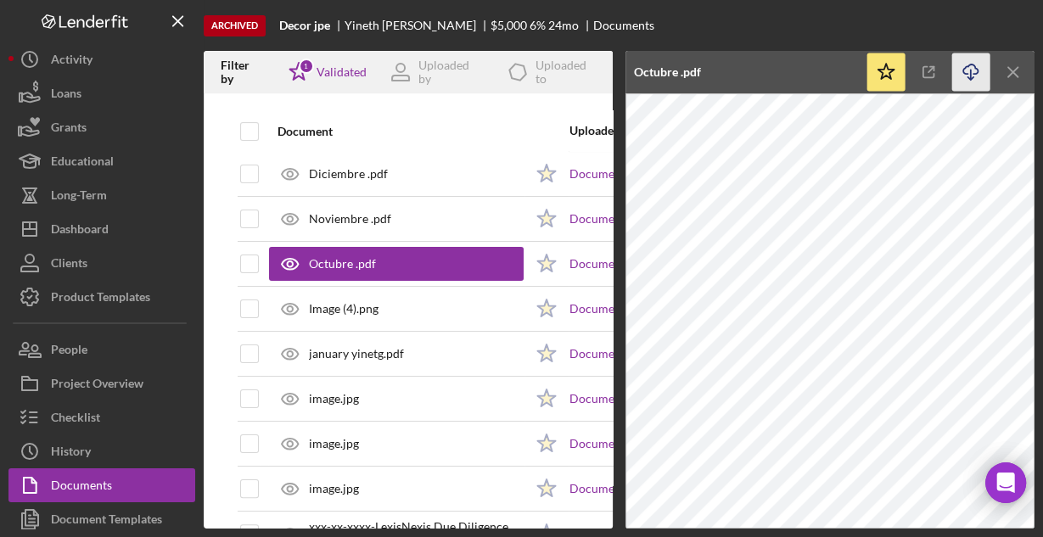
click at [976, 66] on icon "Icon/Download" at bounding box center [971, 72] width 38 height 38
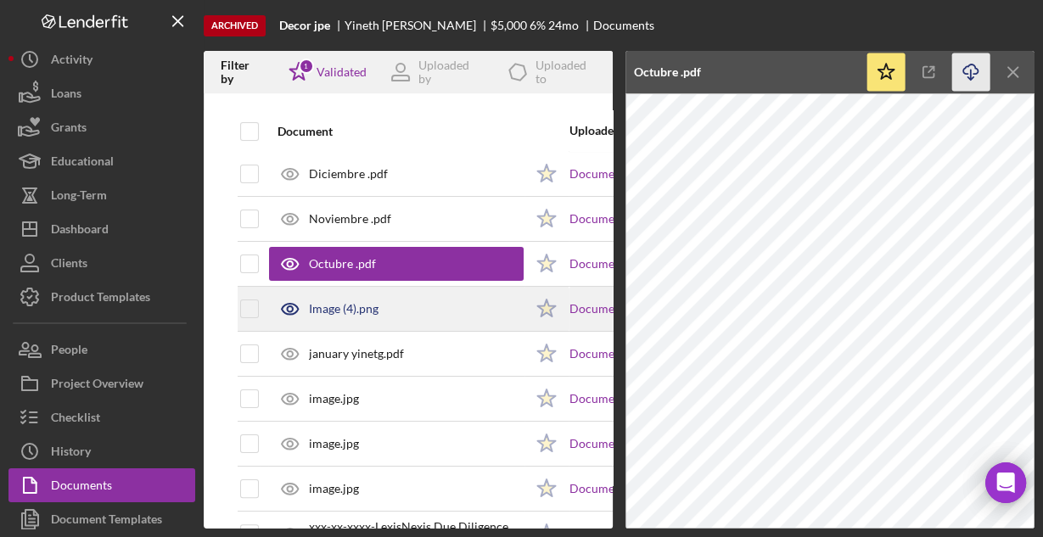
click at [353, 298] on div "Image (4).png" at bounding box center [396, 309] width 255 height 42
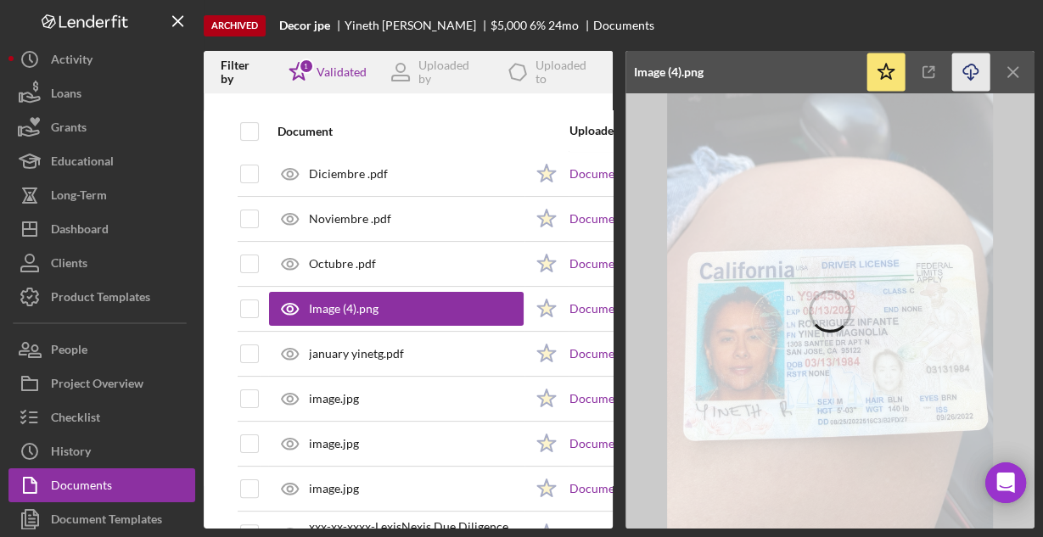
click at [963, 70] on icon "button" at bounding box center [970, 68] width 14 height 9
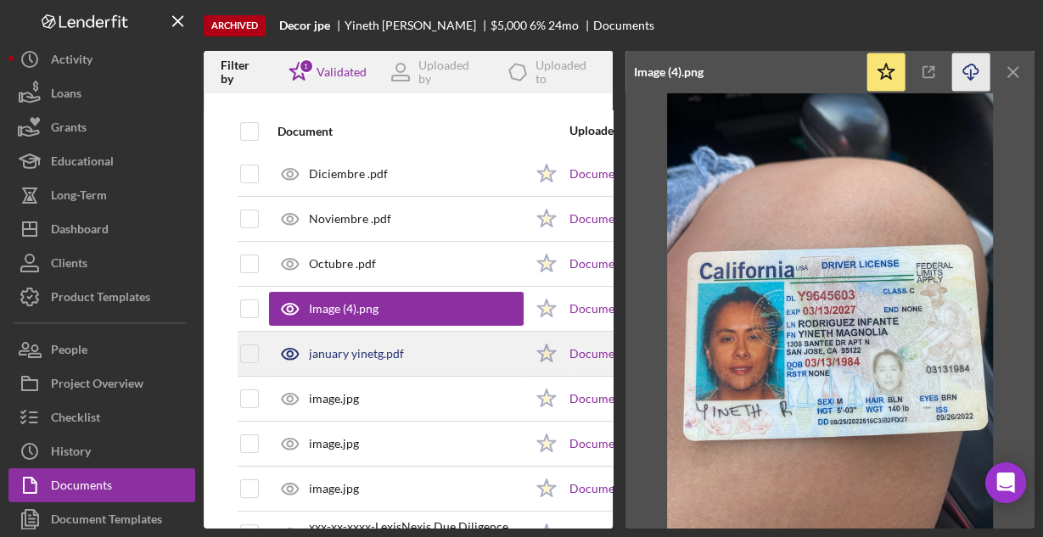
click at [377, 355] on div "january yinetg.pdf" at bounding box center [356, 354] width 95 height 14
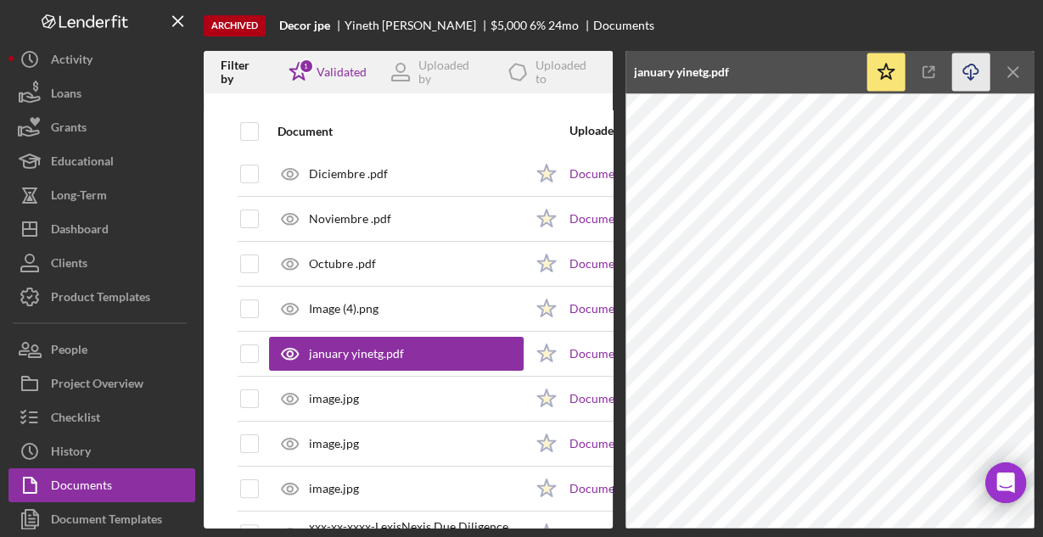
click at [977, 70] on icon "button" at bounding box center [970, 68] width 14 height 9
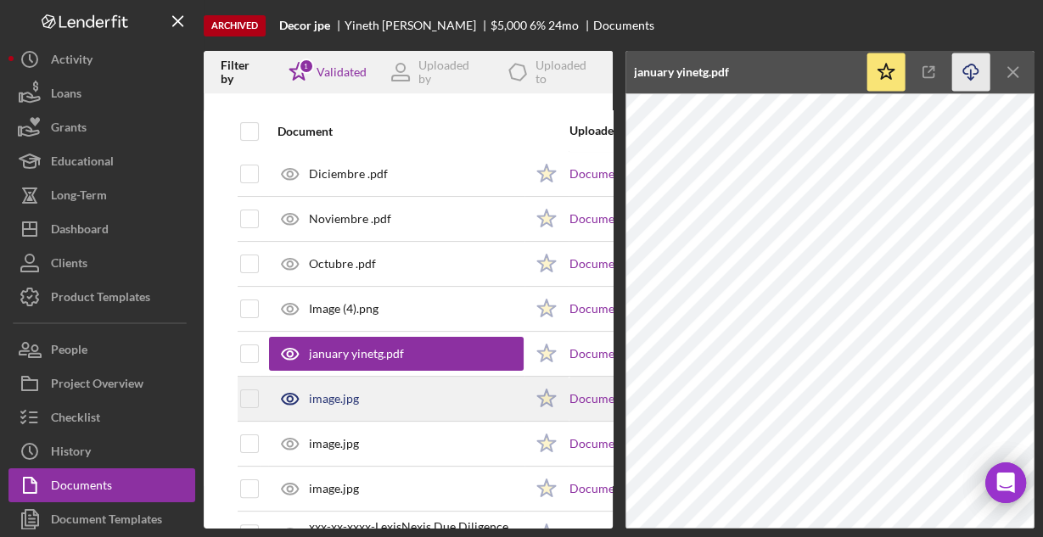
click at [425, 393] on div "image.jpg" at bounding box center [396, 399] width 255 height 42
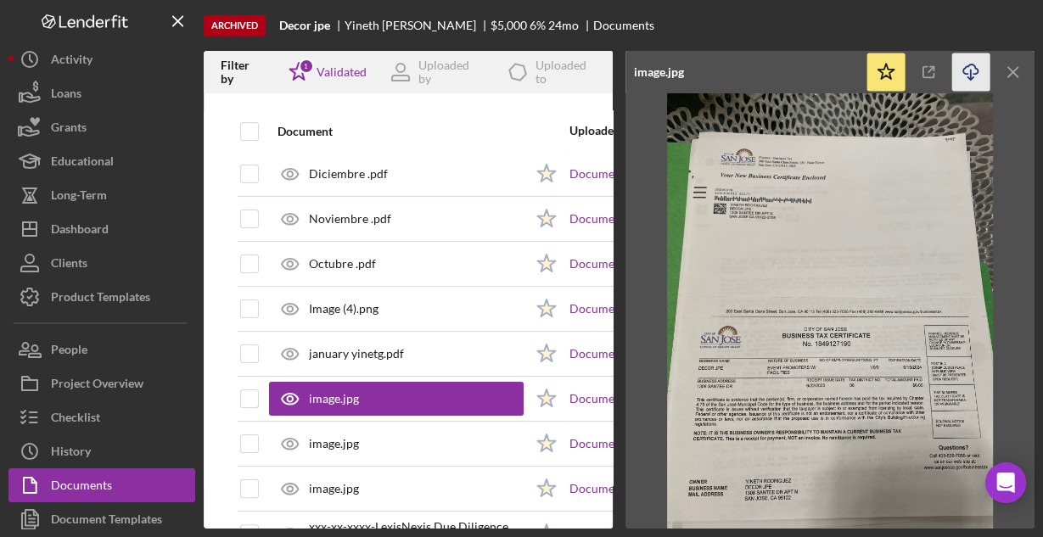
click at [971, 65] on icon "Icon/Download" at bounding box center [971, 72] width 38 height 38
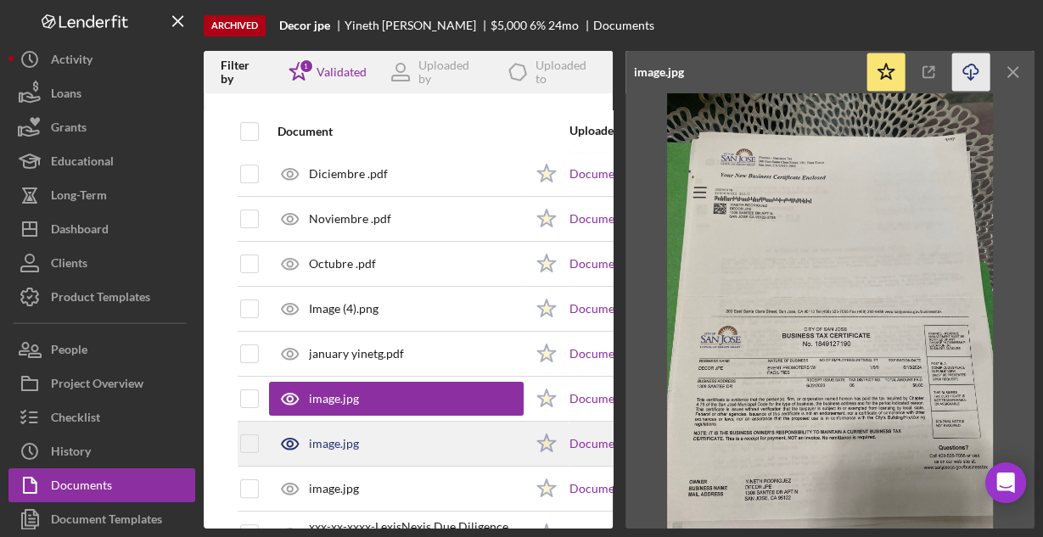
click at [375, 435] on div "image.jpg" at bounding box center [396, 444] width 255 height 42
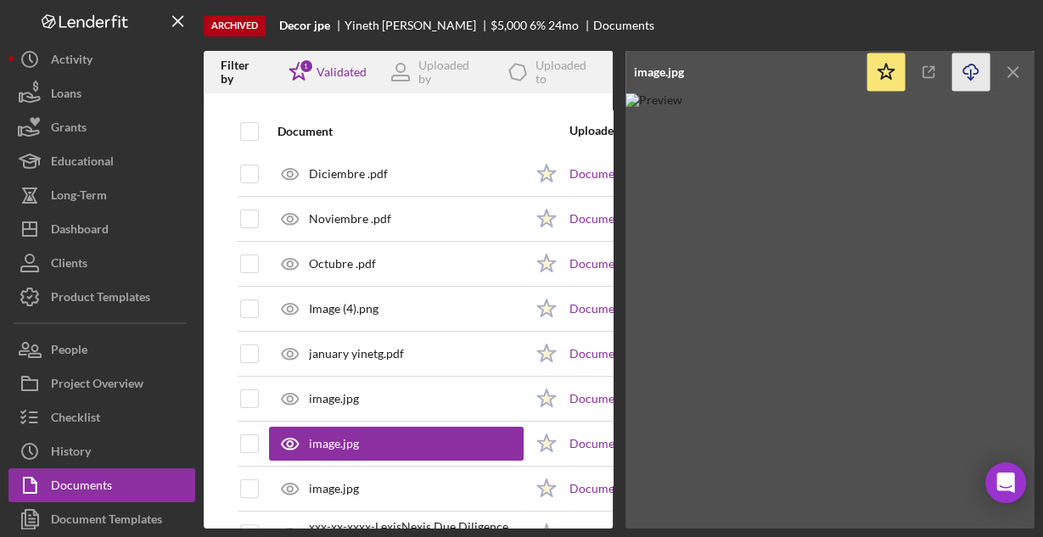
click at [968, 65] on icon "button" at bounding box center [970, 68] width 14 height 9
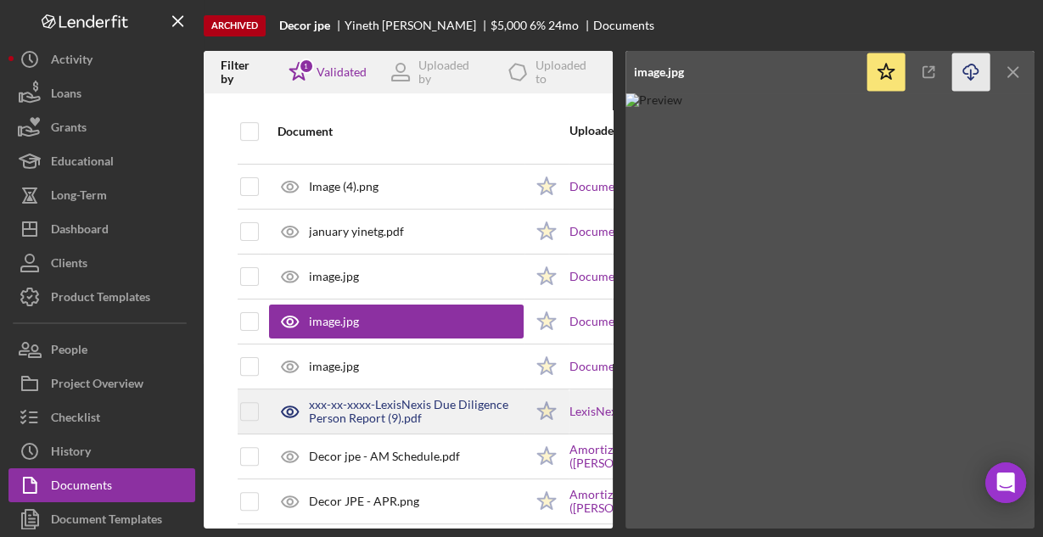
scroll to position [411, 0]
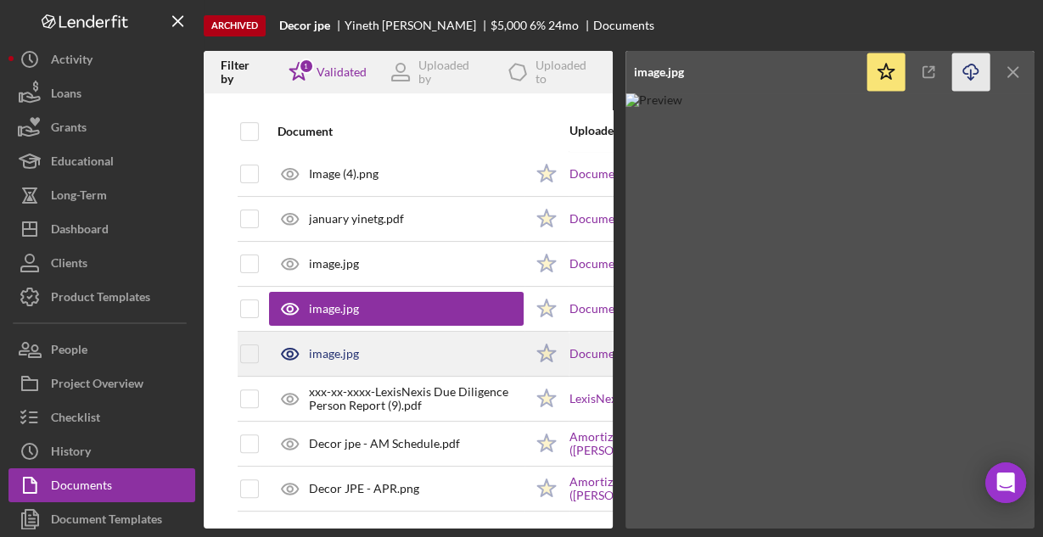
click at [350, 349] on div "image.jpg" at bounding box center [334, 354] width 50 height 14
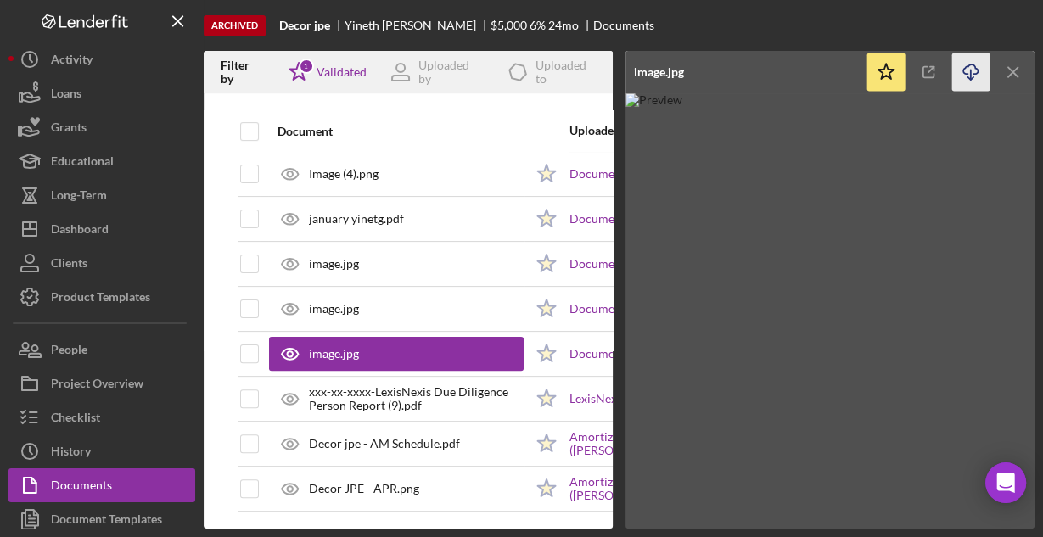
click at [966, 72] on icon "Icon/Download" at bounding box center [971, 72] width 38 height 38
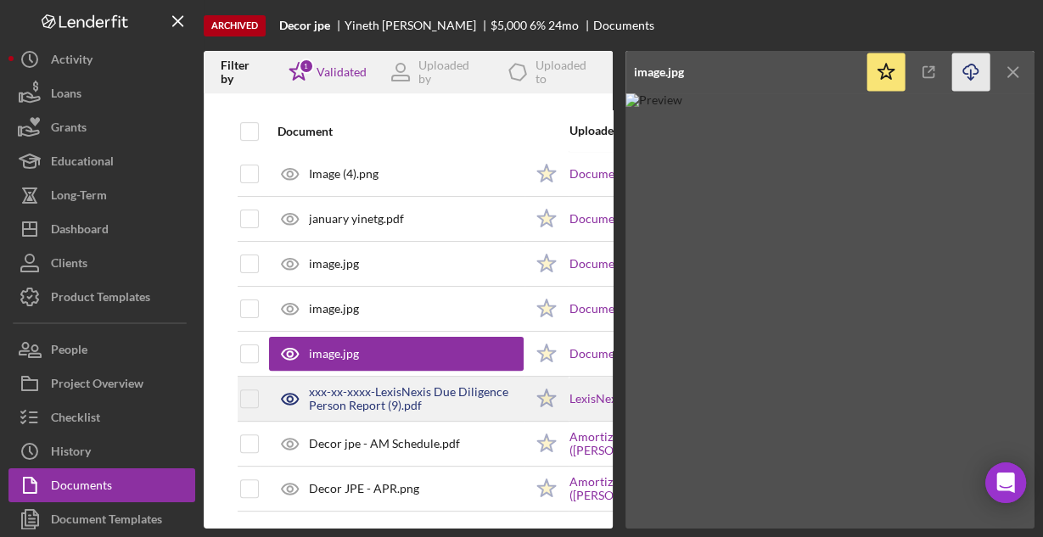
click at [437, 395] on div "xxx-xx-xxxx-LexisNexis Due Diligence Person Report (9).pdf" at bounding box center [416, 398] width 215 height 27
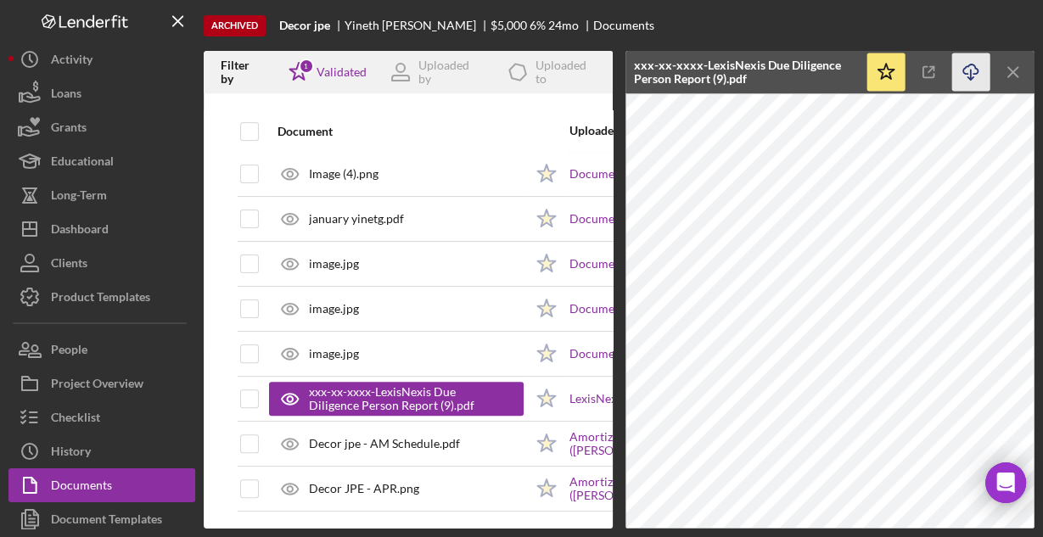
click at [963, 70] on icon "button" at bounding box center [970, 68] width 14 height 9
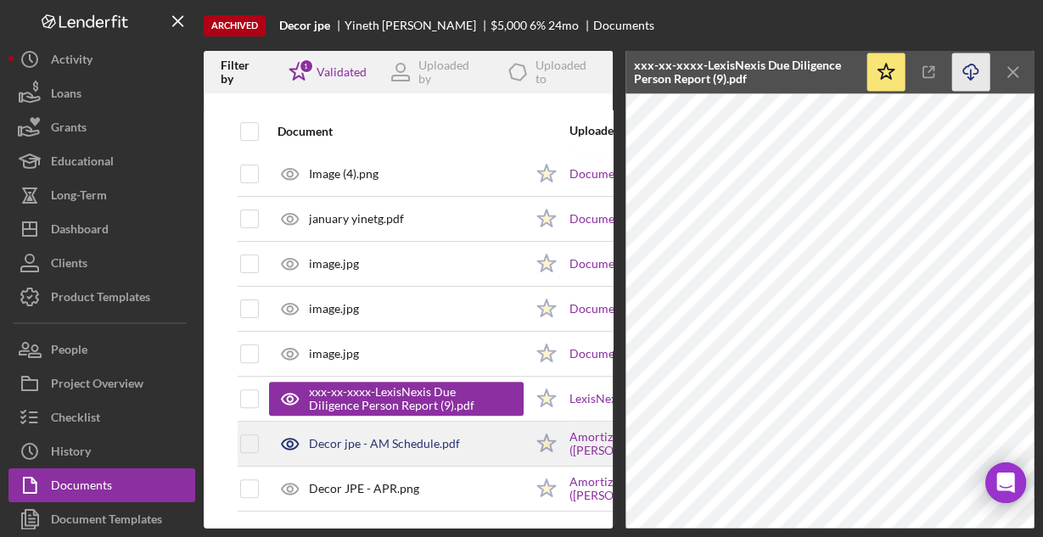
click at [461, 434] on div "Decor jpe - AM Schedule.pdf" at bounding box center [396, 444] width 255 height 42
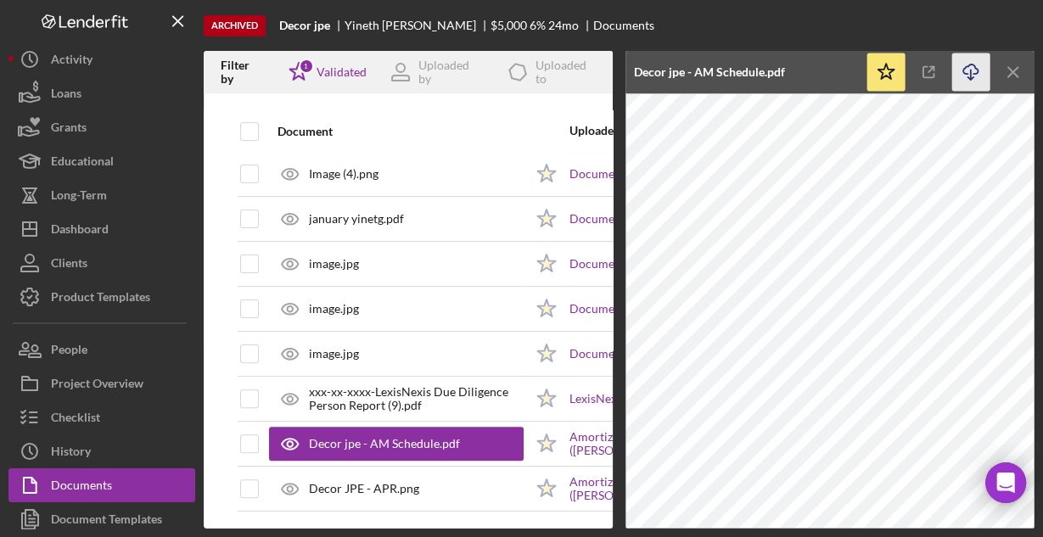
click at [965, 69] on icon "Icon/Download" at bounding box center [971, 72] width 38 height 38
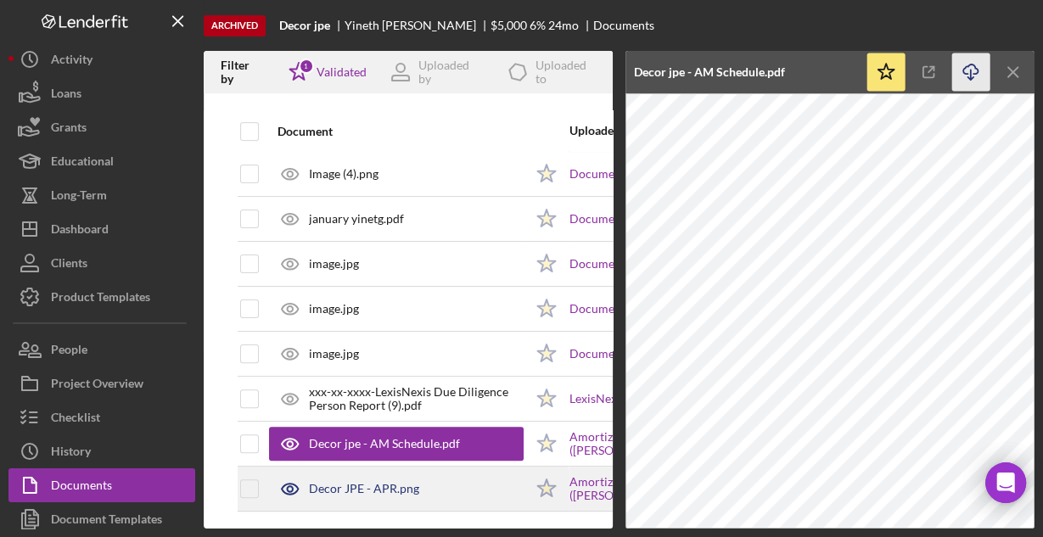
click at [439, 480] on div "Decor JPE - APR.png" at bounding box center [396, 488] width 255 height 42
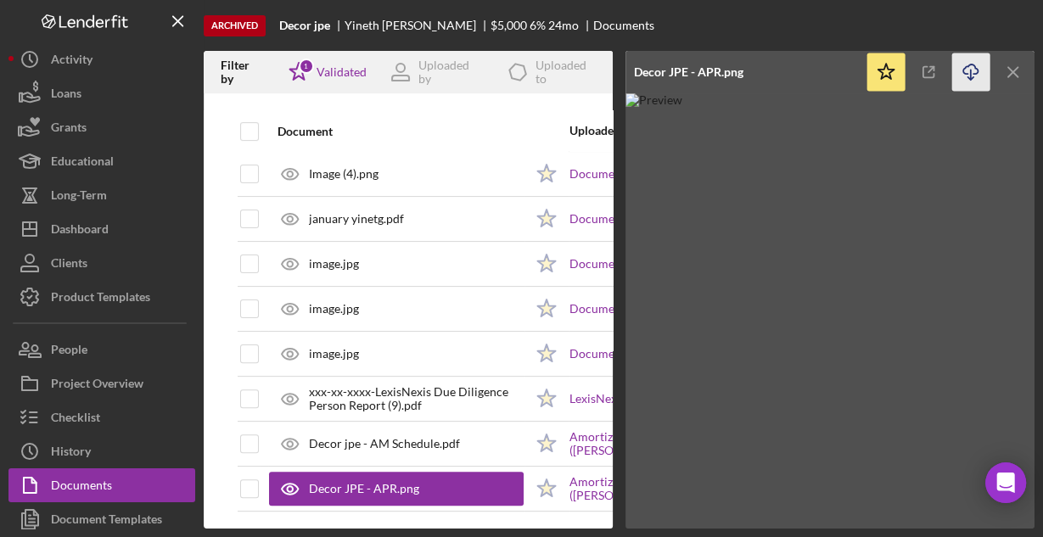
click at [971, 67] on icon "Icon/Download" at bounding box center [971, 72] width 38 height 38
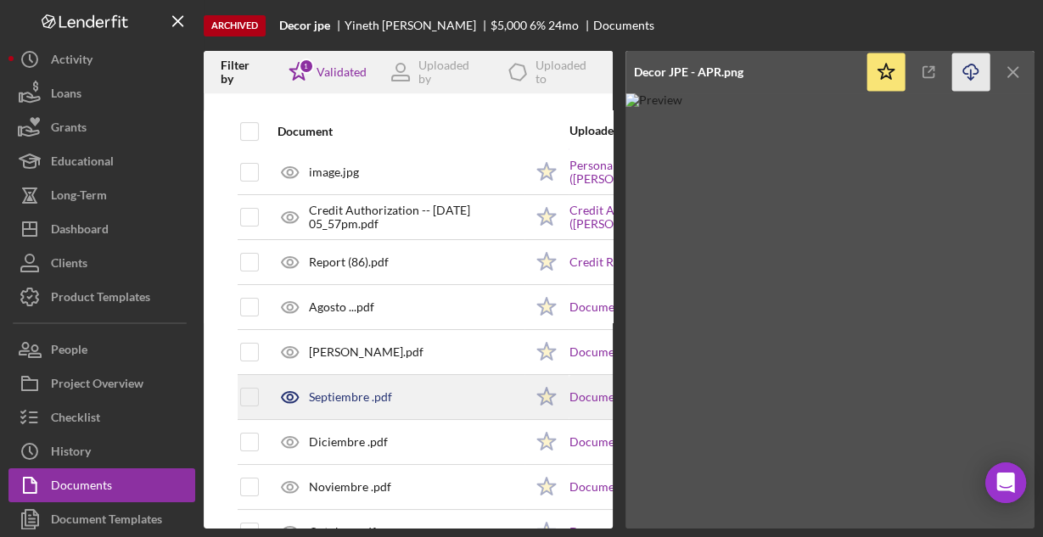
scroll to position [0, 0]
